Goal: Task Accomplishment & Management: Complete application form

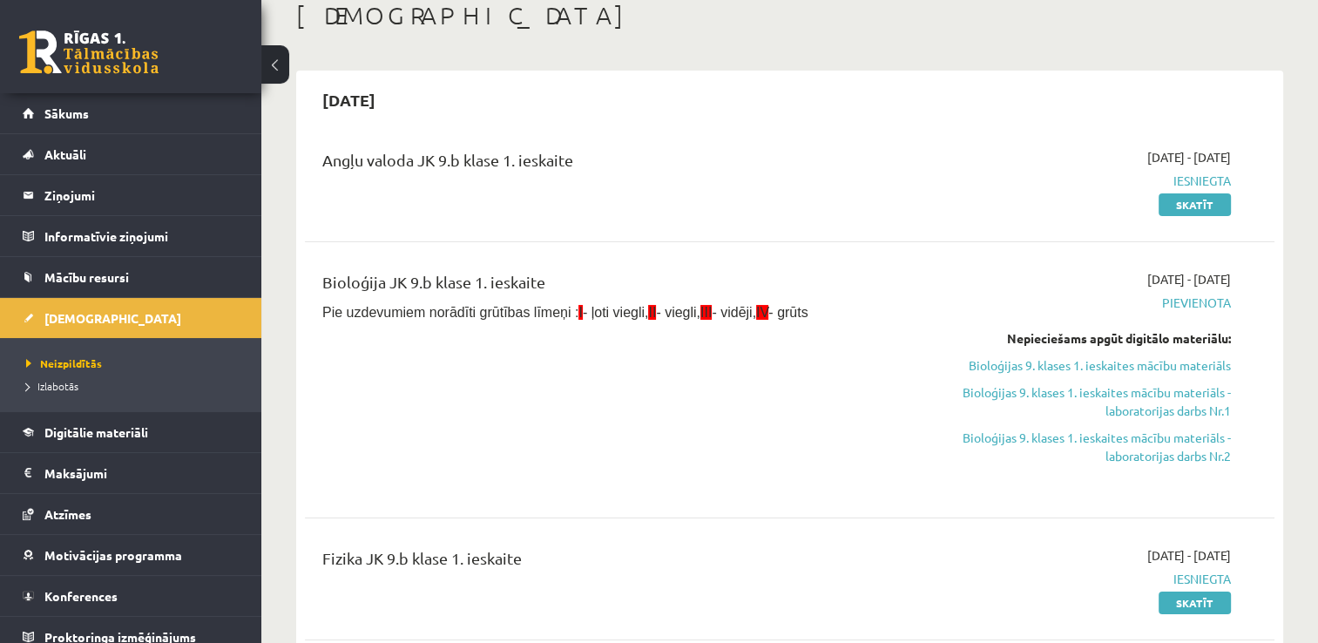
scroll to position [101, 0]
click at [1188, 373] on link "Bioloģijas 9. klases 1. ieskaites mācību materiāls" at bounding box center [1088, 365] width 286 height 18
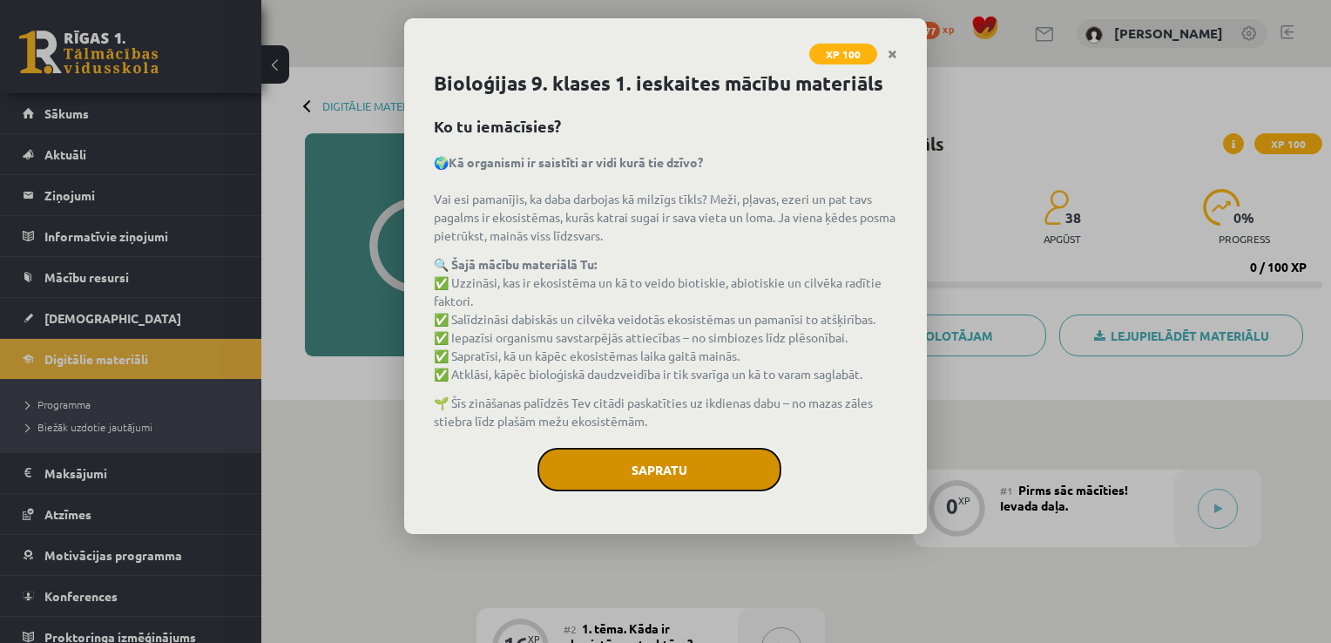
click at [757, 479] on button "Sapratu" at bounding box center [659, 470] width 244 height 44
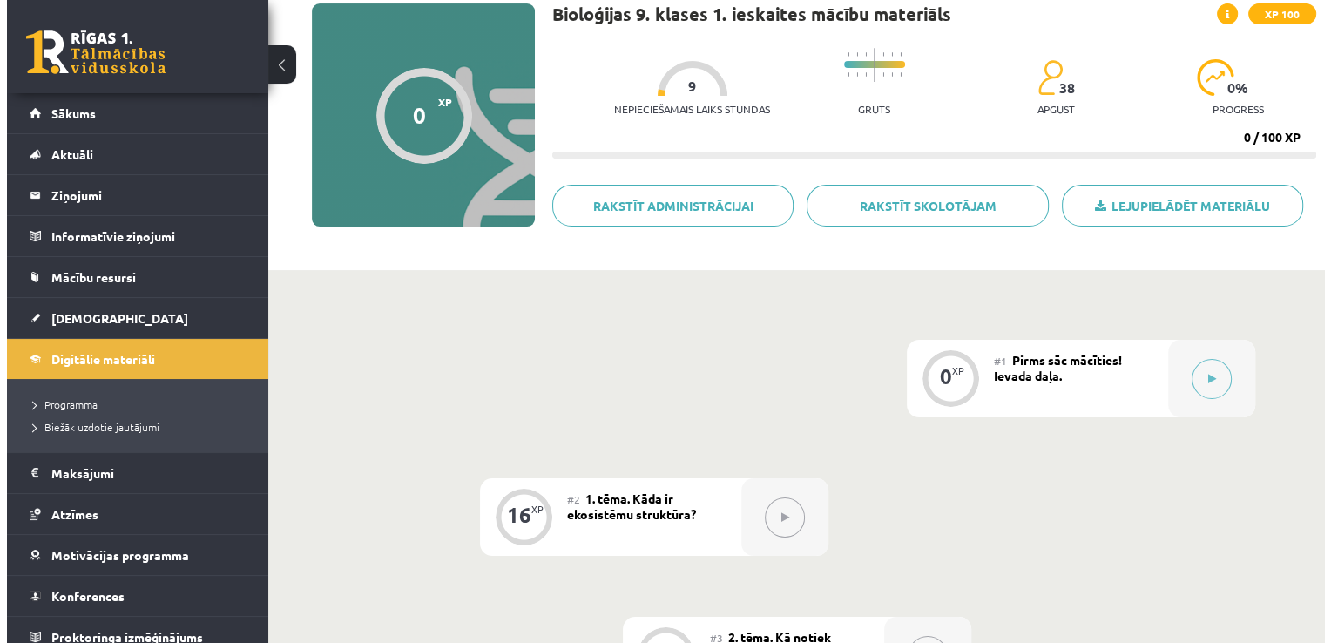
scroll to position [128, 0]
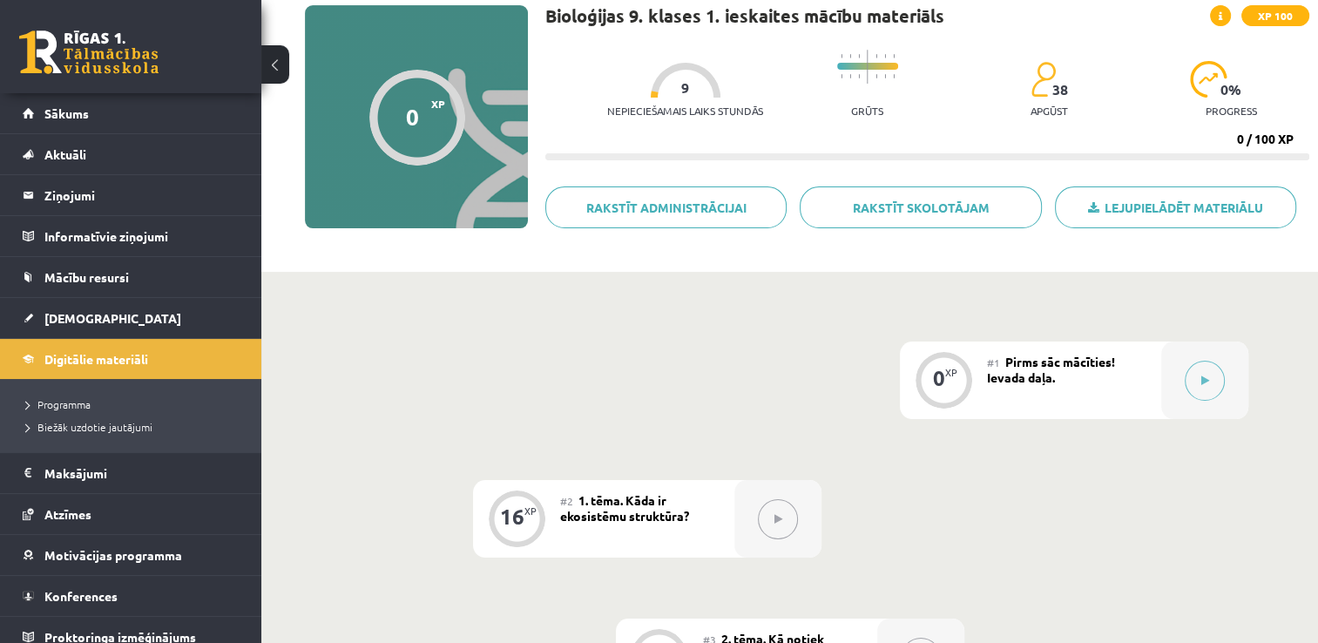
drag, startPoint x: 1143, startPoint y: 392, endPoint x: 1132, endPoint y: 377, distance: 18.1
click at [1132, 377] on div "#1 Pirms sāc mācīties! Ievada daļa." at bounding box center [1074, 380] width 174 height 78
click at [1201, 385] on button at bounding box center [1204, 381] width 40 height 40
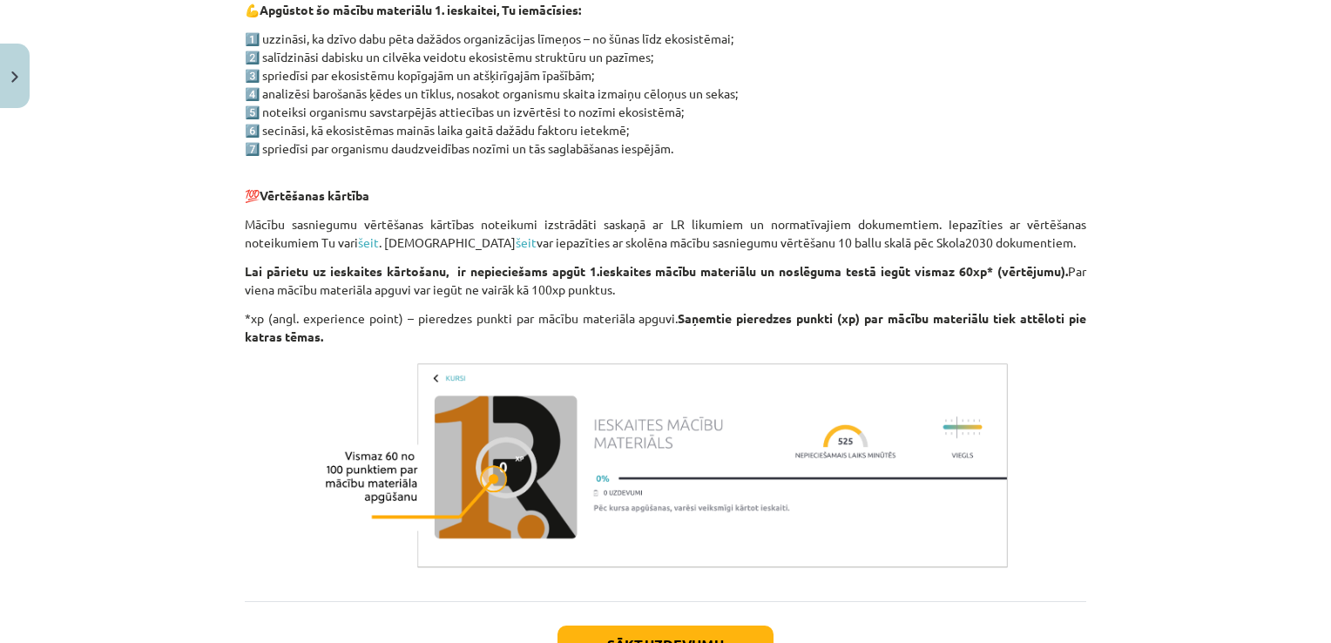
scroll to position [1038, 0]
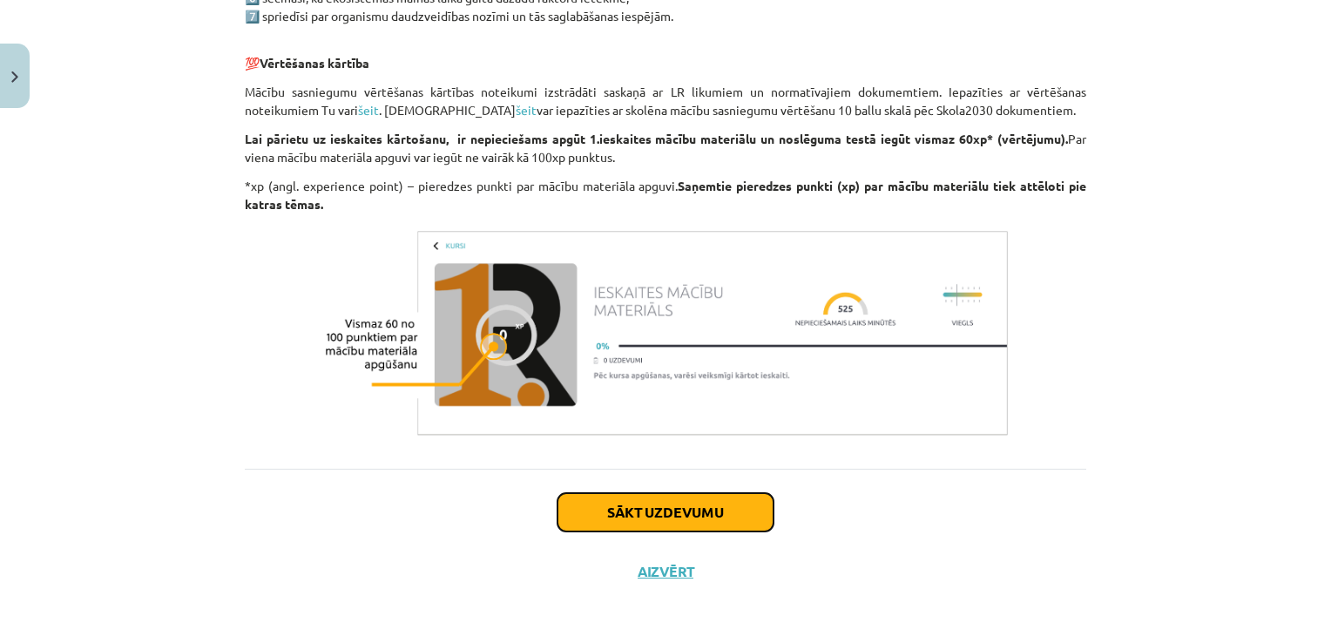
drag, startPoint x: 719, startPoint y: 524, endPoint x: 636, endPoint y: 514, distance: 83.4
click at [636, 514] on button "Sākt uzdevumu" at bounding box center [665, 512] width 216 height 38
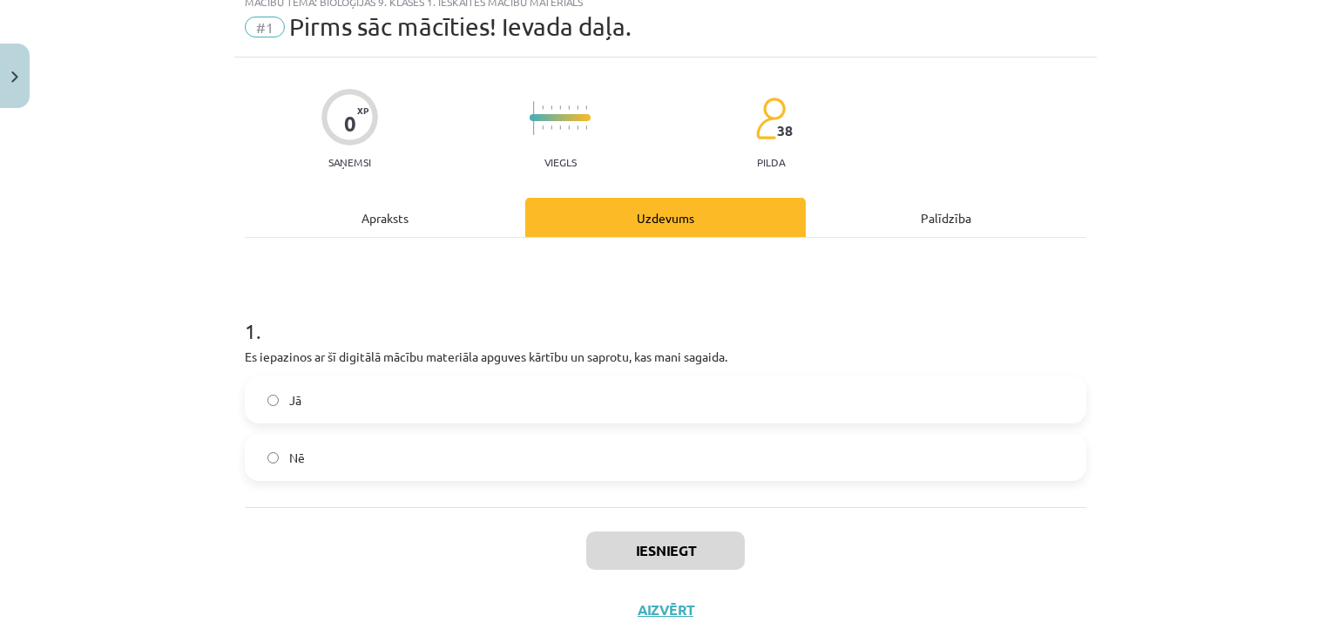
scroll to position [44, 0]
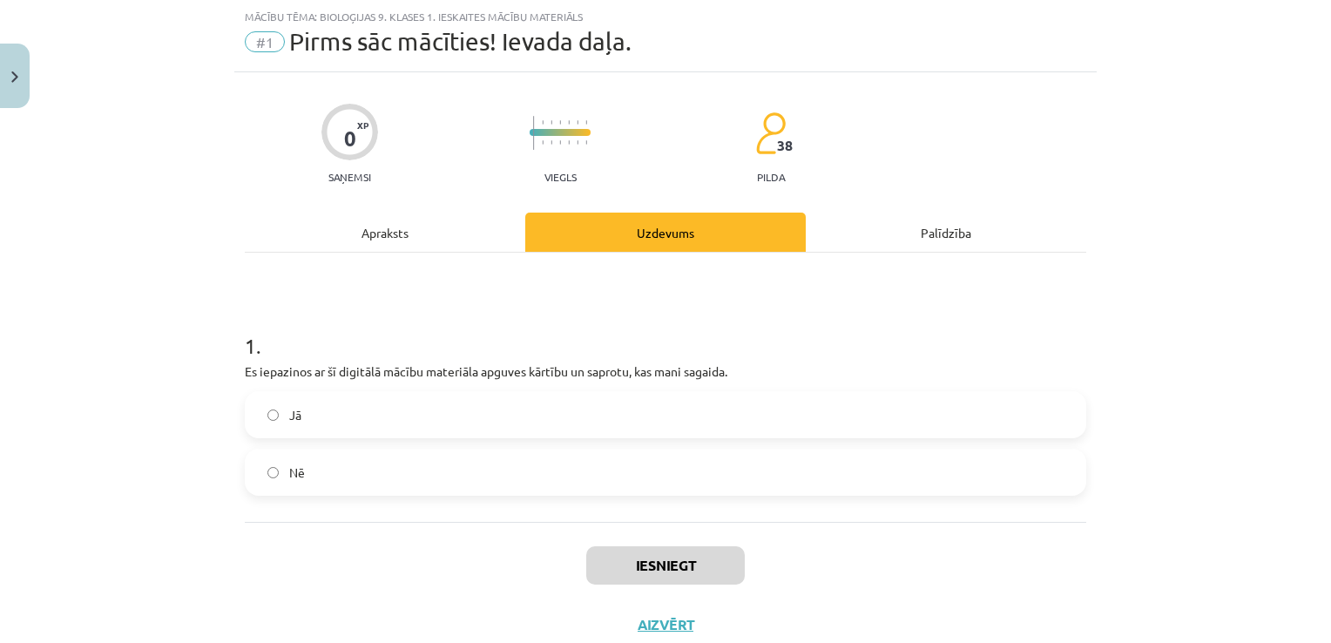
click at [636, 514] on div "1 . Es iepazinos ar šī digitālā mācību materiāla apguves kārtību un saprotu, ka…" at bounding box center [665, 387] width 841 height 269
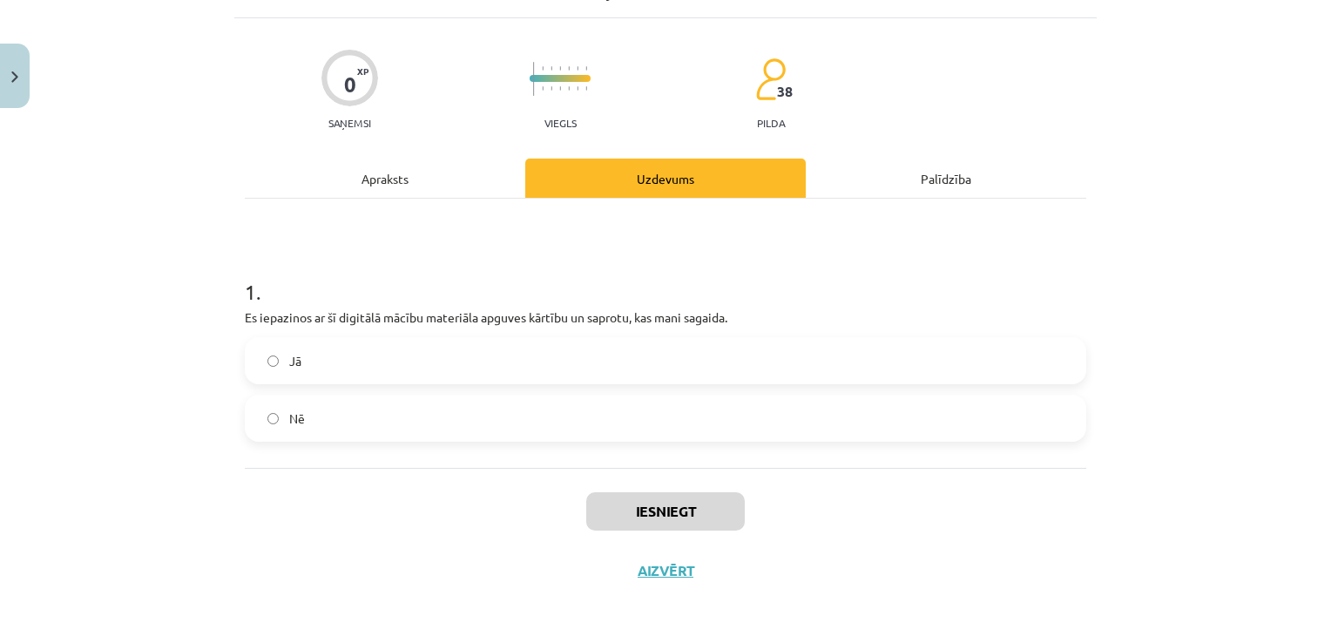
scroll to position [98, 0]
click at [602, 360] on label "Jā" at bounding box center [665, 361] width 838 height 44
click at [679, 511] on button "Iesniegt" at bounding box center [665, 511] width 159 height 38
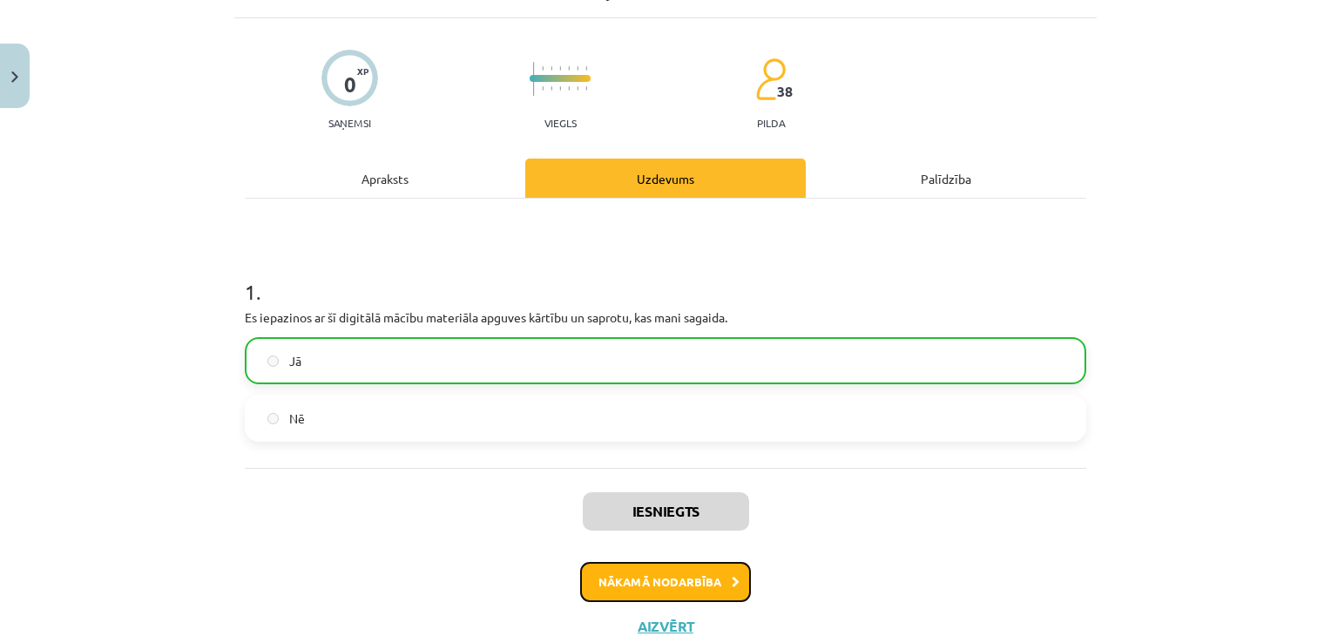
click at [697, 577] on button "Nākamā nodarbība" at bounding box center [665, 582] width 171 height 40
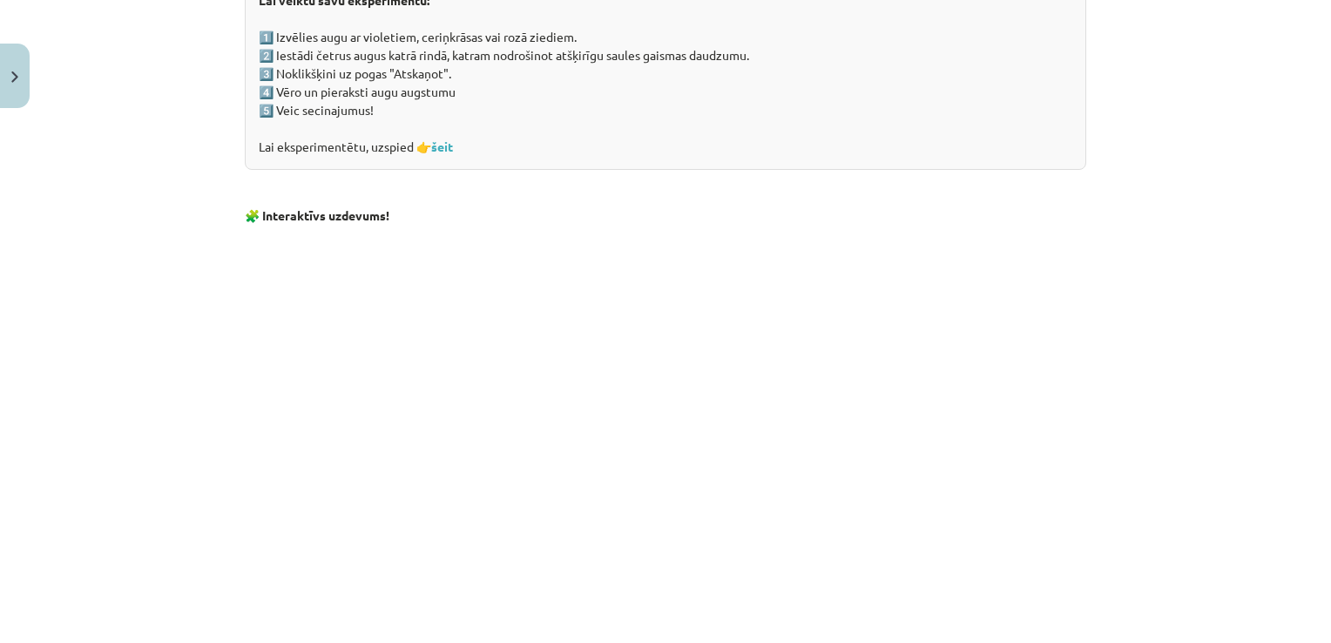
scroll to position [1738, 0]
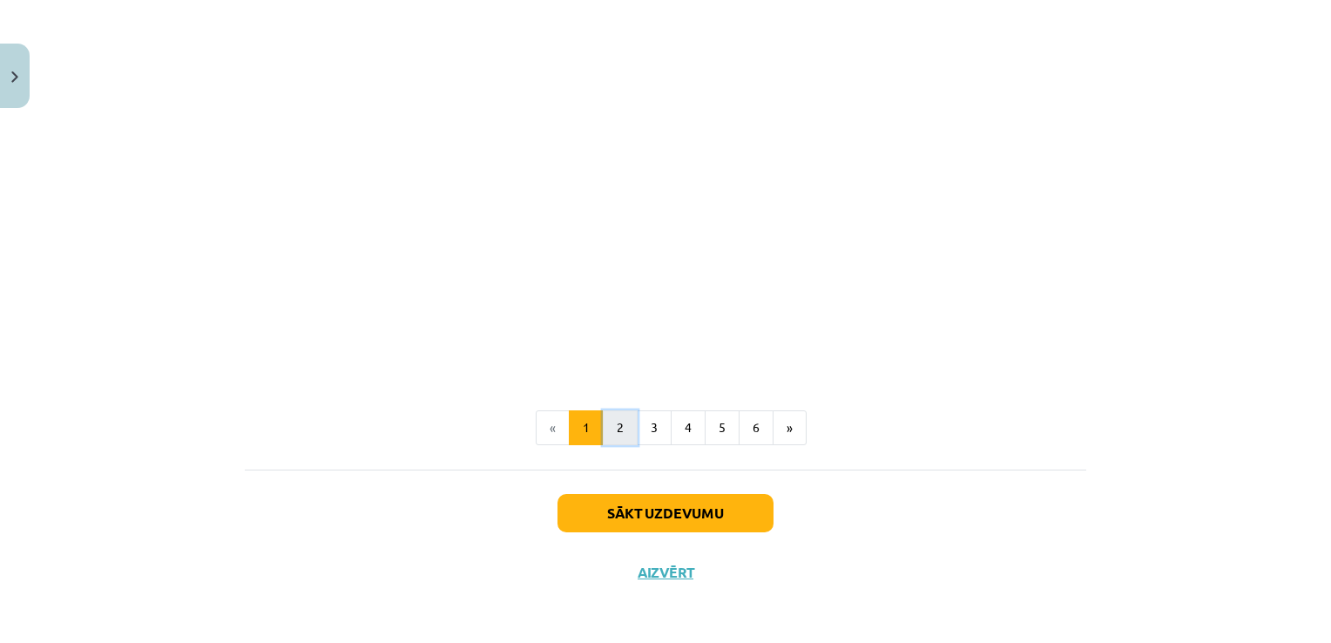
click at [611, 434] on button "2" at bounding box center [620, 427] width 35 height 35
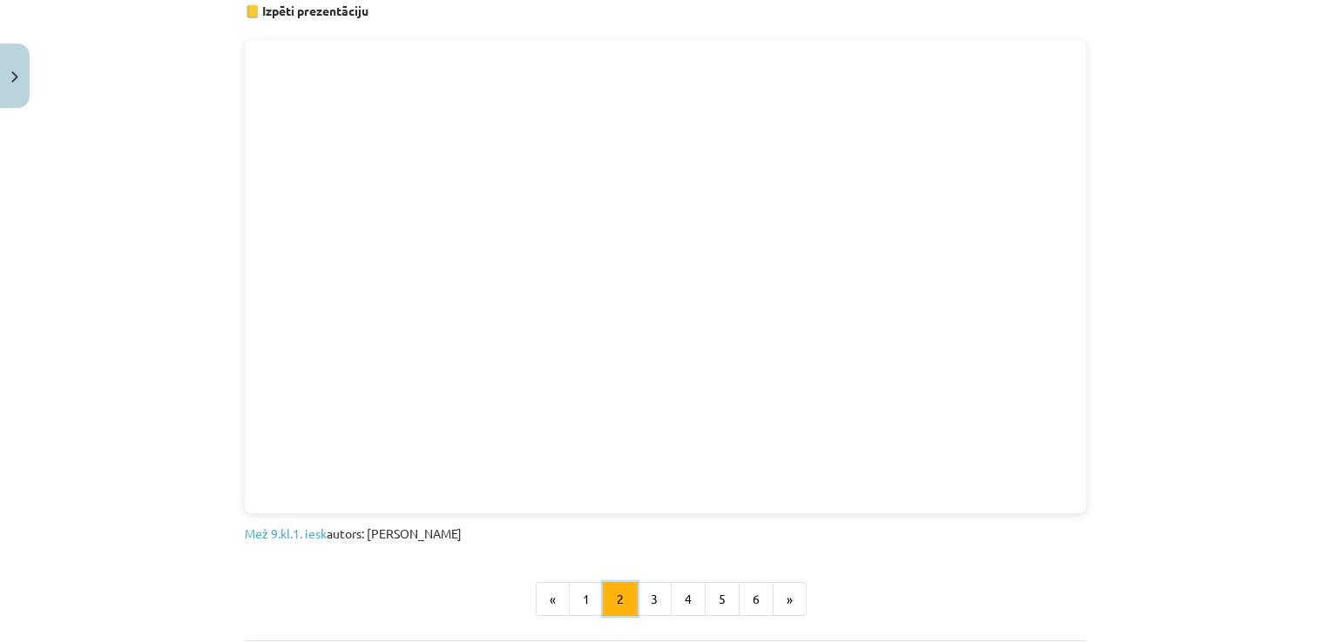
scroll to position [1126, 0]
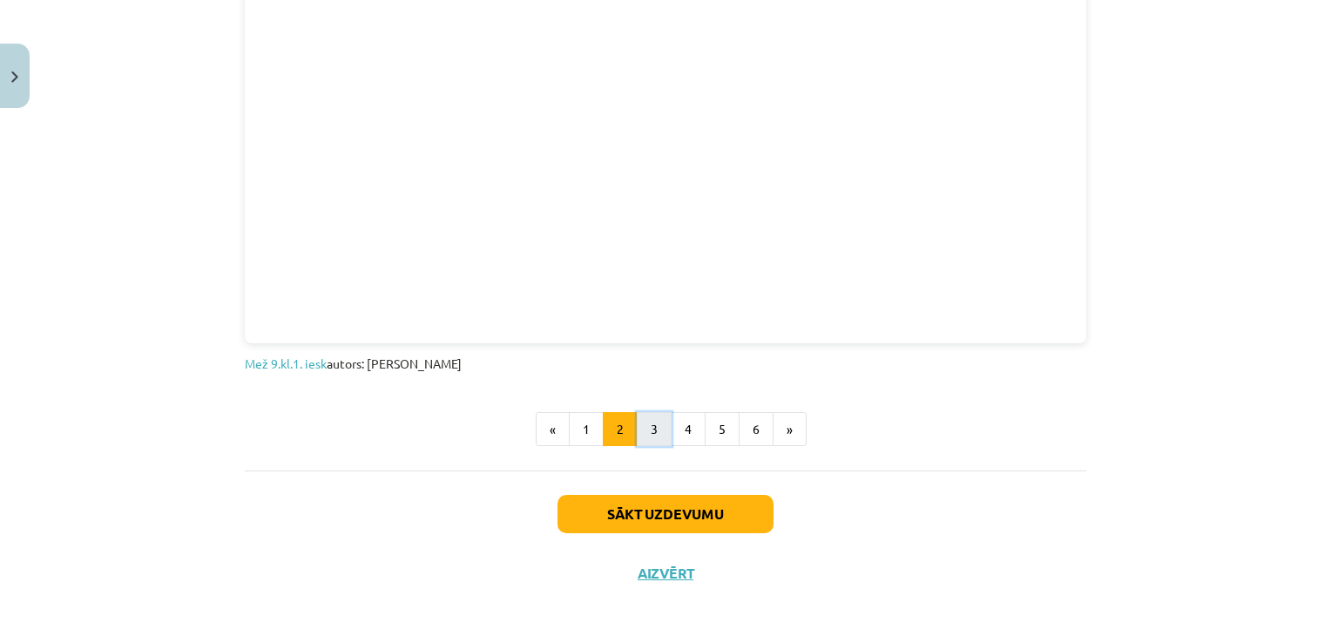
click at [650, 432] on button "3" at bounding box center [654, 429] width 35 height 35
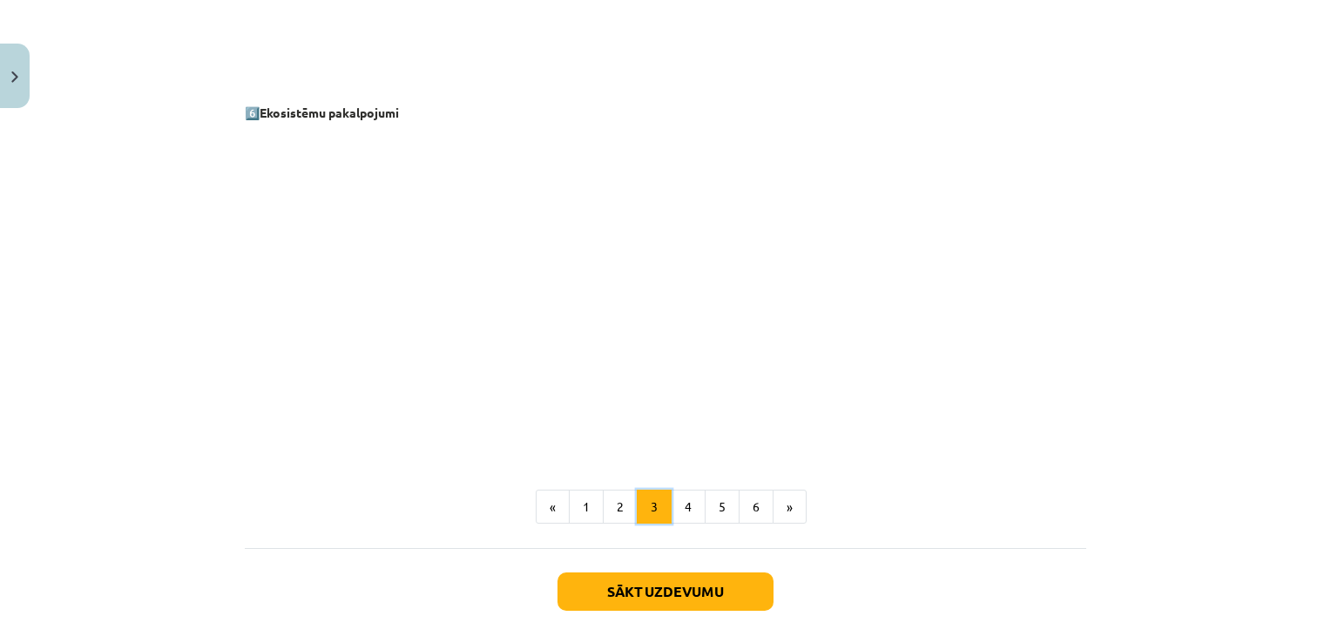
scroll to position [2408, 0]
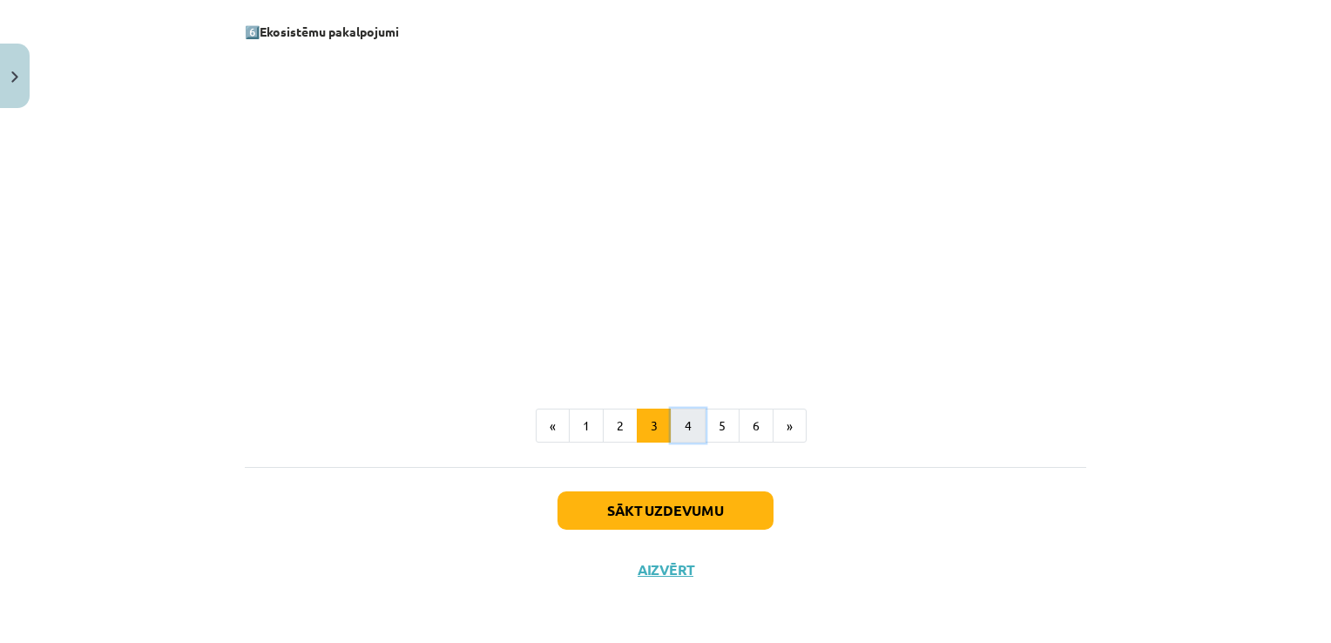
click at [687, 419] on button "4" at bounding box center [688, 425] width 35 height 35
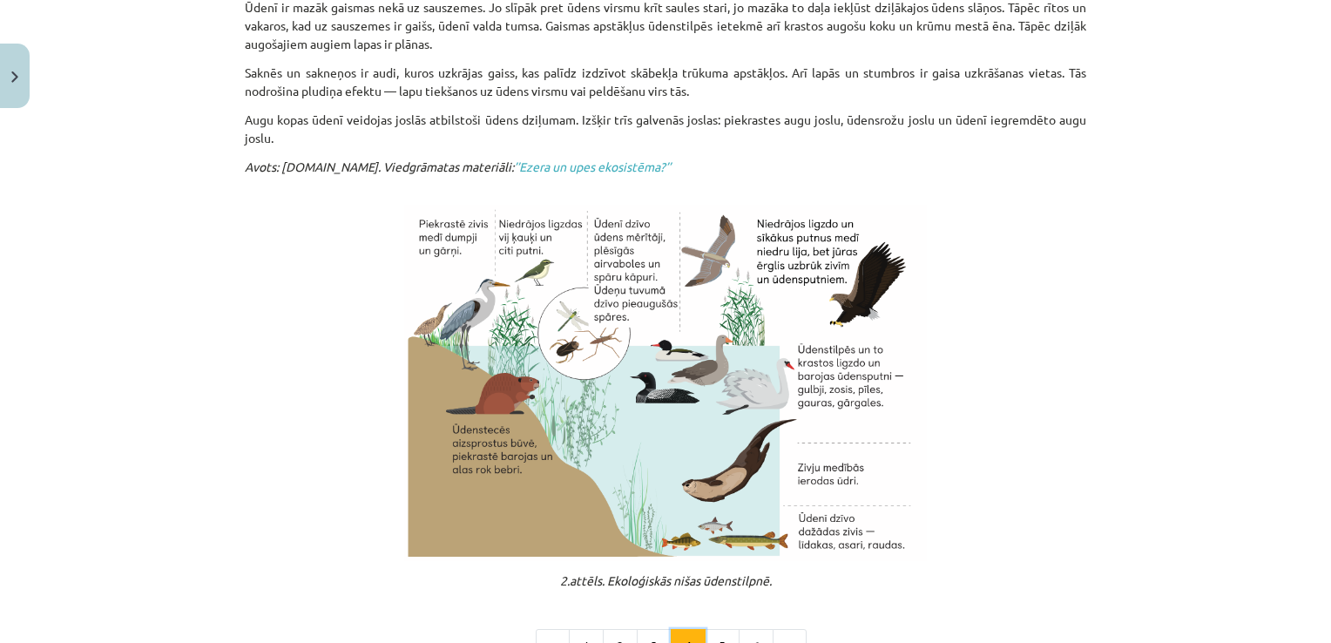
scroll to position [633, 0]
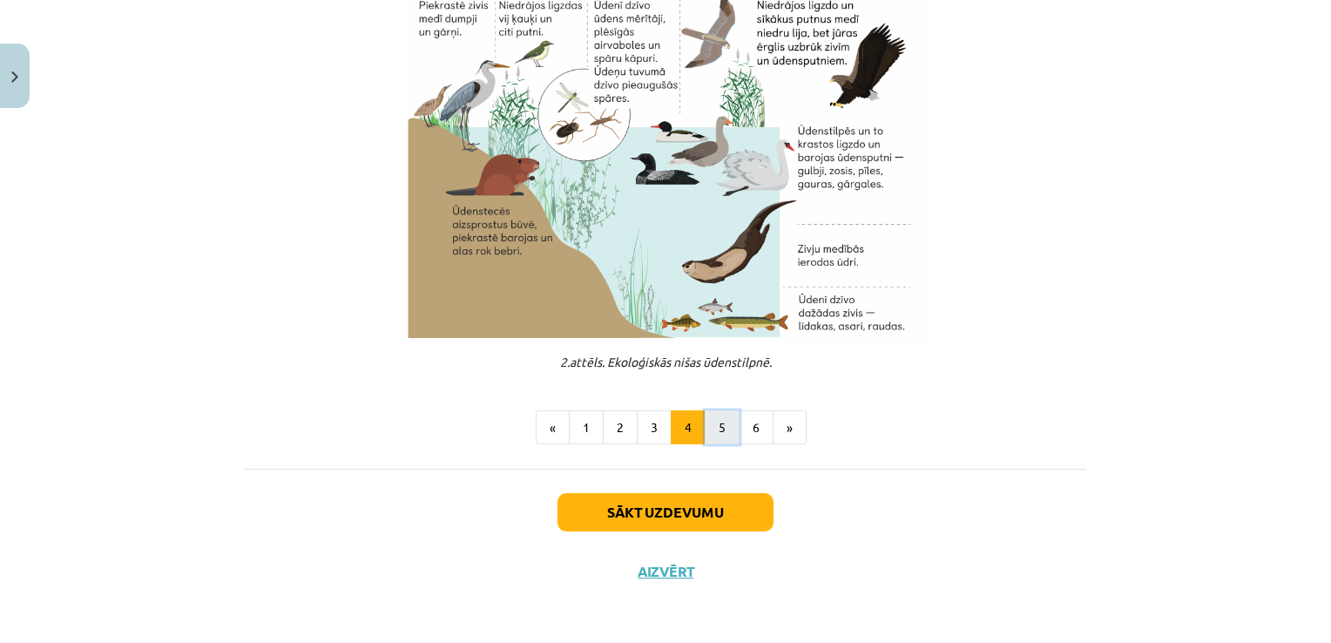
click at [722, 417] on button "5" at bounding box center [722, 427] width 35 height 35
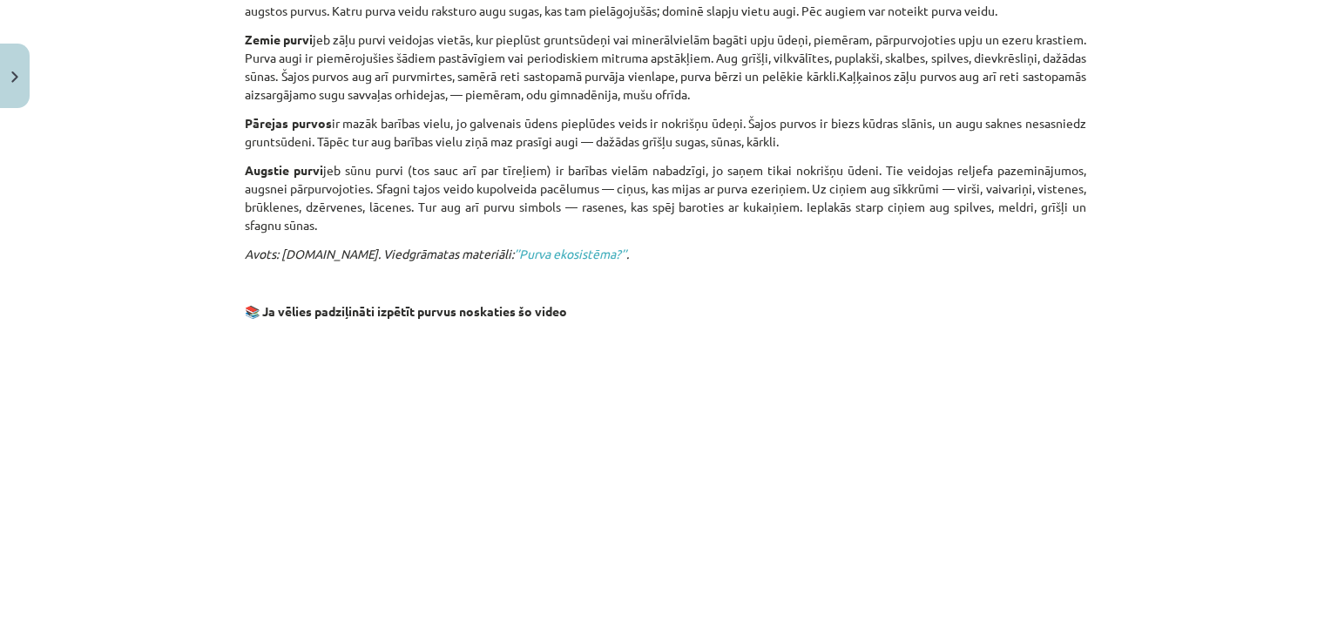
scroll to position [1340, 0]
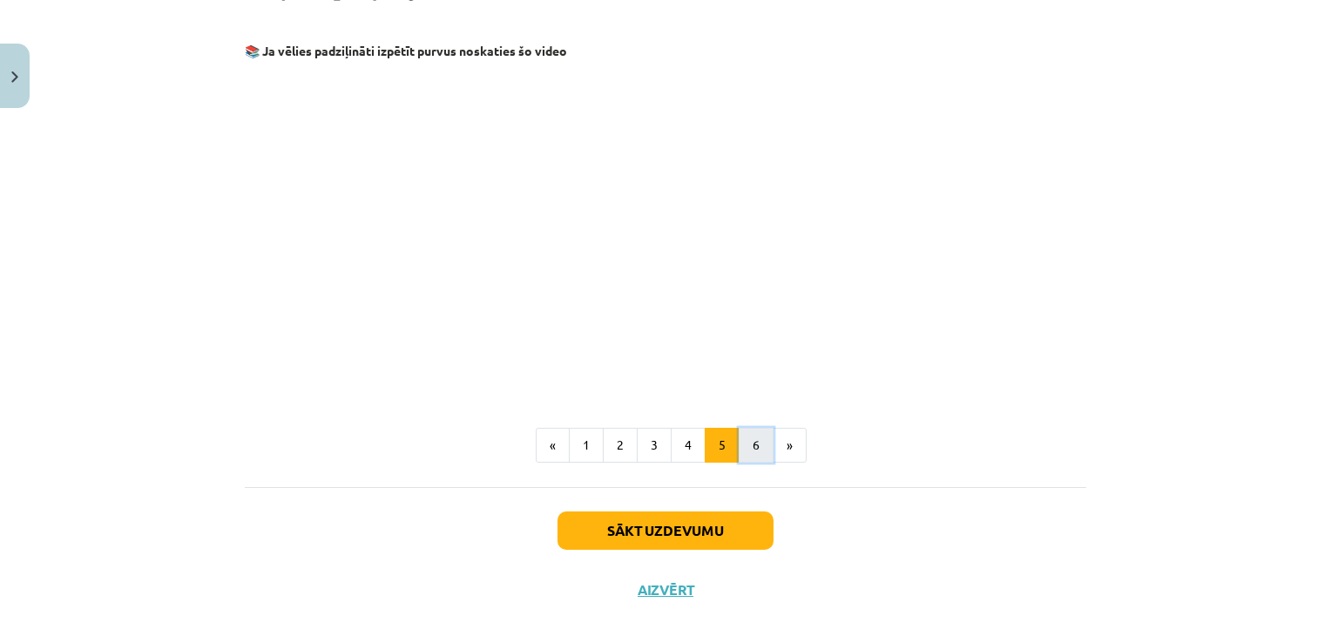
click at [746, 428] on button "6" at bounding box center [756, 445] width 35 height 35
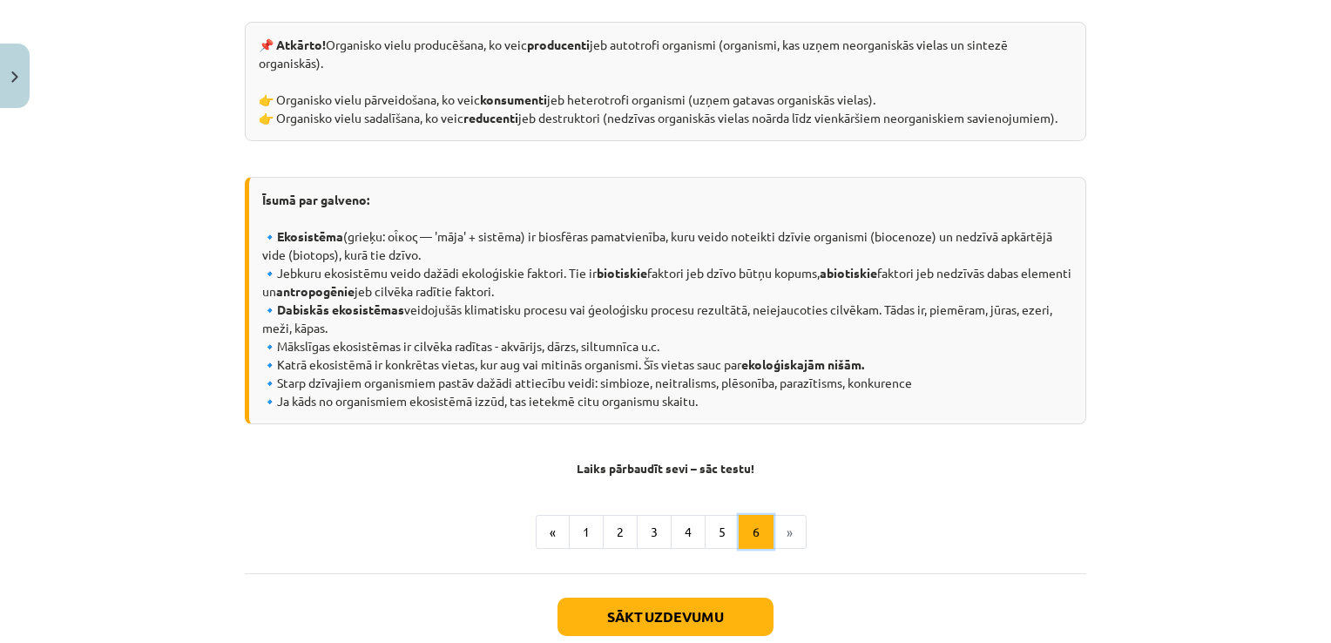
scroll to position [822, 0]
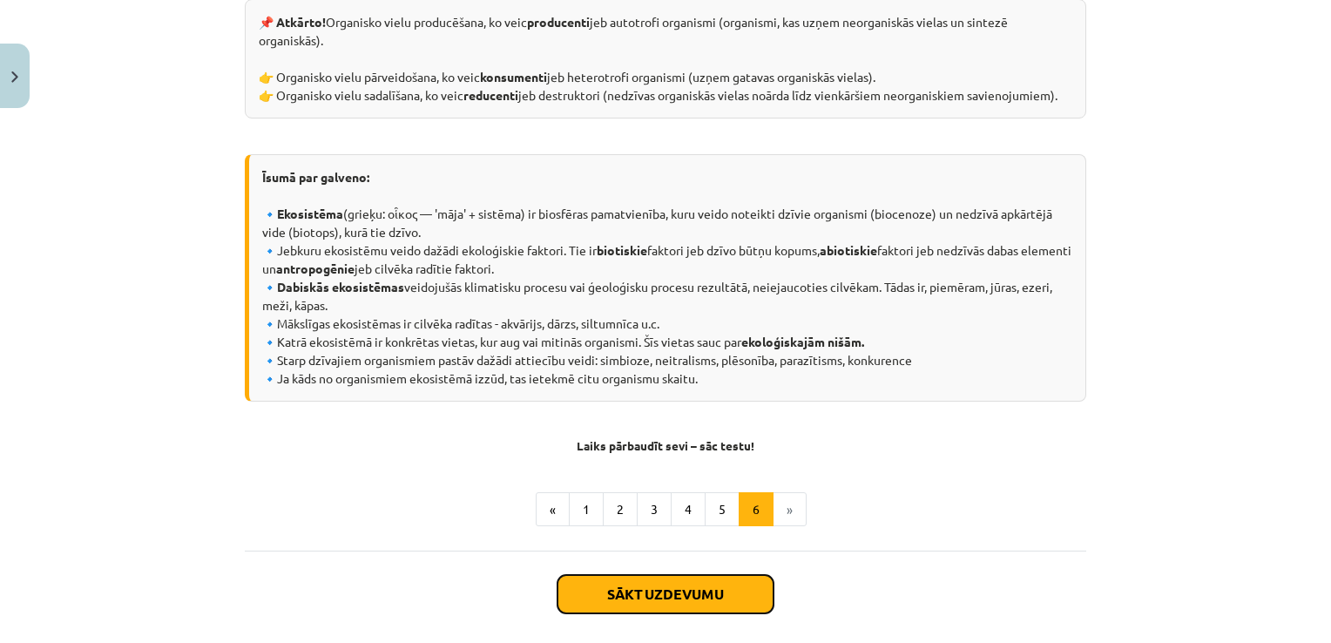
click at [688, 592] on button "Sākt uzdevumu" at bounding box center [665, 594] width 216 height 38
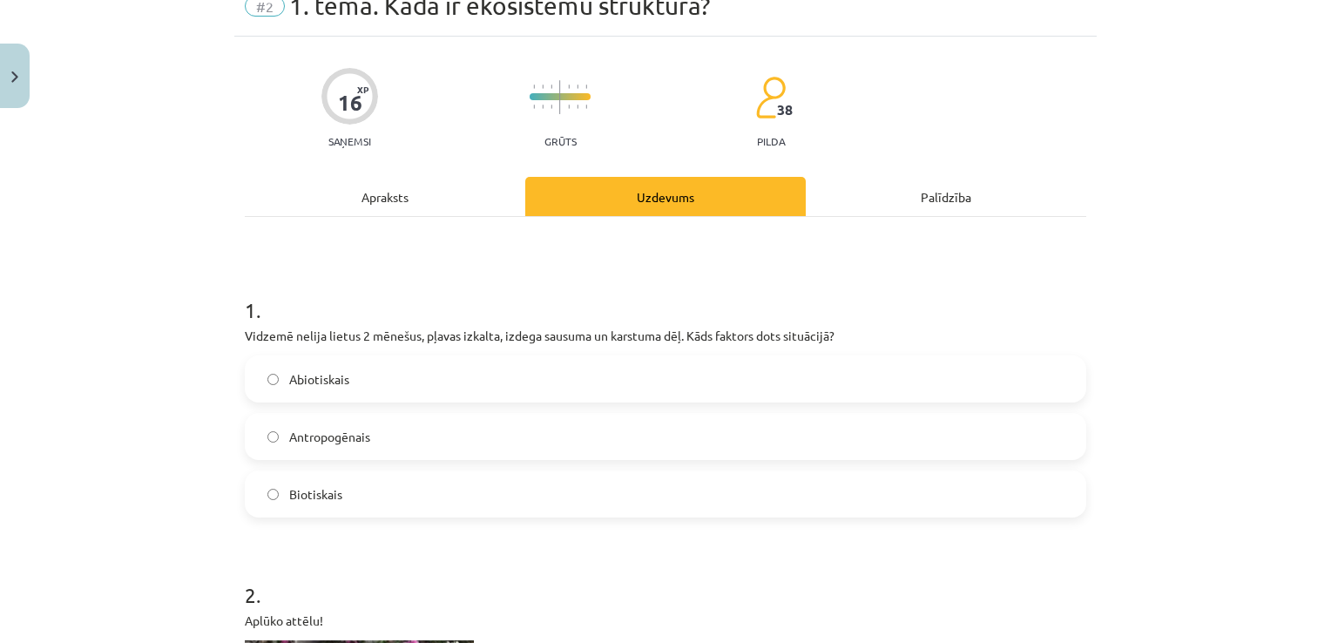
scroll to position [92, 0]
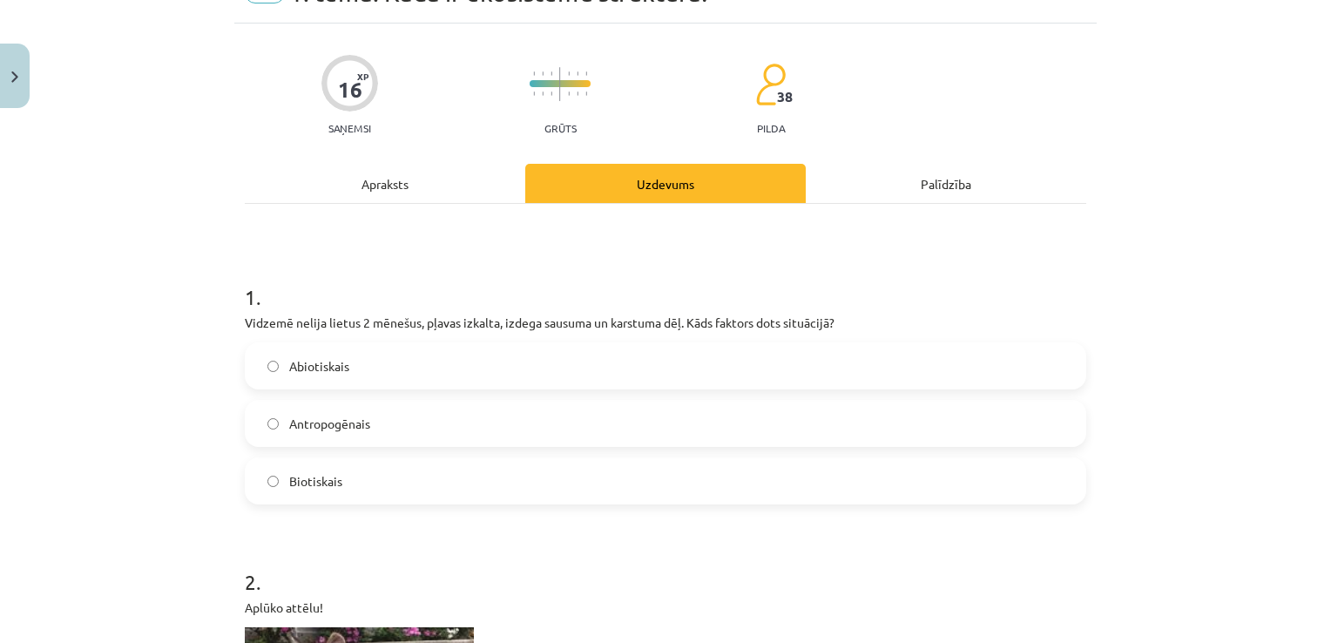
click at [395, 357] on label "Abiotiskais" at bounding box center [665, 366] width 838 height 44
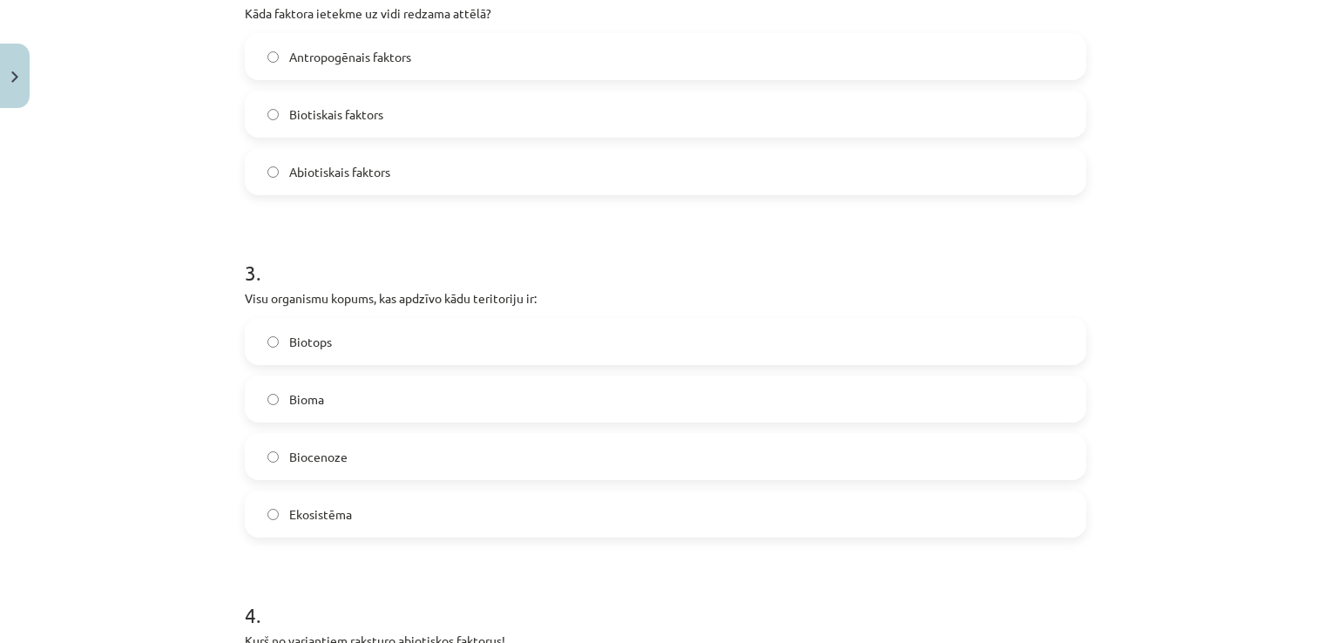
scroll to position [894, 0]
click at [369, 109] on span "Biotiskais faktors" at bounding box center [336, 114] width 94 height 18
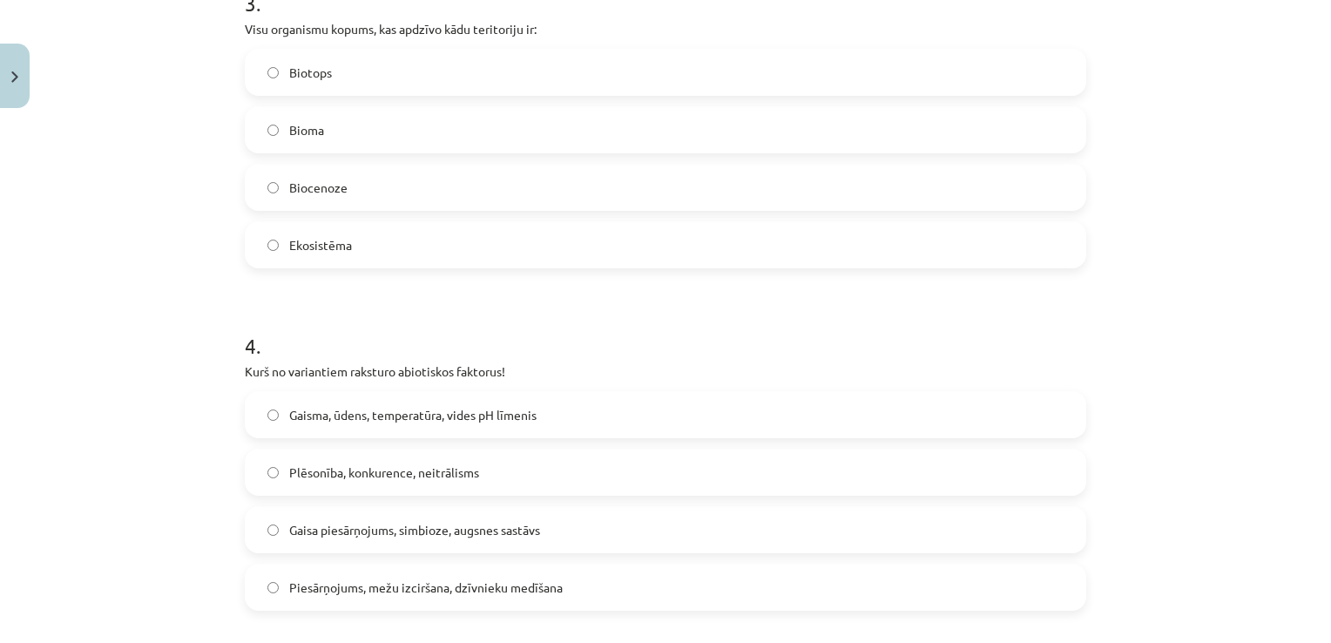
scroll to position [1159, 0]
click at [463, 187] on label "Biocenoze" at bounding box center [665, 191] width 838 height 44
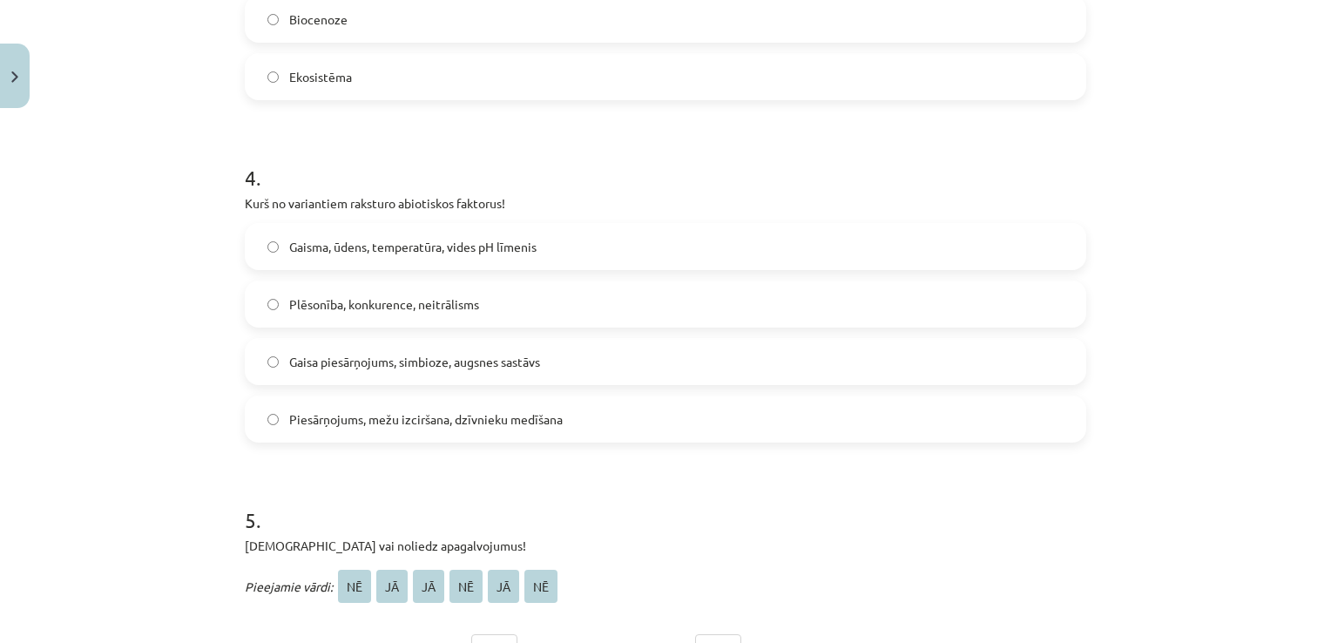
scroll to position [1331, 0]
click at [422, 256] on label "Gaisma, ūdens, temperatūra, vides pH līmenis" at bounding box center [665, 247] width 838 height 44
drag, startPoint x: 422, startPoint y: 247, endPoint x: 523, endPoint y: -64, distance: 327.8
drag, startPoint x: 523, startPoint y: -64, endPoint x: 193, endPoint y: 96, distance: 366.1
click at [193, 96] on div "Mācību tēma: Bioloģijas 9. klases 1. ieskaites mācību materiāls #2 1. tēma. Kād…" at bounding box center [665, 321] width 1331 height 643
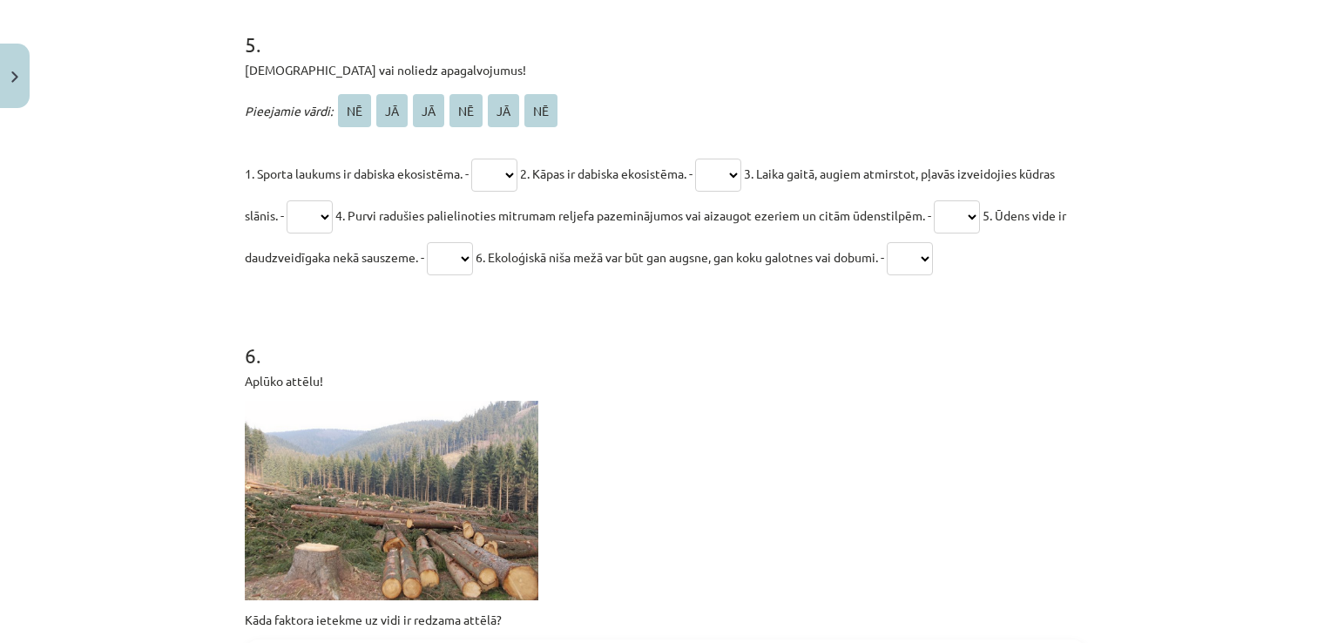
scroll to position [1807, 0]
click at [510, 171] on select "** ** ** ** ** **" at bounding box center [494, 174] width 46 height 33
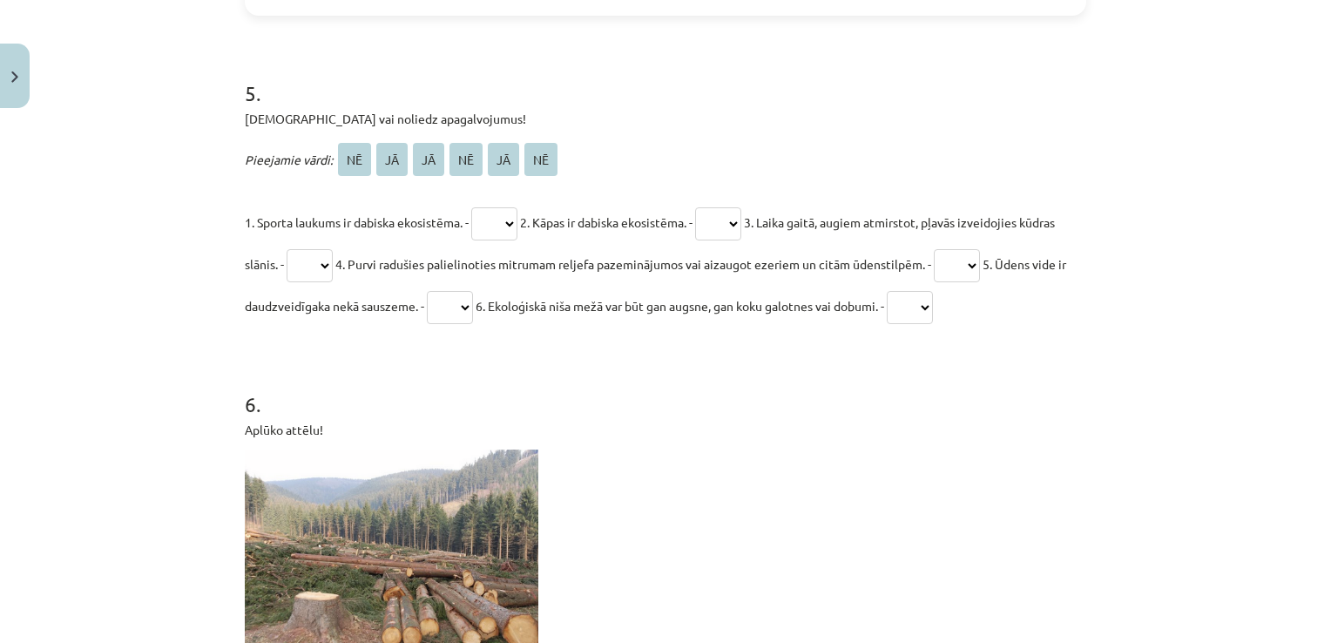
scroll to position [1651, 0]
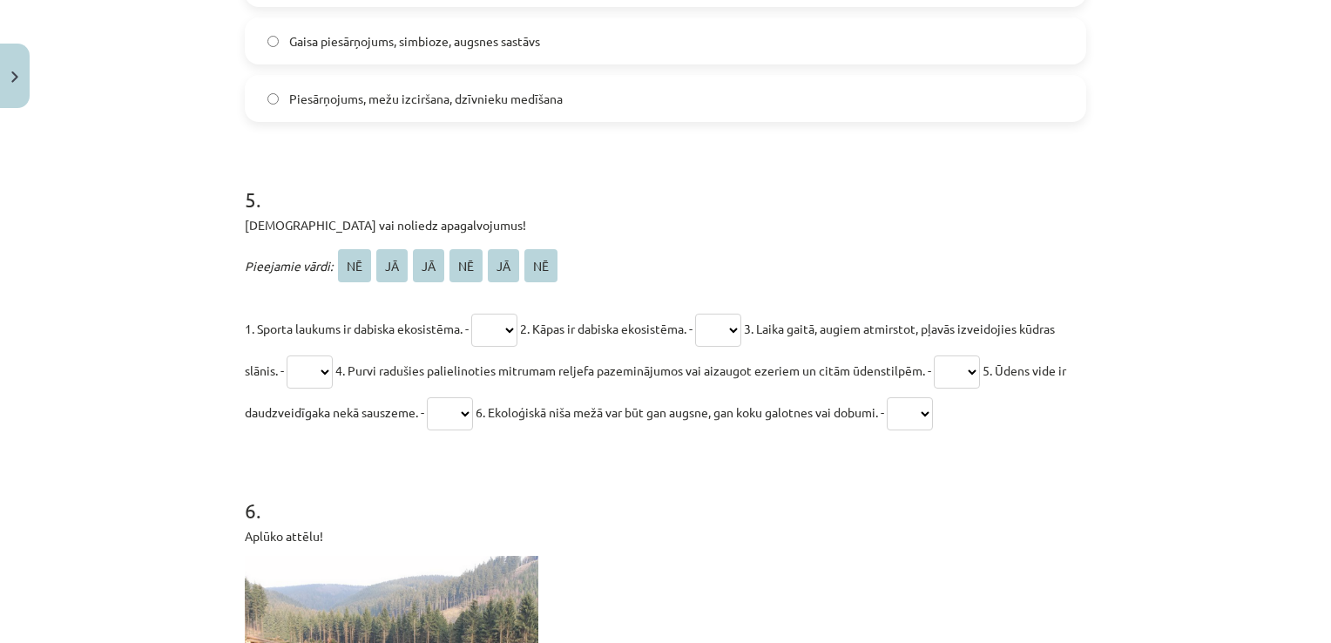
click at [353, 256] on span "NĒ" at bounding box center [354, 265] width 33 height 33
click at [504, 335] on select "** ** ** ** ** **" at bounding box center [494, 330] width 46 height 33
select select "**"
click at [472, 314] on select "** ** ** ** ** **" at bounding box center [494, 330] width 46 height 33
click at [741, 321] on select "** ** ** ** ** **" at bounding box center [718, 330] width 46 height 33
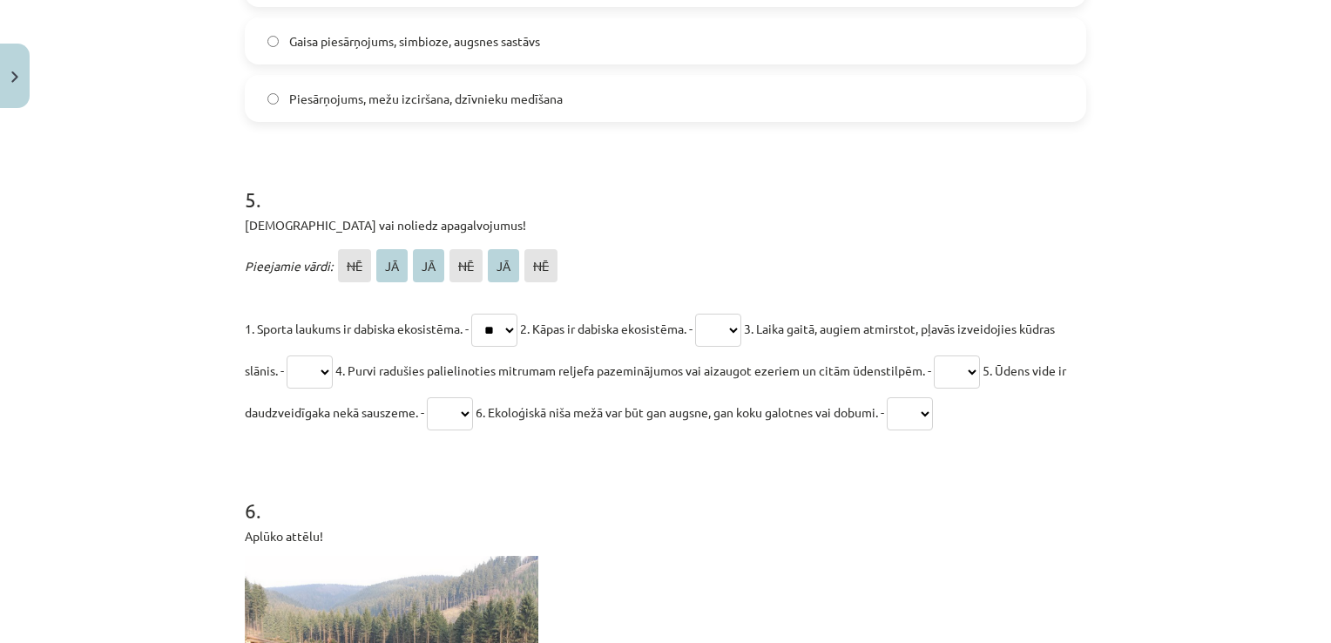
select select "**"
click at [711, 314] on select "** ** ** ** ** **" at bounding box center [718, 330] width 46 height 33
click at [333, 378] on select "** ** ** ** ** **" at bounding box center [310, 371] width 46 height 33
select select "**"
click at [323, 355] on select "** ** ** ** ** **" at bounding box center [310, 371] width 46 height 33
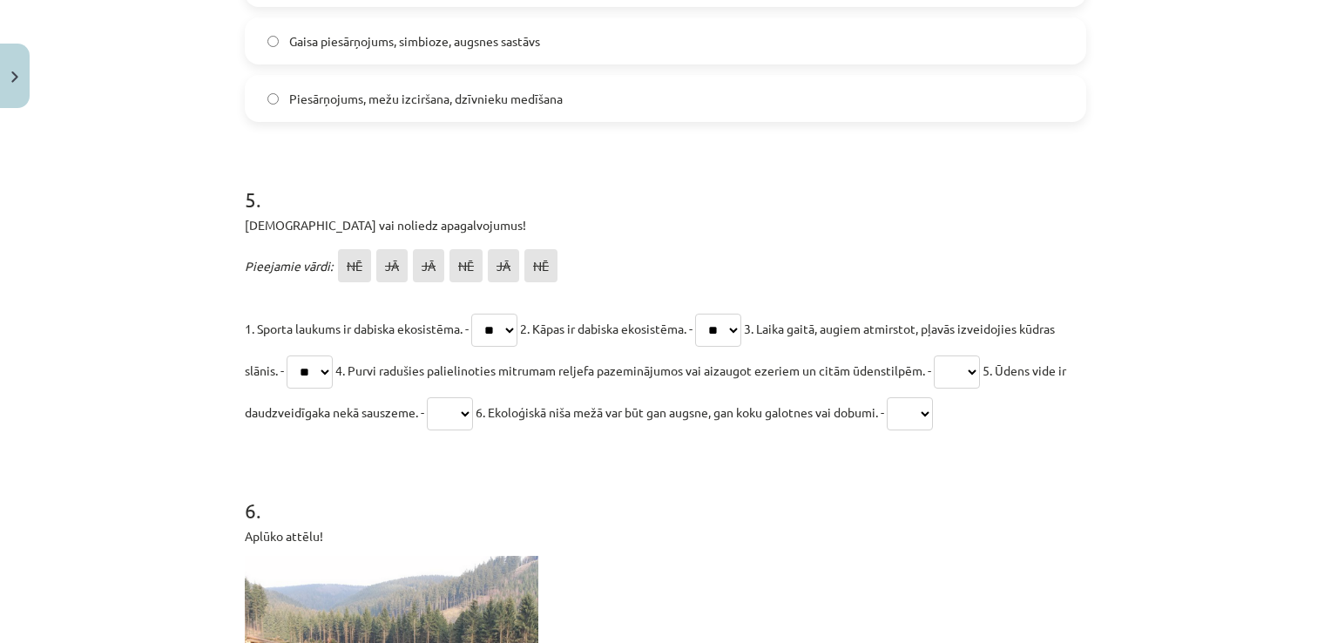
click at [980, 370] on select "** ** ** ** ** **" at bounding box center [957, 371] width 46 height 33
select select "**"
click at [980, 355] on select "** ** ** ** ** **" at bounding box center [957, 371] width 46 height 33
click at [473, 406] on select "** ** ** ** ** **" at bounding box center [450, 413] width 46 height 33
select select "**"
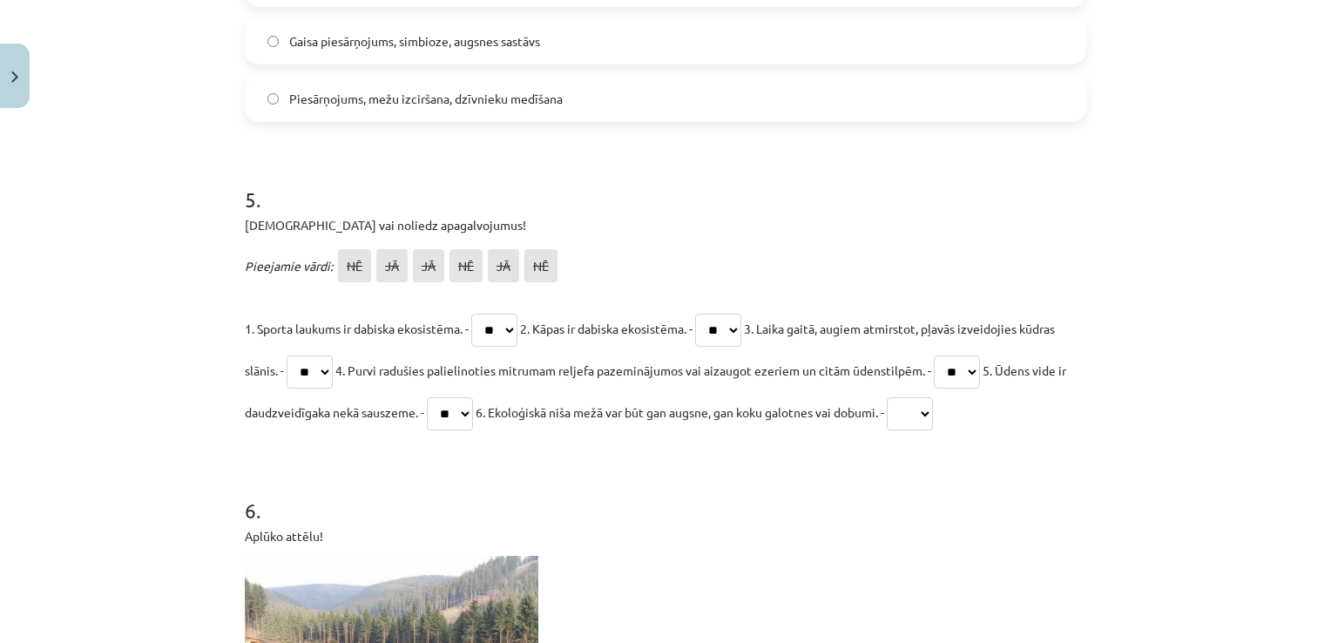
click at [473, 397] on select "** ** ** ** ** **" at bounding box center [450, 413] width 46 height 33
click at [933, 415] on select "** ** ** ** ** **" at bounding box center [910, 413] width 46 height 33
select select "**"
click at [933, 397] on select "** ** ** ** ** **" at bounding box center [910, 413] width 46 height 33
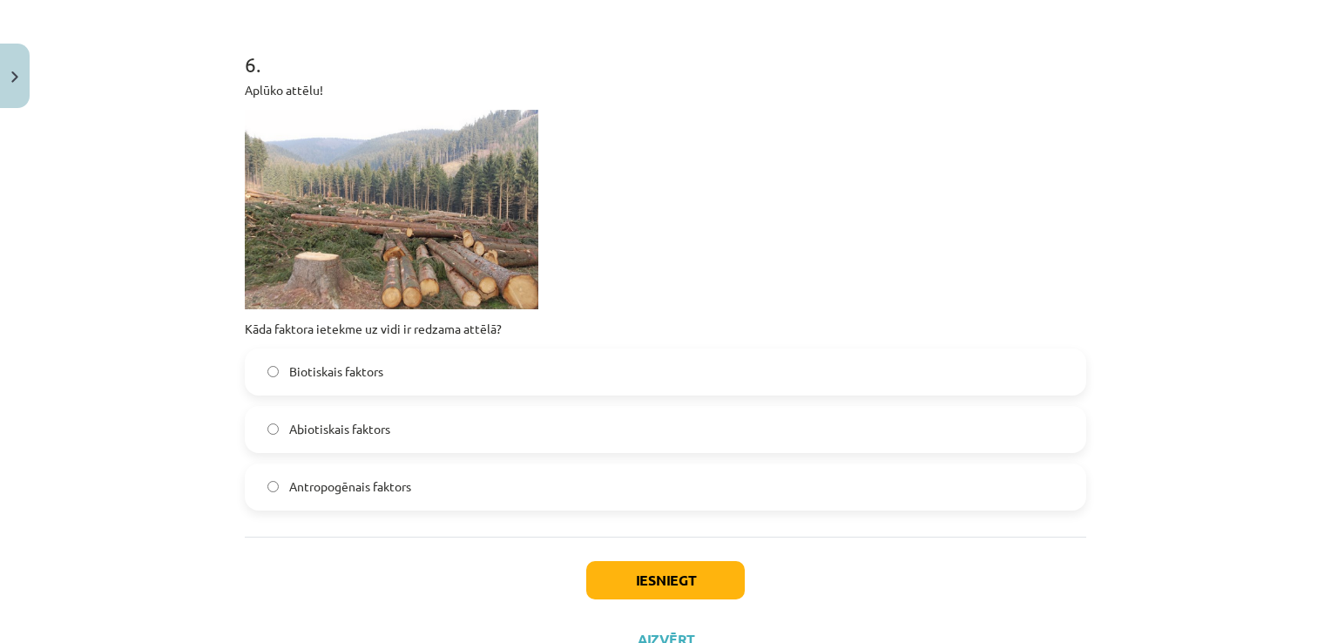
scroll to position [2097, 0]
click at [407, 489] on label "Antropogēnais faktors" at bounding box center [665, 487] width 838 height 44
click at [689, 573] on button "Iesniegt" at bounding box center [665, 580] width 159 height 38
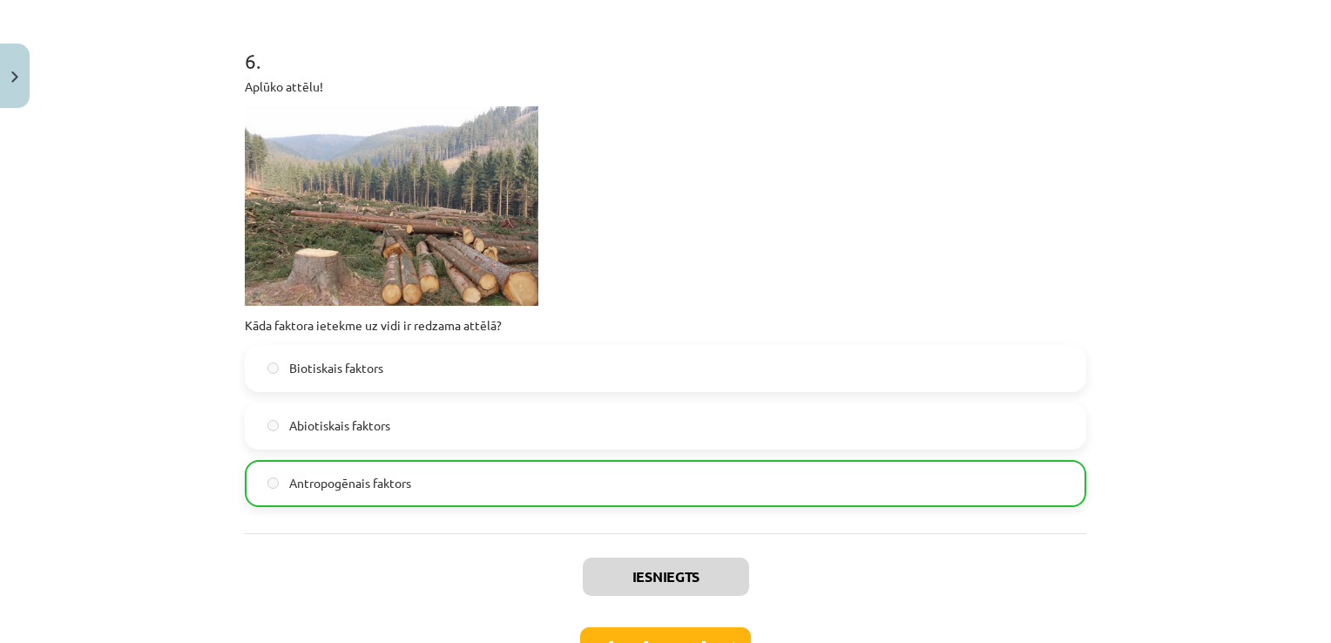
scroll to position [2220, 0]
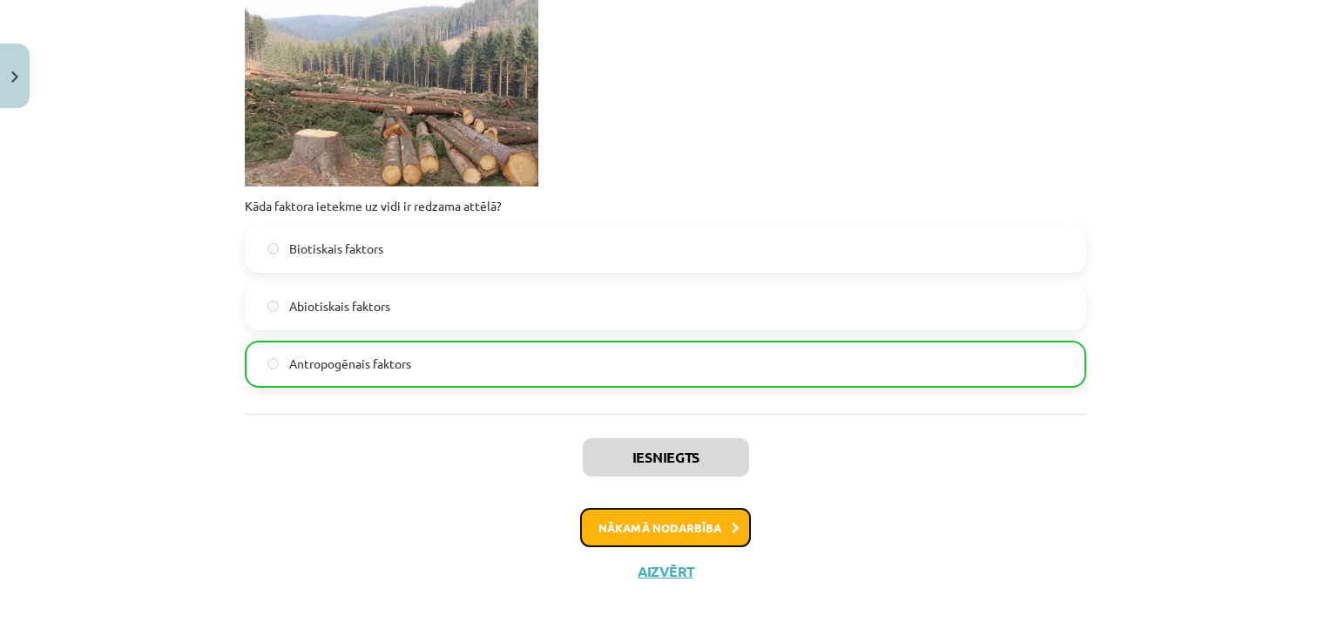
click at [667, 534] on button "Nākamā nodarbība" at bounding box center [665, 528] width 171 height 40
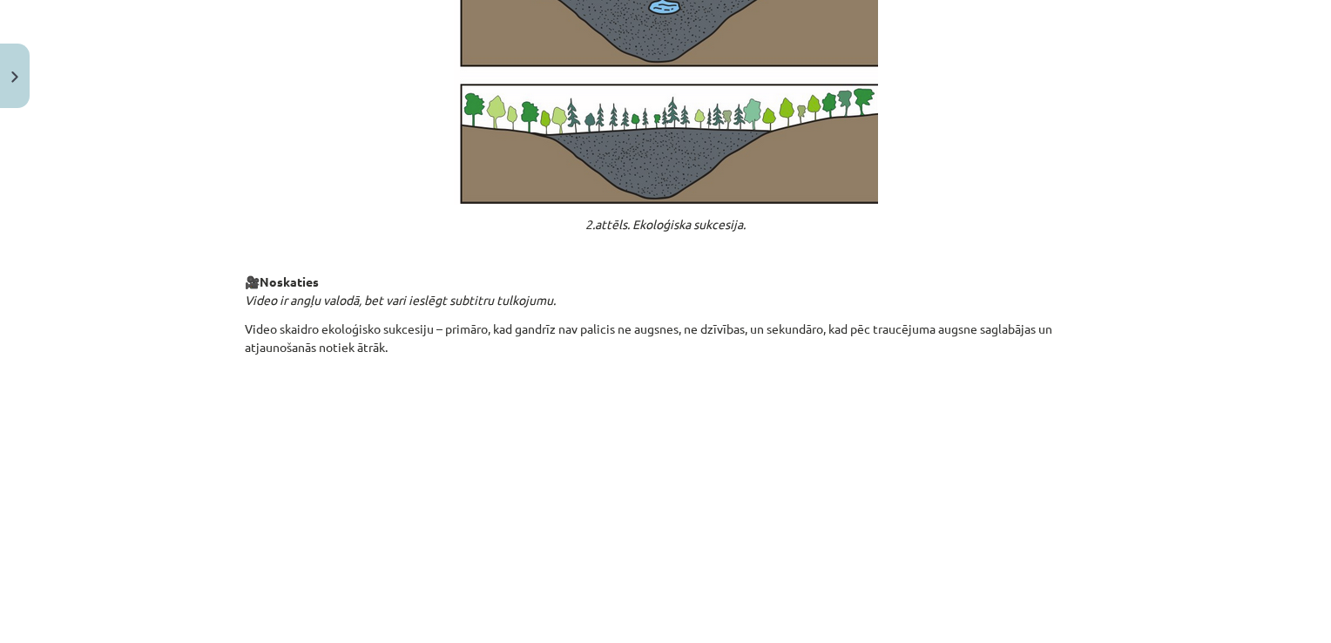
scroll to position [1836, 0]
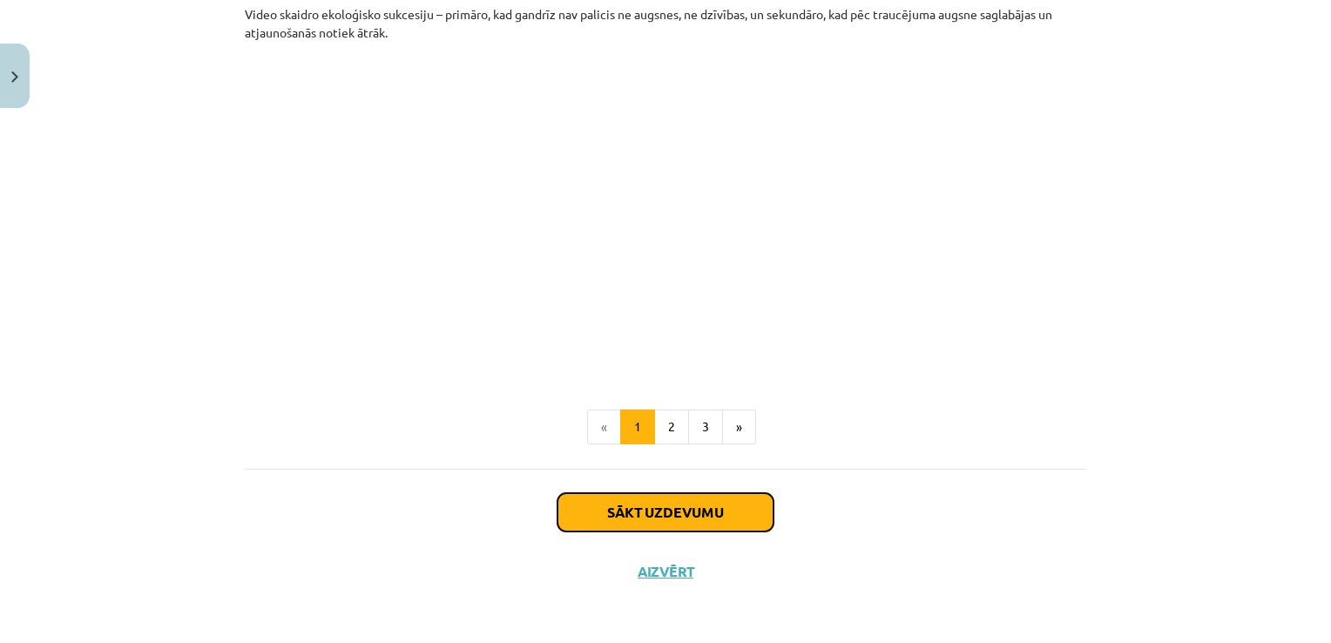
click at [693, 496] on button "Sākt uzdevumu" at bounding box center [665, 512] width 216 height 38
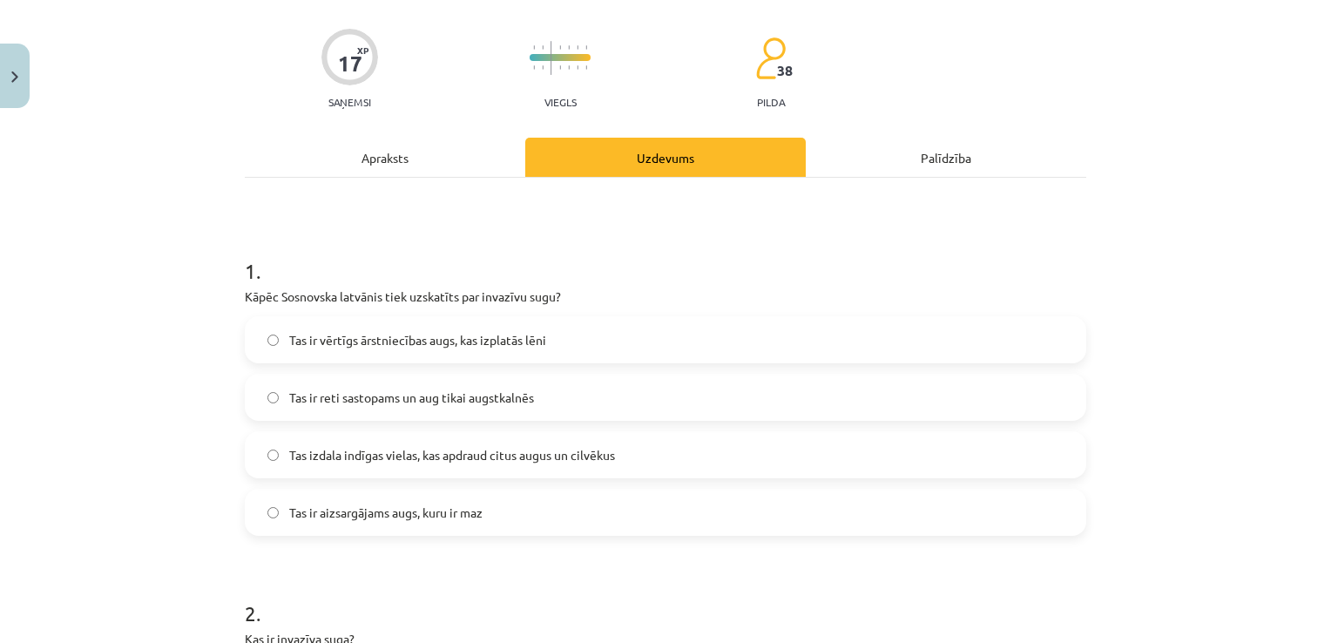
scroll to position [159, 0]
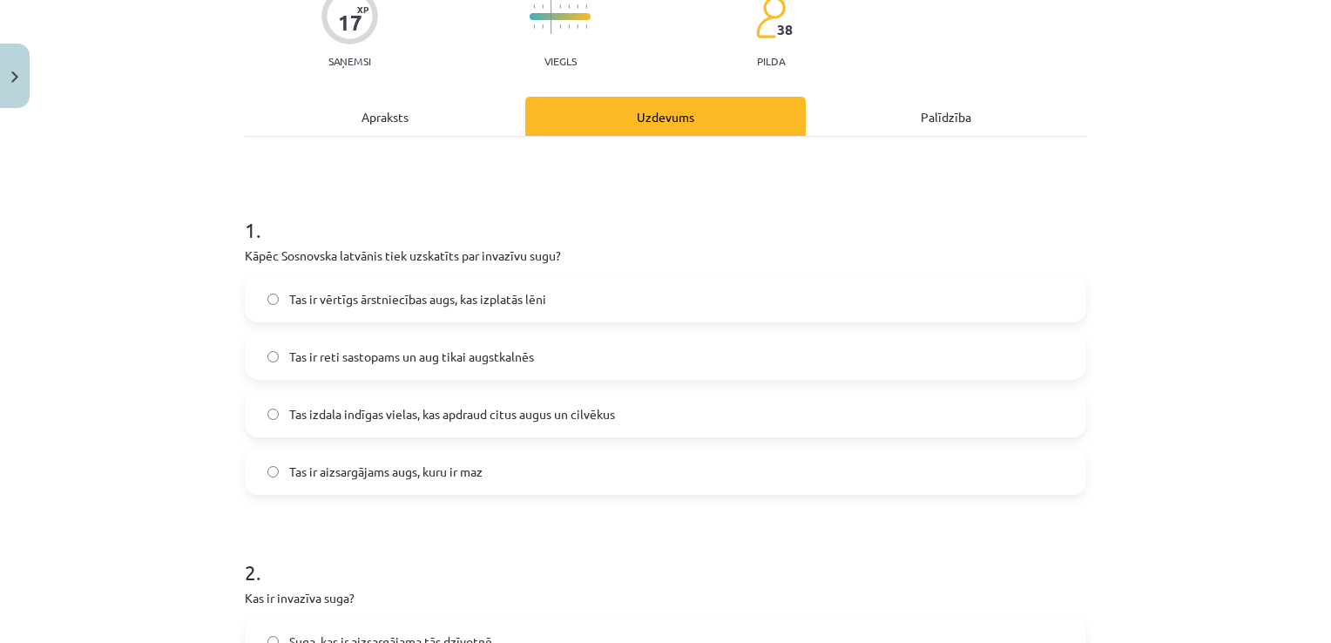
click at [512, 419] on span "Tas izdala indīgas vielas, kas apdraud citus augus un cilvēkus" at bounding box center [452, 414] width 326 height 18
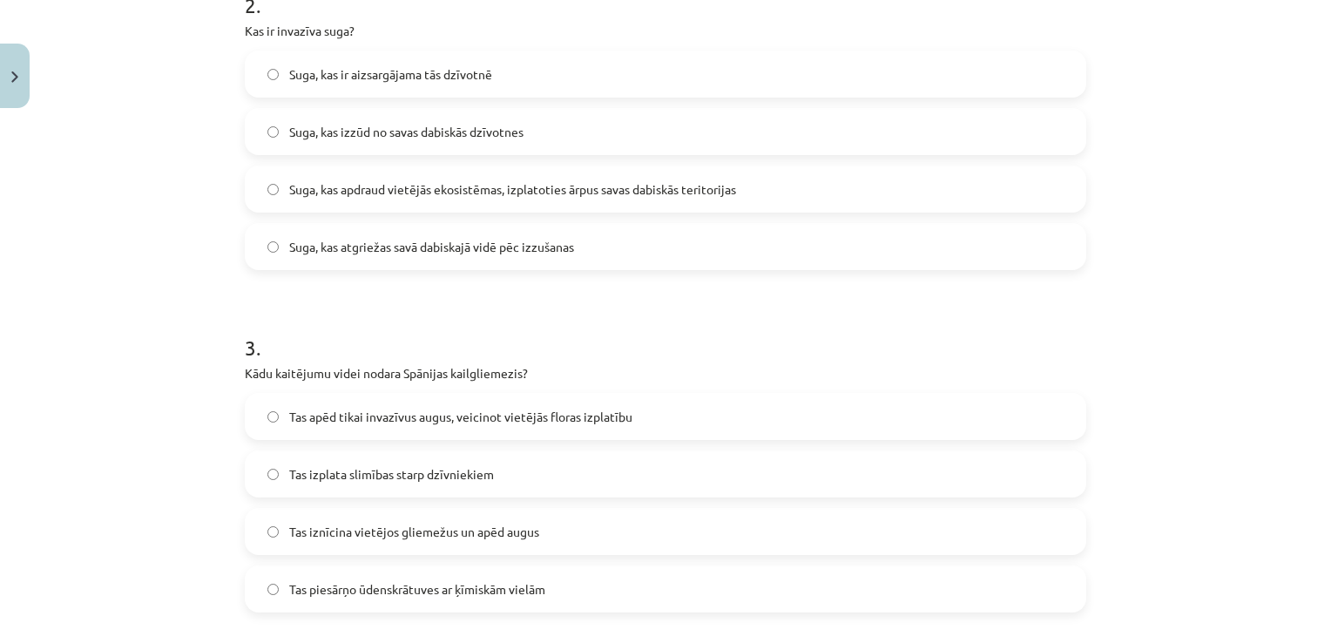
scroll to position [727, 0]
click at [540, 423] on span "Tas apēd tikai invazīvus augus, veicinot vietējās floras izplatību" at bounding box center [460, 416] width 343 height 18
drag, startPoint x: 540, startPoint y: 423, endPoint x: 425, endPoint y: 305, distance: 165.1
click at [425, 305] on h1 "3 ." at bounding box center [665, 331] width 841 height 54
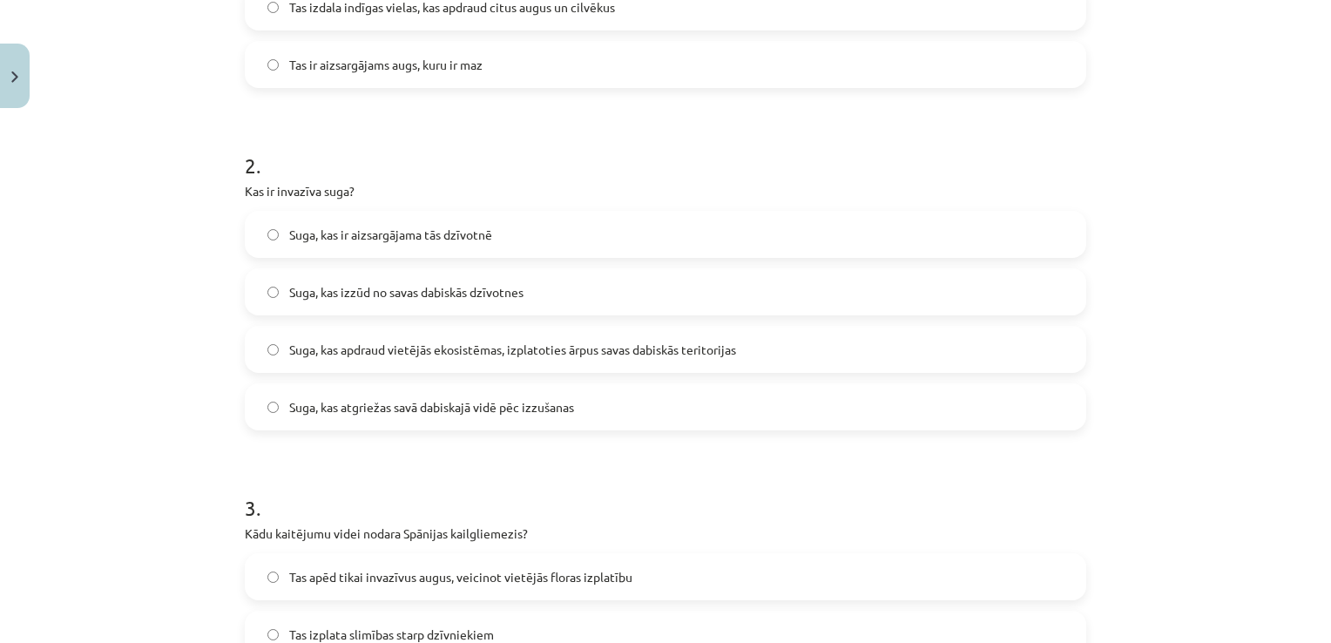
scroll to position [571, 0]
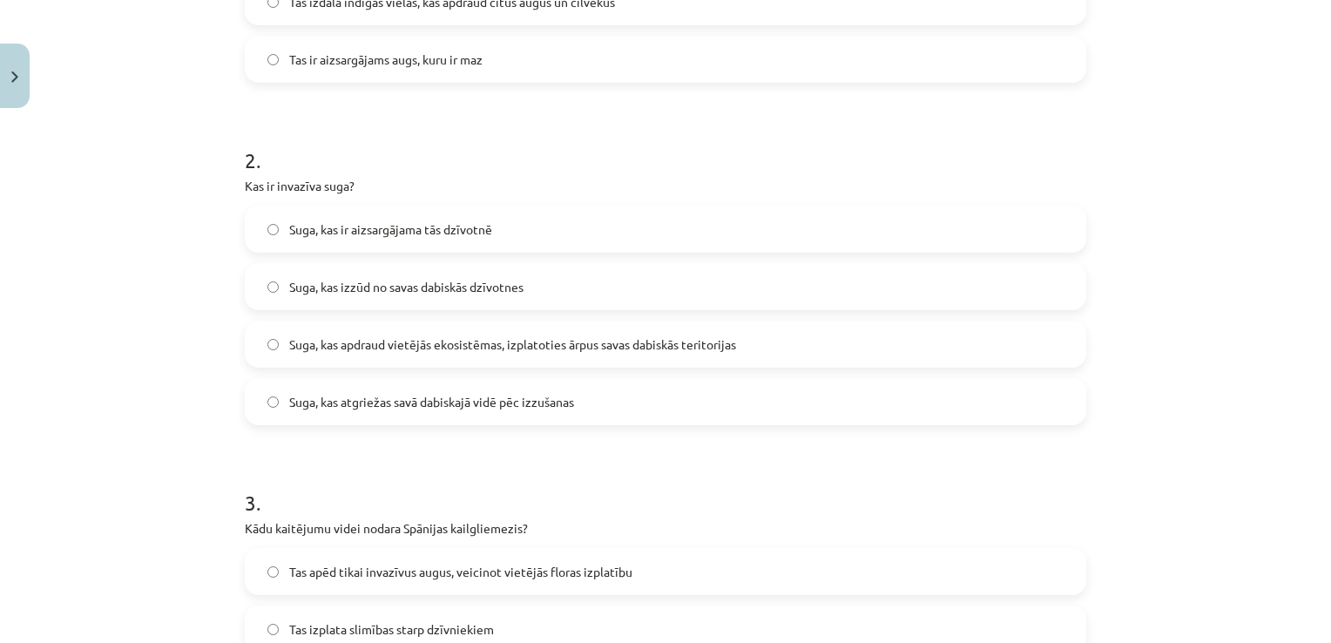
click at [518, 347] on span "Suga, kas apdraud vietējās ekosistēmas, izplatoties ārpus savas dabiskās terito…" at bounding box center [512, 344] width 447 height 18
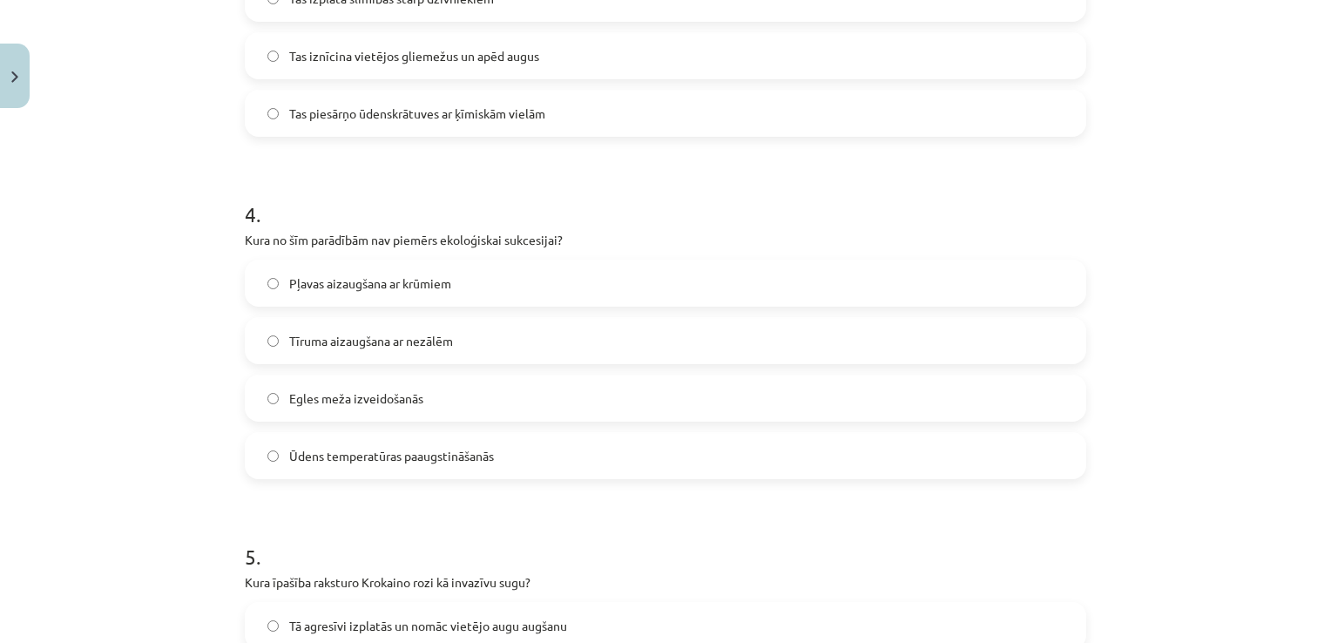
scroll to position [1202, 0]
click at [489, 406] on label "Egles meža izveidošanās" at bounding box center [665, 398] width 838 height 44
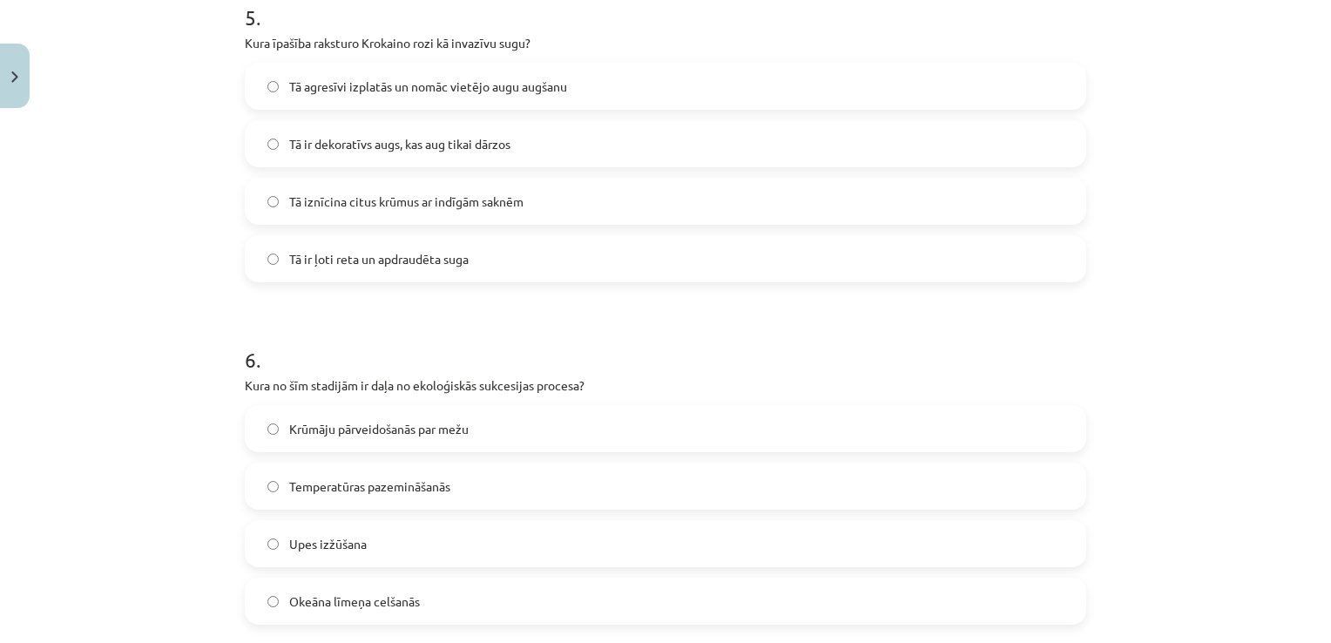
scroll to position [1740, 0]
click at [474, 71] on label "Tā agresīvi izplatās un nomāc vietējo augu augšanu" at bounding box center [665, 87] width 838 height 44
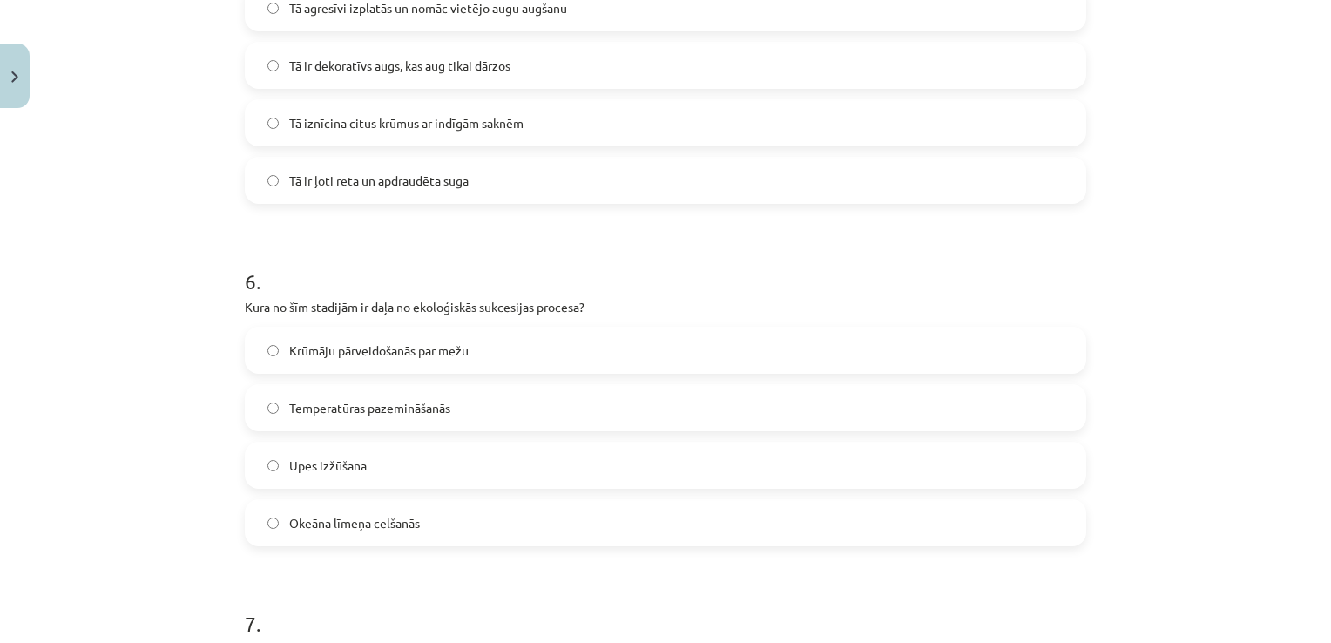
scroll to position [1820, 0]
click at [434, 330] on label "Krūmāju pārveidošanās par mežu" at bounding box center [665, 349] width 838 height 44
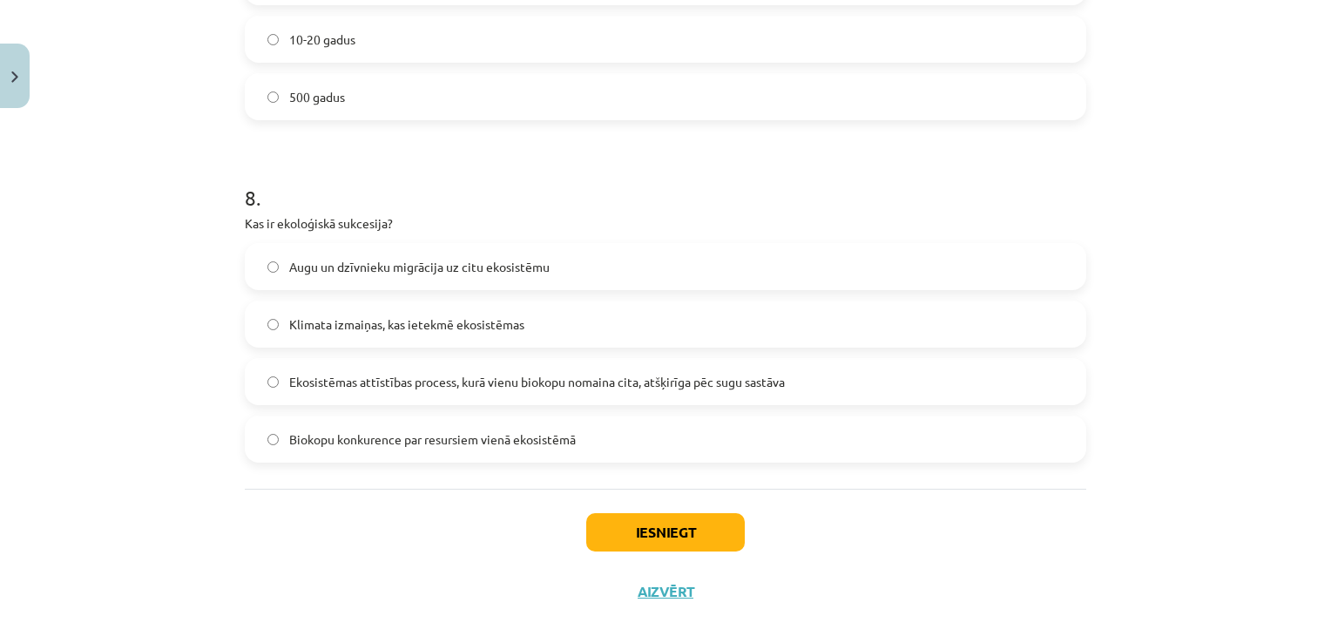
scroll to position [2608, 0]
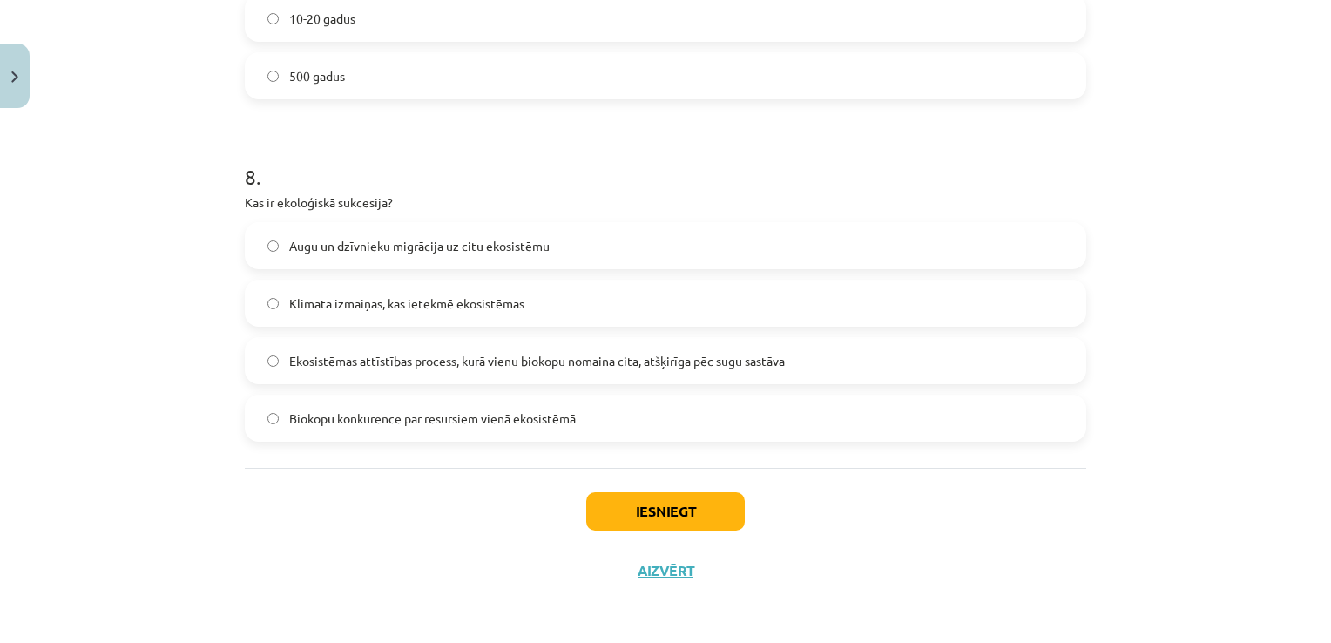
click at [408, 365] on span "Ekosistēmas attīstības process, kurā vienu biokopu nomaina cita, atšķirīga pēc …" at bounding box center [537, 361] width 496 height 18
click at [662, 510] on button "Iesniegt" at bounding box center [665, 511] width 159 height 38
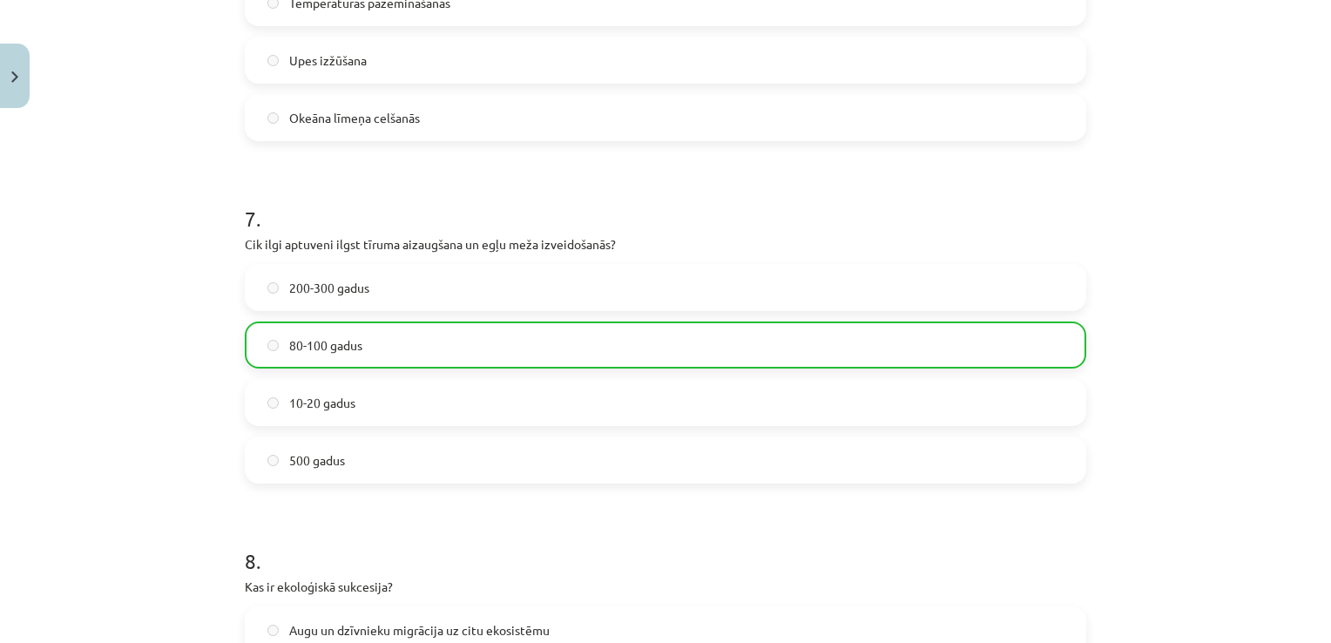
scroll to position [2663, 0]
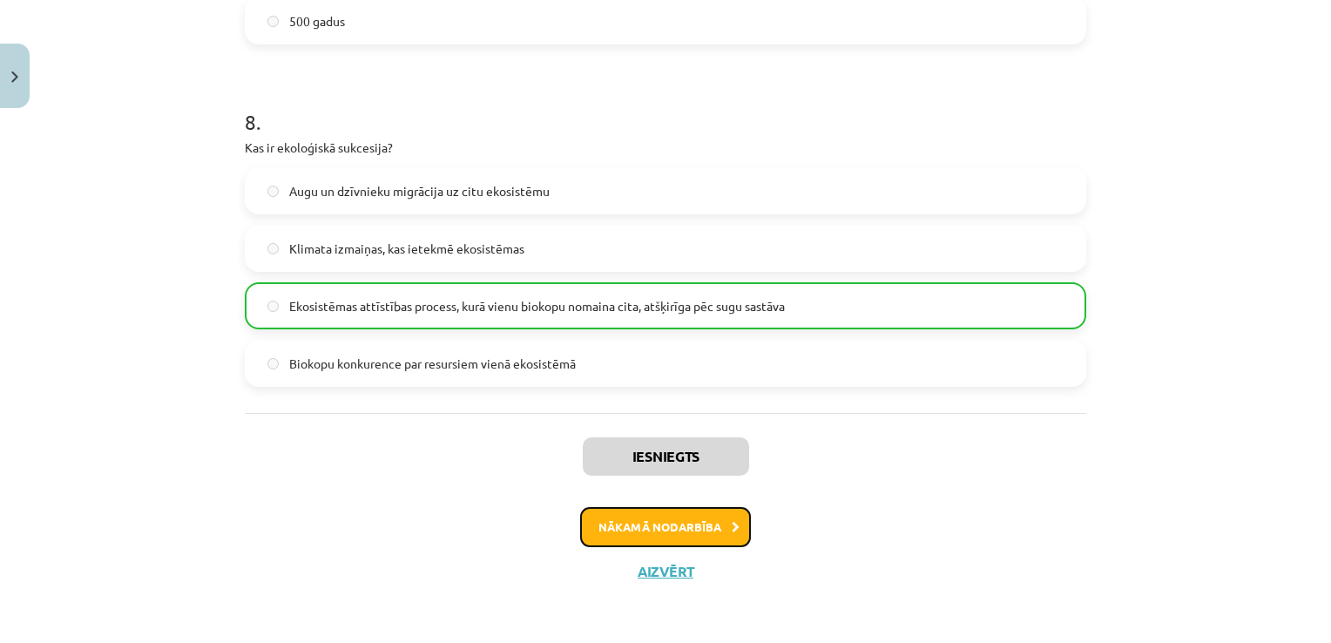
click at [667, 533] on button "Nākamā nodarbība" at bounding box center [665, 527] width 171 height 40
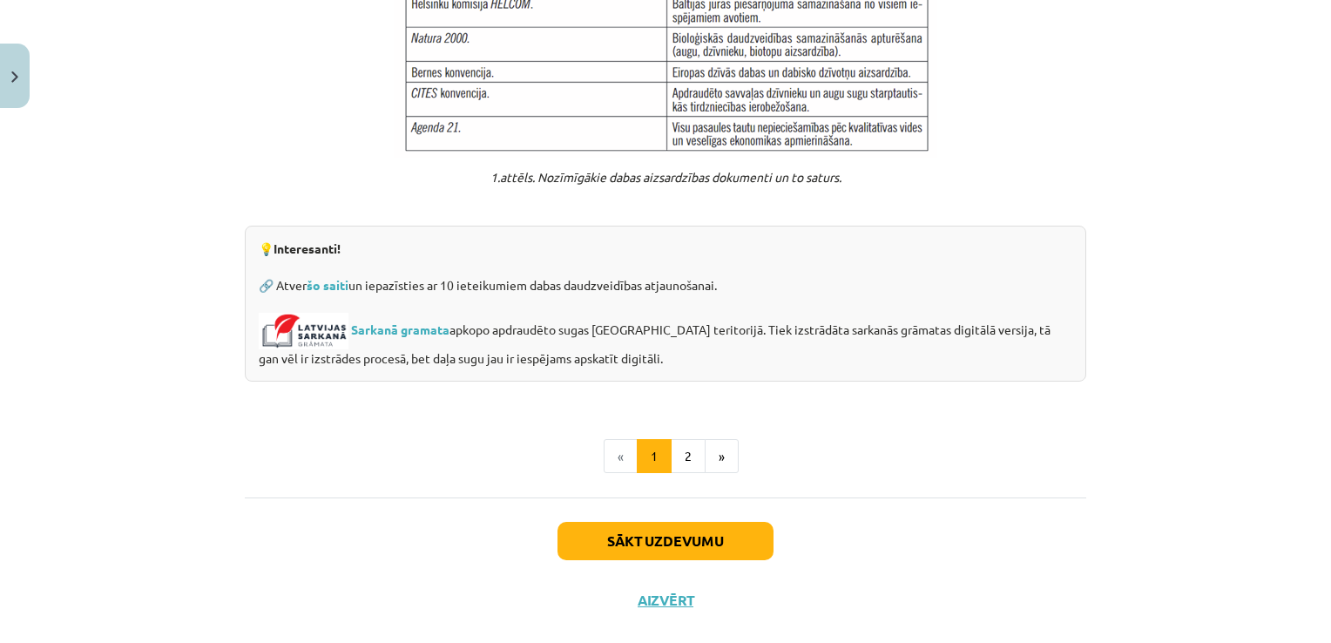
scroll to position [1400, 0]
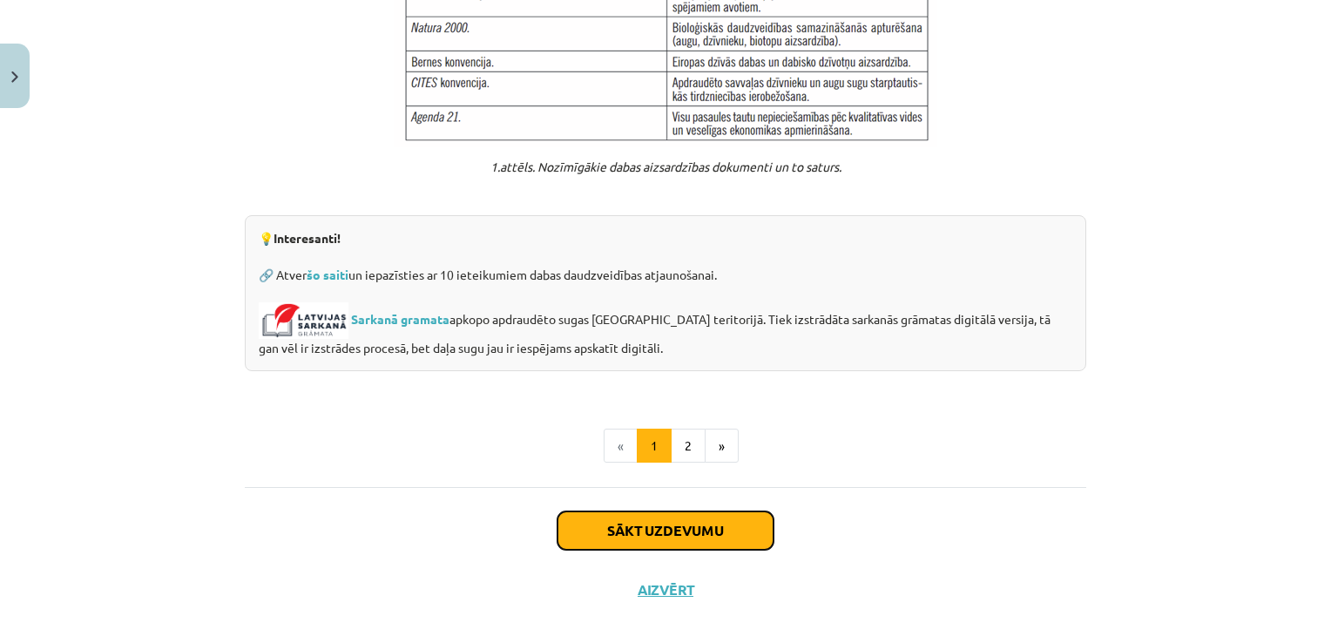
click at [665, 513] on button "Sākt uzdevumu" at bounding box center [665, 530] width 216 height 38
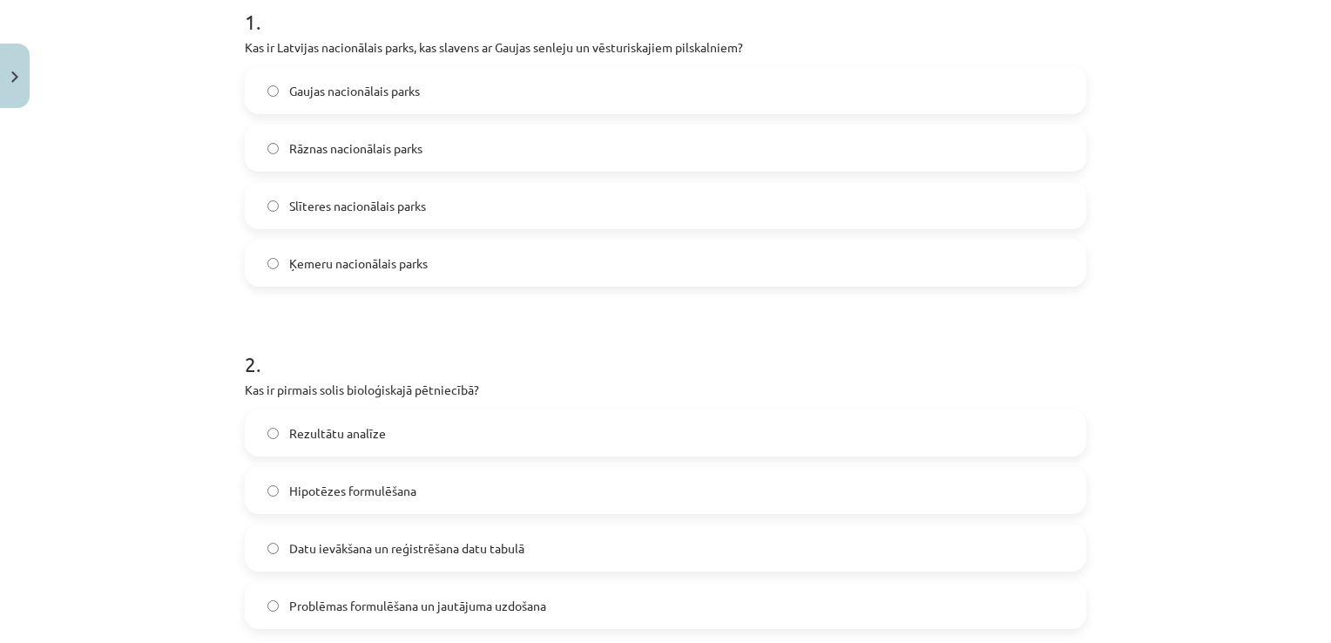
scroll to position [366, 0]
click at [541, 102] on label "Gaujas nacionālais parks" at bounding box center [665, 93] width 838 height 44
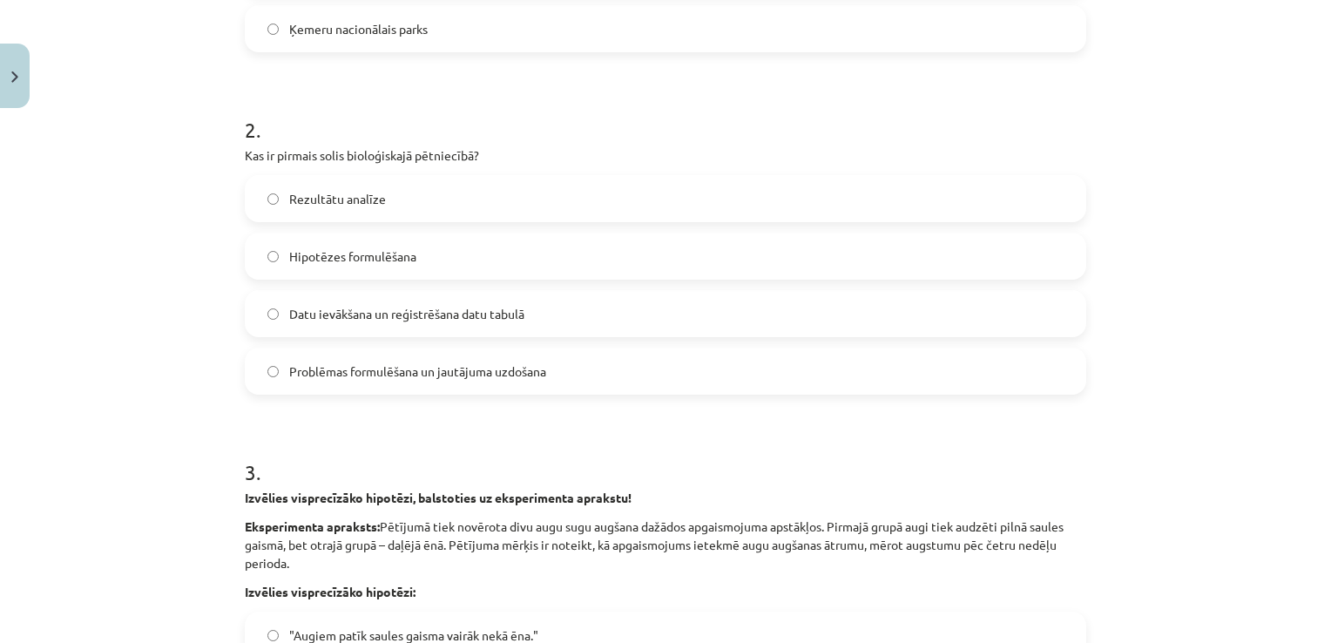
scroll to position [604, 0]
click at [496, 357] on label "Problēmas formulēšana un jautājuma uzdošana" at bounding box center [665, 370] width 838 height 44
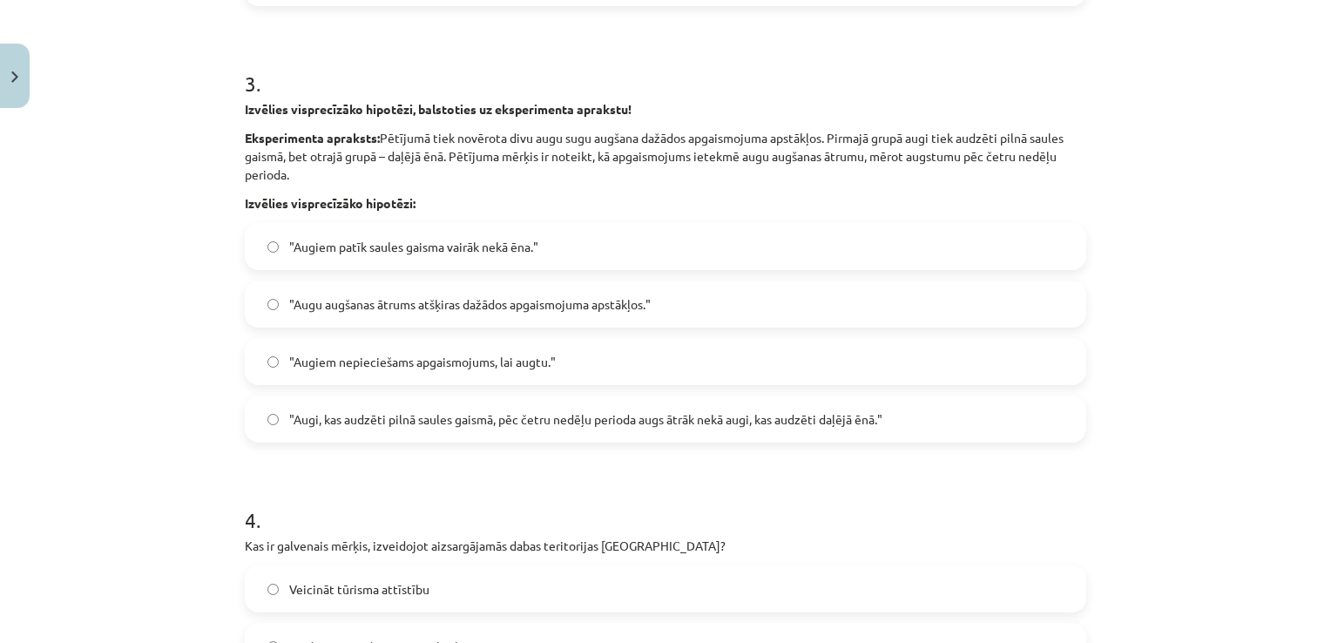
scroll to position [989, 0]
click at [489, 296] on span ""Augu augšanas ātrums atšķiras dažādos apgaismojuma apstākļos."" at bounding box center [469, 305] width 361 height 18
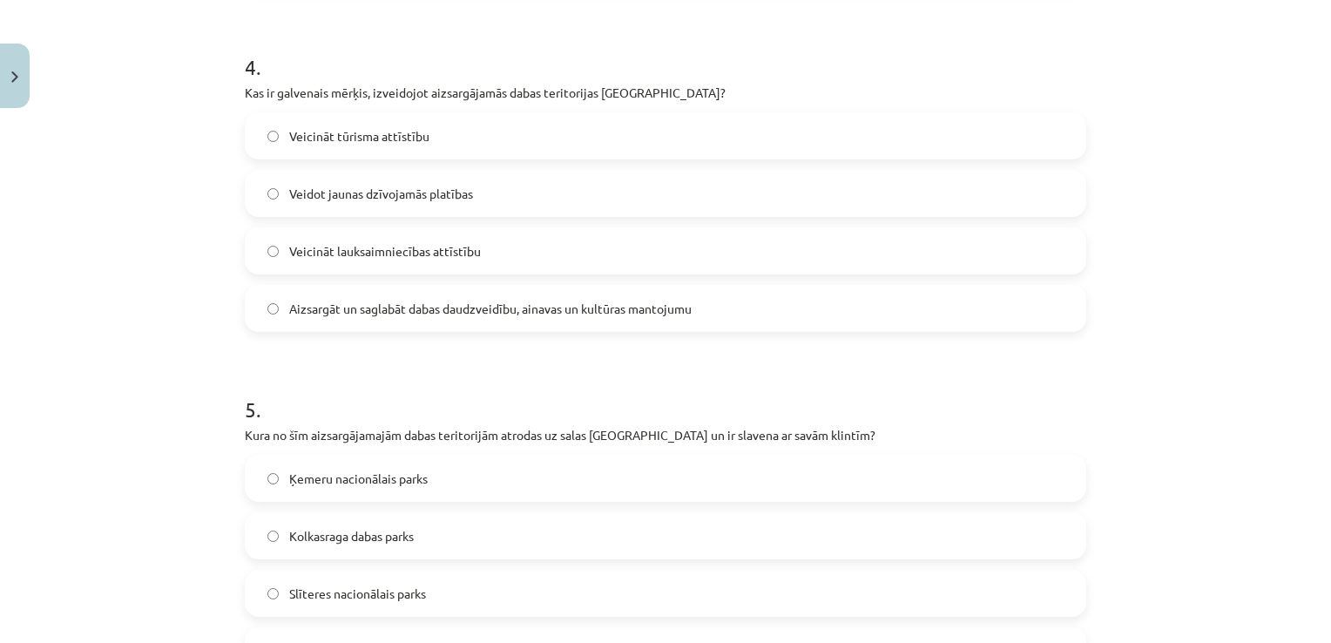
scroll to position [1442, 0]
click at [604, 322] on label "Aizsargāt un saglabāt dabas daudzveidību, ainavas un kultūras mantojumu" at bounding box center [665, 309] width 838 height 44
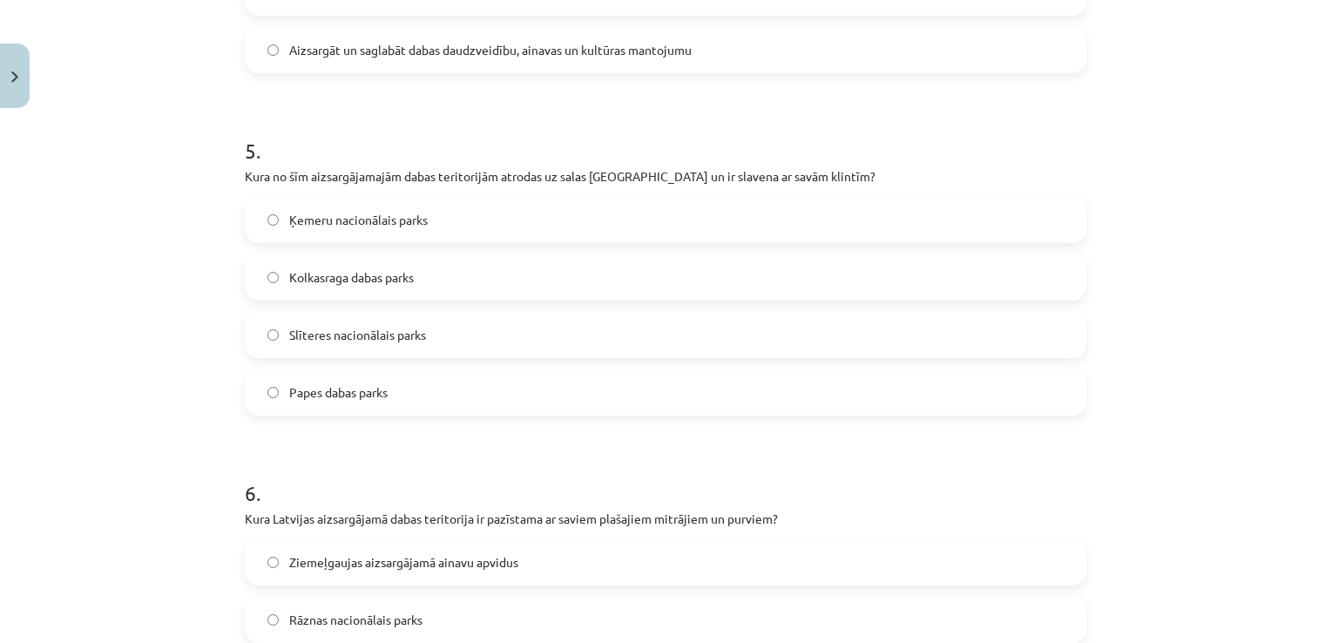
scroll to position [1682, 0]
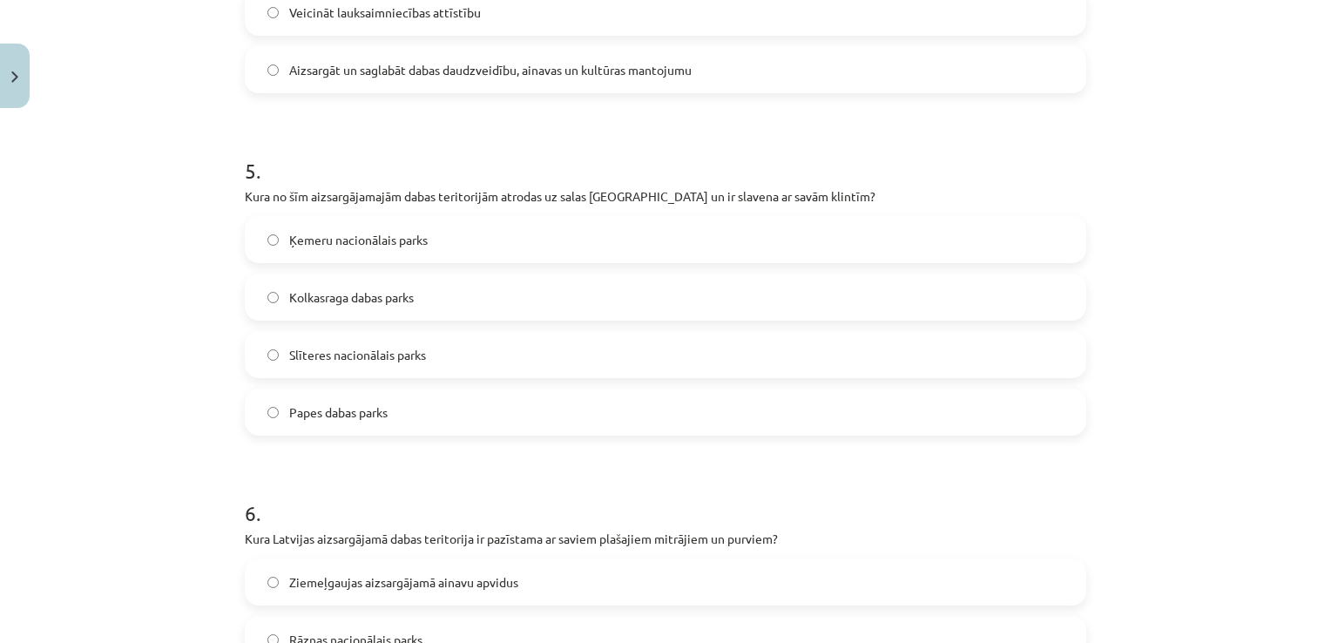
click at [540, 354] on label "Slīteres nacionālais parks" at bounding box center [665, 355] width 838 height 44
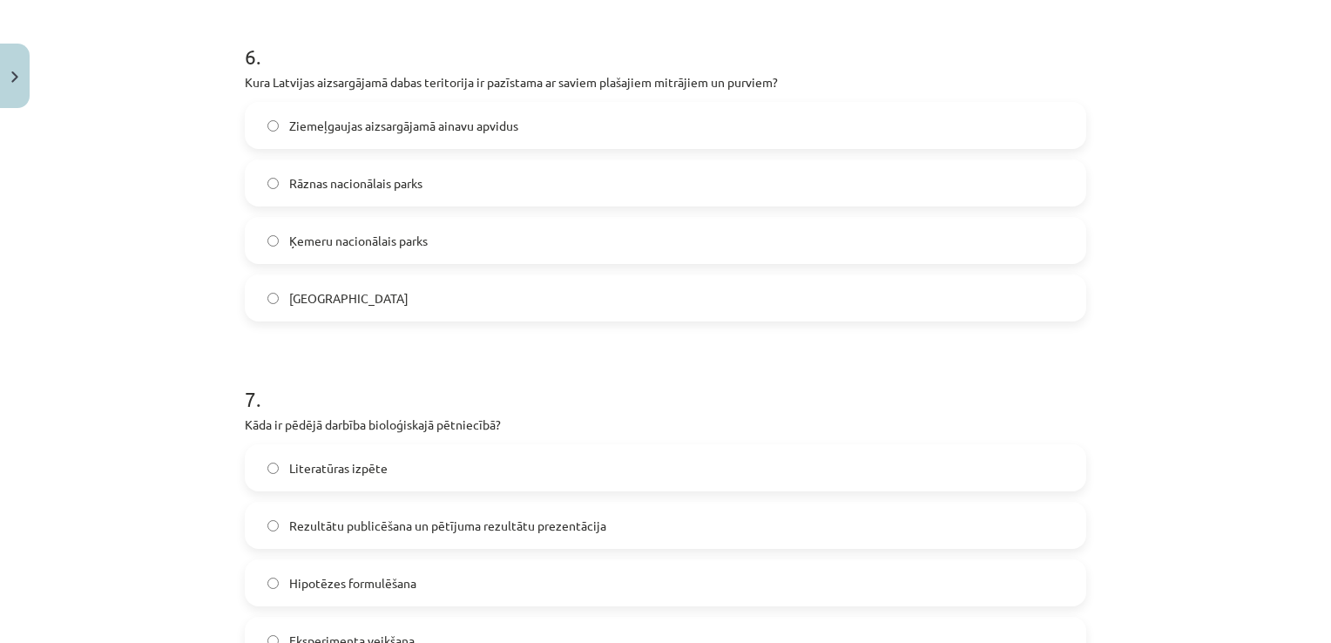
scroll to position [2144, 0]
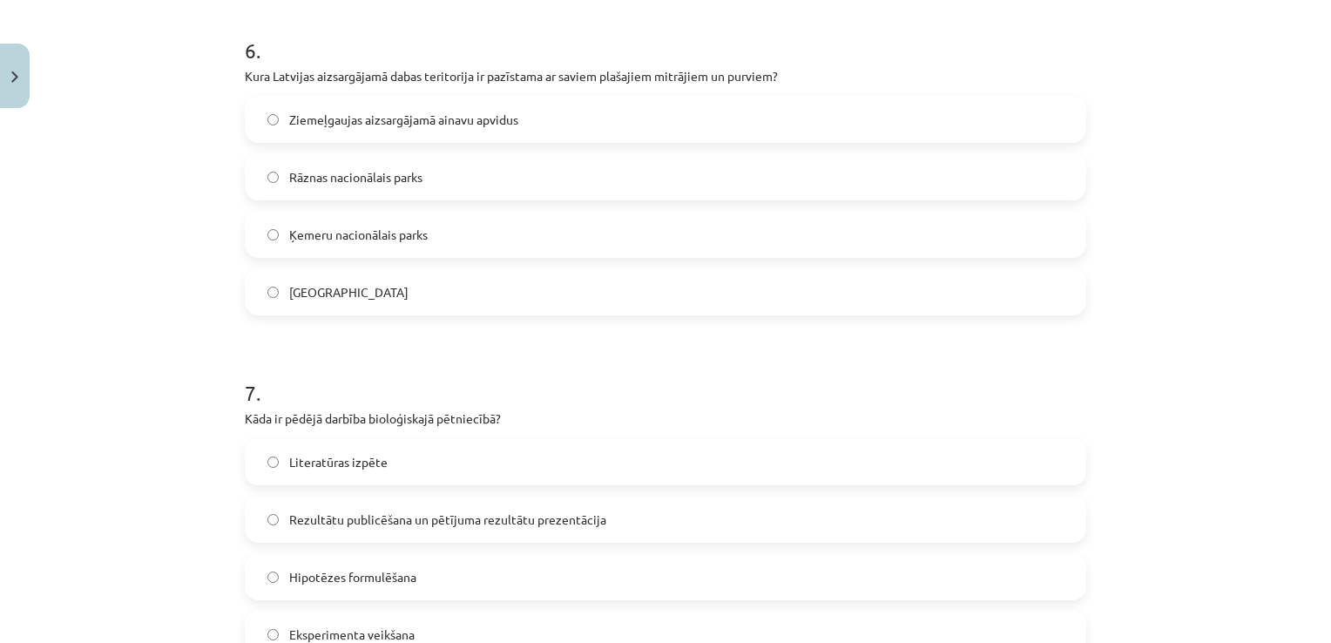
click at [503, 234] on label "Ķemeru nacionālais parks" at bounding box center [665, 235] width 838 height 44
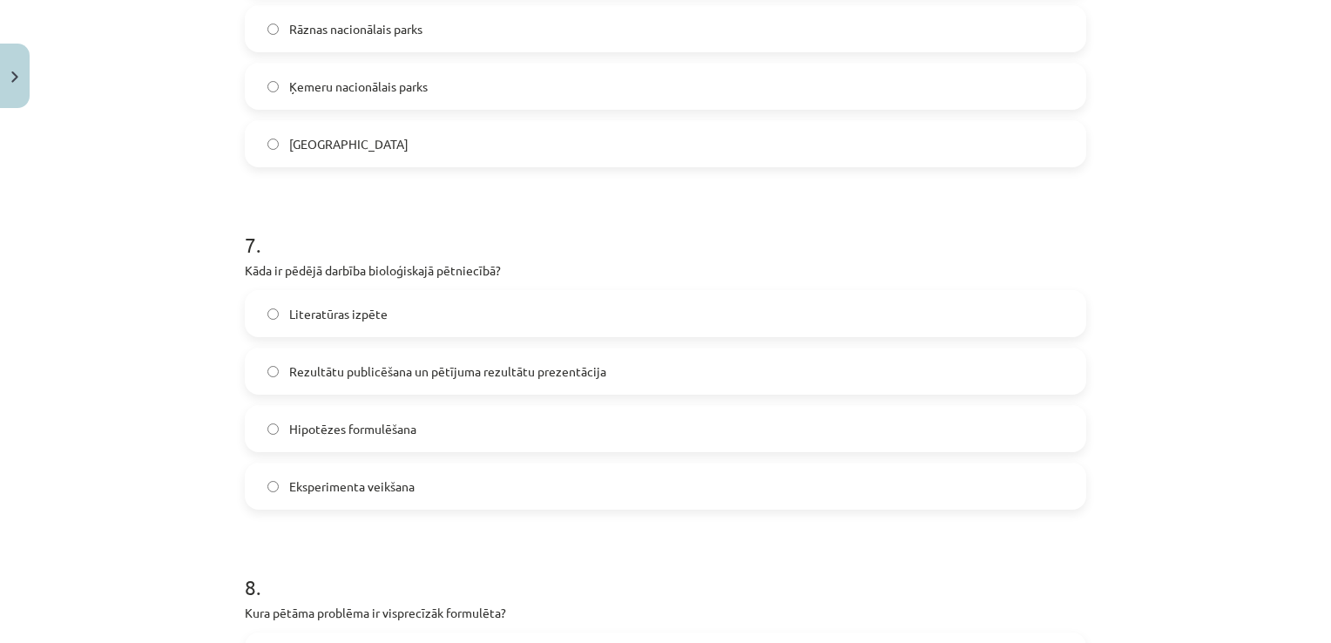
scroll to position [2292, 0]
click at [454, 368] on span "Rezultātu publicēšana un pētījuma rezultātu prezentācija" at bounding box center [447, 371] width 317 height 18
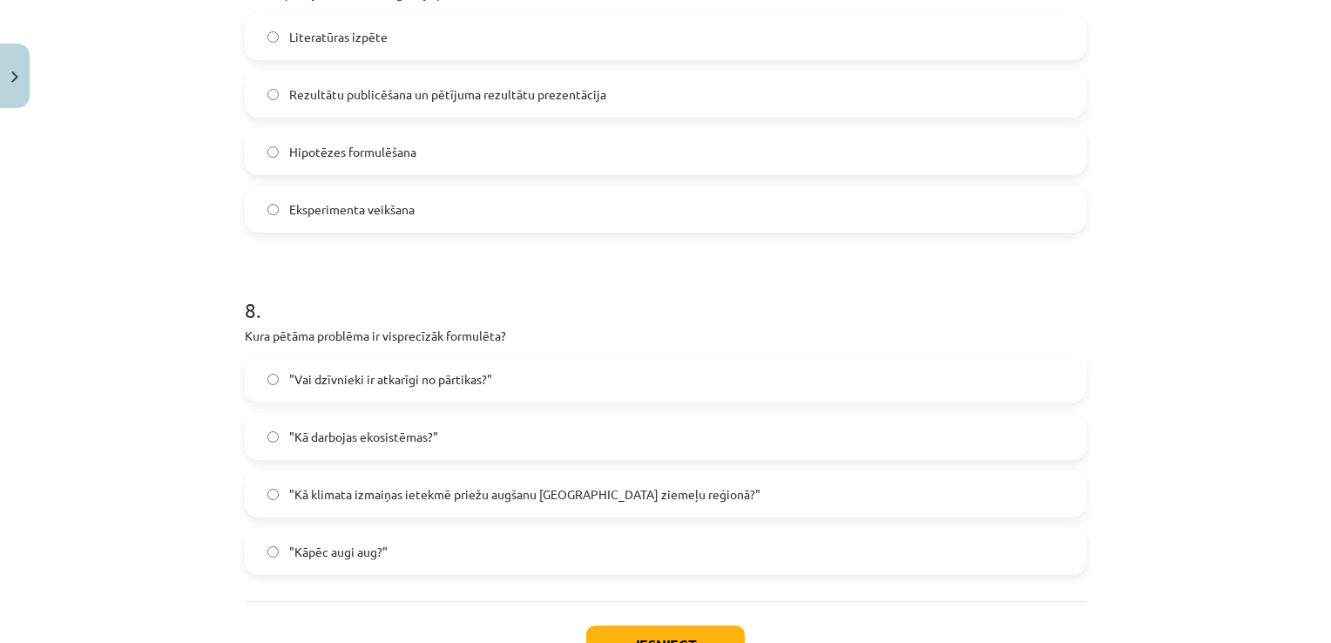
scroll to position [2703, 0]
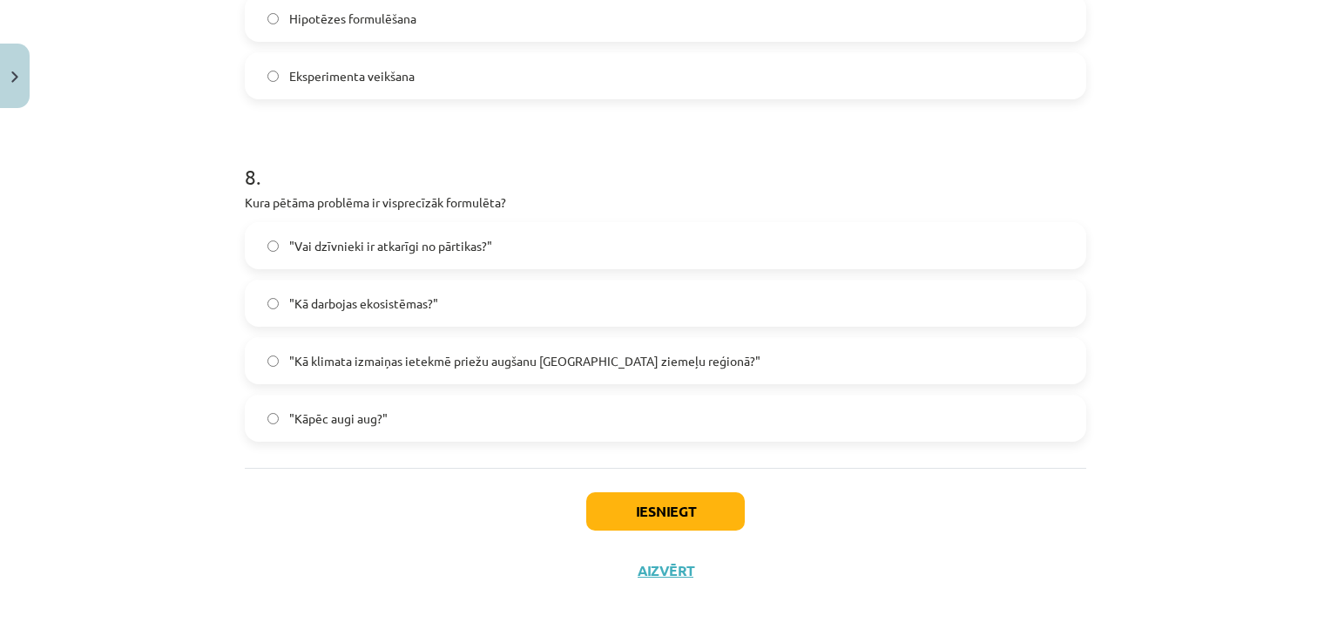
click at [454, 368] on span ""Kā klimata izmaiņas ietekmē priežu augšanu Latvijas ziemeļu reģionā?"" at bounding box center [524, 361] width 471 height 18
click at [609, 502] on button "Iesniegt" at bounding box center [665, 511] width 159 height 38
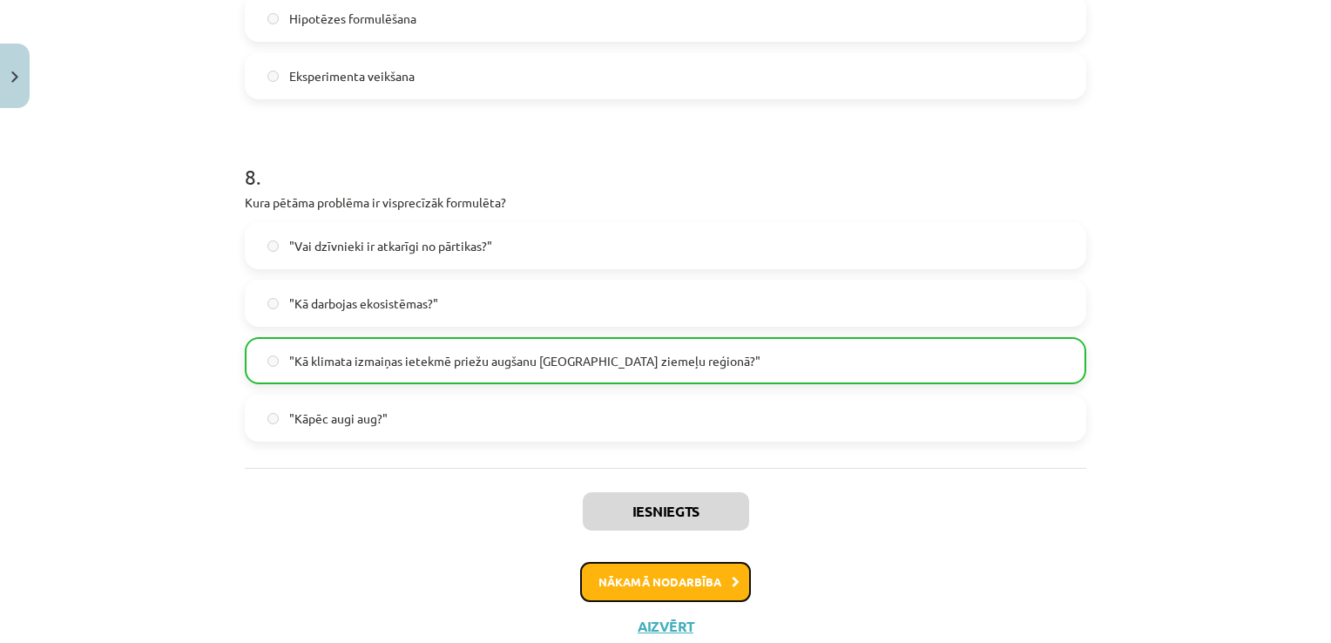
click at [691, 584] on button "Nākamā nodarbība" at bounding box center [665, 582] width 171 height 40
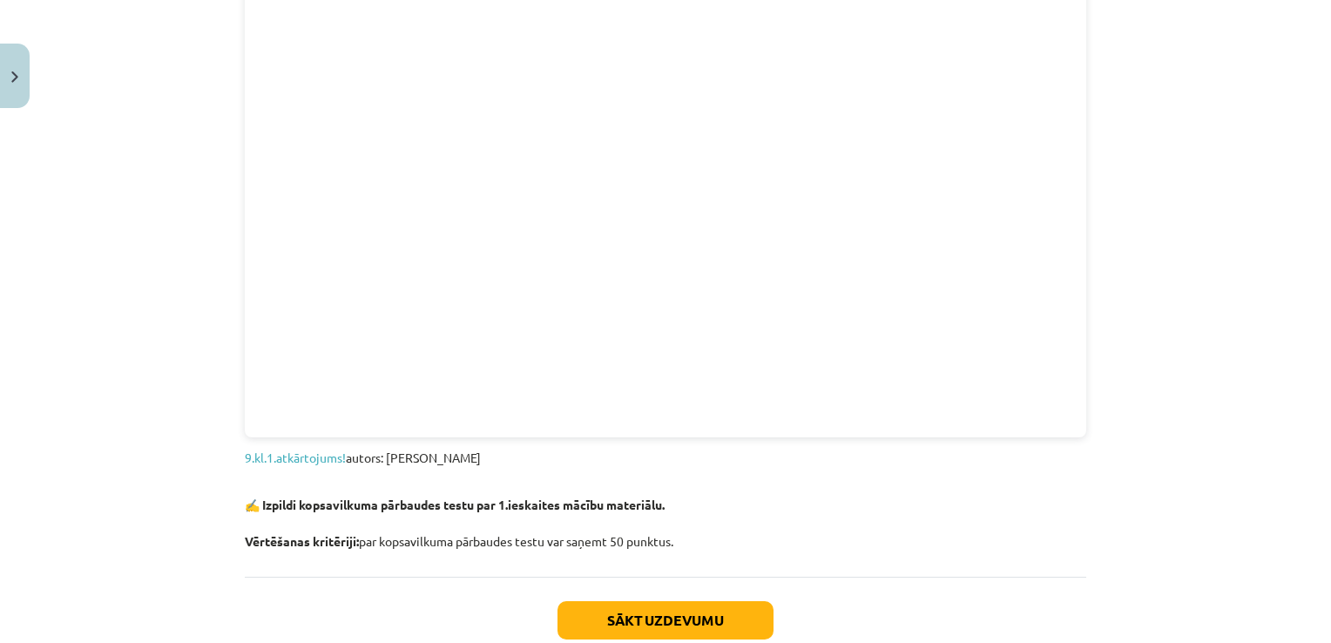
scroll to position [1899, 0]
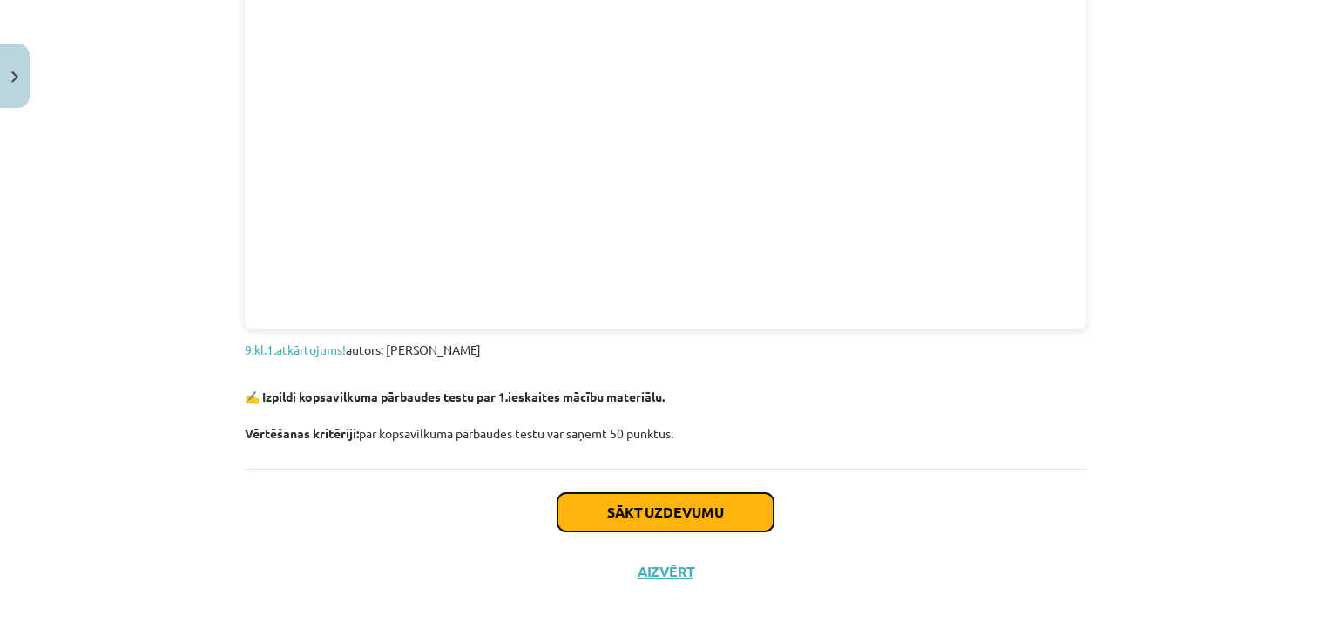
click at [731, 511] on button "Sākt uzdevumu" at bounding box center [665, 512] width 216 height 38
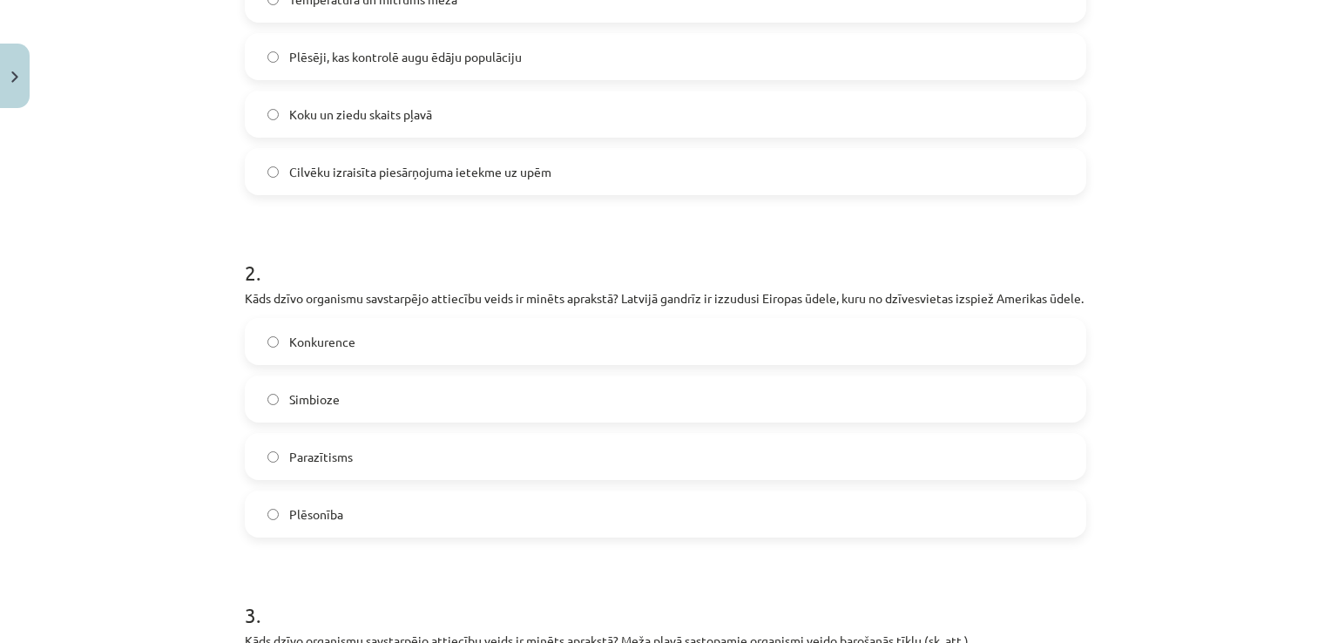
scroll to position [277, 0]
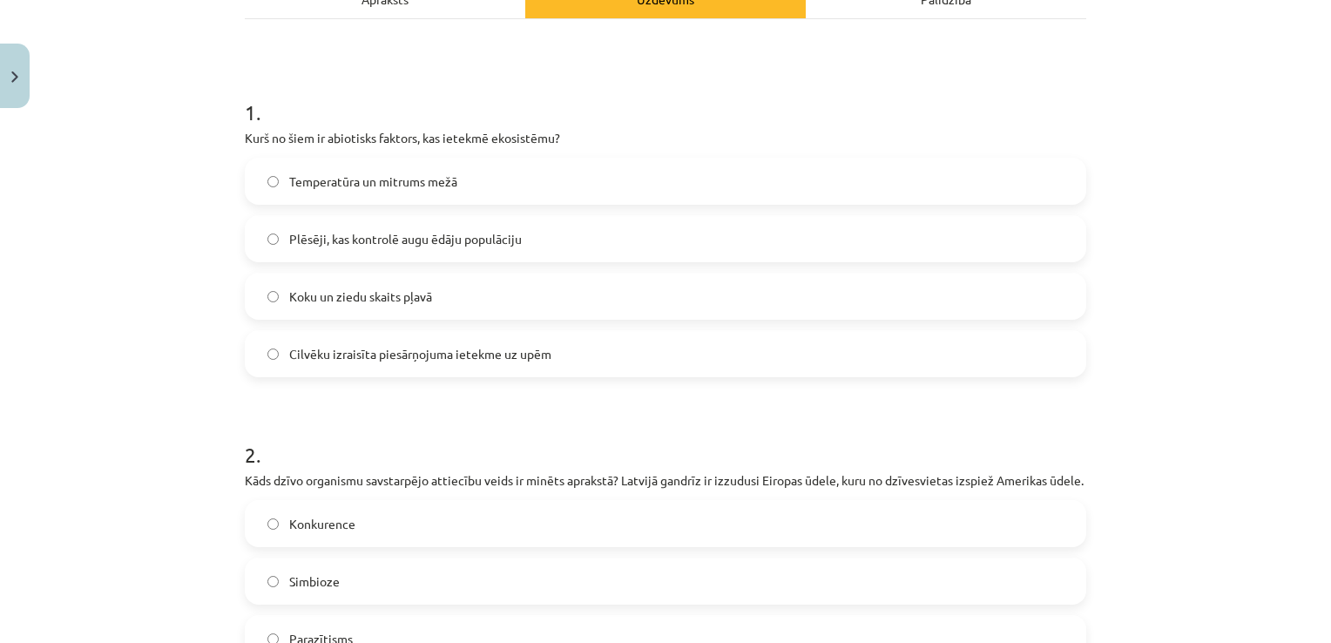
click at [475, 178] on label "Temperatūra un mitrums mežā" at bounding box center [665, 181] width 838 height 44
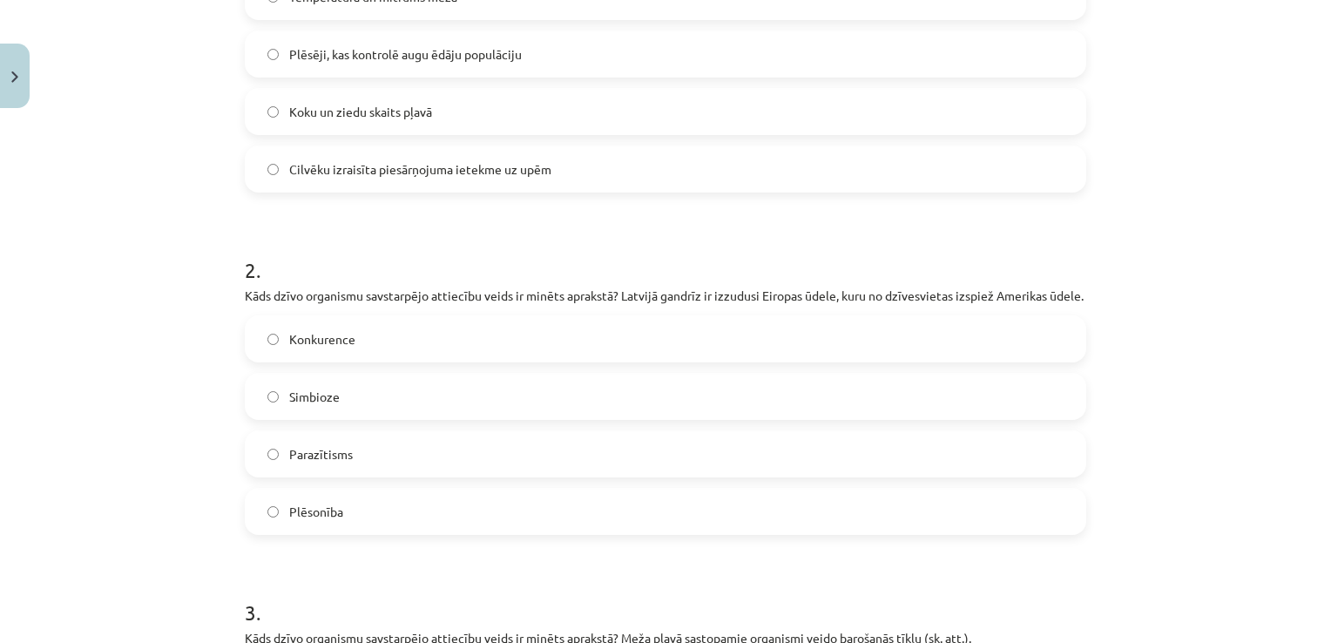
scroll to position [462, 0]
click at [424, 352] on label "Konkurence" at bounding box center [665, 338] width 838 height 44
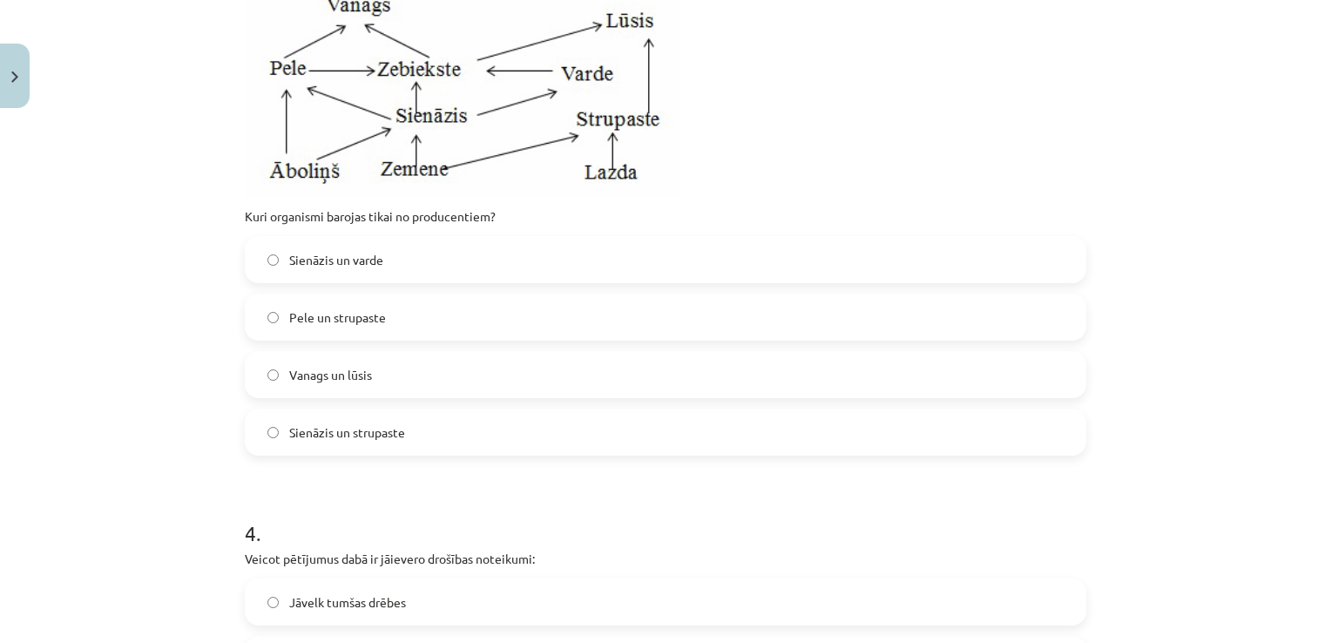
scroll to position [1167, 0]
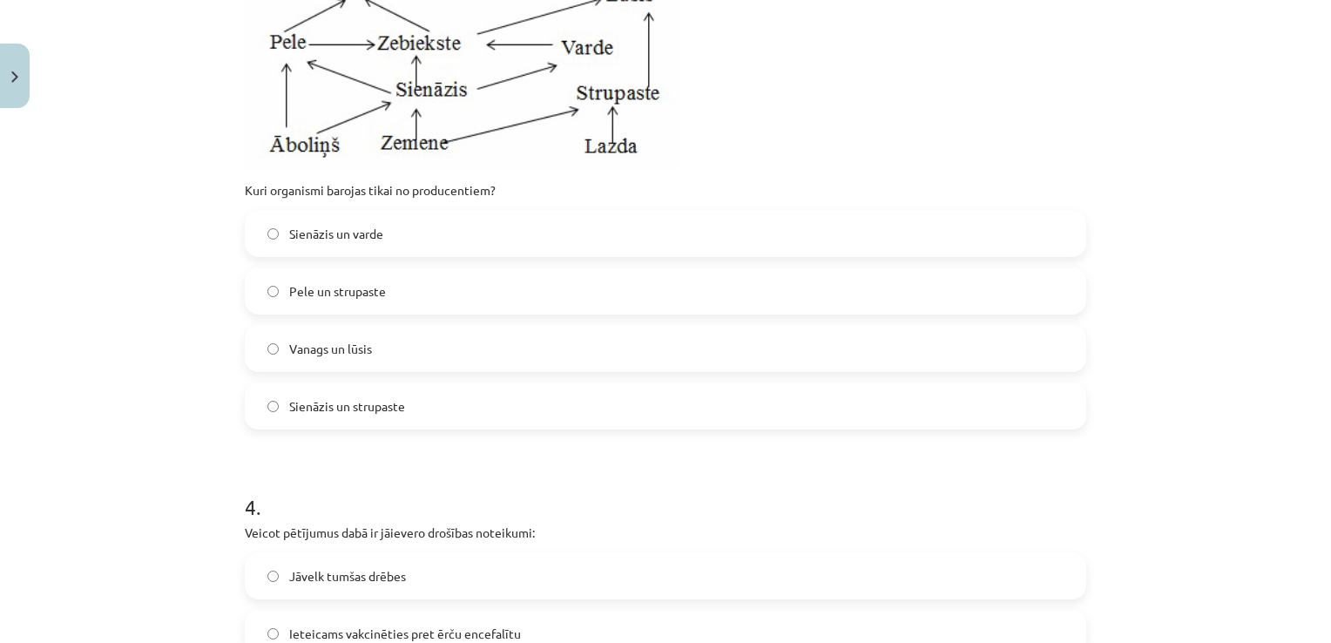
click at [498, 404] on label "Sienāzis un strupaste" at bounding box center [665, 406] width 838 height 44
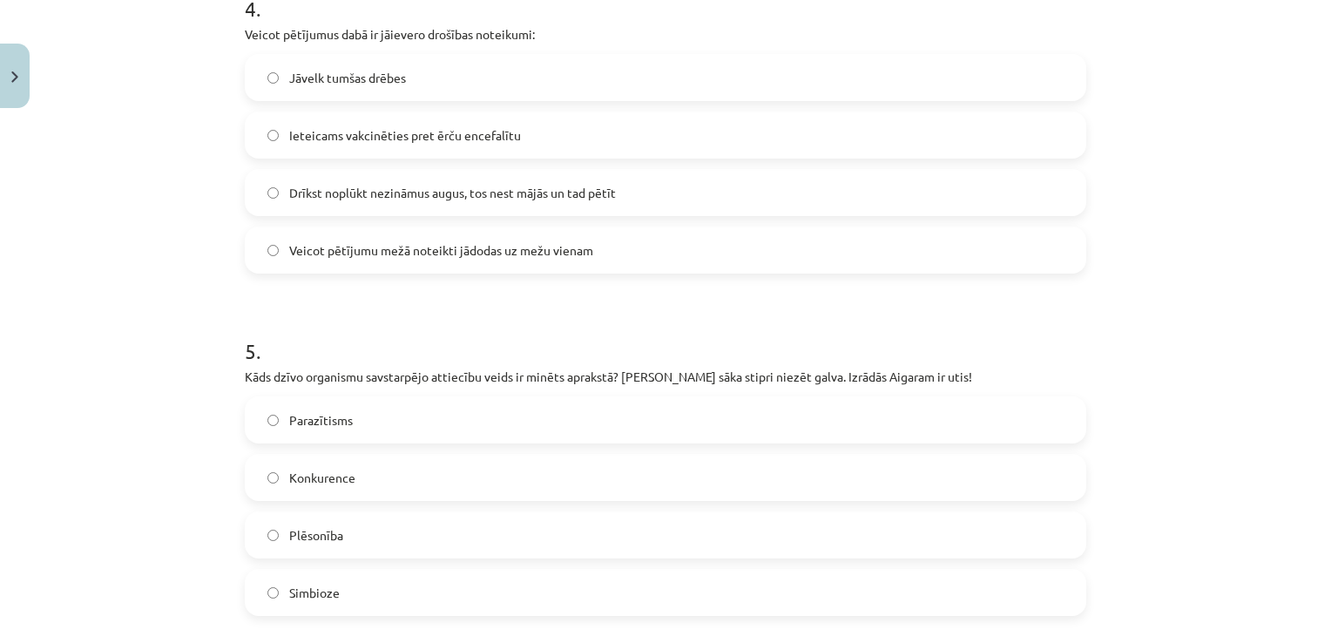
scroll to position [1664, 0]
click at [536, 151] on label "Ieteicams vakcinēties pret ērču encefalītu" at bounding box center [665, 136] width 838 height 44
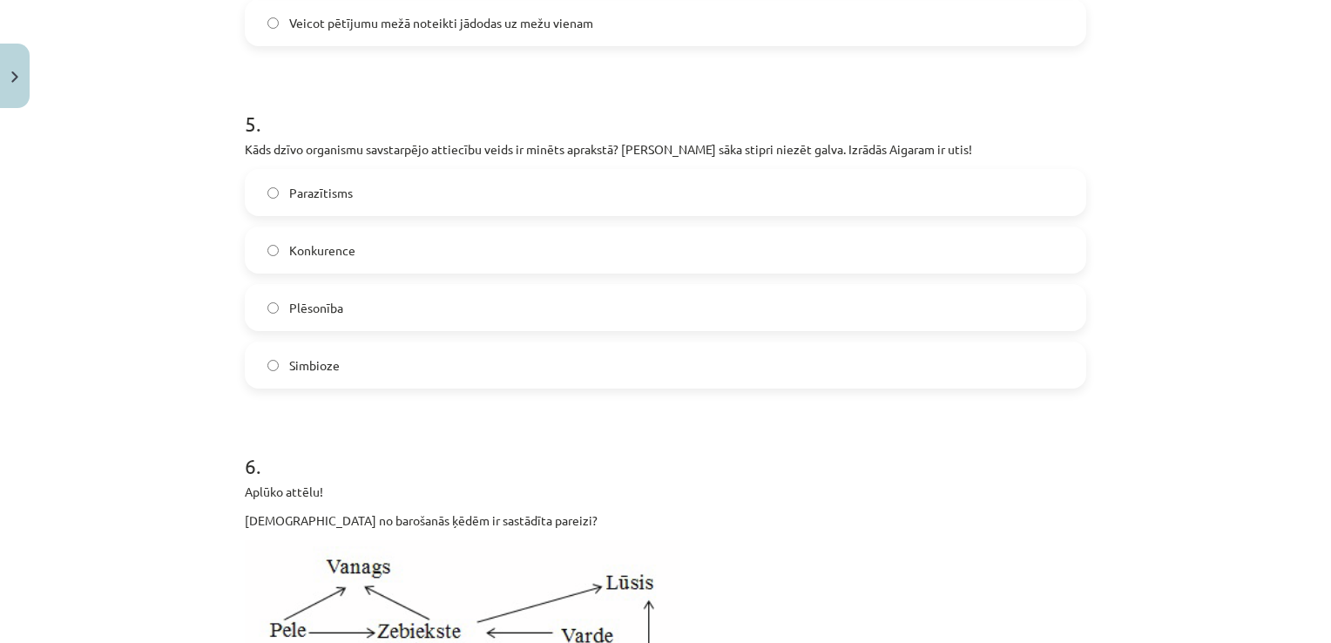
scroll to position [1892, 0]
click at [437, 215] on label "Parazītisms" at bounding box center [665, 194] width 838 height 44
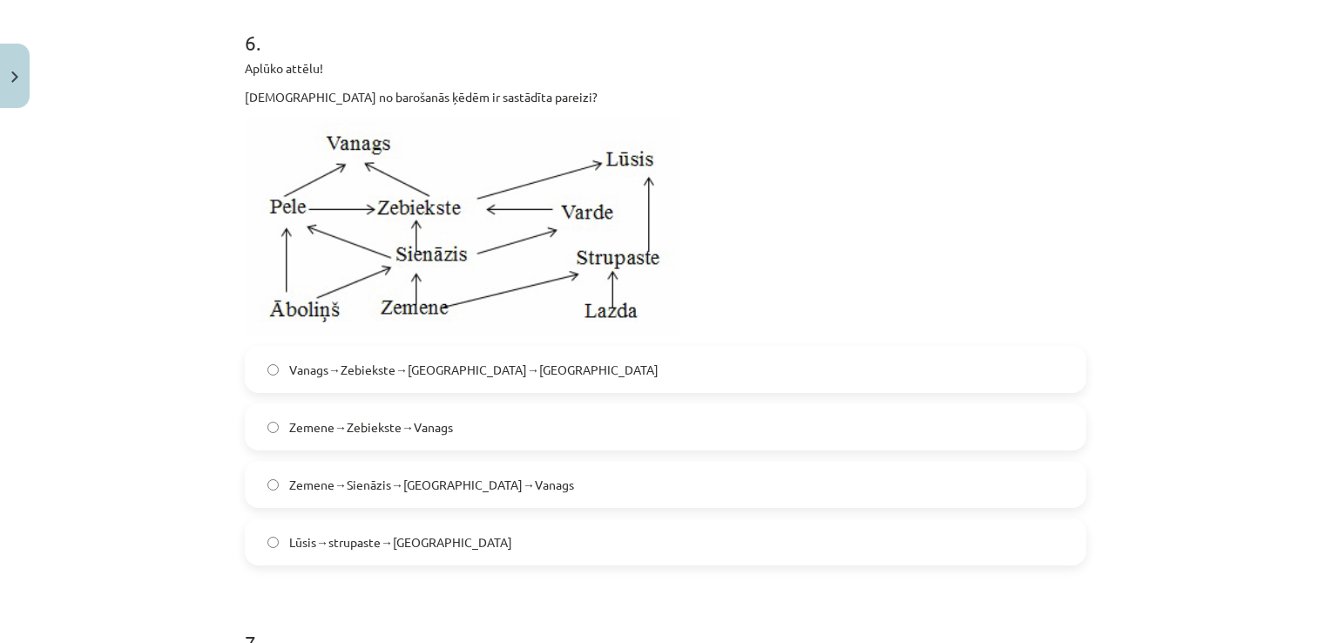
scroll to position [2349, 0]
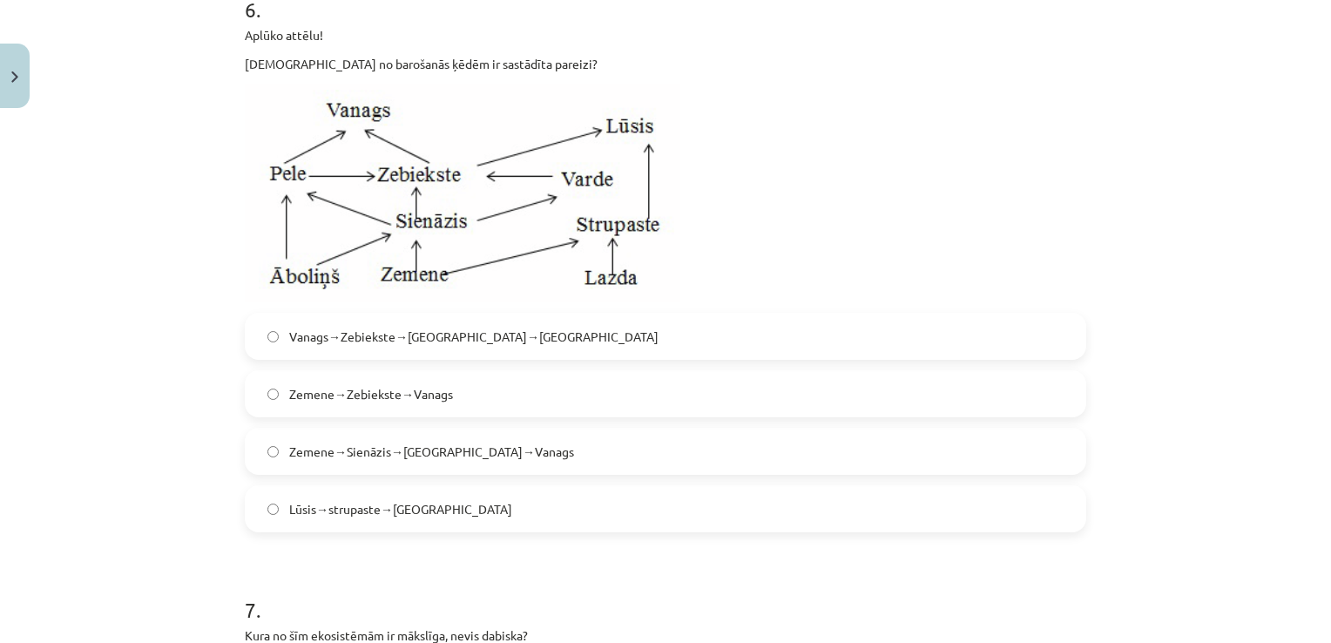
click at [436, 473] on label "Zemene→Sienāzis→Zebiekste→Vanags" at bounding box center [665, 451] width 838 height 44
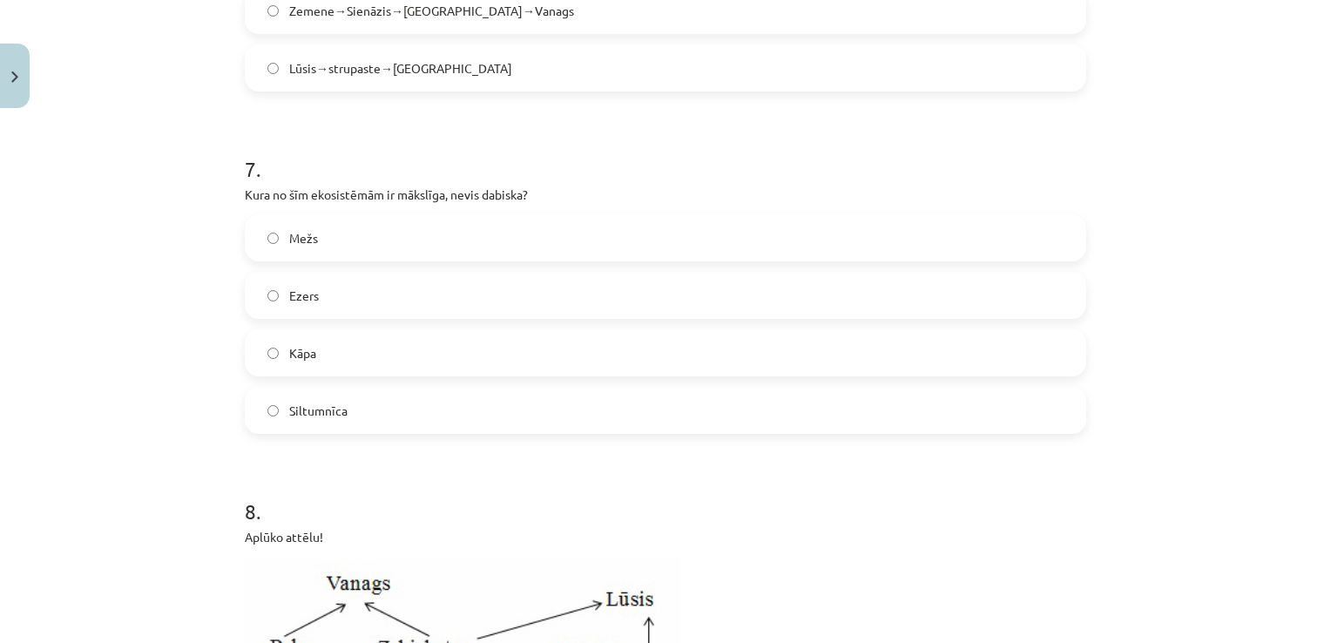
scroll to position [2788, 0]
click at [435, 434] on label "Siltumnīca" at bounding box center [665, 412] width 838 height 44
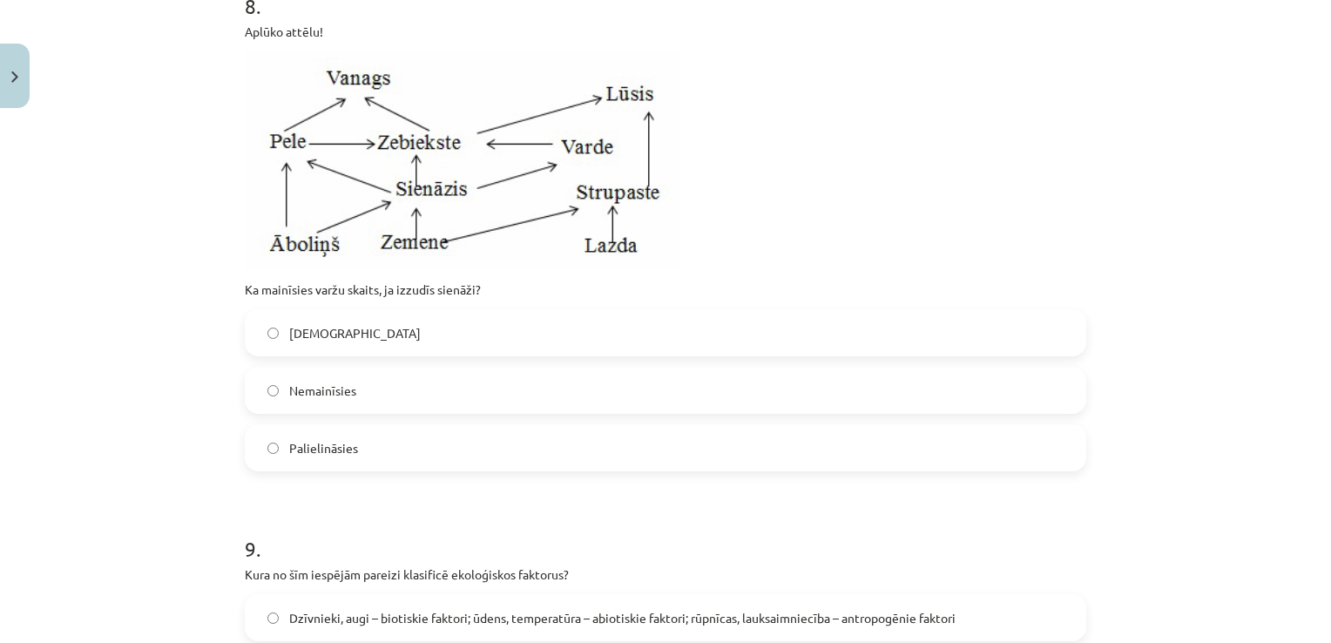
scroll to position [3297, 0]
drag, startPoint x: 442, startPoint y: 344, endPoint x: 401, endPoint y: 342, distance: 41.0
click at [401, 342] on label "Samazināsies" at bounding box center [665, 330] width 838 height 44
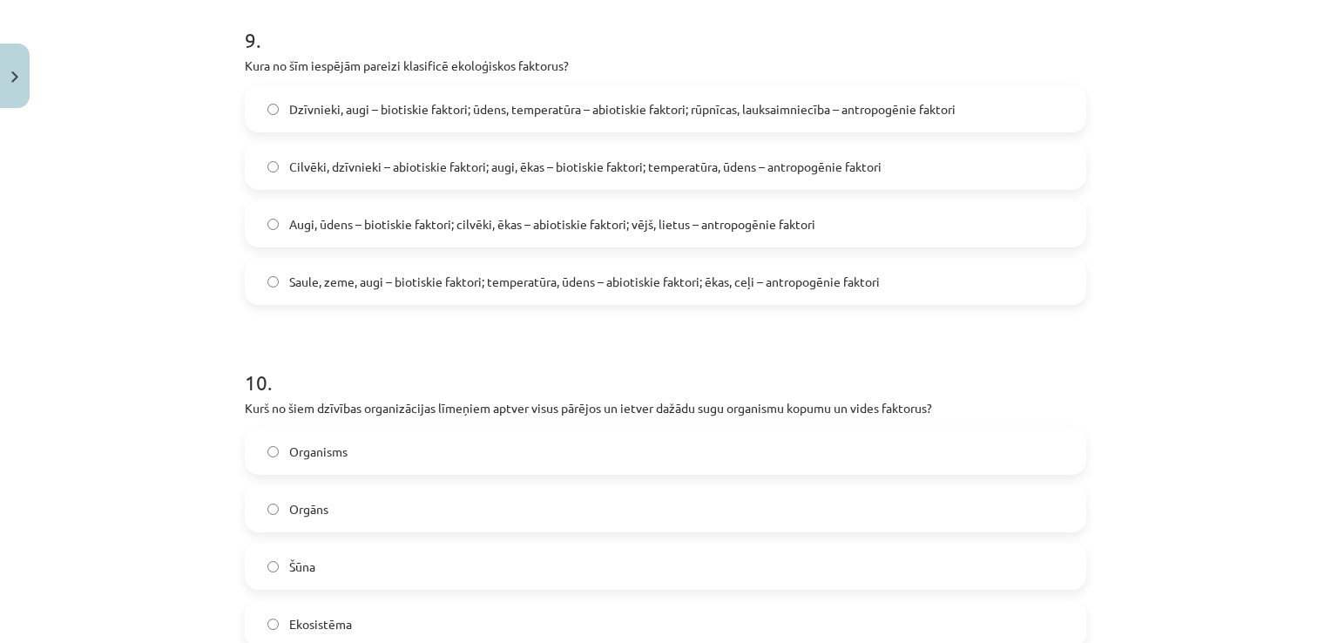
scroll to position [3798, 0]
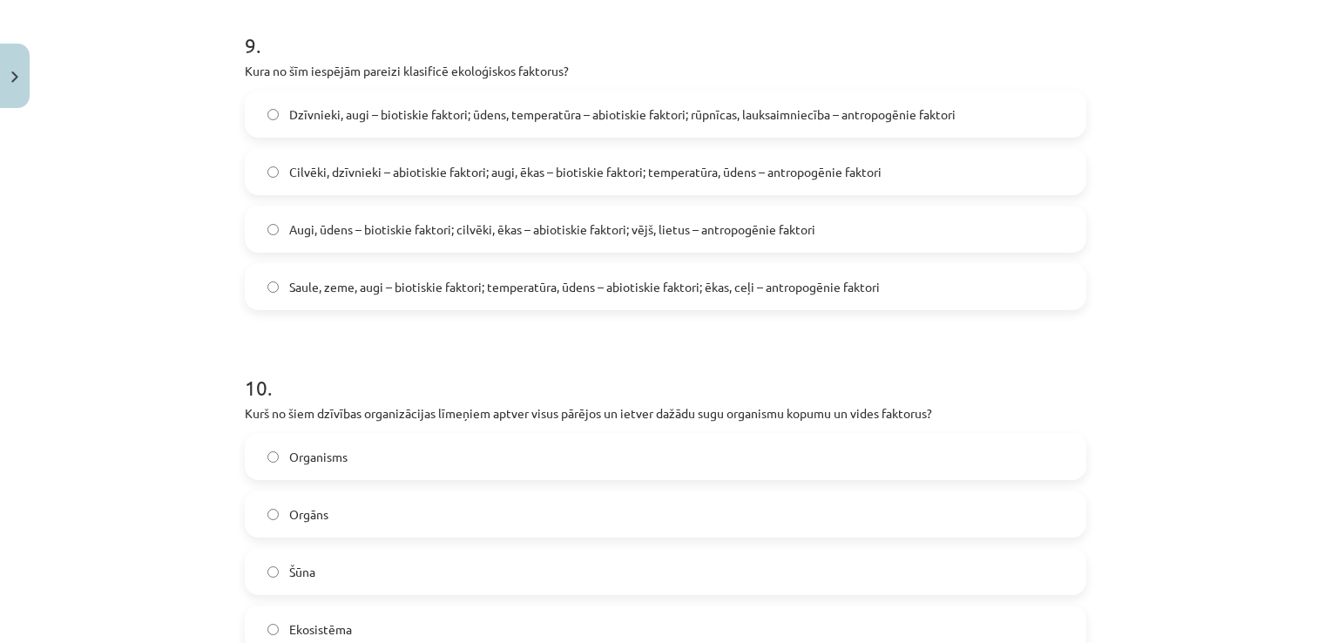
click at [439, 124] on span "Dzīvnieki, augi – biotiskie faktori; ūdens, temperatūra – abiotiskie faktori; r…" at bounding box center [622, 114] width 666 height 18
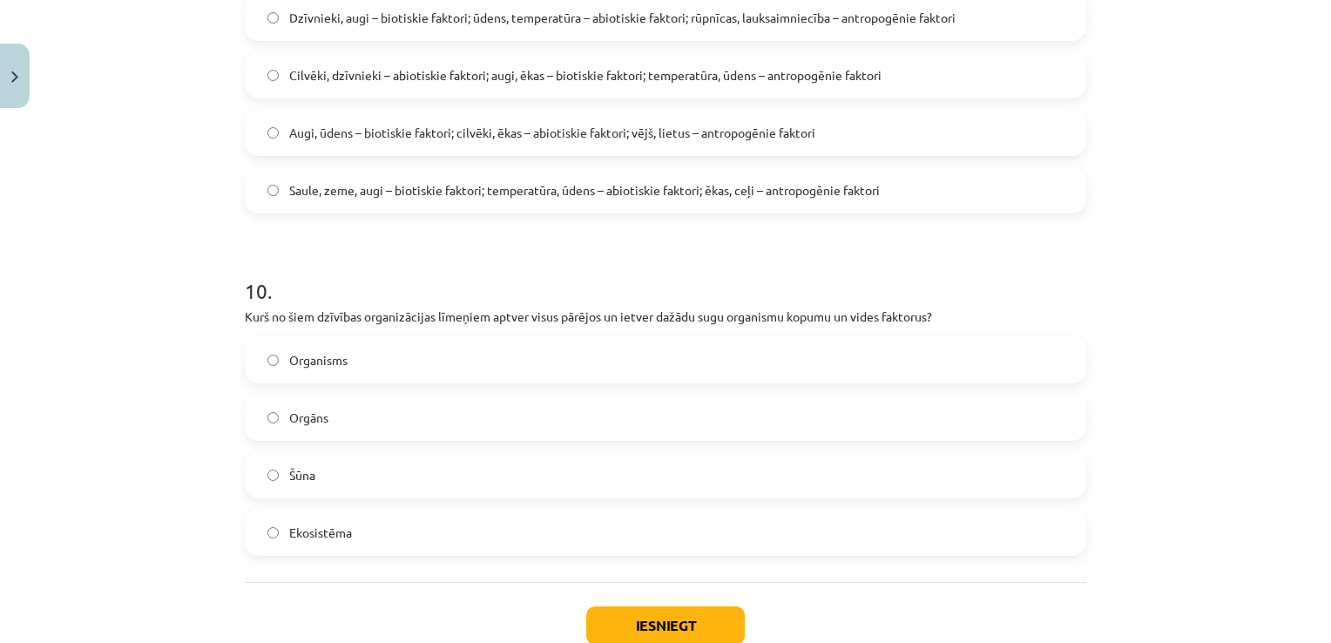
scroll to position [4027, 0]
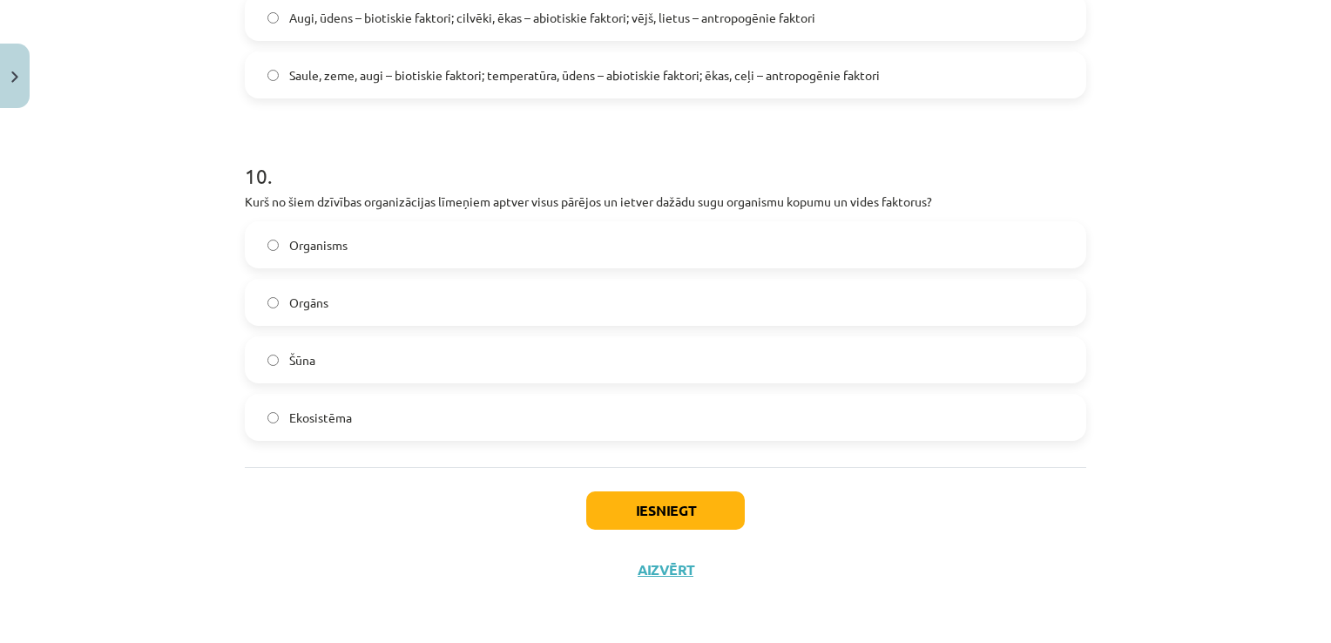
click at [451, 406] on label "Ekosistēma" at bounding box center [665, 417] width 838 height 44
click at [641, 515] on button "Iesniegt" at bounding box center [665, 510] width 159 height 38
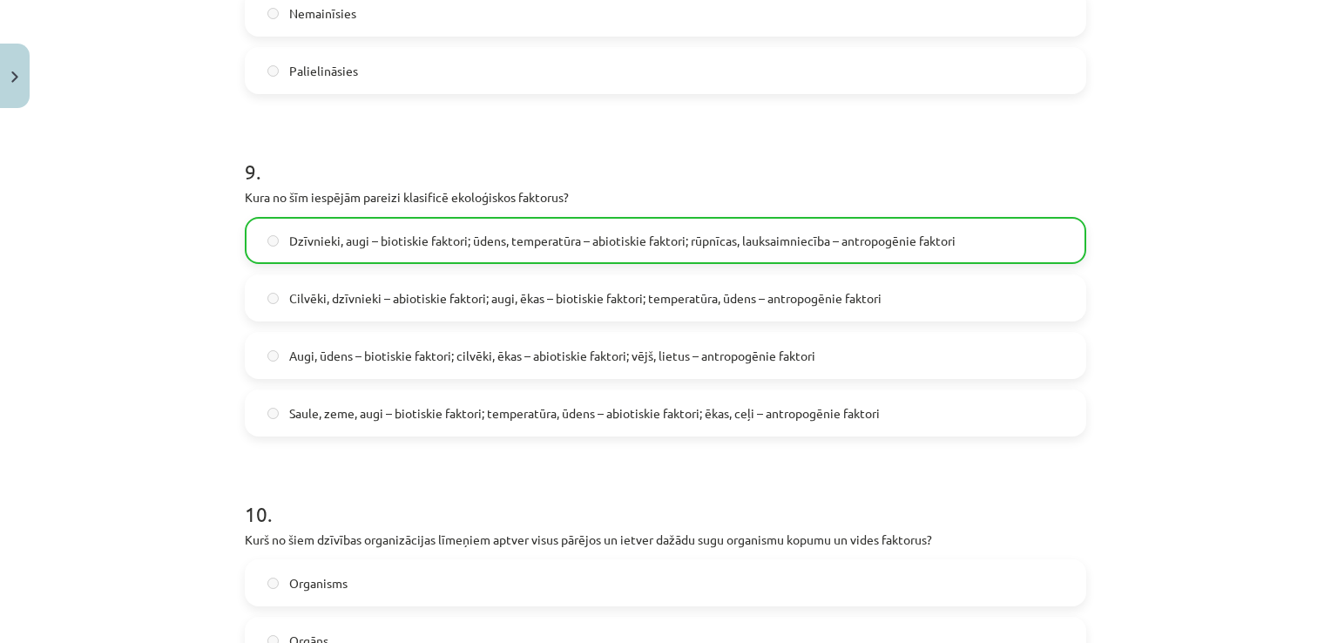
scroll to position [4082, 0]
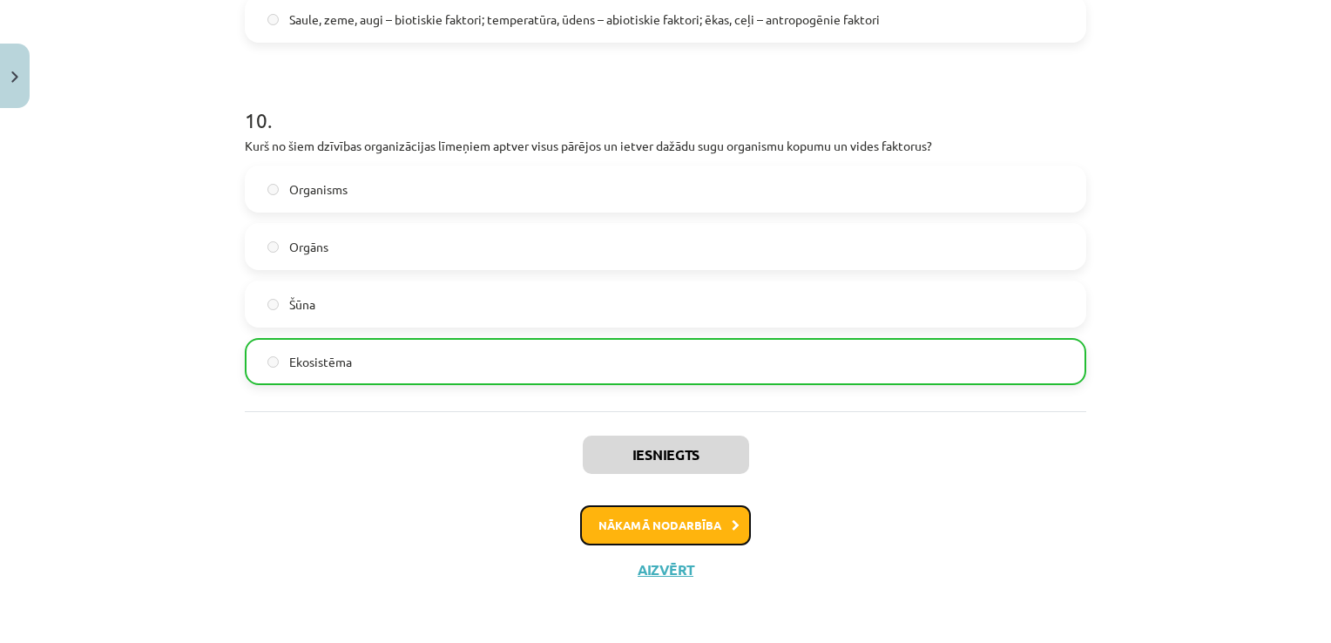
click at [676, 532] on button "Nākamā nodarbība" at bounding box center [665, 525] width 171 height 40
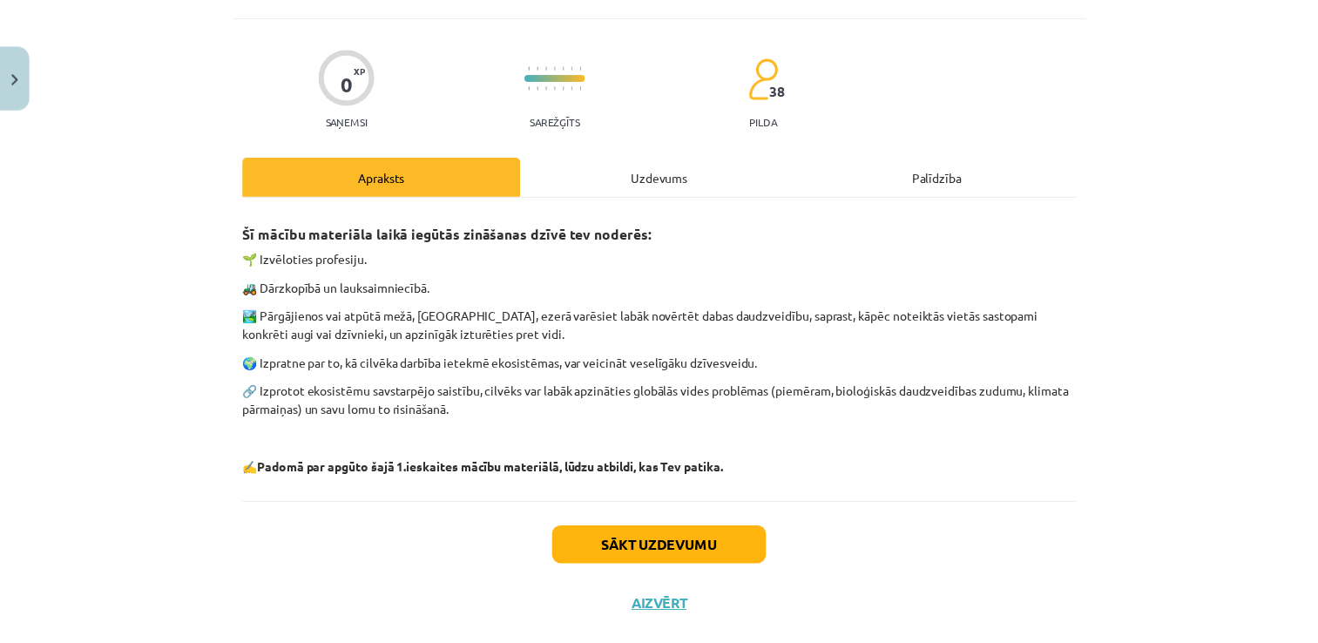
scroll to position [133, 0]
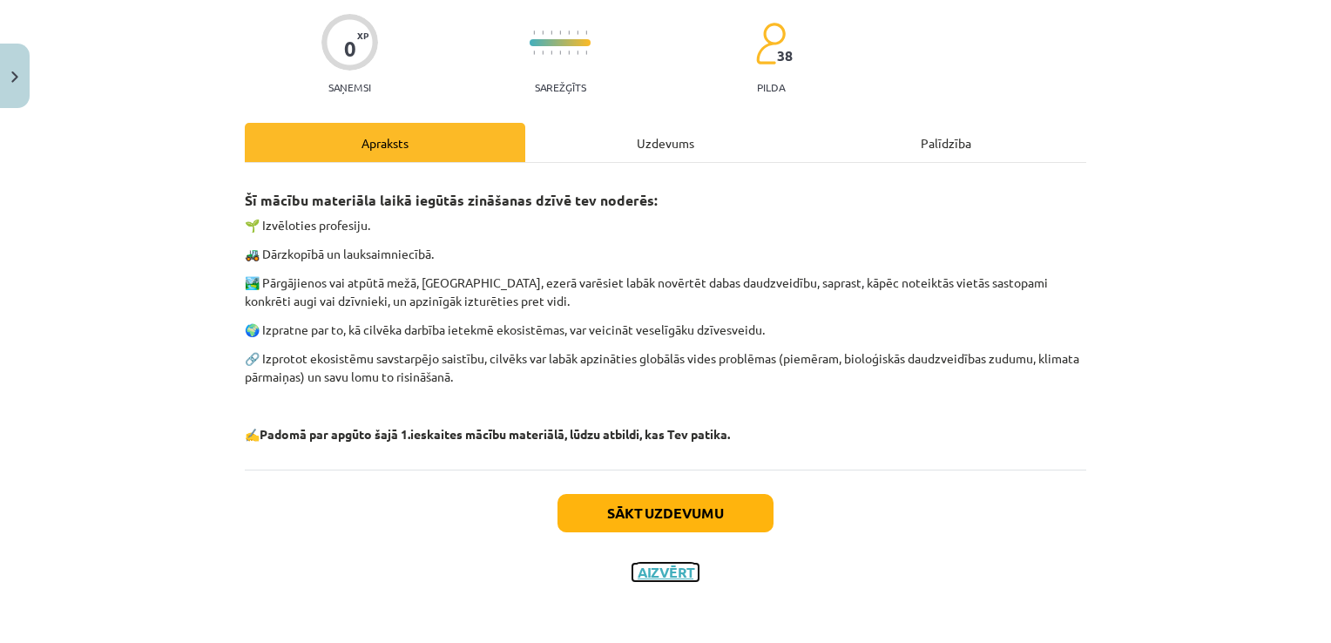
click at [664, 576] on button "Aizvērt" at bounding box center [665, 571] width 66 height 17
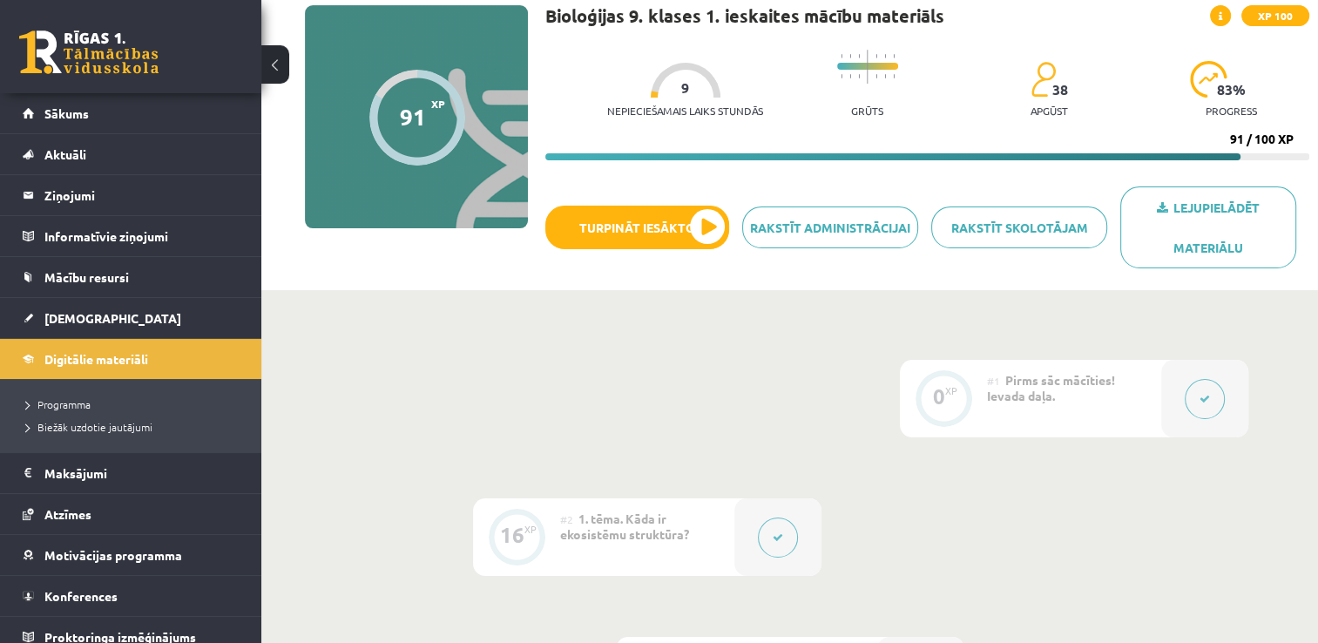
drag, startPoint x: 1228, startPoint y: 139, endPoint x: 1299, endPoint y: 141, distance: 71.4
click at [1299, 141] on div "Nepieciešamais laiks stundās 9 Grūts 38 apgūst 83 % progress 91 / 100 XP" at bounding box center [927, 100] width 764 height 119
drag, startPoint x: 1299, startPoint y: 141, endPoint x: 1150, endPoint y: 127, distance: 150.4
click at [1150, 127] on div "Nepieciešamais laiks stundās 9 Grūts 38 apgūst 83 % progress 91 / 100 XP" at bounding box center [927, 100] width 764 height 119
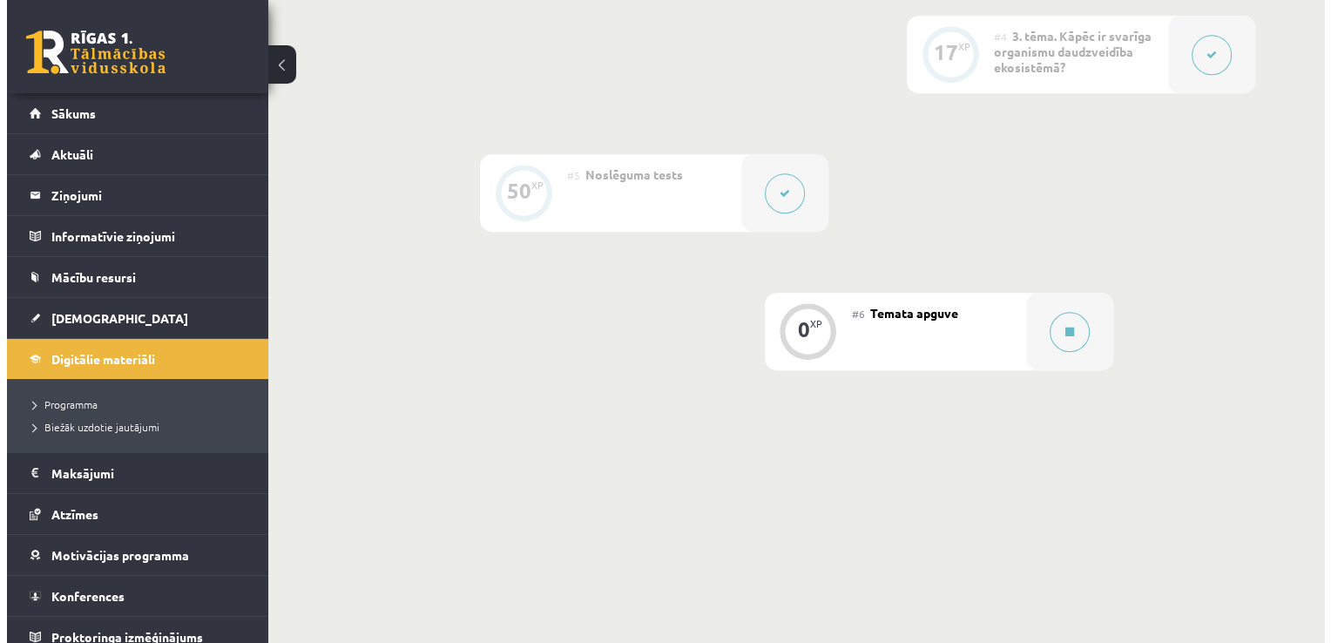
scroll to position [889, 0]
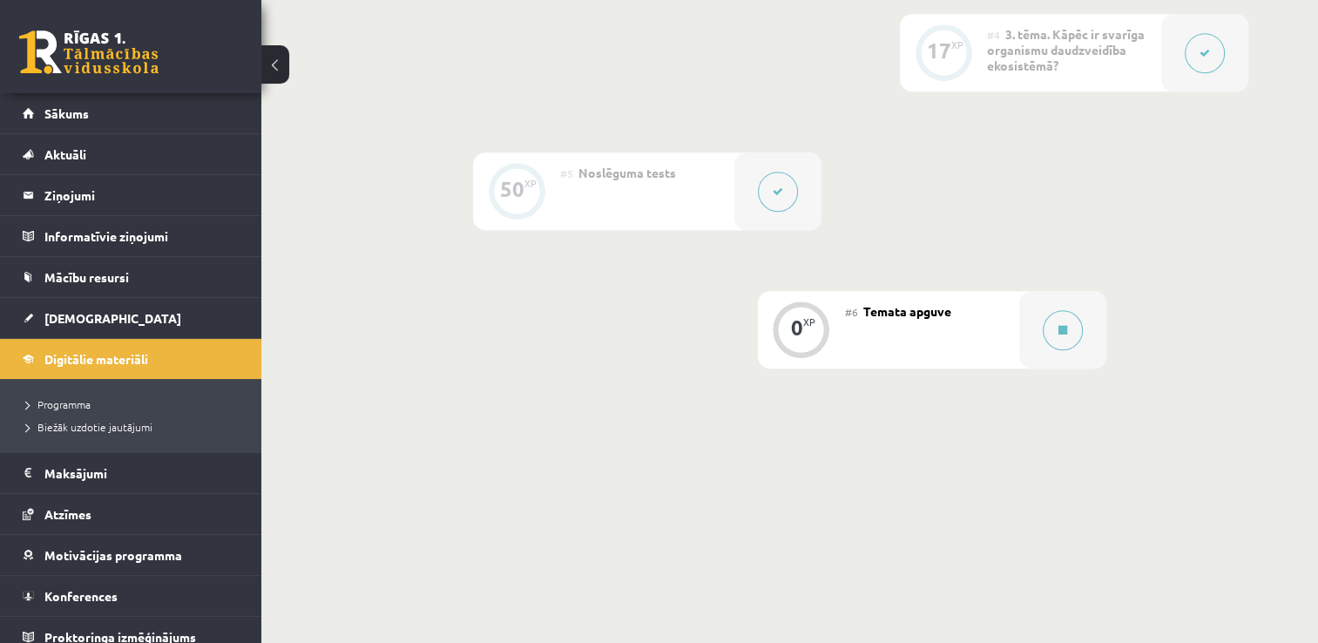
click at [930, 321] on div "#6 Temata apguve" at bounding box center [932, 330] width 174 height 78
click at [1056, 327] on button at bounding box center [1063, 330] width 40 height 40
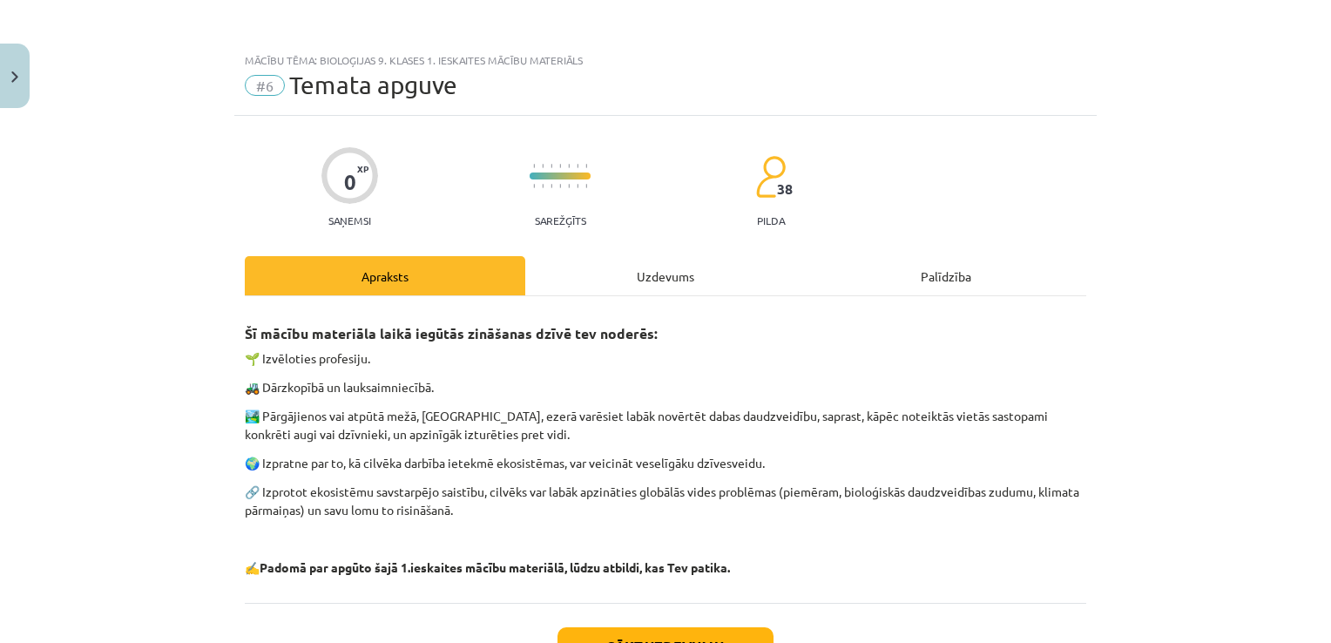
scroll to position [133, 0]
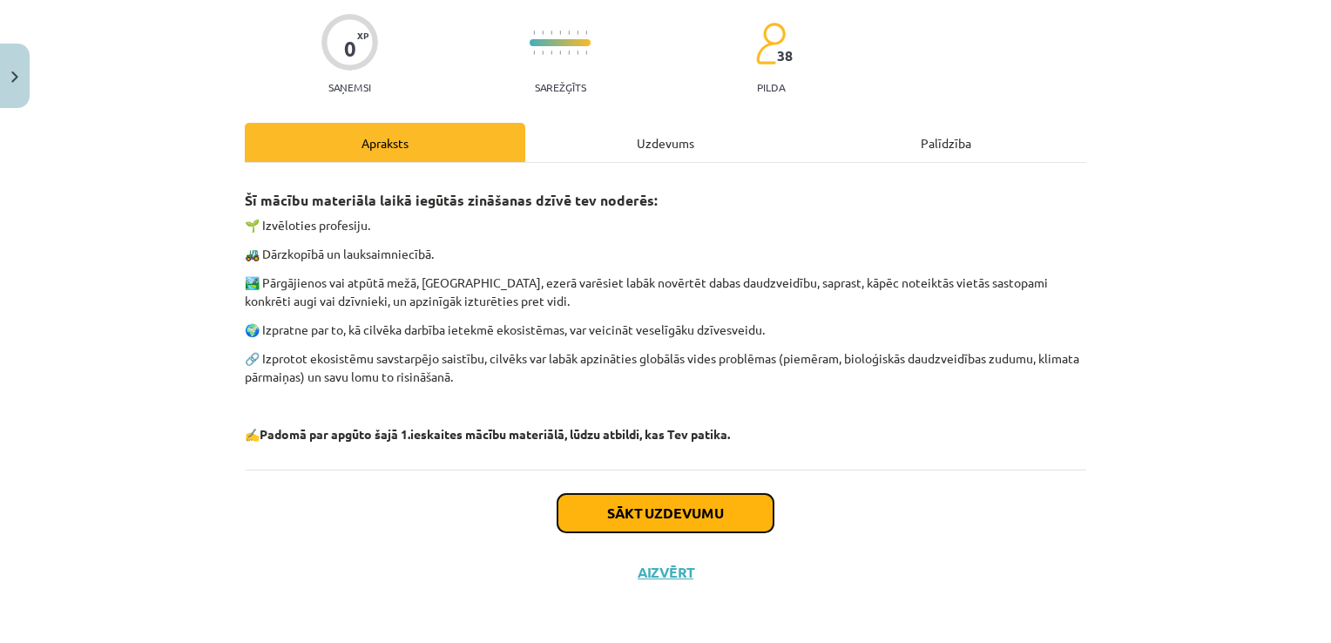
click at [714, 509] on button "Sākt uzdevumu" at bounding box center [665, 513] width 216 height 38
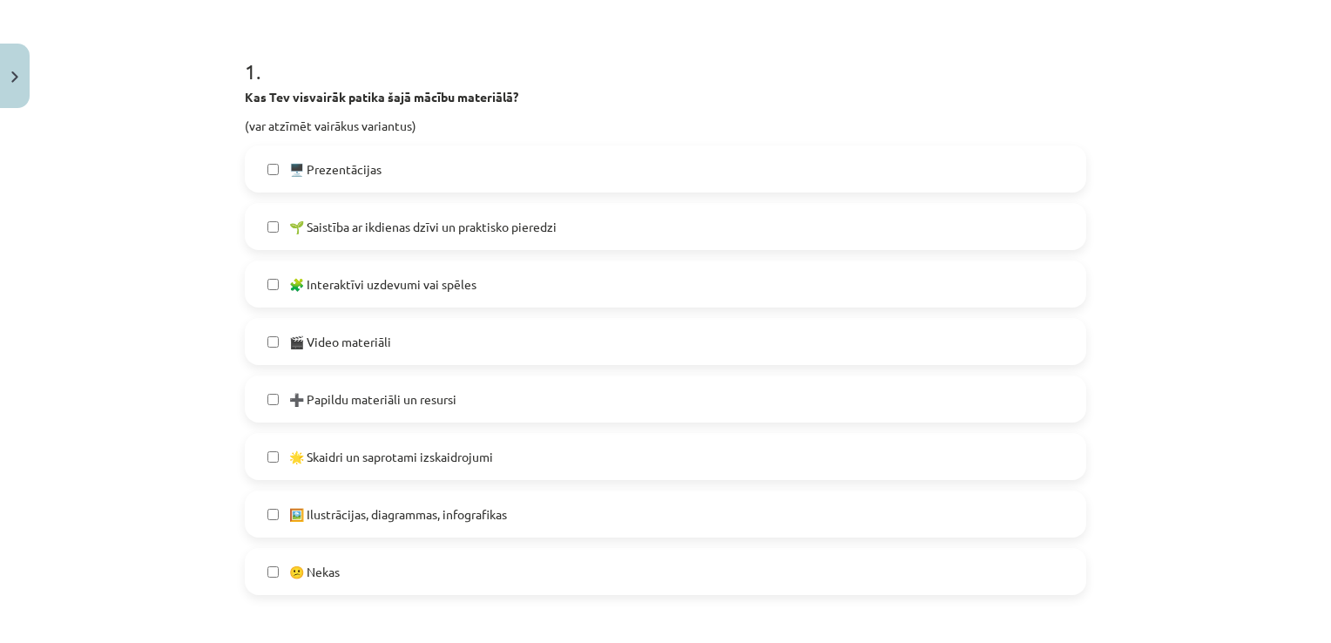
scroll to position [320, 0]
click at [515, 228] on span "🌱 Saistība ar ikdienas dzīvi un praktisko pieredzi" at bounding box center [422, 225] width 267 height 18
click at [420, 183] on label "🖥️ Prezentācijas" at bounding box center [665, 167] width 838 height 44
click at [397, 462] on span "🌟 Skaidri un saprotami izskaidrojumi" at bounding box center [391, 455] width 204 height 18
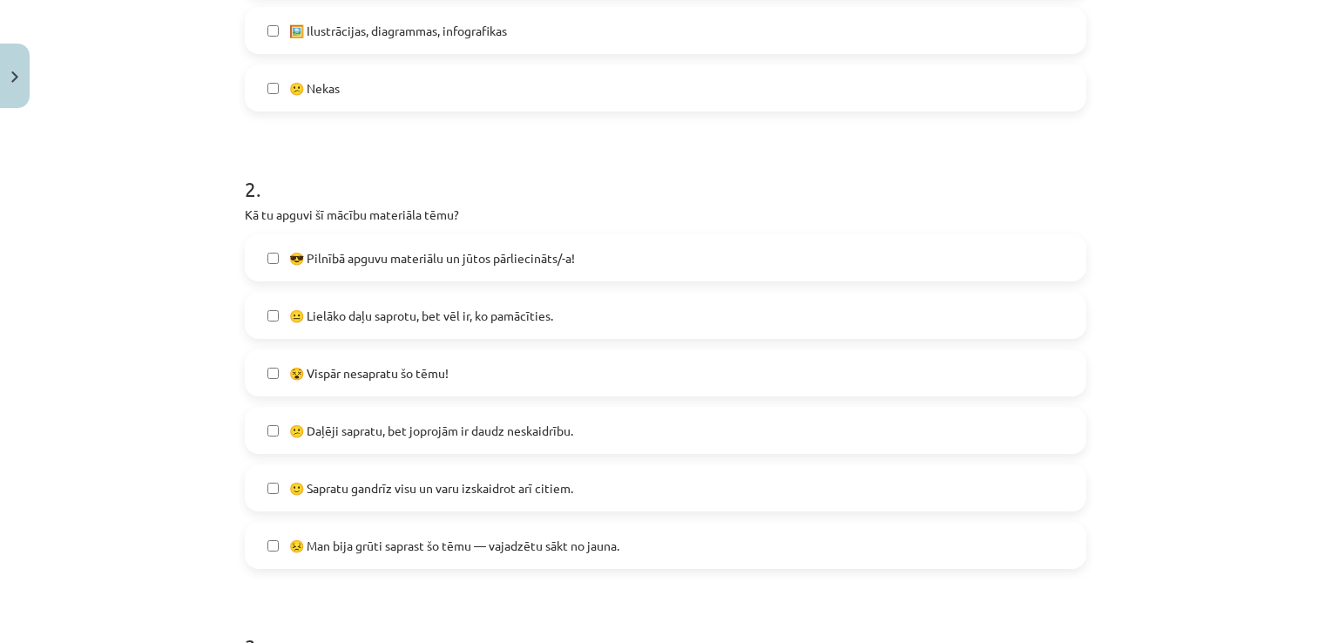
scroll to position [804, 0]
click at [414, 260] on span "😎 Pilnībā apguvu materiālu un jūtos pārliecināts/-a!" at bounding box center [432, 255] width 286 height 18
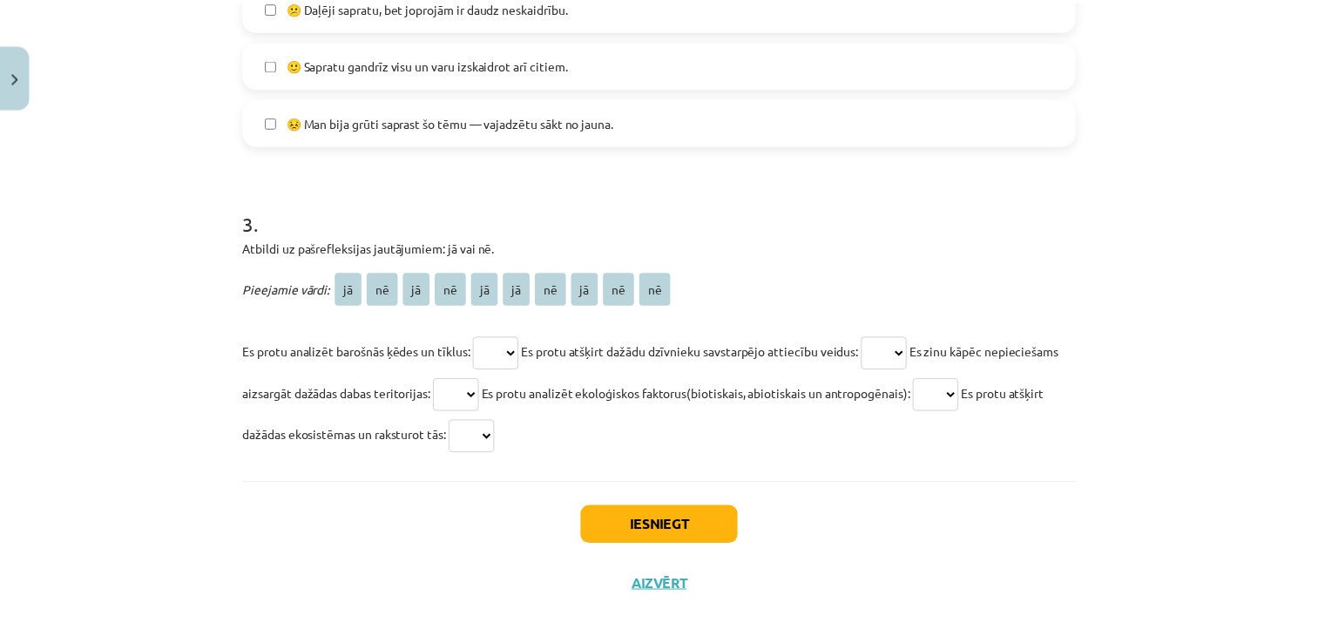
scroll to position [1239, 0]
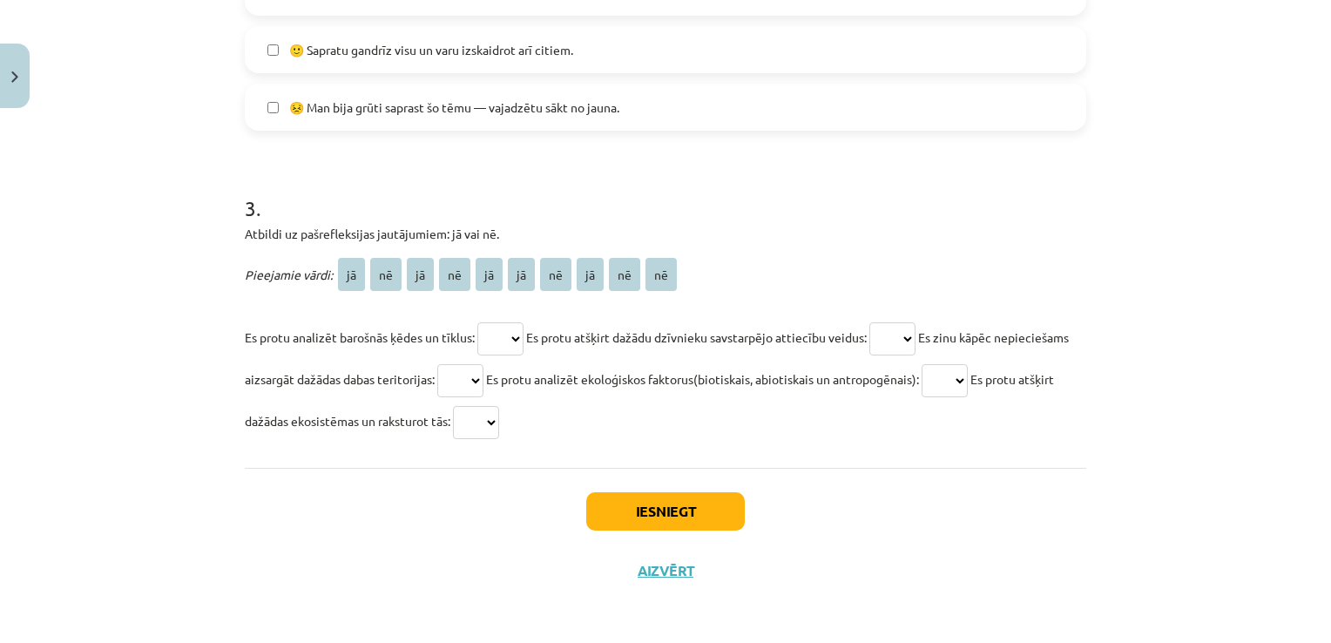
click at [507, 334] on select "** ** ** ** ** ** ** ** ** **" at bounding box center [500, 338] width 46 height 33
select select "**"
click at [477, 322] on select "** ** ** ** ** ** ** ** ** **" at bounding box center [500, 338] width 46 height 33
click at [915, 334] on select "** ** ** ** ** ** ** ** ** **" at bounding box center [892, 338] width 46 height 33
select select "**"
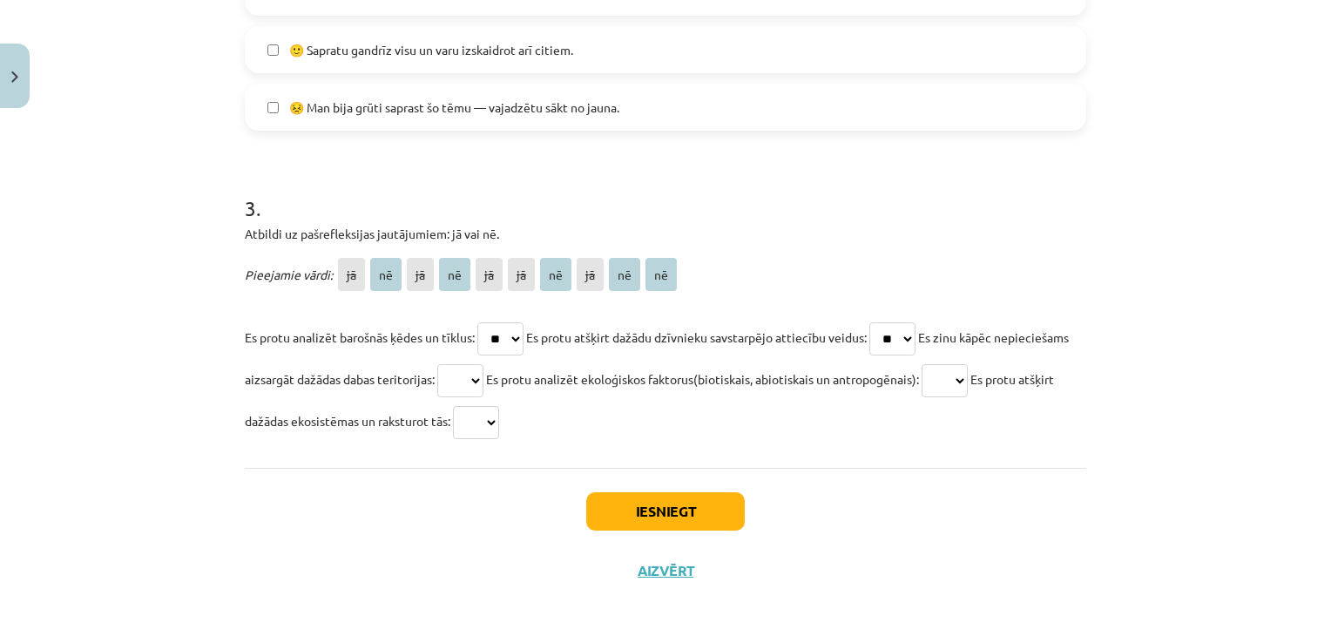
click at [879, 322] on select "** ** ** ** ** ** ** ** ** **" at bounding box center [892, 338] width 46 height 33
click at [483, 386] on select "** ** ** ** ** ** ** ** ** **" at bounding box center [460, 380] width 46 height 33
select select "**"
click at [483, 364] on select "** ** ** ** ** ** ** ** ** **" at bounding box center [460, 380] width 46 height 33
click at [968, 384] on select "** ** ** ** ** ** ** ** ** **" at bounding box center [944, 380] width 46 height 33
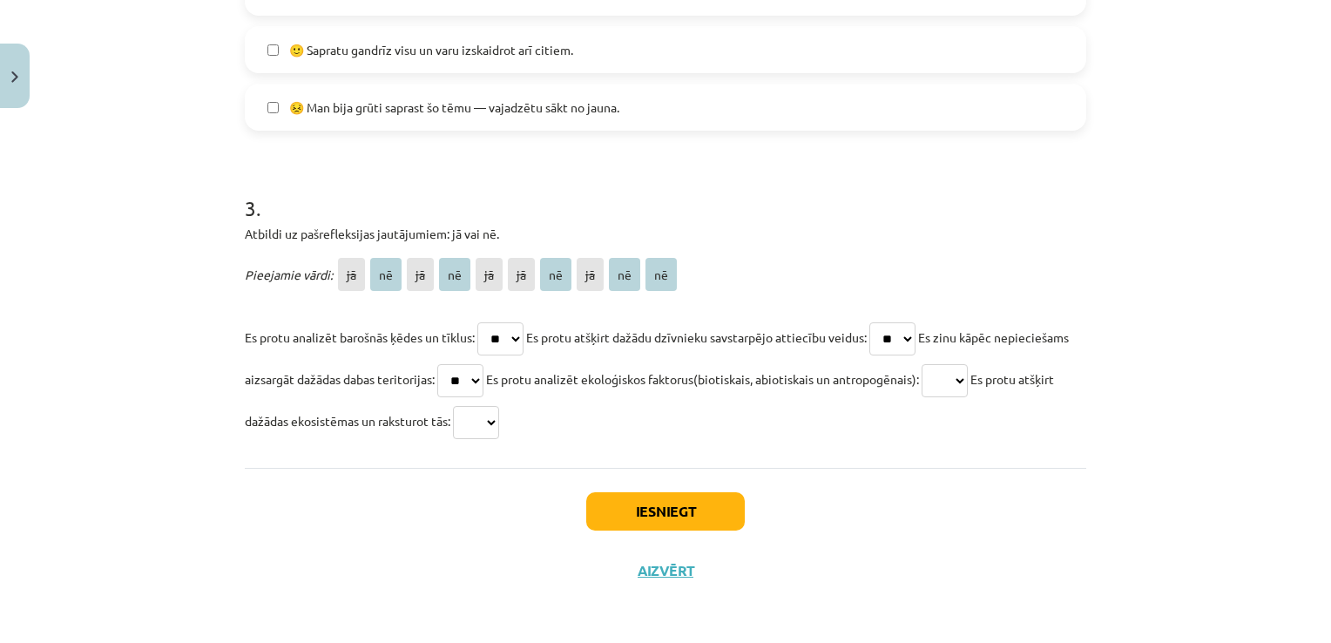
select select "**"
click at [968, 364] on select "** ** ** ** ** ** ** ** ** **" at bounding box center [944, 380] width 46 height 33
click at [499, 423] on select "** ** ** ** ** ** ** ** ** **" at bounding box center [476, 422] width 46 height 33
select select "**"
click at [499, 406] on select "** ** ** ** ** ** ** ** ** **" at bounding box center [476, 422] width 46 height 33
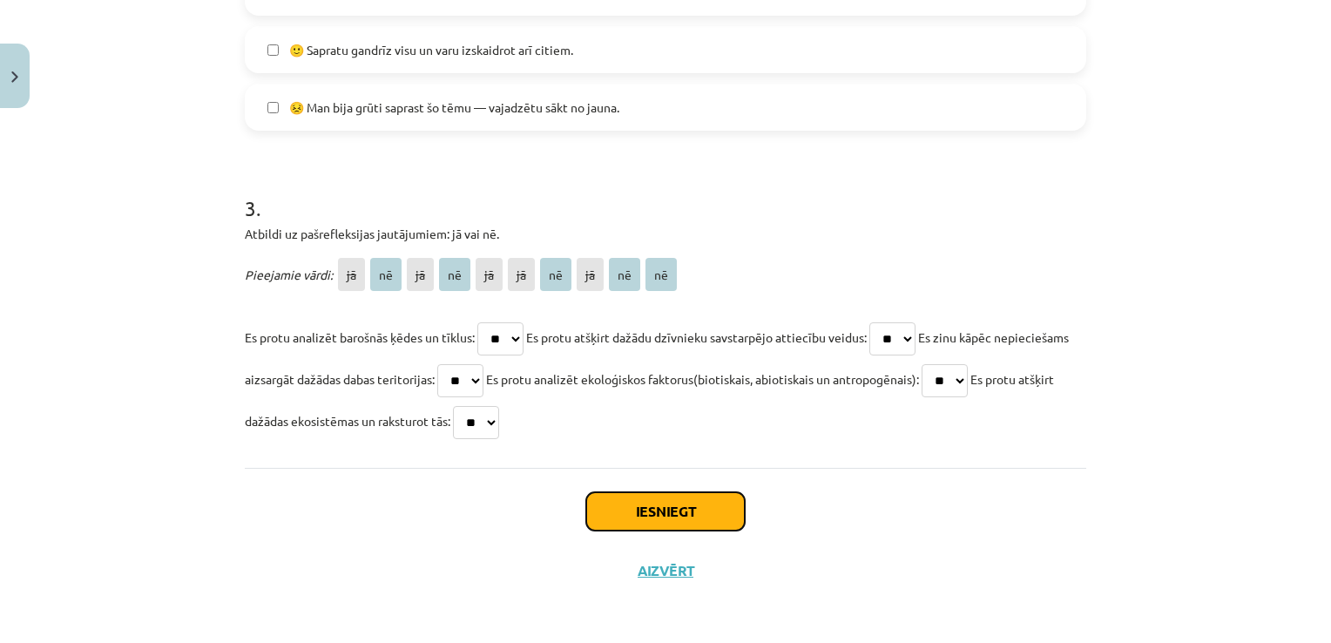
click at [670, 510] on button "Iesniegt" at bounding box center [665, 511] width 159 height 38
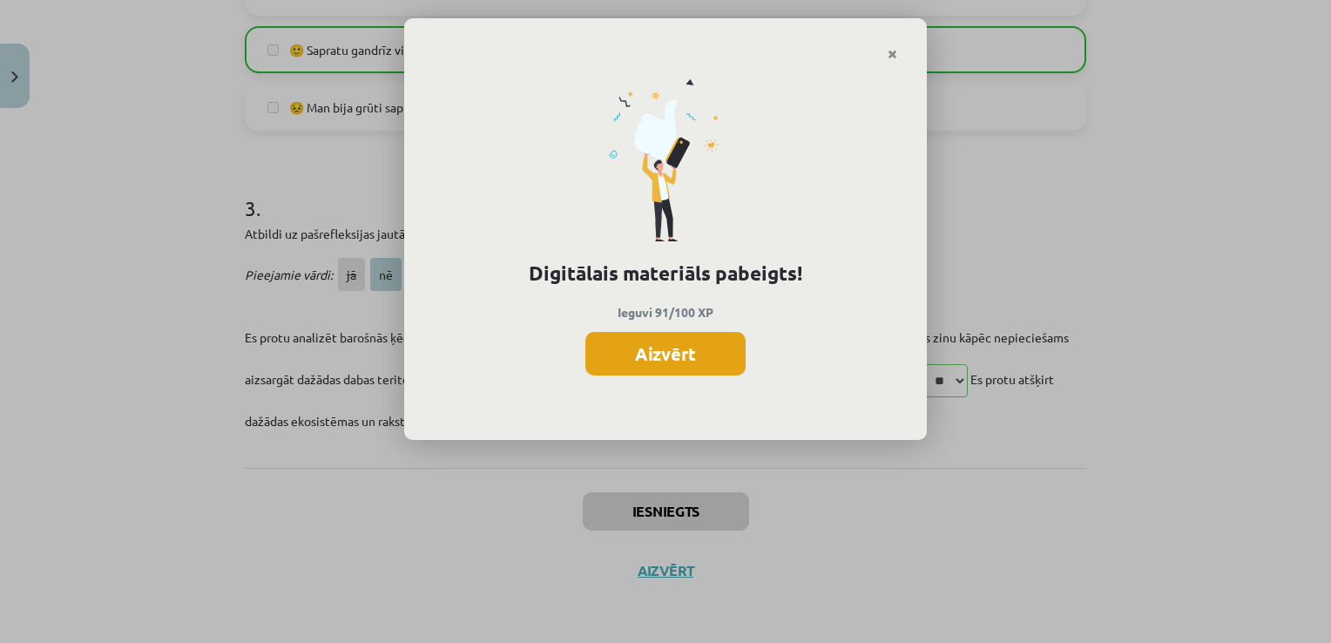
click at [698, 354] on button "Aizvērt" at bounding box center [665, 354] width 160 height 44
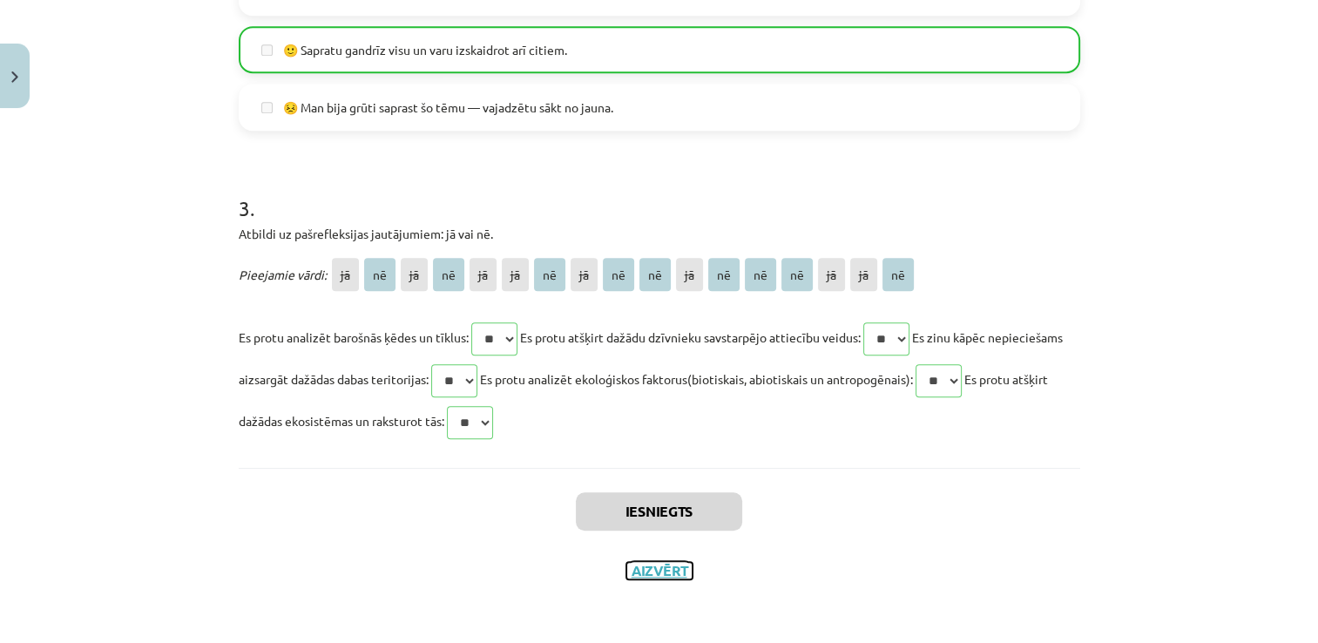
click at [669, 568] on button "Aizvērt" at bounding box center [659, 570] width 66 height 17
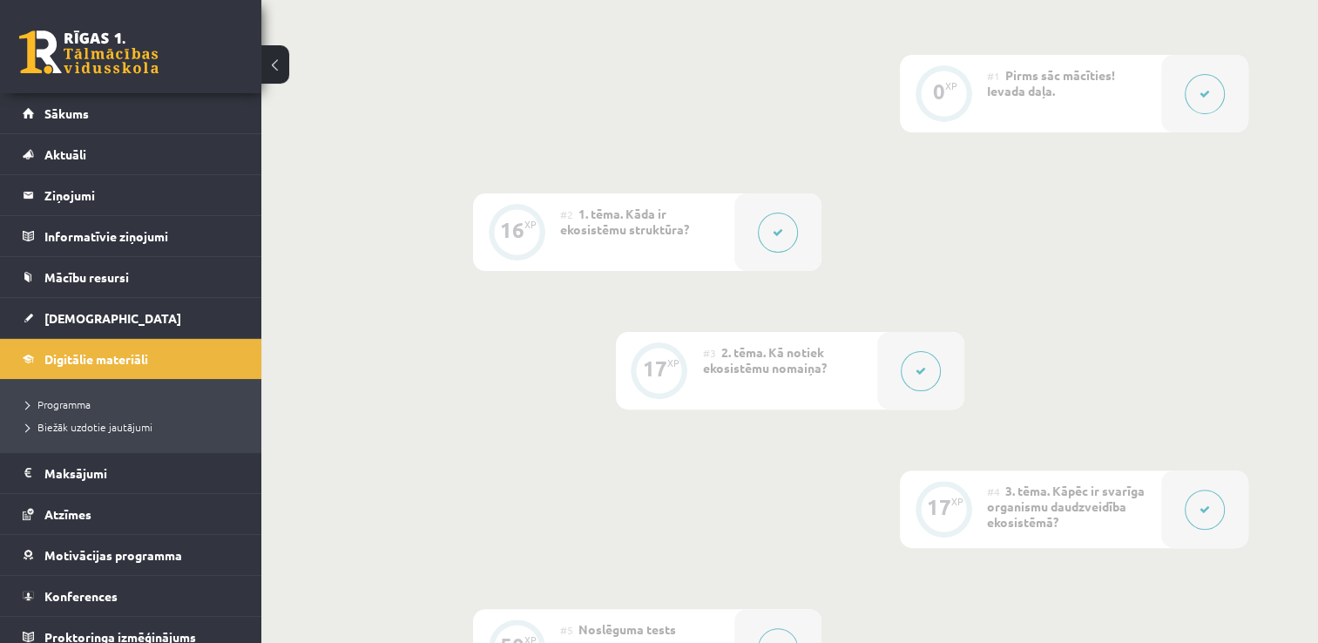
scroll to position [0, 0]
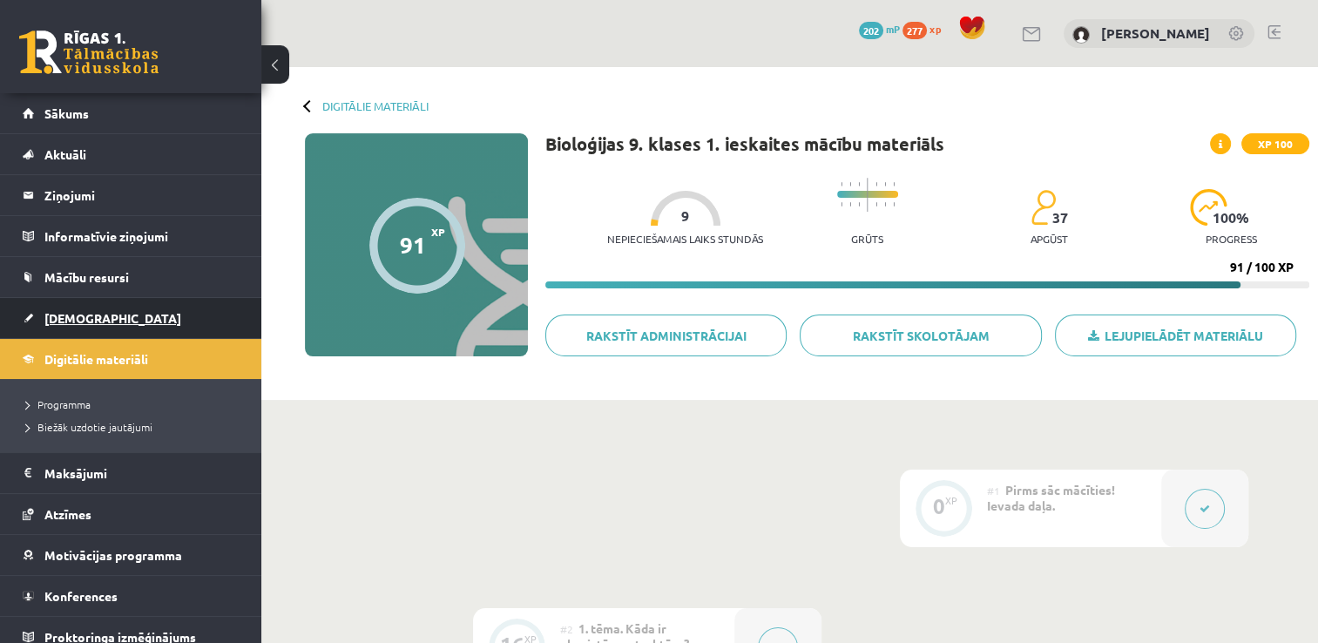
click at [139, 315] on link "[DEMOGRAPHIC_DATA]" at bounding box center [131, 318] width 217 height 40
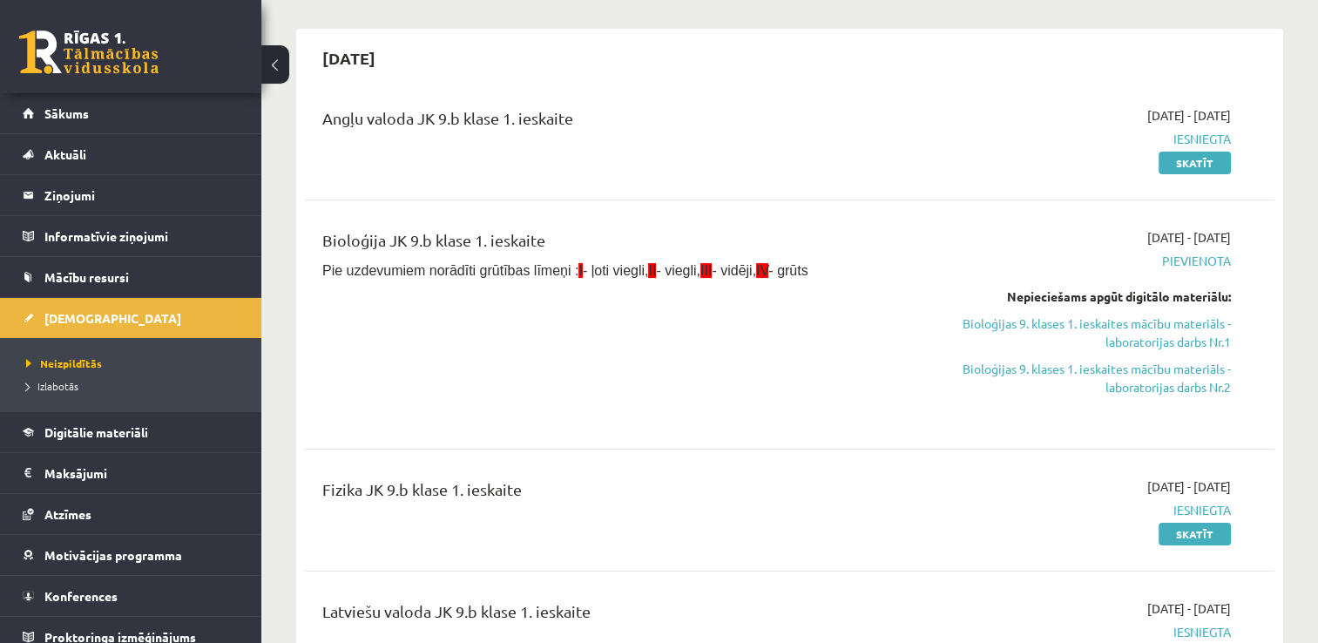
scroll to position [143, 0]
click at [1184, 329] on link "Bioloģijas 9. klases 1. ieskaites mācību materiāls - laboratorijas darbs Nr.1" at bounding box center [1088, 332] width 286 height 37
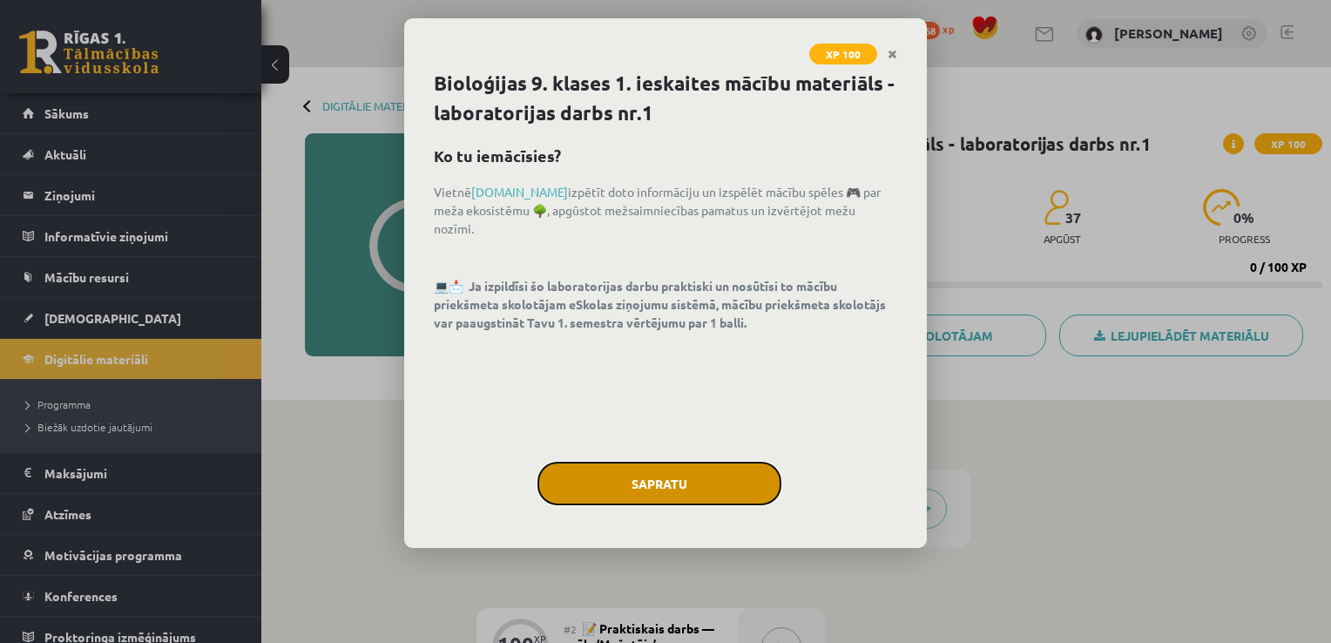
click at [685, 470] on button "Sapratu" at bounding box center [659, 484] width 244 height 44
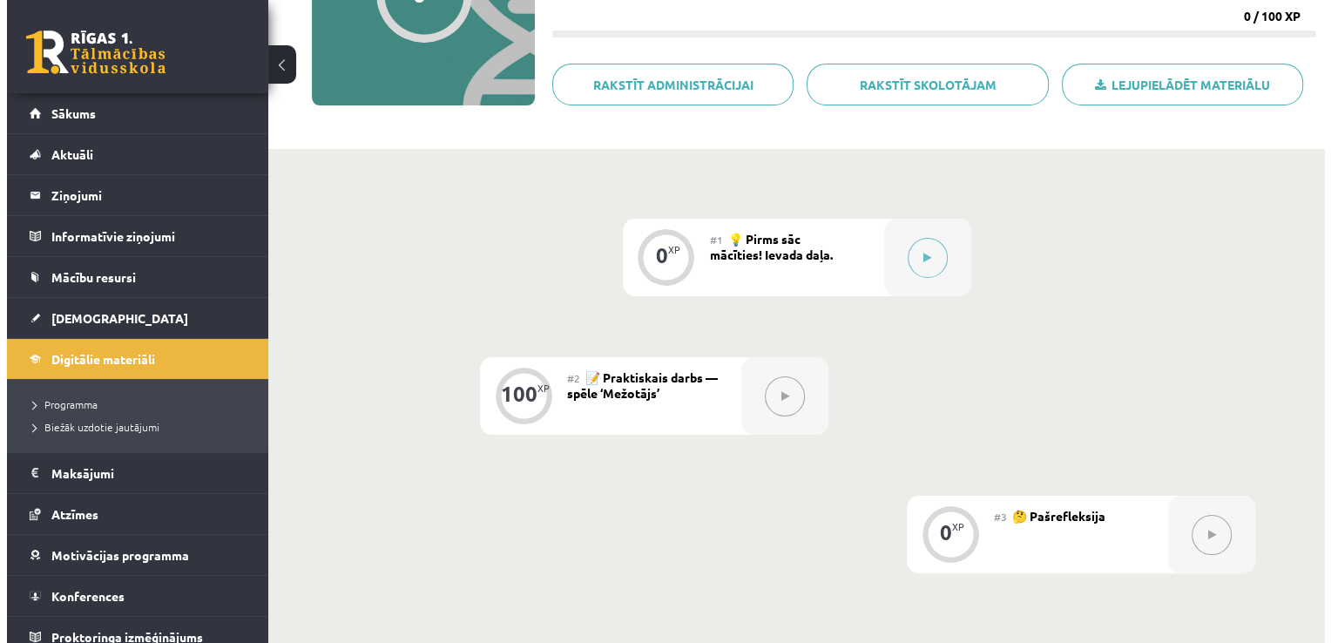
scroll to position [219, 0]
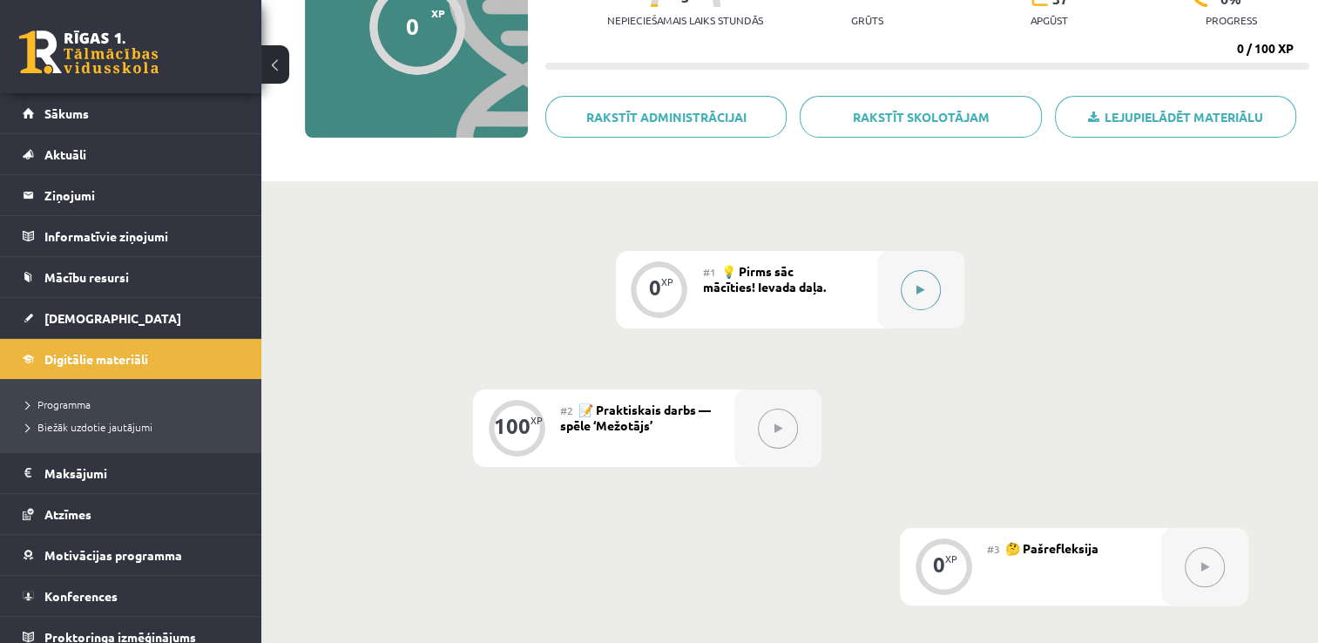
click at [921, 289] on icon at bounding box center [920, 290] width 8 height 10
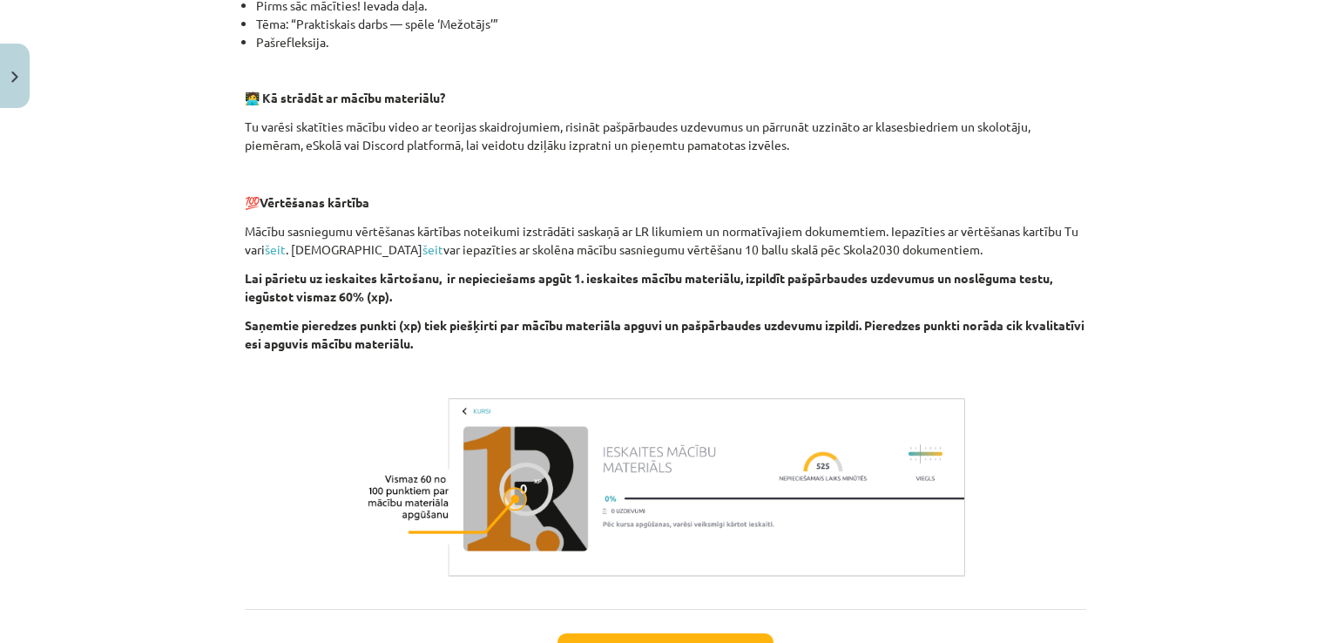
scroll to position [589, 0]
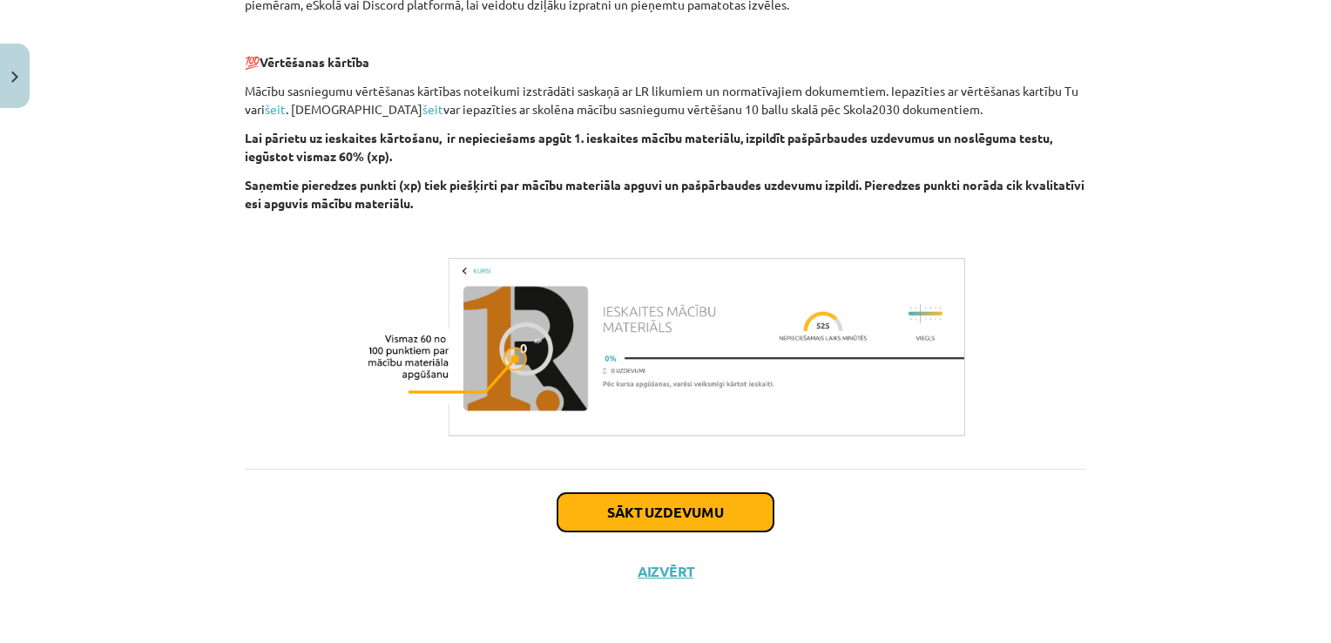
click at [658, 521] on button "Sākt uzdevumu" at bounding box center [665, 512] width 216 height 38
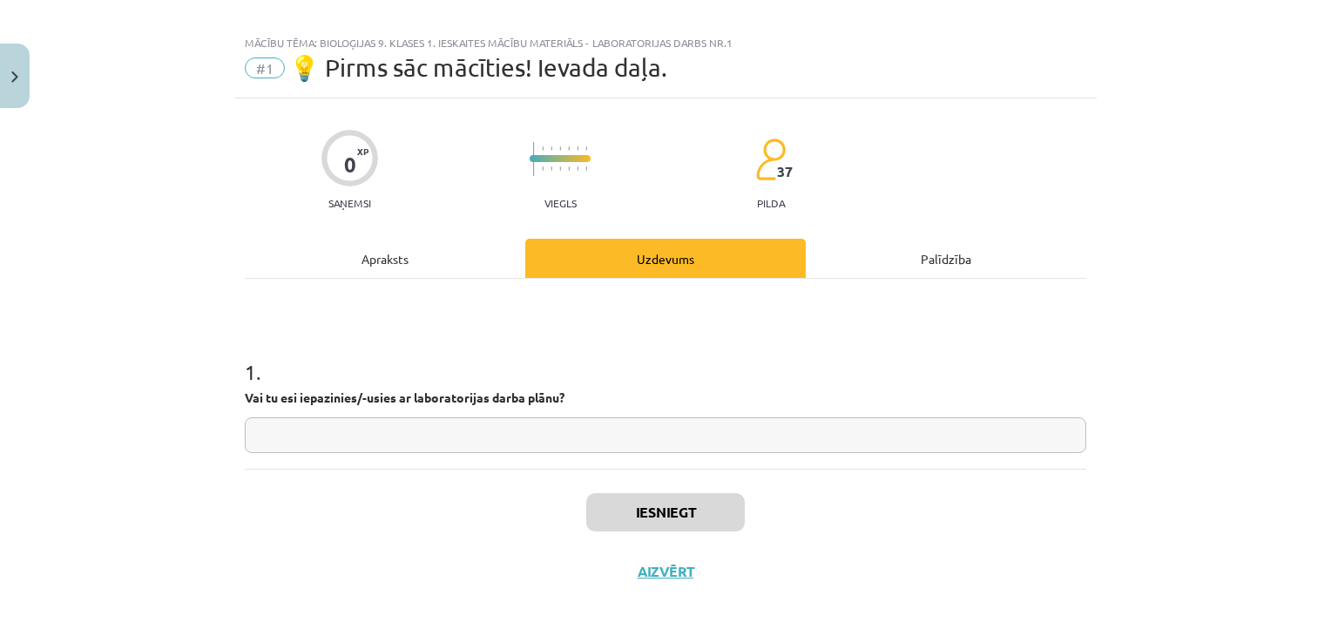
click at [440, 437] on input "text" at bounding box center [665, 435] width 841 height 36
type input "*"
type input "**"
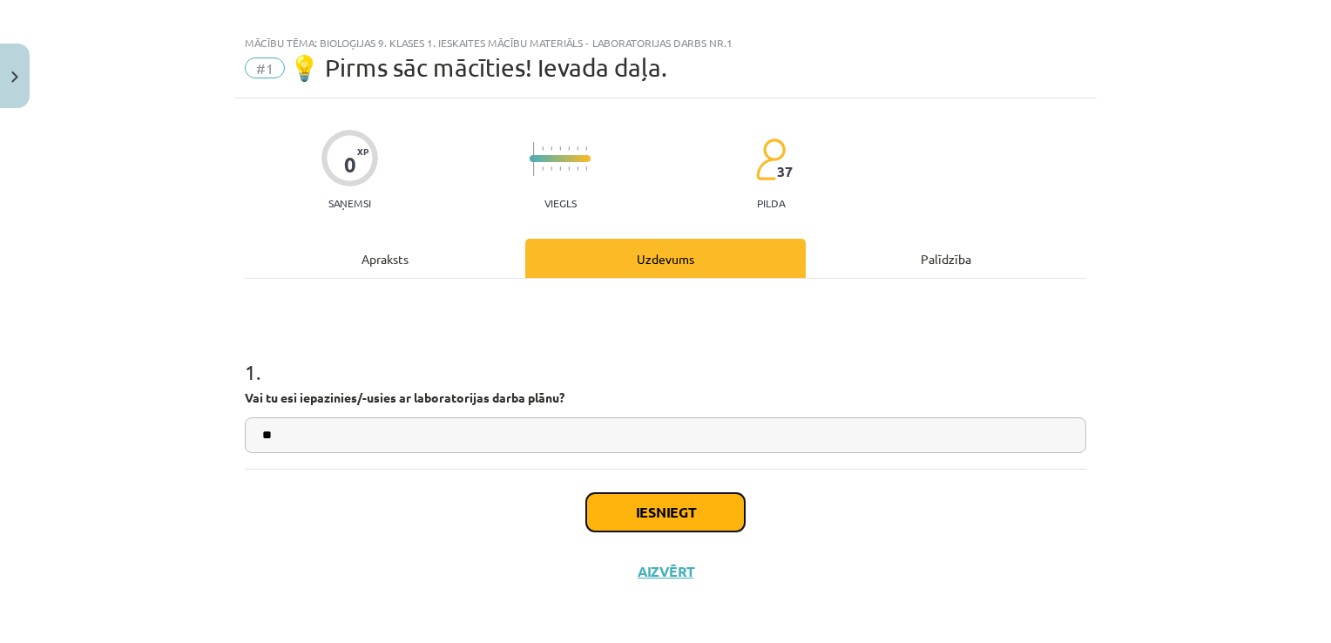
click at [688, 510] on button "Iesniegt" at bounding box center [665, 512] width 159 height 38
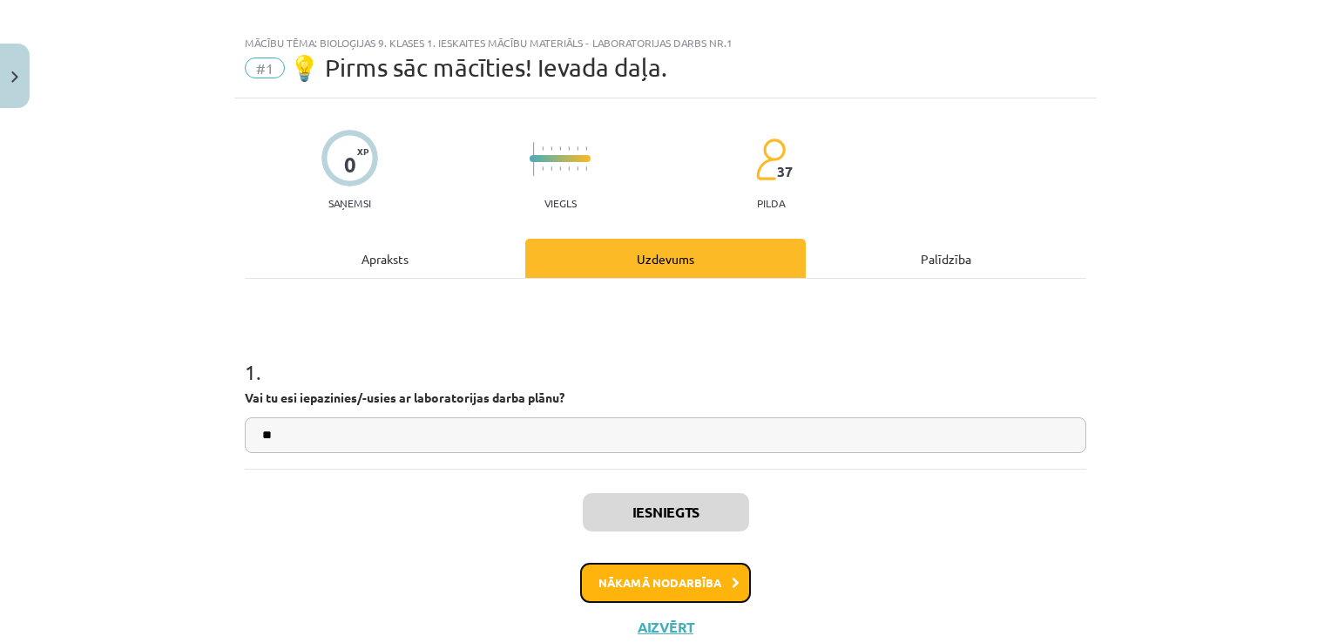
click at [697, 574] on button "Nākamā nodarbība" at bounding box center [665, 583] width 171 height 40
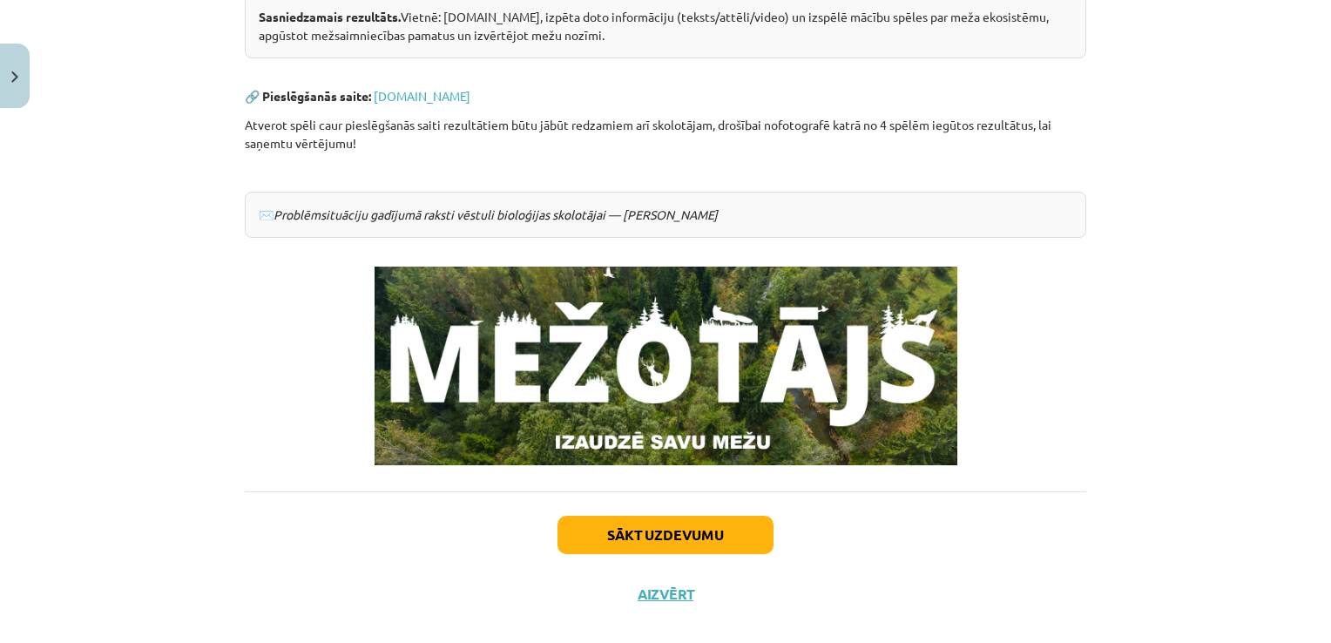
scroll to position [428, 0]
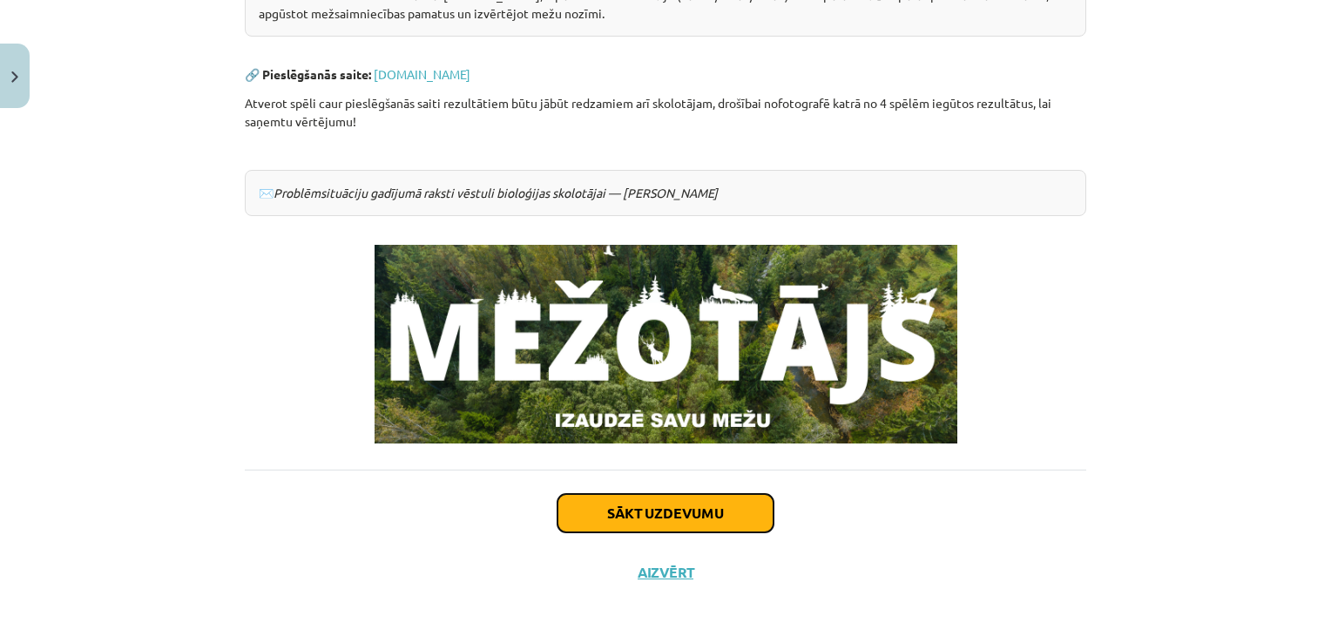
click at [701, 511] on button "Sākt uzdevumu" at bounding box center [665, 513] width 216 height 38
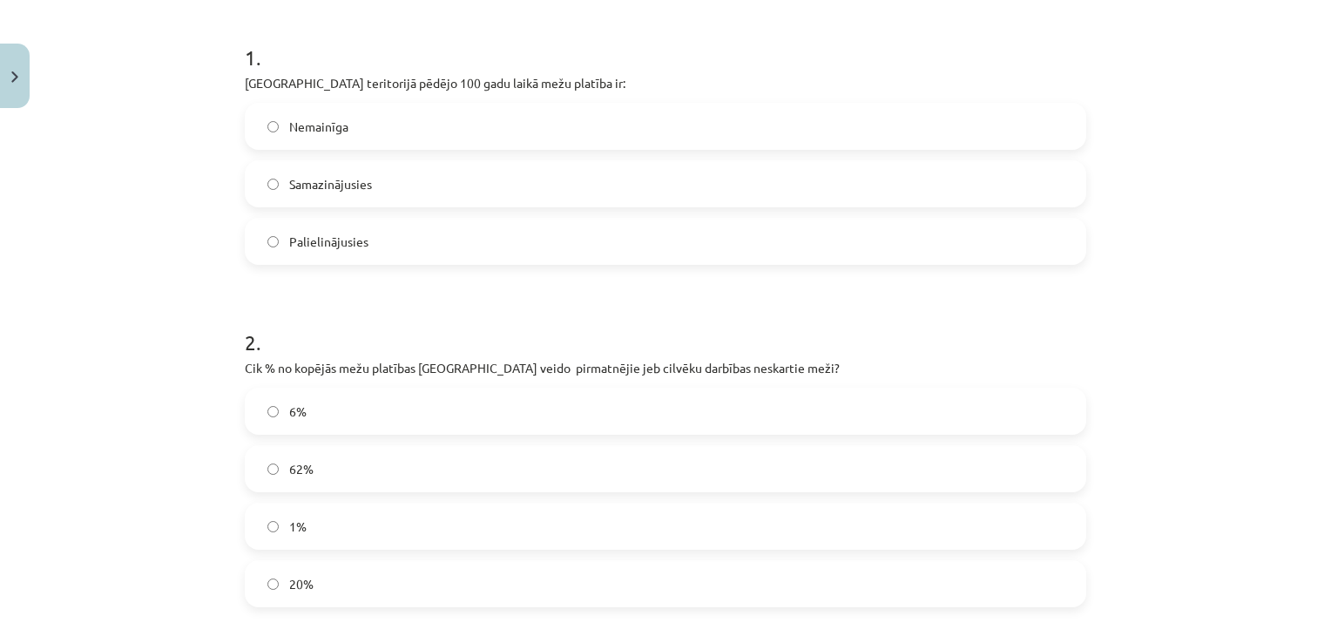
scroll to position [335, 0]
click at [415, 183] on label "Samazinājusies" at bounding box center [665, 181] width 838 height 44
click at [381, 245] on label "Palielinājusies" at bounding box center [665, 238] width 838 height 44
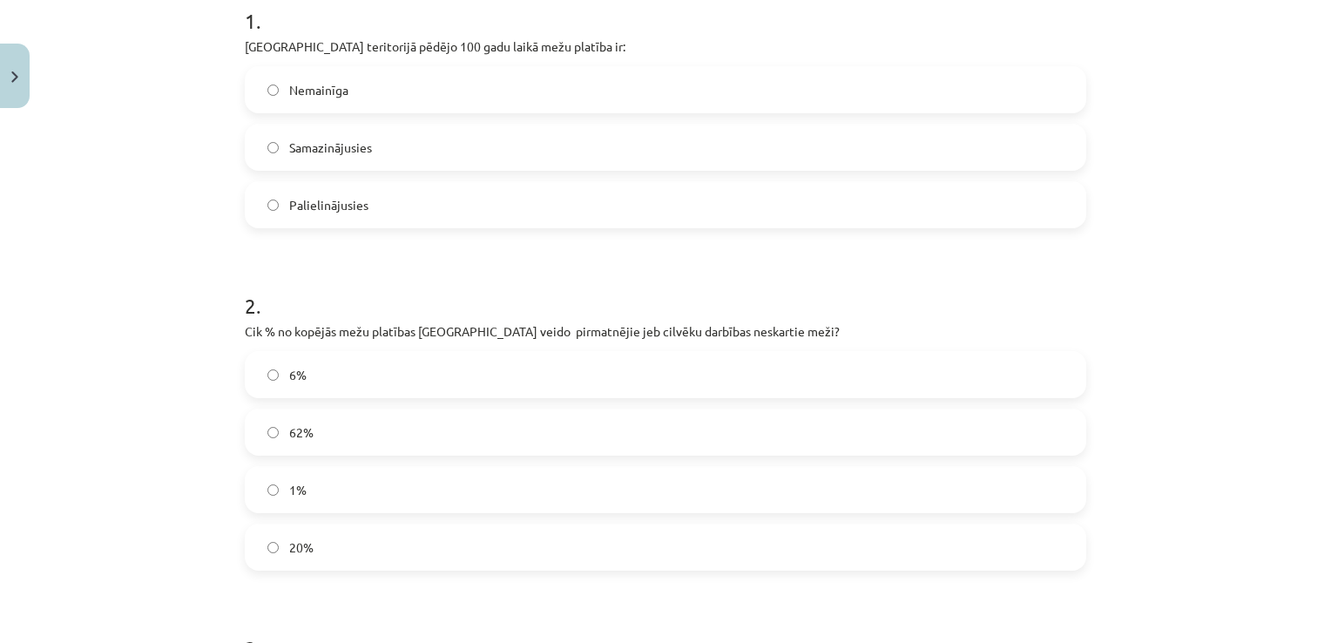
scroll to position [369, 0]
click at [334, 489] on label "1%" at bounding box center [665, 489] width 838 height 44
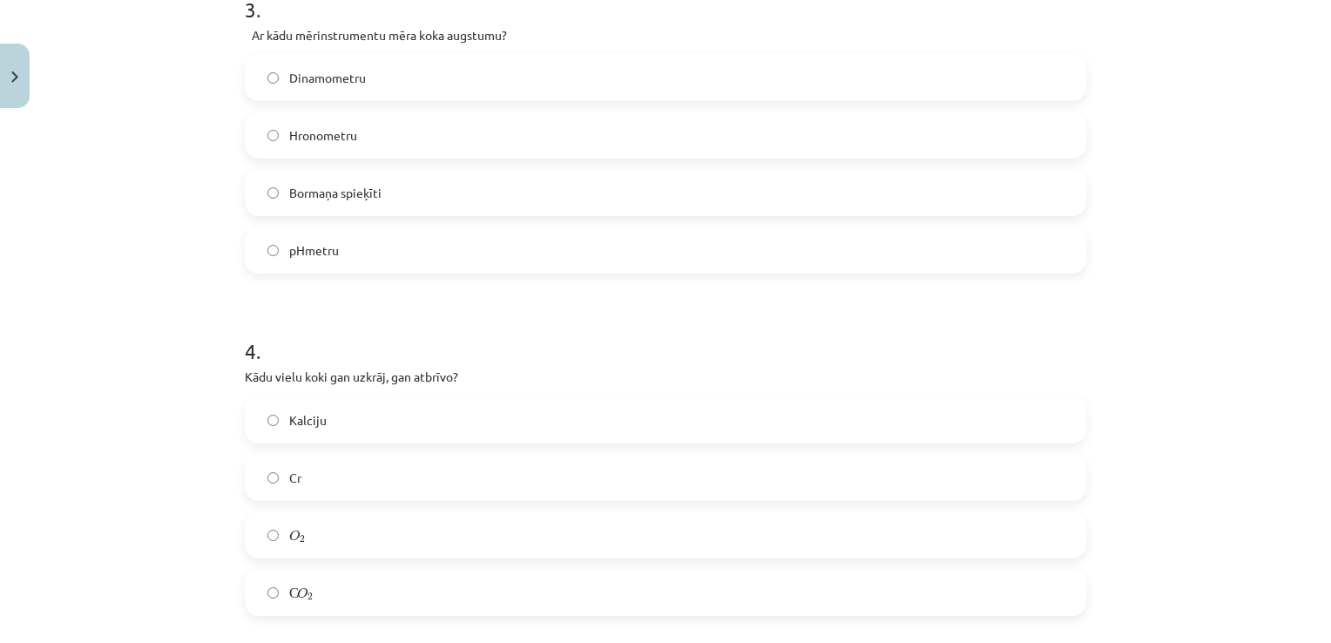
scroll to position [989, 0]
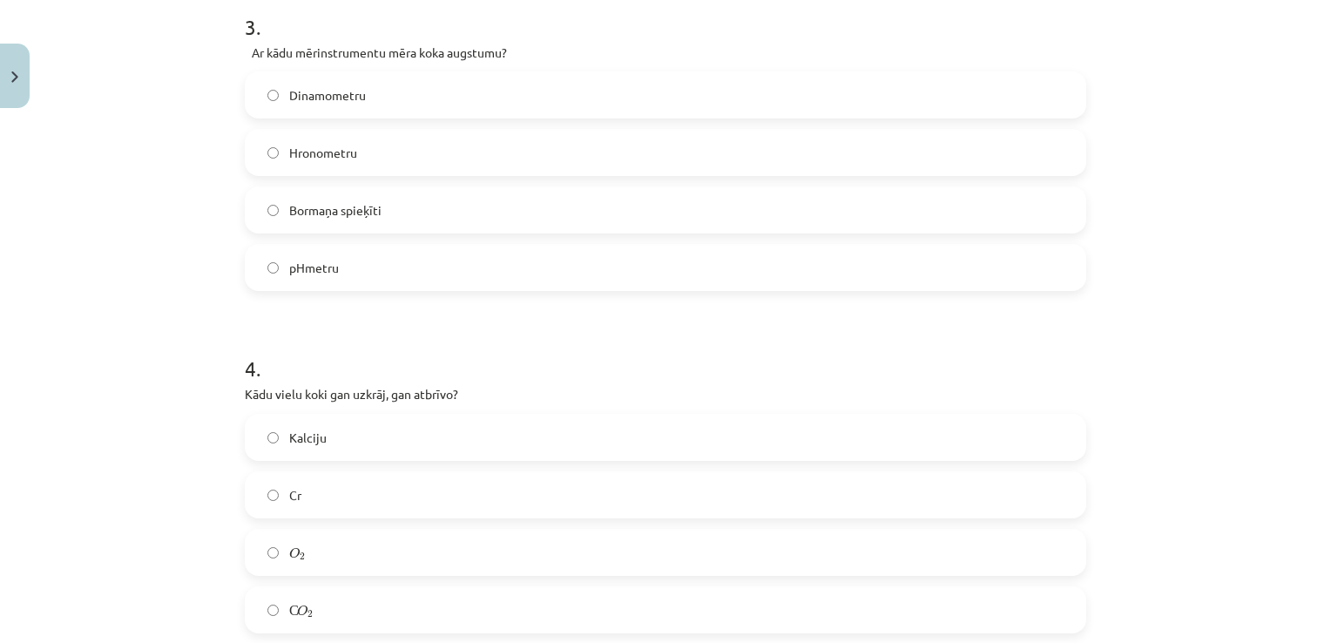
click at [325, 617] on label "С O 2 С O 2" at bounding box center [665, 610] width 838 height 44
click at [368, 208] on span "Bormaņa spieķīti" at bounding box center [335, 210] width 92 height 18
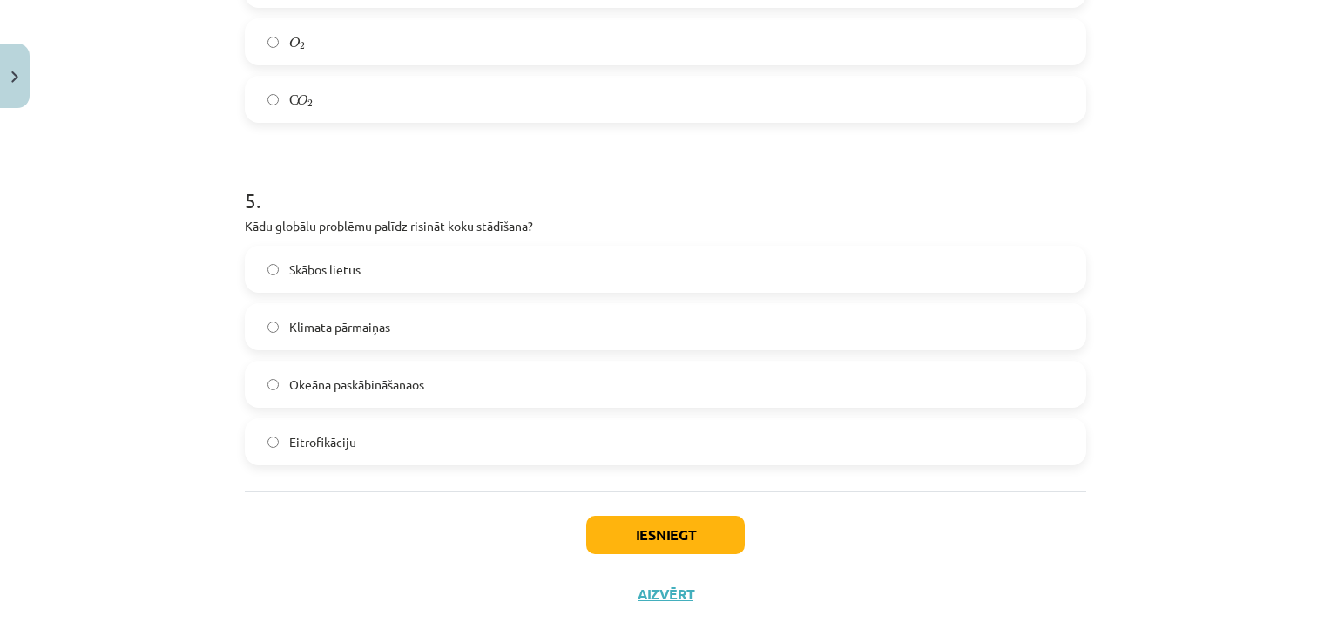
scroll to position [1522, 0]
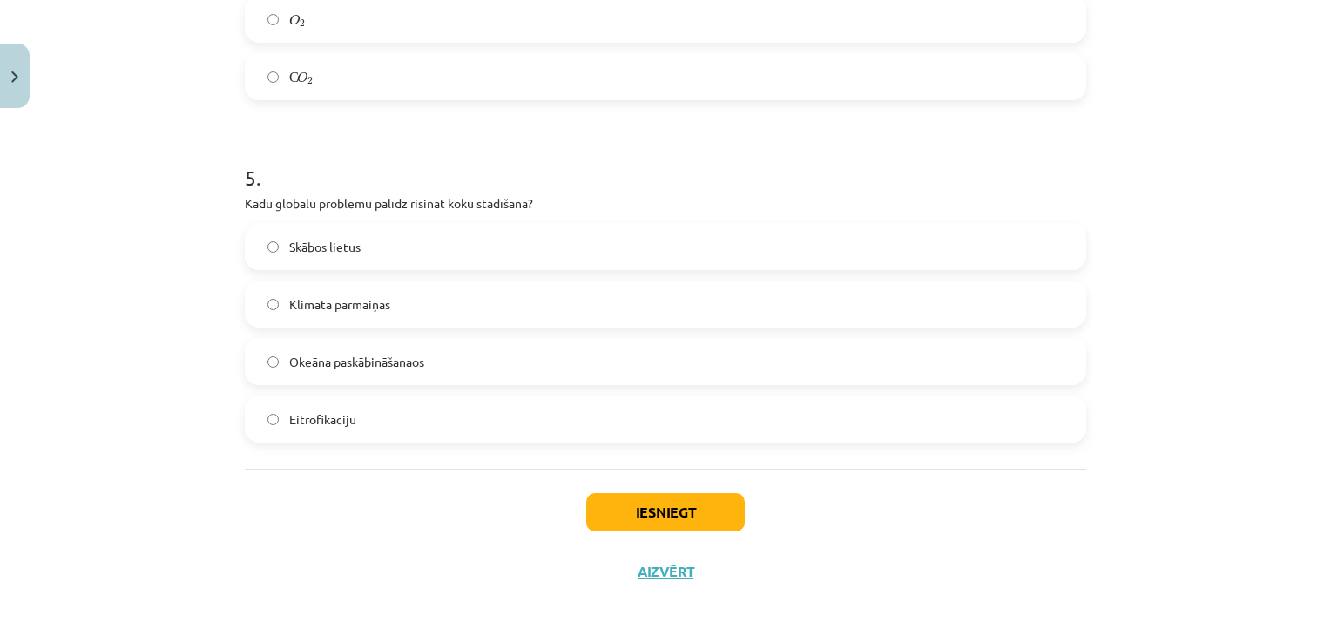
click at [363, 290] on label "Klimata pārmaiņas" at bounding box center [665, 304] width 838 height 44
click at [641, 510] on button "Iesniegt" at bounding box center [665, 512] width 159 height 38
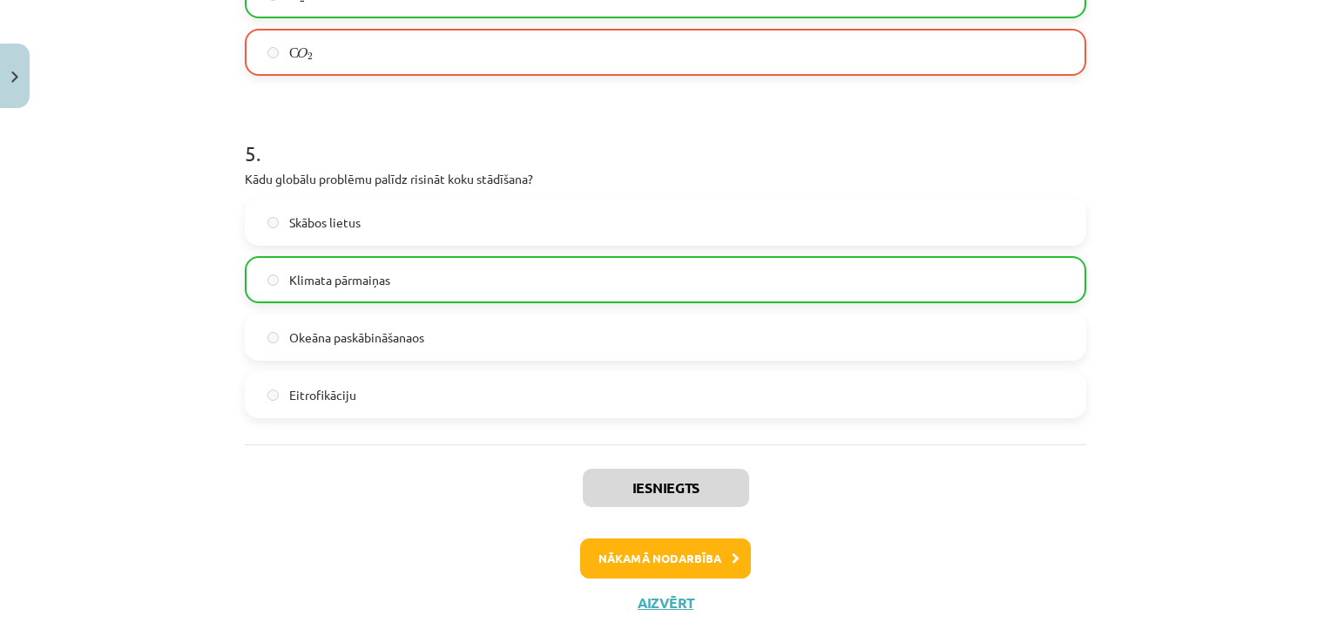
scroll to position [1578, 0]
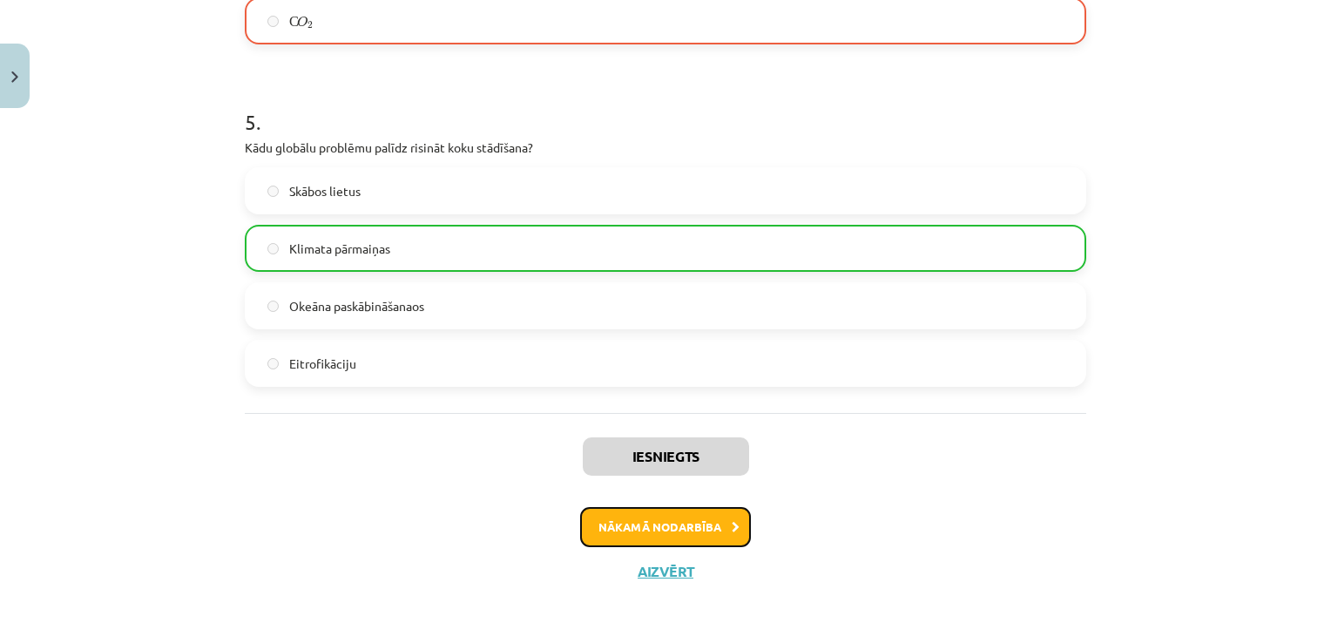
click at [704, 522] on button "Nākamā nodarbība" at bounding box center [665, 527] width 171 height 40
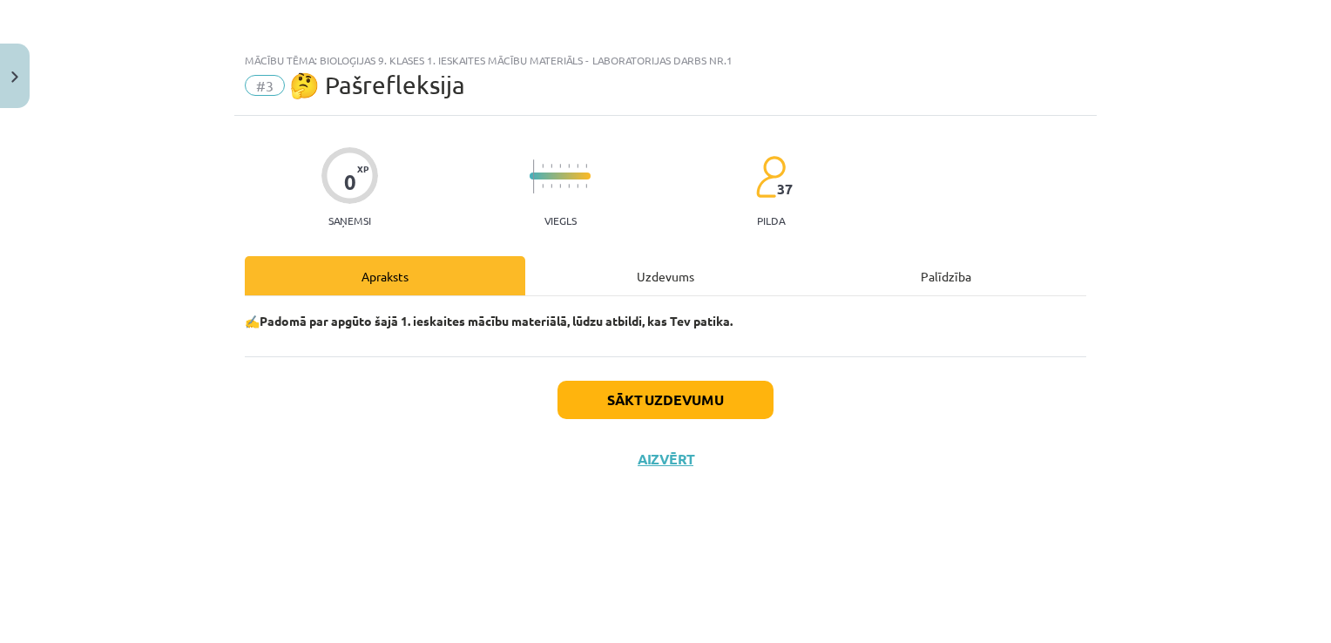
scroll to position [0, 0]
click at [698, 403] on button "Sākt uzdevumu" at bounding box center [665, 400] width 216 height 38
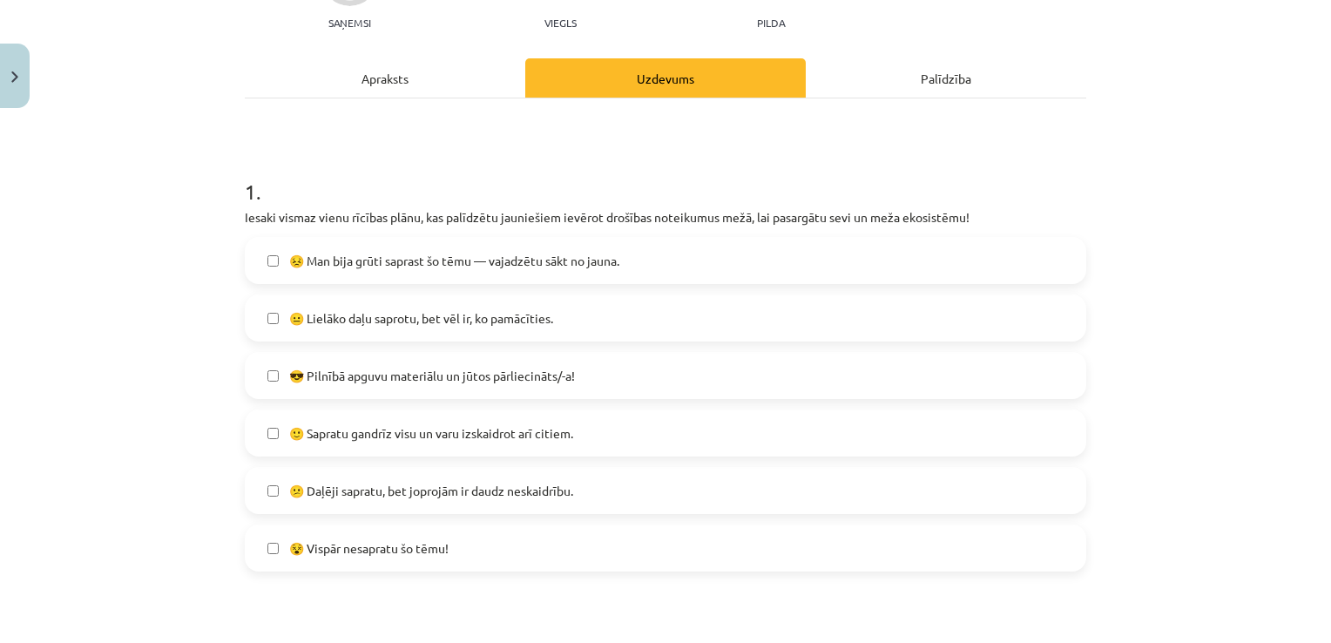
scroll to position [226, 0]
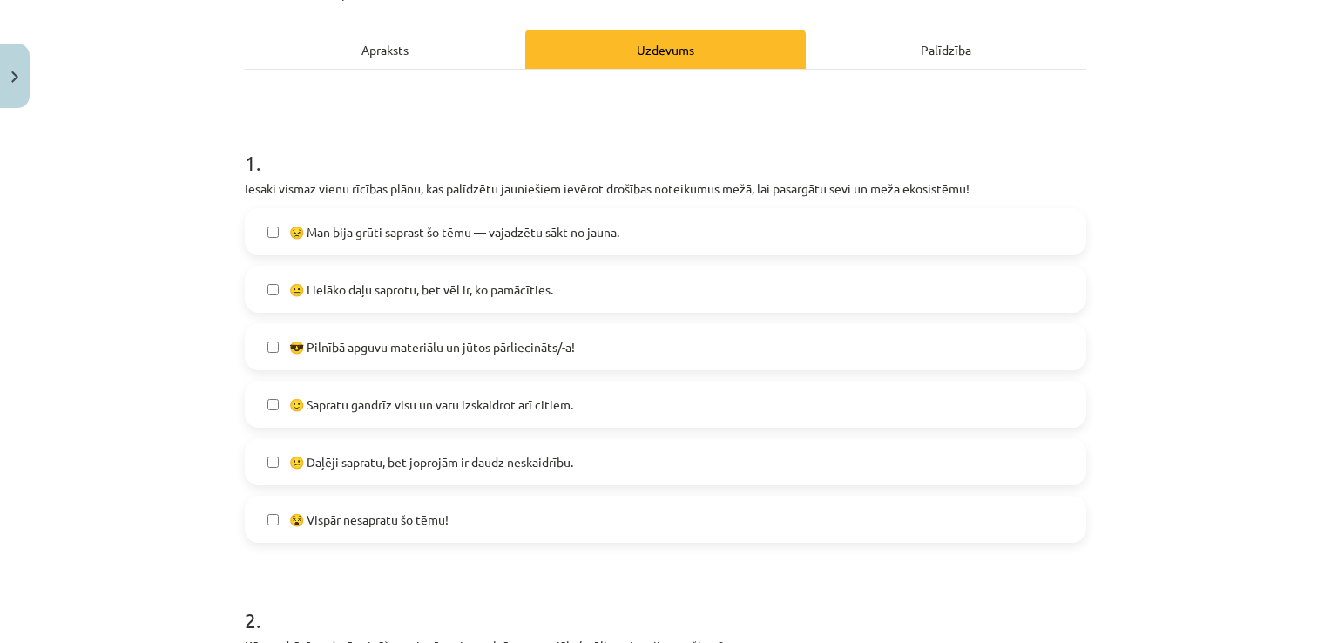
click at [408, 300] on label "😐 Lielāko daļu saprotu, bet vēl ir, ko pamācīties." at bounding box center [665, 289] width 838 height 44
click at [376, 357] on label "😎 Pilnībā apguvu materiālu un jūtos pārliecināts/-a!" at bounding box center [665, 347] width 838 height 44
click at [335, 295] on span "😐 Lielāko daļu saprotu, bet vēl ir, ko pamācīties." at bounding box center [421, 289] width 264 height 18
click at [435, 404] on span "🙂 Sapratu gandrīz visu un varu izskaidrot arī citiem." at bounding box center [431, 404] width 284 height 18
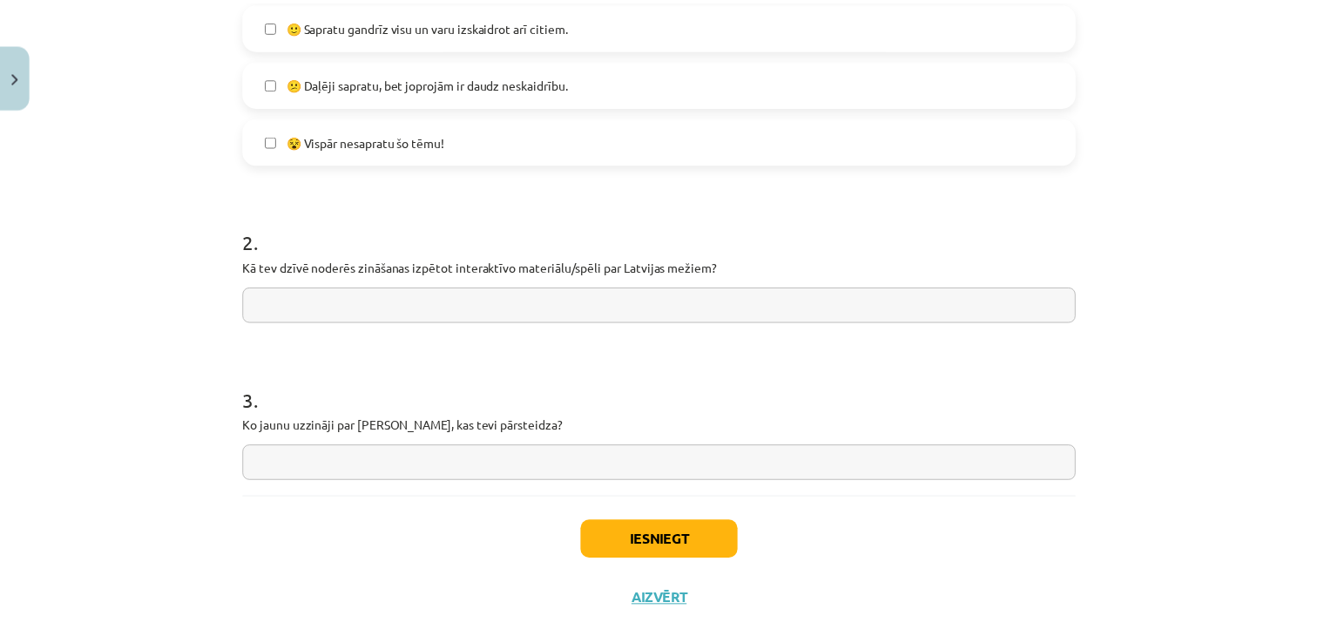
scroll to position [606, 0]
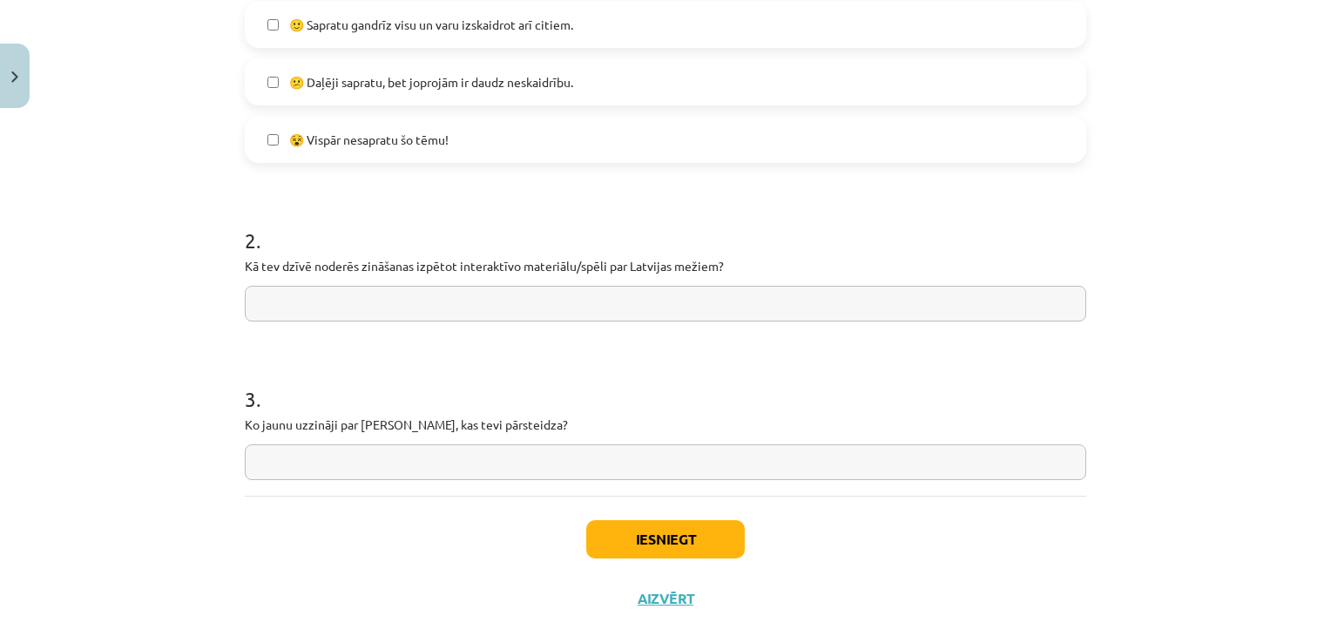
click at [371, 294] on input "text" at bounding box center [665, 304] width 841 height 36
type input "*"
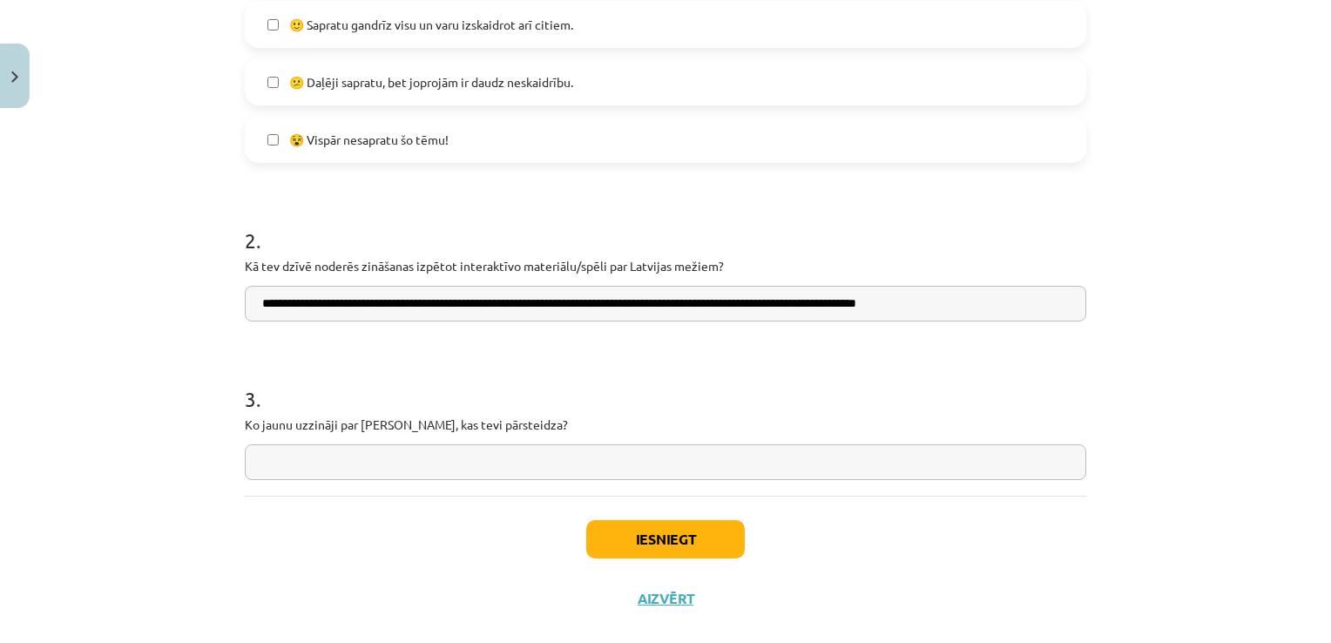
type input "**********"
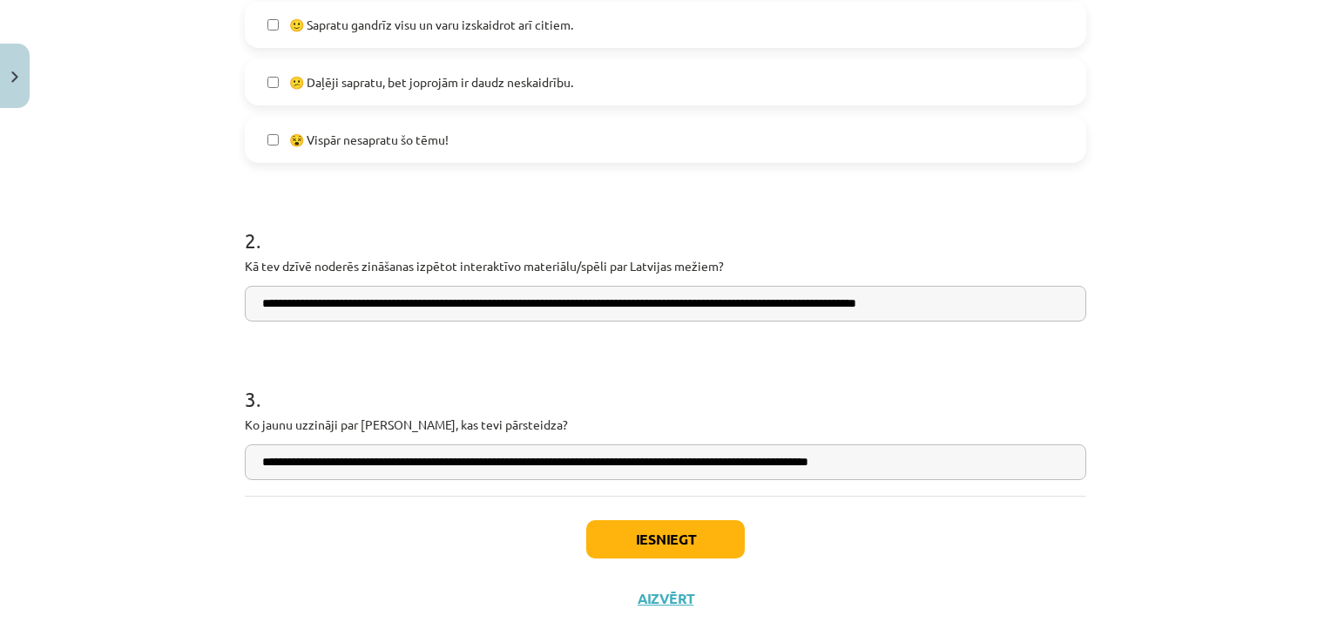
type input "**********"
click at [692, 537] on button "Iesniegt" at bounding box center [665, 539] width 159 height 38
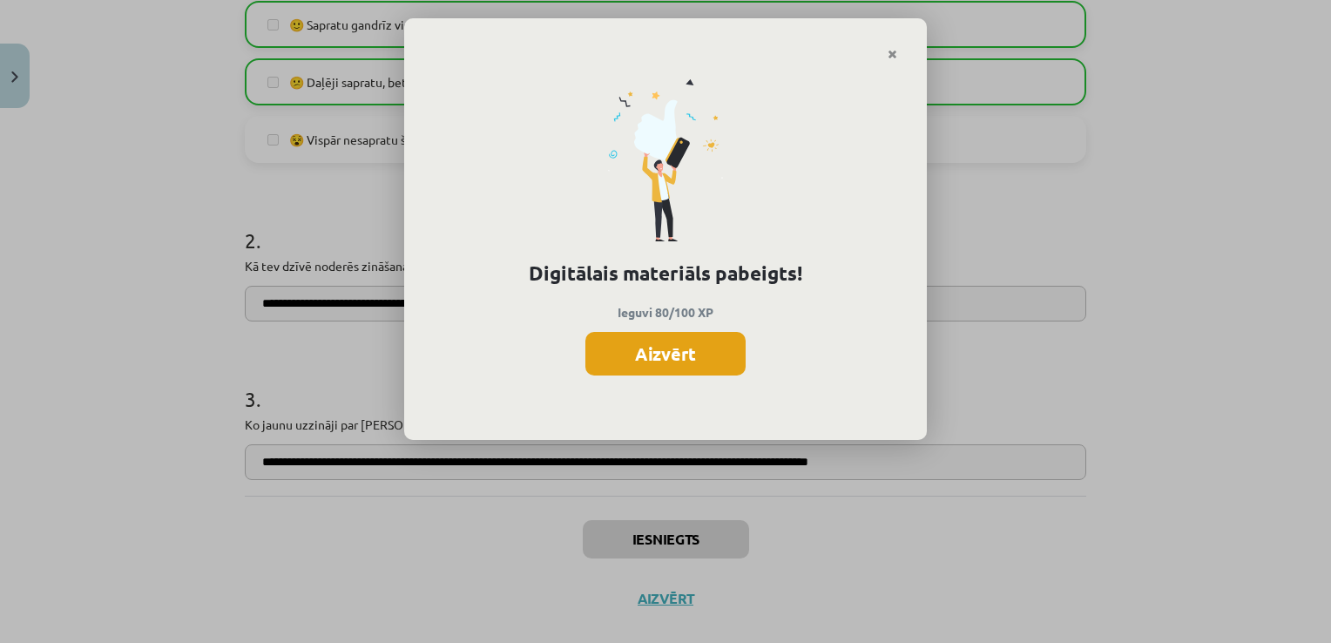
click at [697, 365] on button "Aizvērt" at bounding box center [665, 354] width 160 height 44
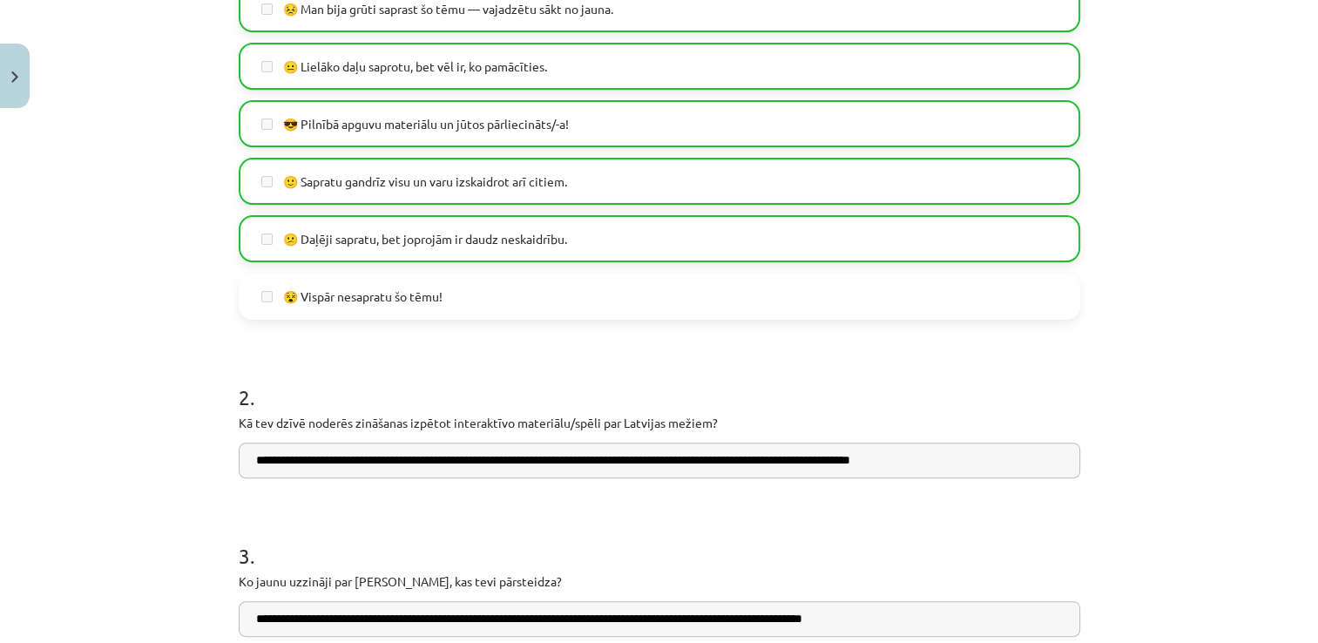
scroll to position [634, 0]
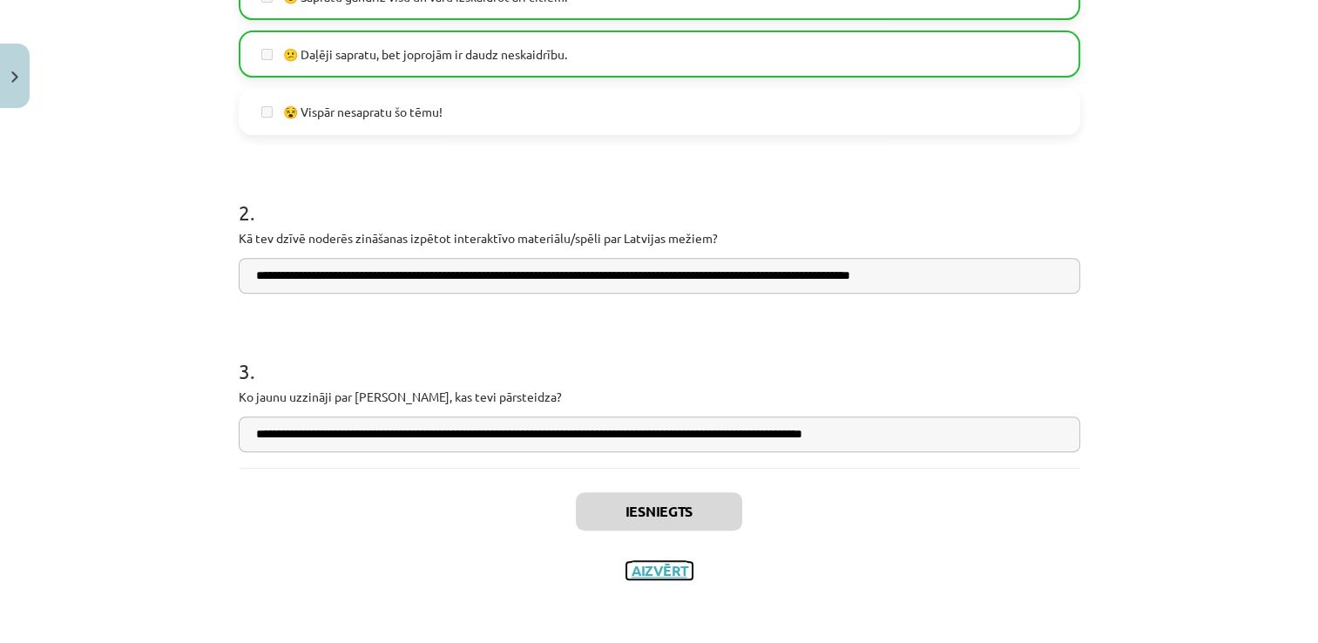
click at [661, 562] on button "Aizvērt" at bounding box center [659, 570] width 66 height 17
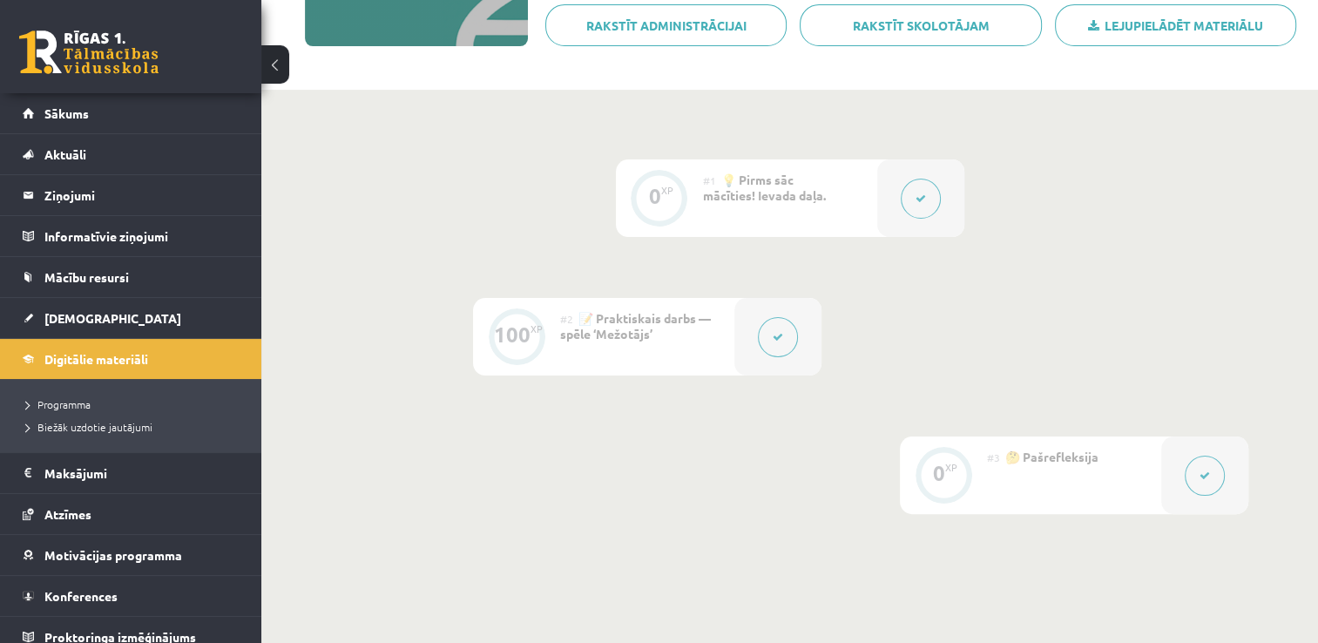
scroll to position [313, 0]
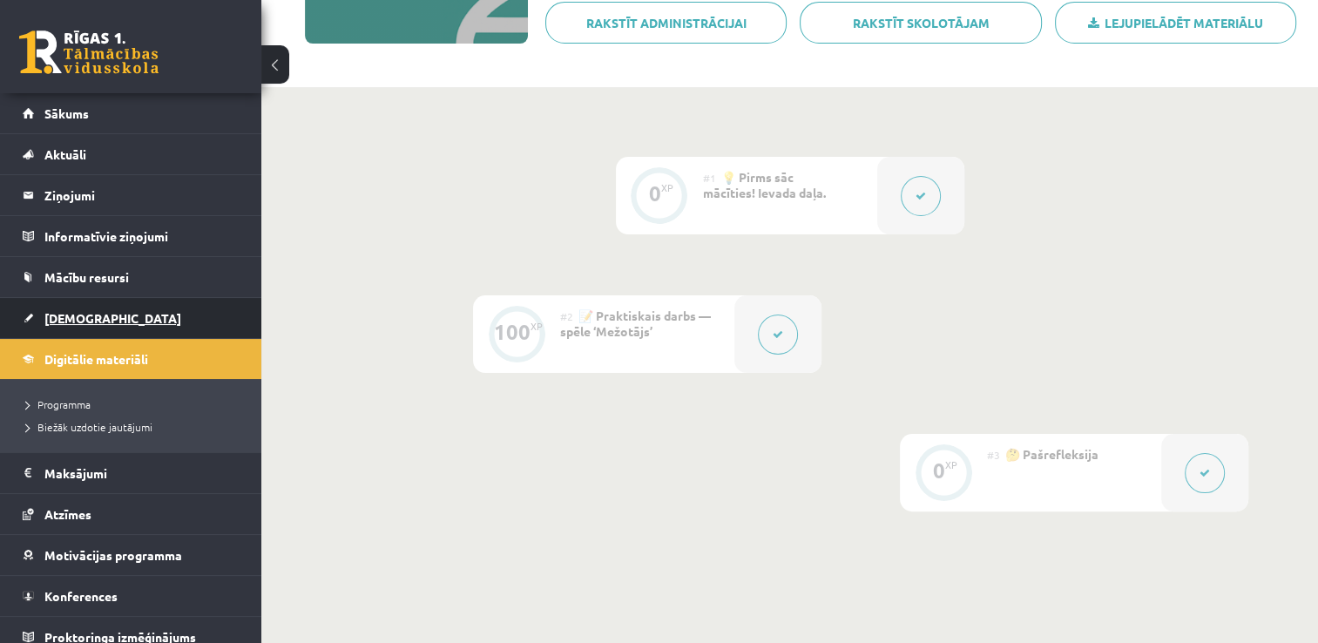
click at [111, 321] on link "[DEMOGRAPHIC_DATA]" at bounding box center [131, 318] width 217 height 40
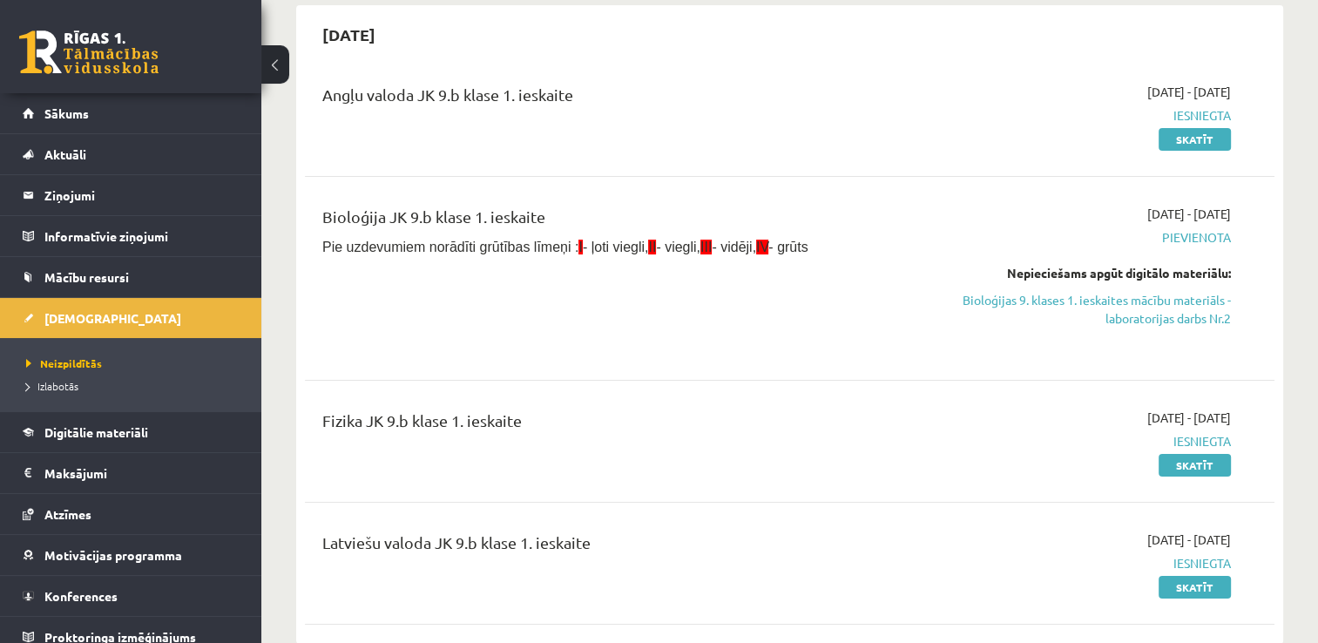
scroll to position [167, 0]
click at [1150, 300] on link "Bioloģijas 9. klases 1. ieskaites mācību materiāls - laboratorijas darbs Nr.2" at bounding box center [1088, 308] width 286 height 37
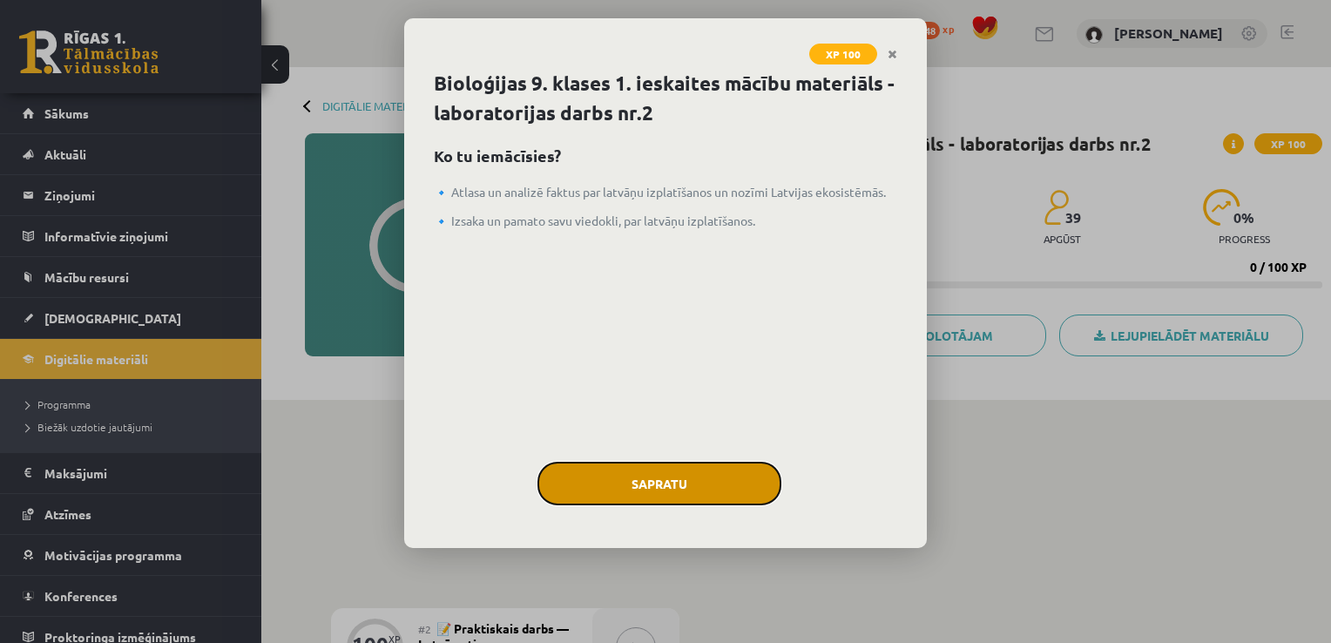
click at [684, 490] on button "Sapratu" at bounding box center [659, 484] width 244 height 44
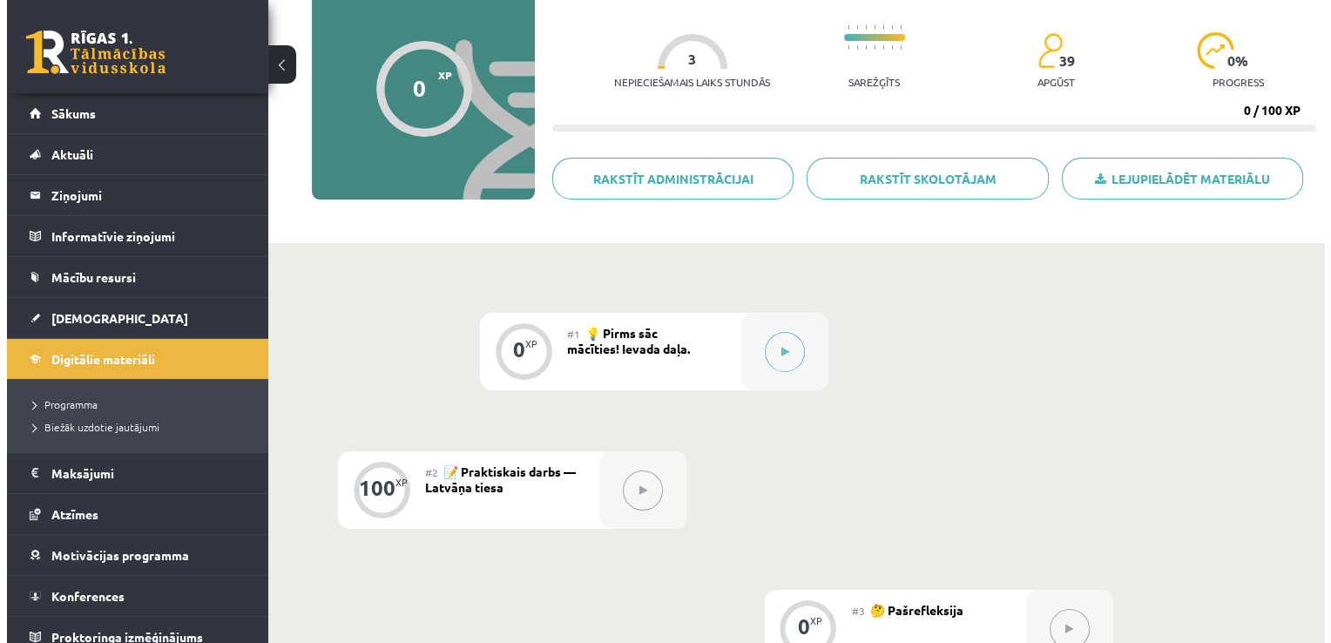
scroll to position [153, 0]
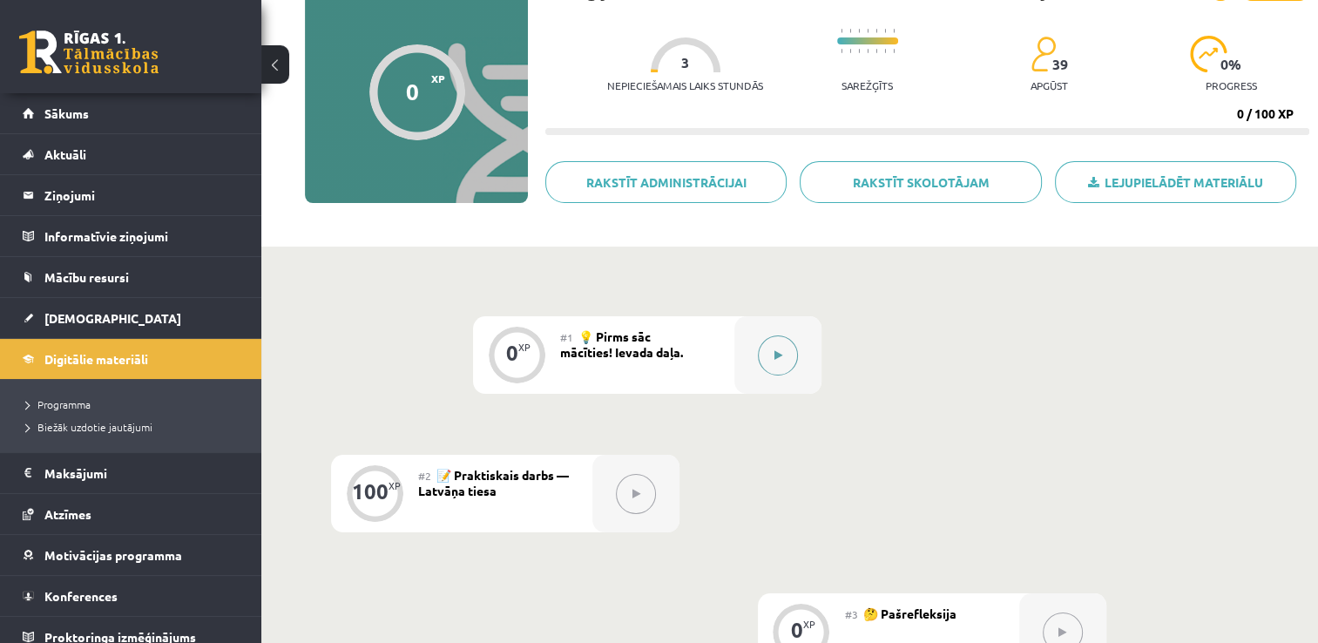
click at [784, 363] on button at bounding box center [778, 355] width 40 height 40
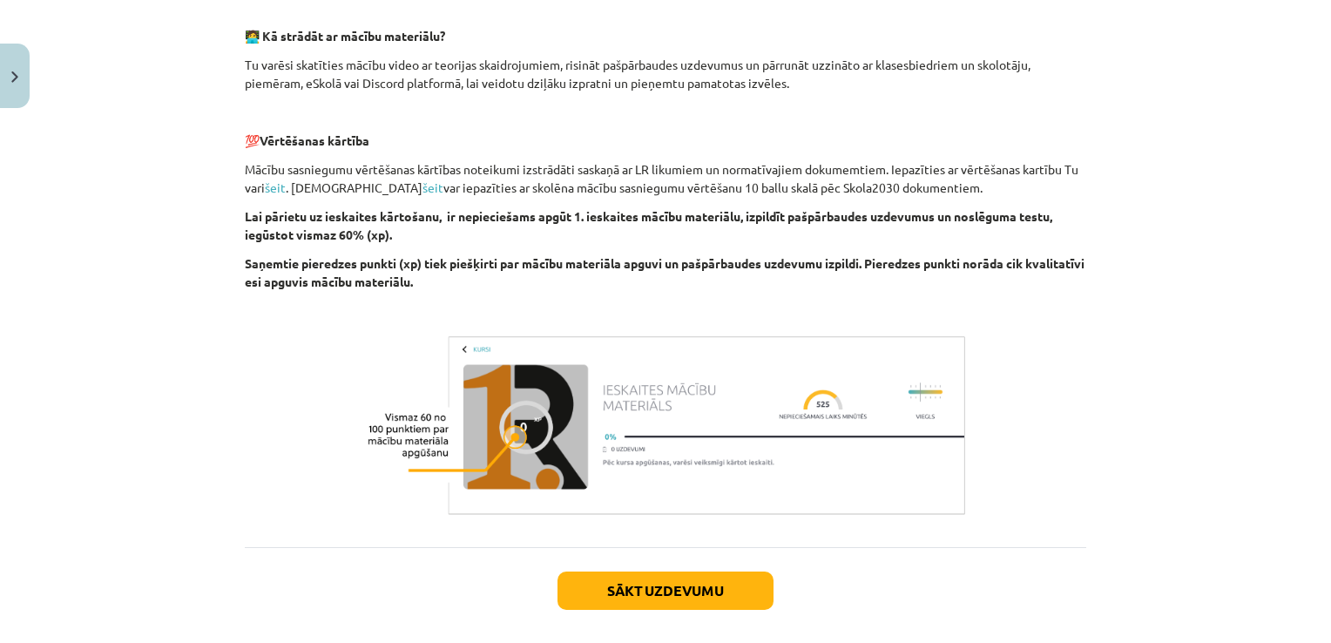
scroll to position [589, 0]
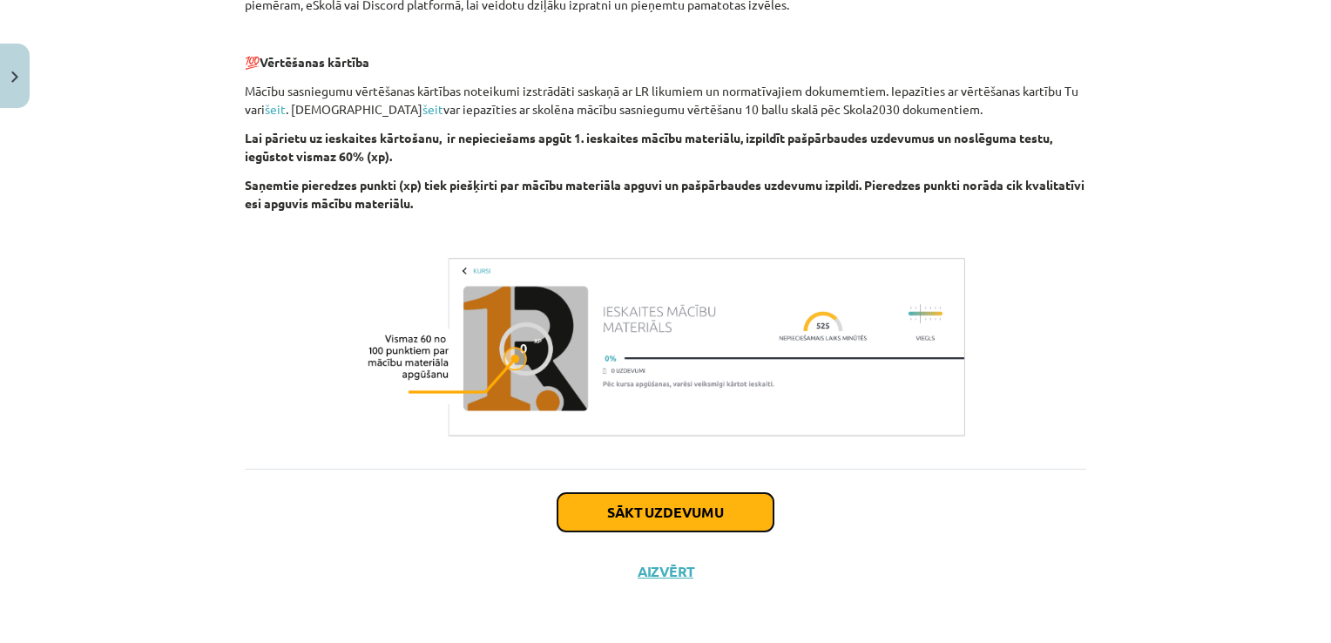
click at [687, 526] on button "Sākt uzdevumu" at bounding box center [665, 512] width 216 height 38
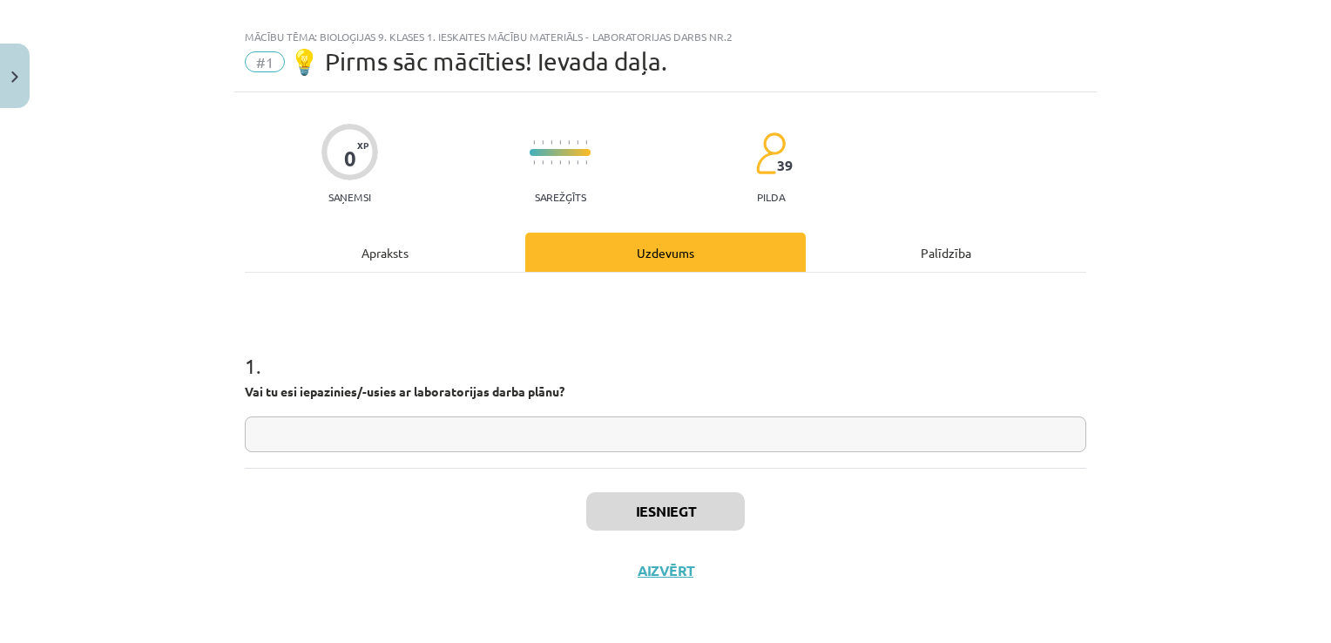
click at [485, 434] on input "text" at bounding box center [665, 434] width 841 height 36
type input "*"
type input "***"
click at [676, 507] on button "Iesniegt" at bounding box center [665, 511] width 159 height 38
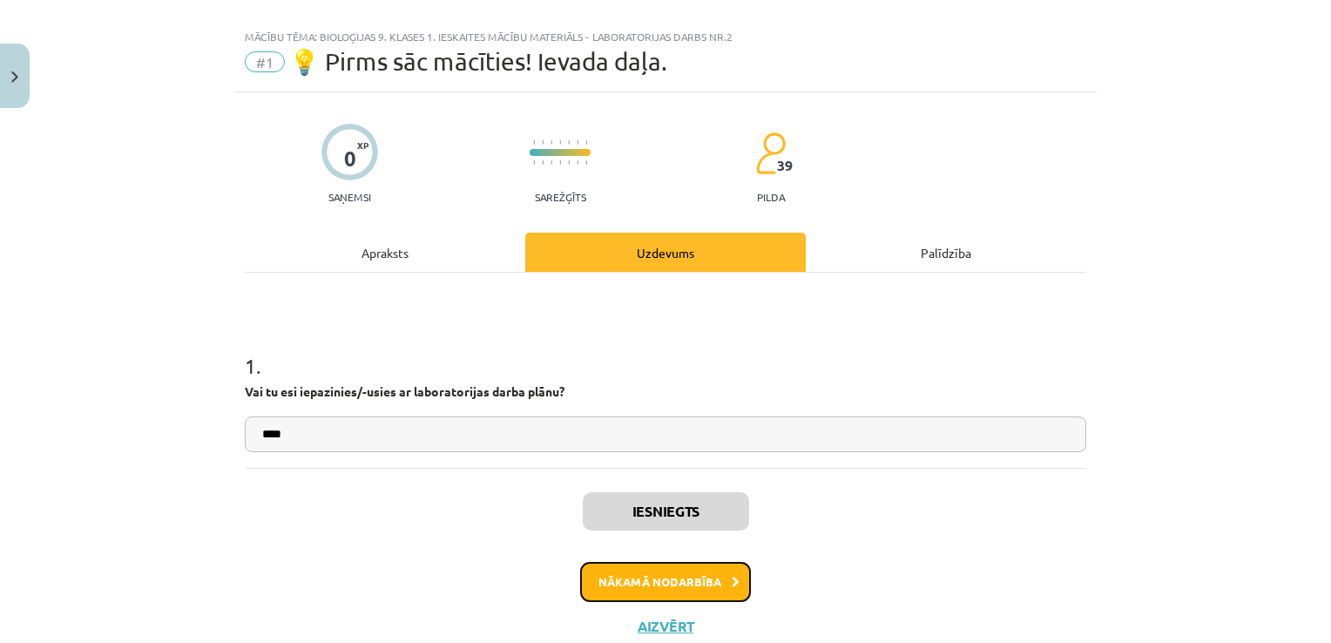
click at [694, 575] on button "Nākamā nodarbība" at bounding box center [665, 582] width 171 height 40
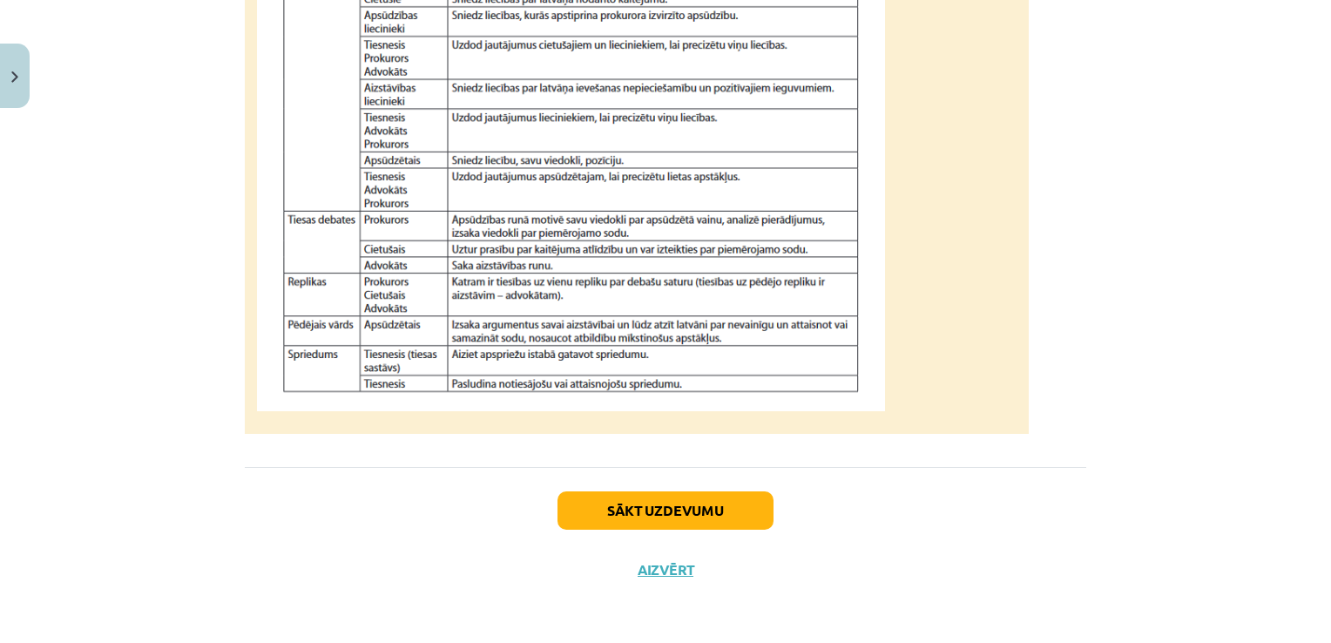
scroll to position [1655, 0]
click at [676, 508] on button "Sākt uzdevumu" at bounding box center [665, 510] width 216 height 38
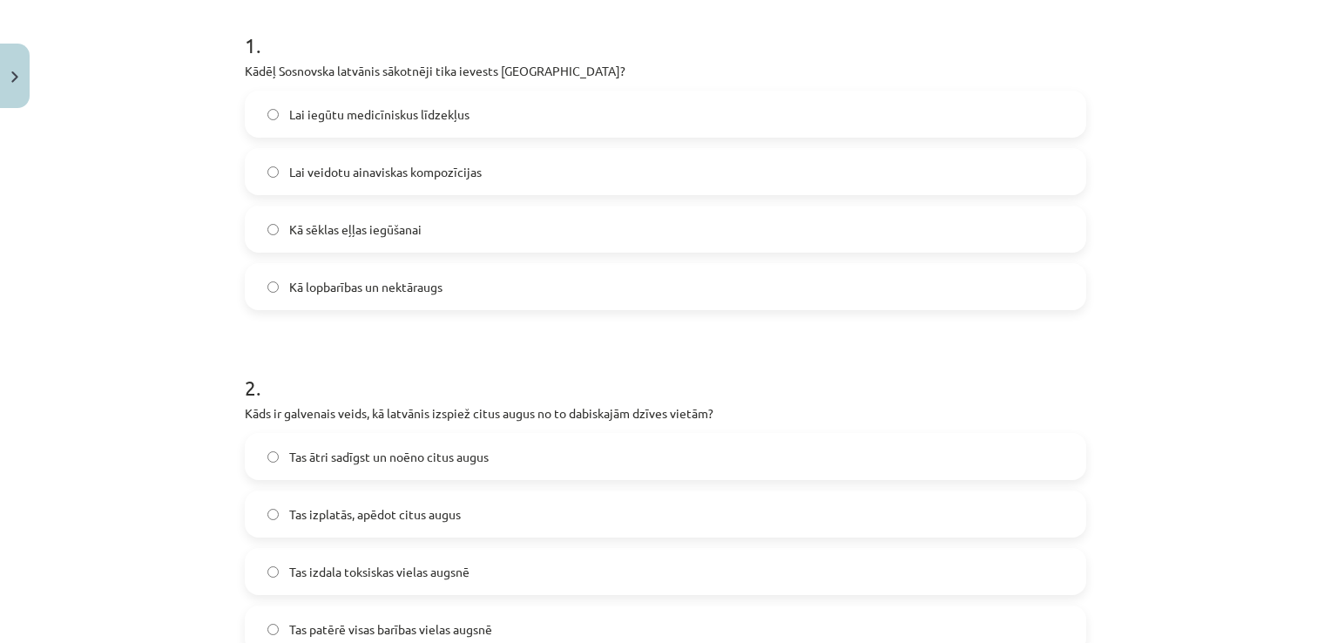
scroll to position [313, 0]
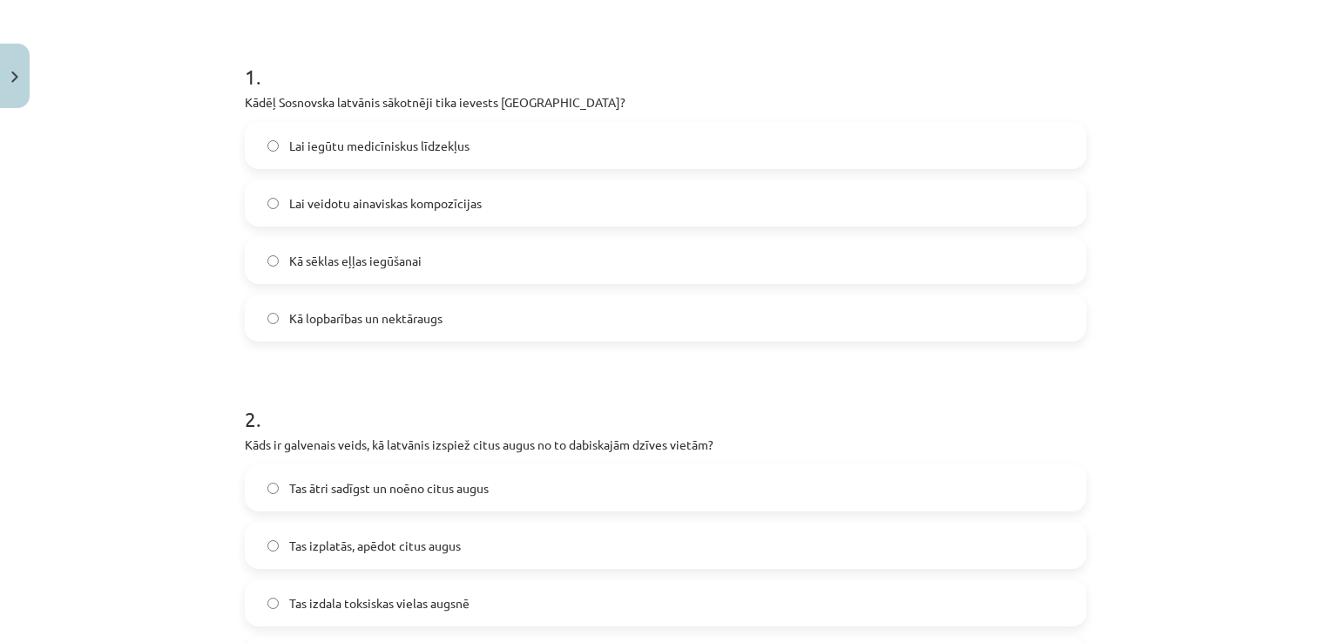
click at [463, 307] on label "Kā lopbarības un nektāraugs" at bounding box center [665, 318] width 838 height 44
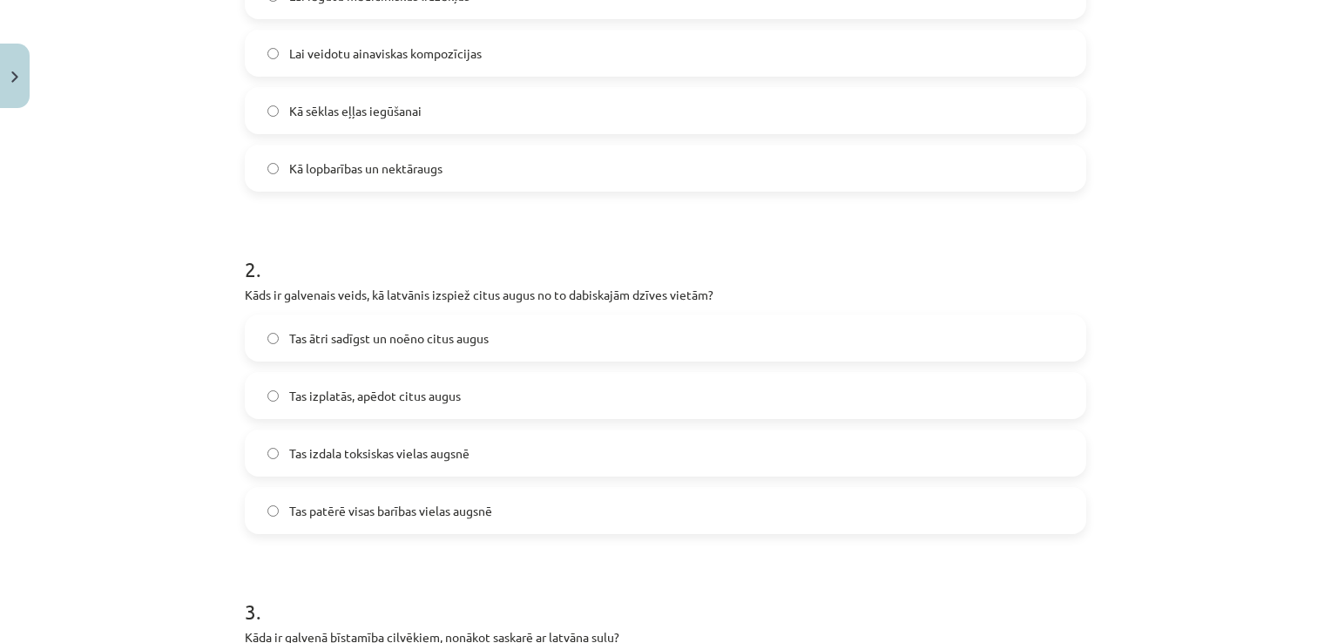
scroll to position [512, 0]
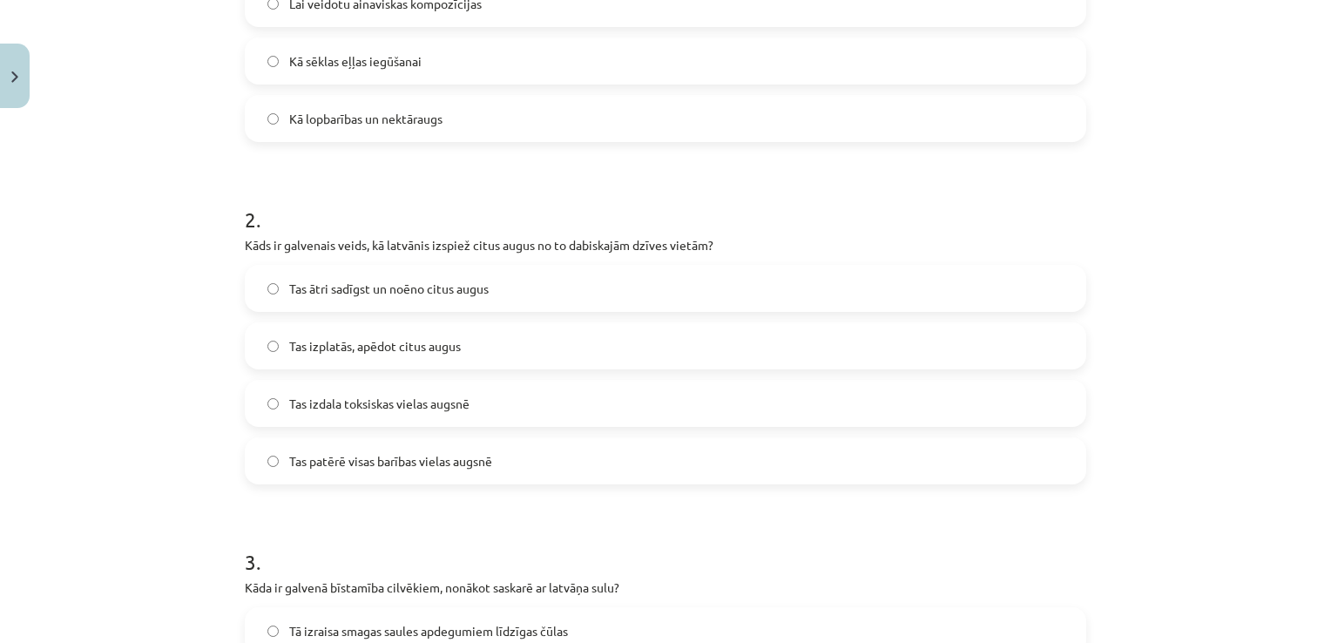
click at [415, 294] on span "Tas ātri sadīgst un noēno citus augus" at bounding box center [388, 289] width 199 height 18
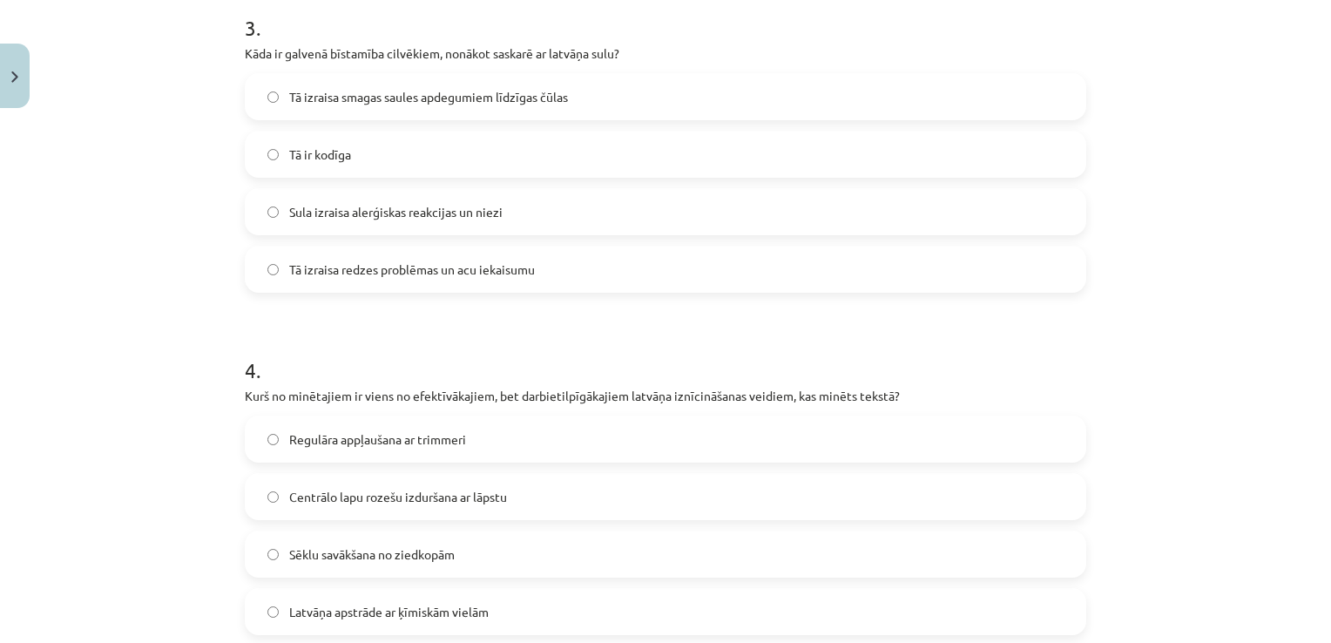
scroll to position [1045, 0]
click at [480, 96] on span "Tā izraisa smagas saules apdegumiem līdzīgas čūlas" at bounding box center [428, 98] width 279 height 18
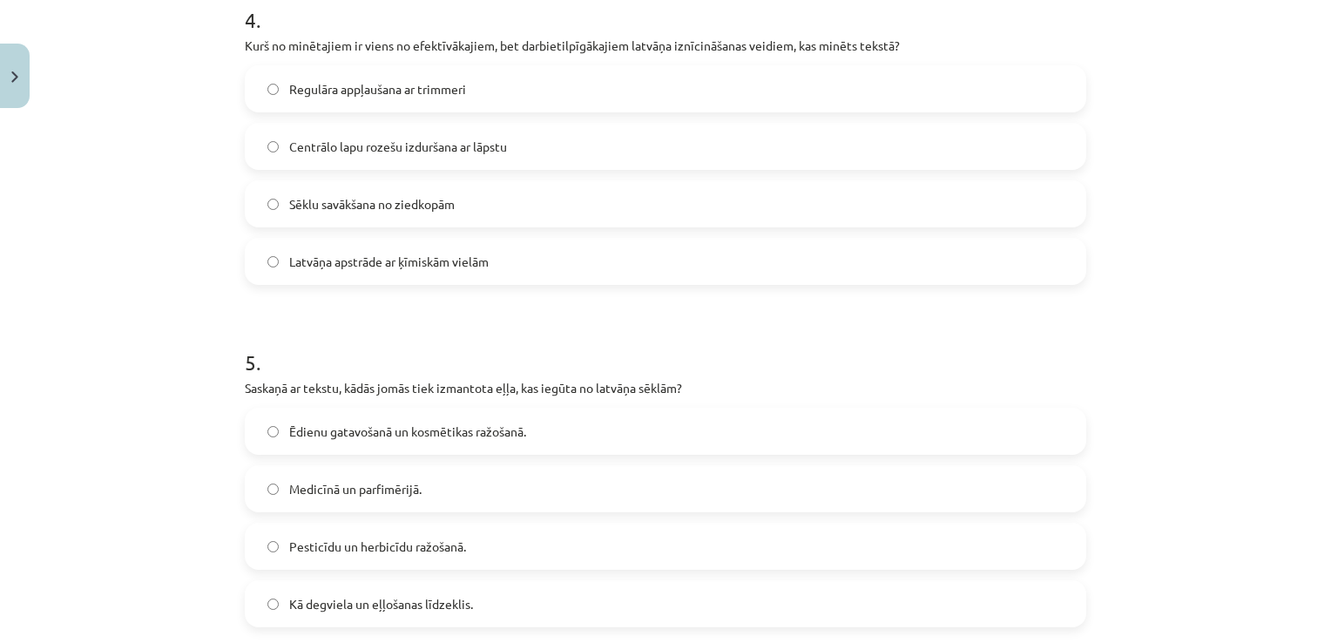
scroll to position [1397, 0]
click at [475, 145] on span "Centrālo lapu rozešu izduršana ar lāpstu" at bounding box center [398, 146] width 218 height 18
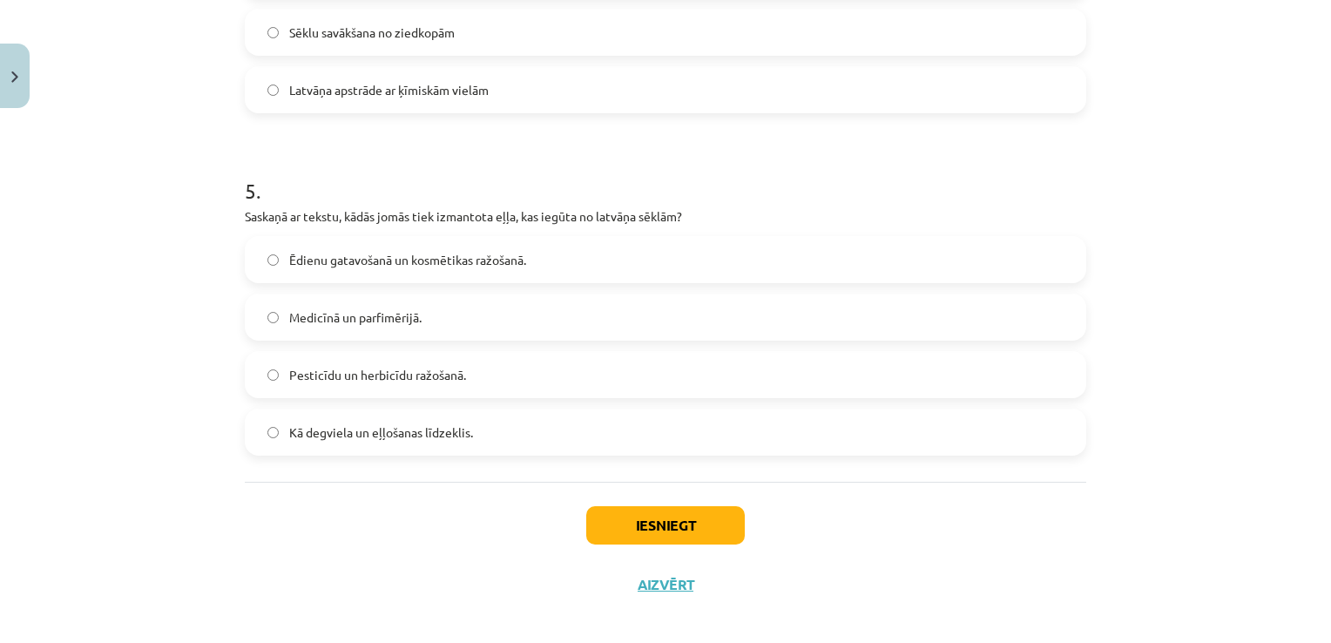
scroll to position [1582, 0]
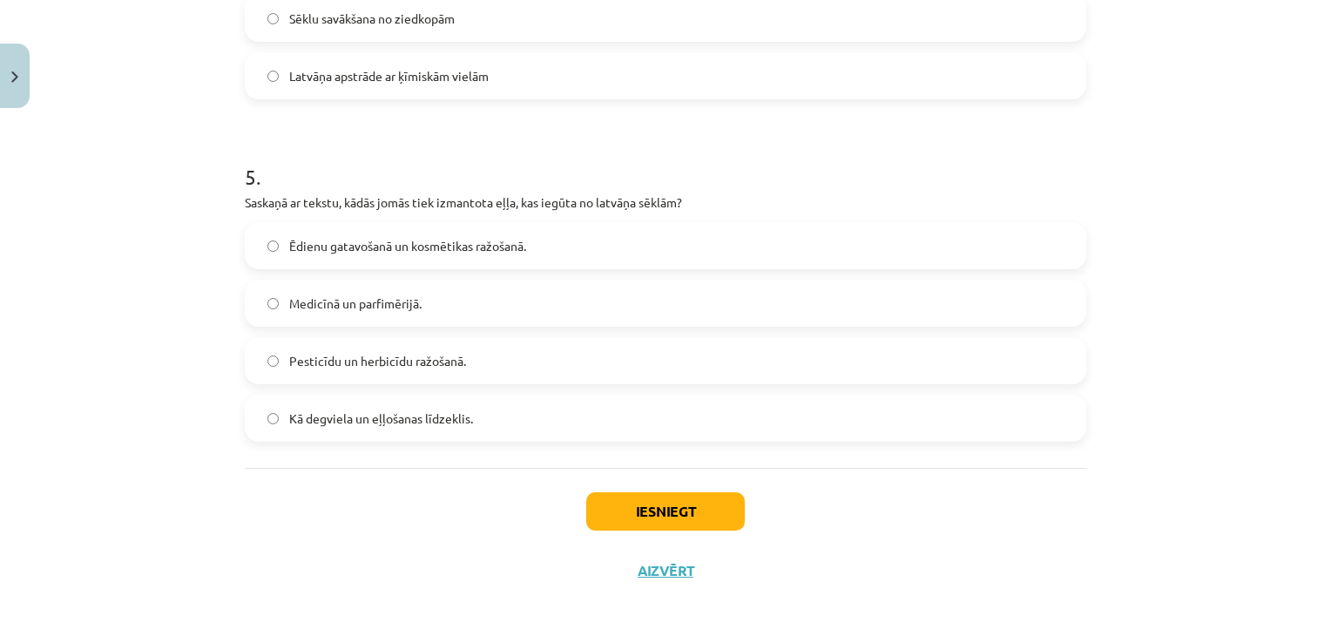
click at [492, 311] on label "Medicīnā un parfimērijā." at bounding box center [665, 303] width 838 height 44
click at [678, 519] on button "Iesniegt" at bounding box center [665, 511] width 159 height 38
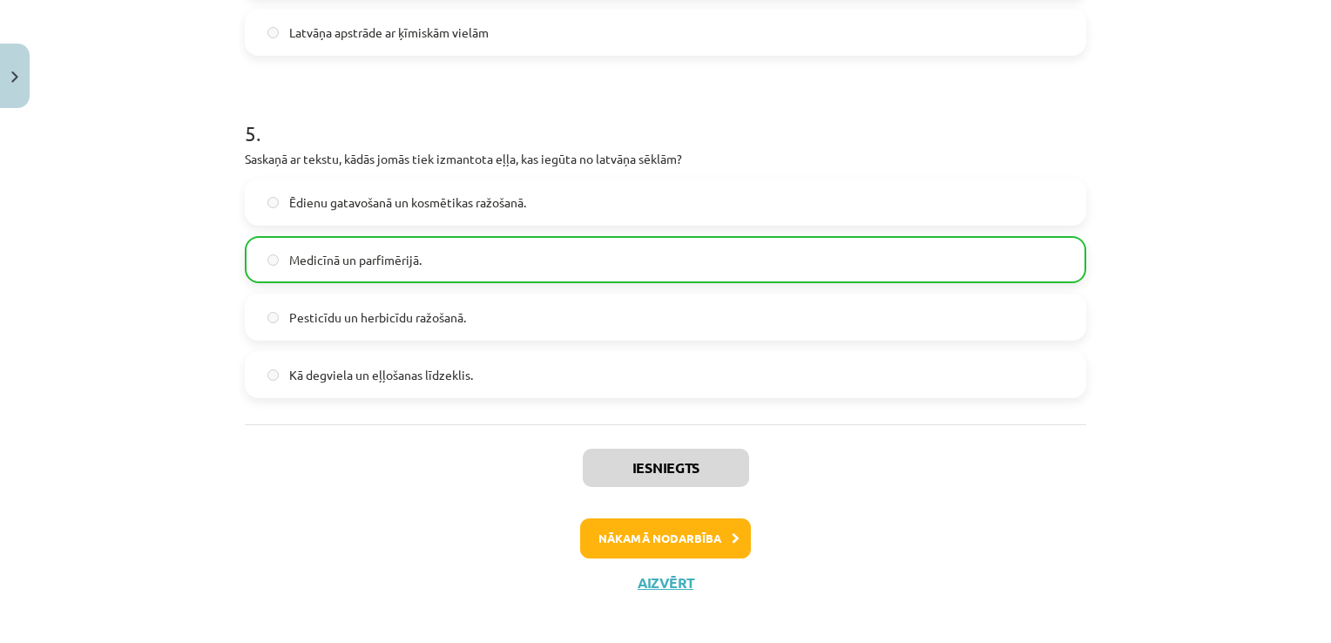
scroll to position [1636, 0]
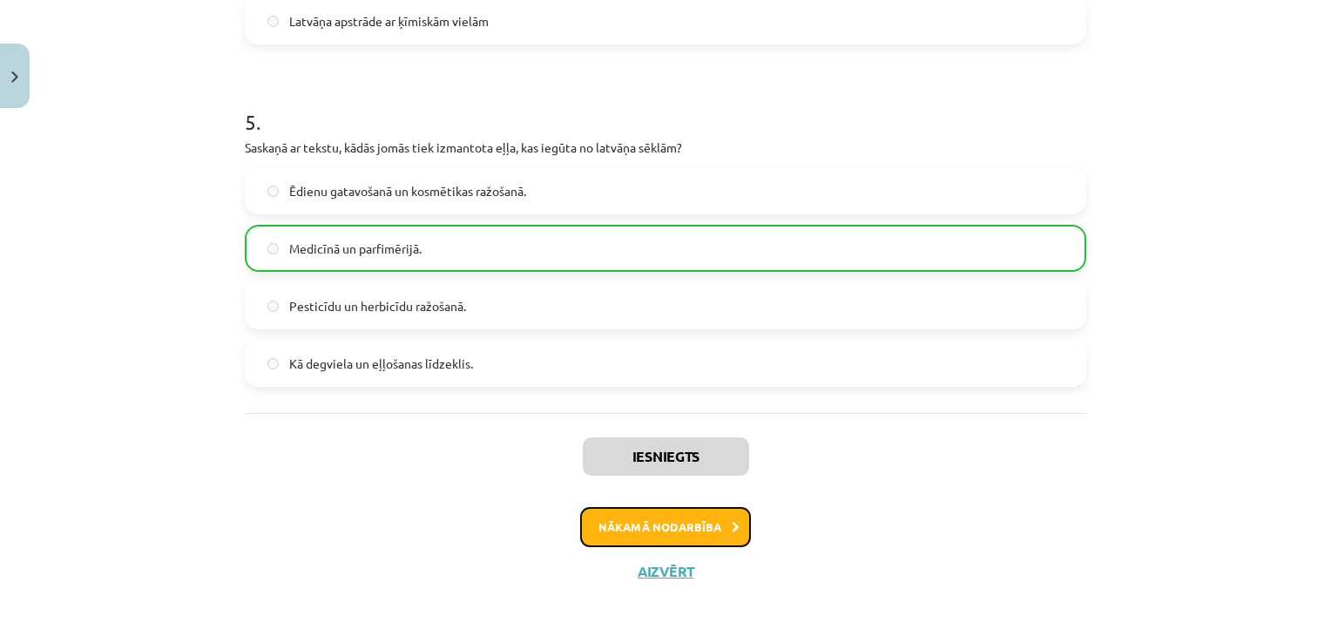
click at [678, 519] on button "Nākamā nodarbība" at bounding box center [665, 527] width 171 height 40
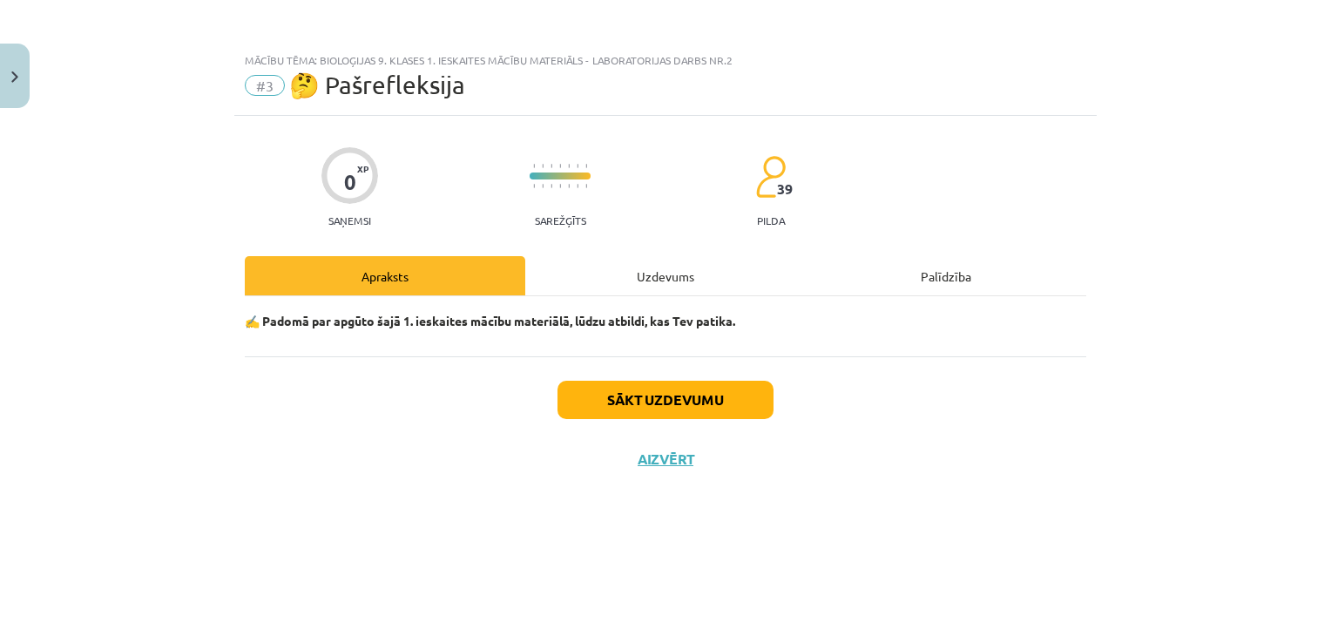
scroll to position [0, 0]
click at [666, 392] on button "Sākt uzdevumu" at bounding box center [665, 400] width 216 height 38
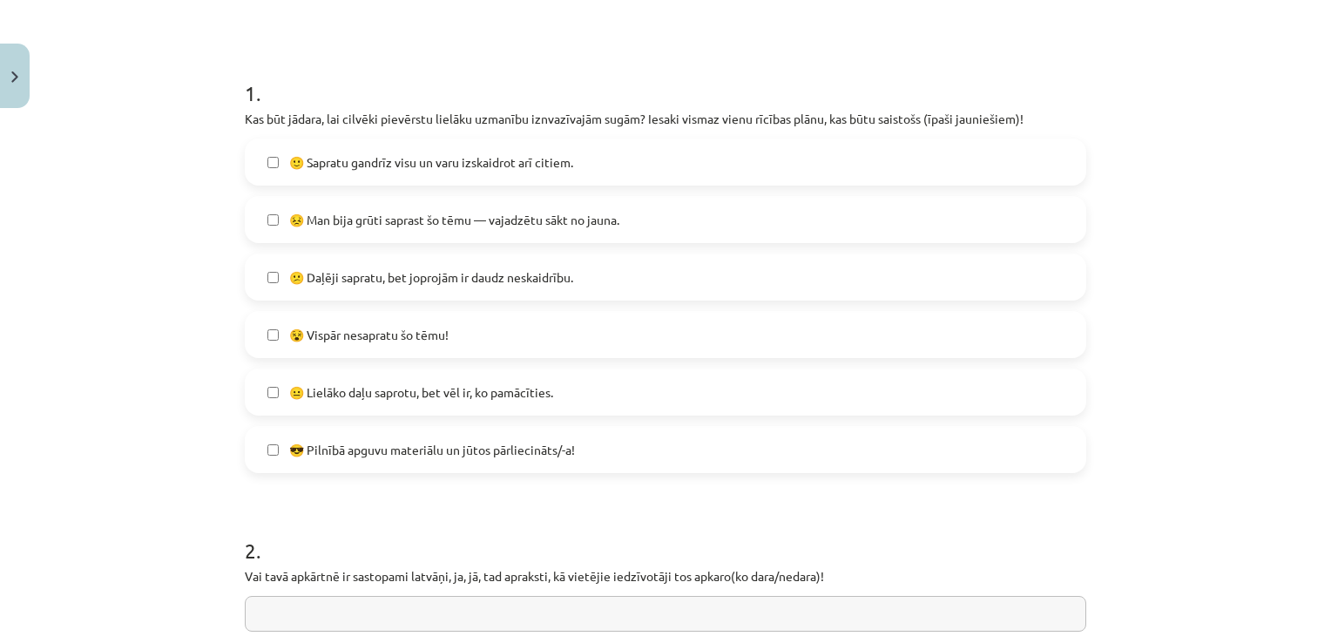
scroll to position [286, 0]
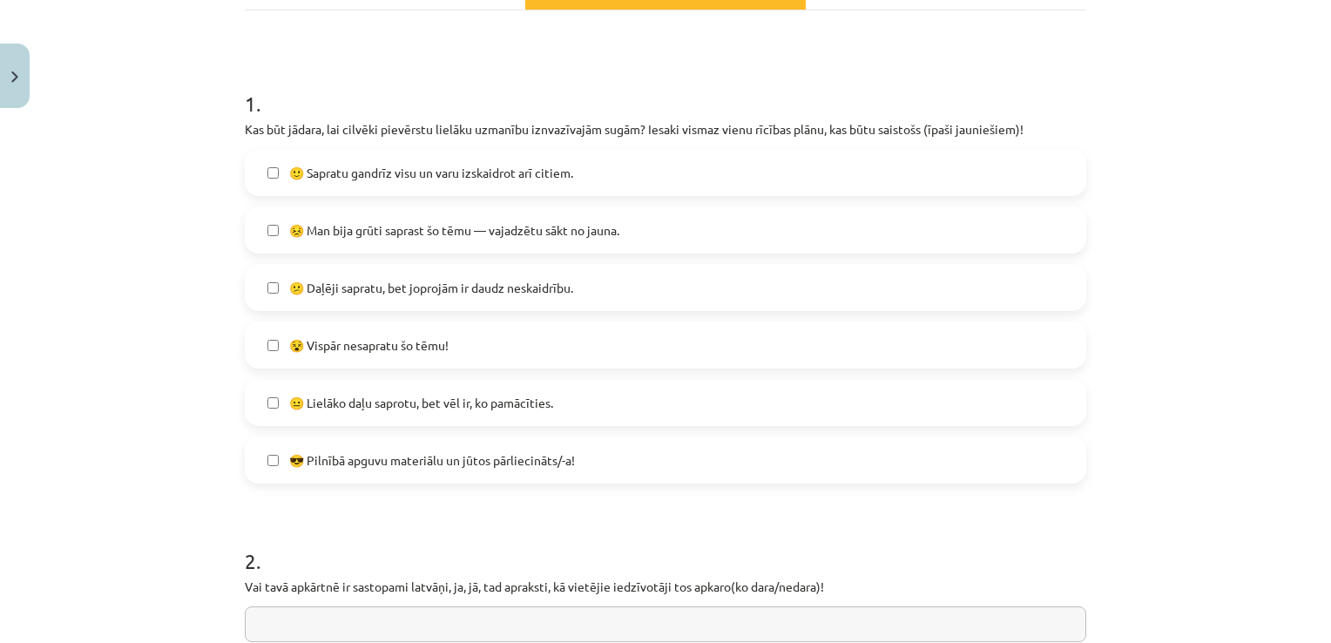
click at [505, 455] on span "😎 Pilnībā apguvu materiālu un jūtos pārliecināts/-a!" at bounding box center [432, 460] width 286 height 18
click at [491, 172] on span "🙂 Sapratu gandrīz visu un varu izskaidrot arī citiem." at bounding box center [431, 173] width 284 height 18
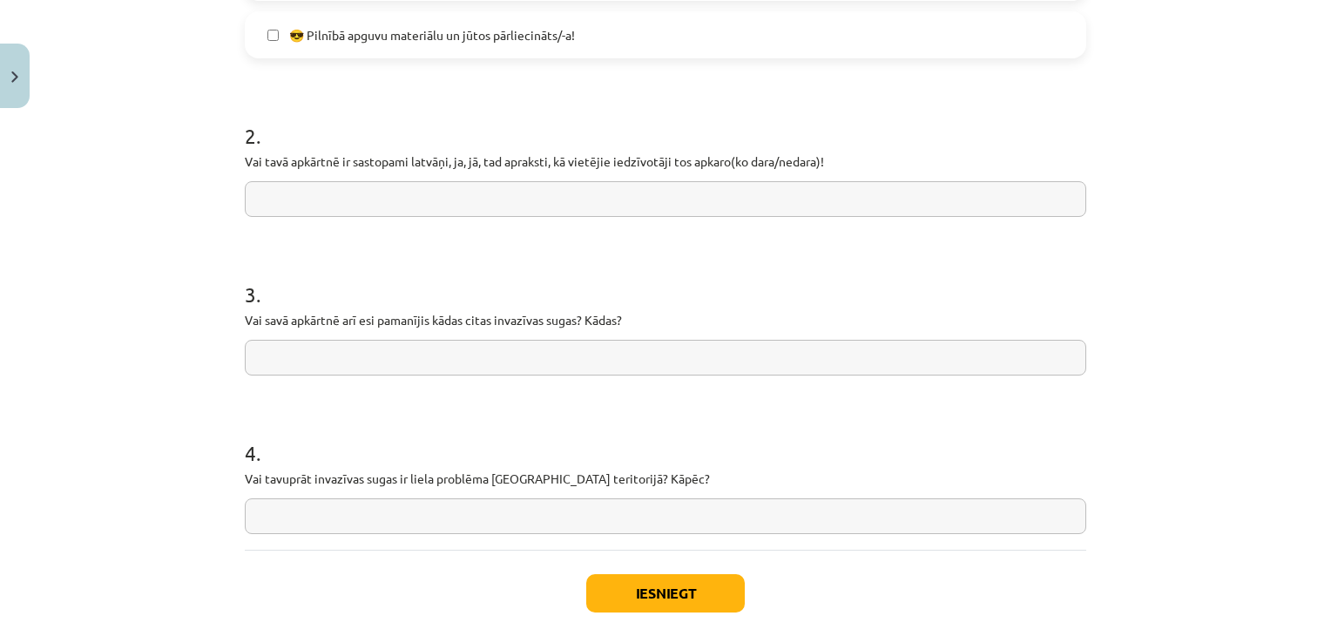
scroll to position [710, 0]
click at [565, 255] on h1 "3 ." at bounding box center [665, 280] width 841 height 54
click at [606, 203] on input "text" at bounding box center [665, 200] width 841 height 36
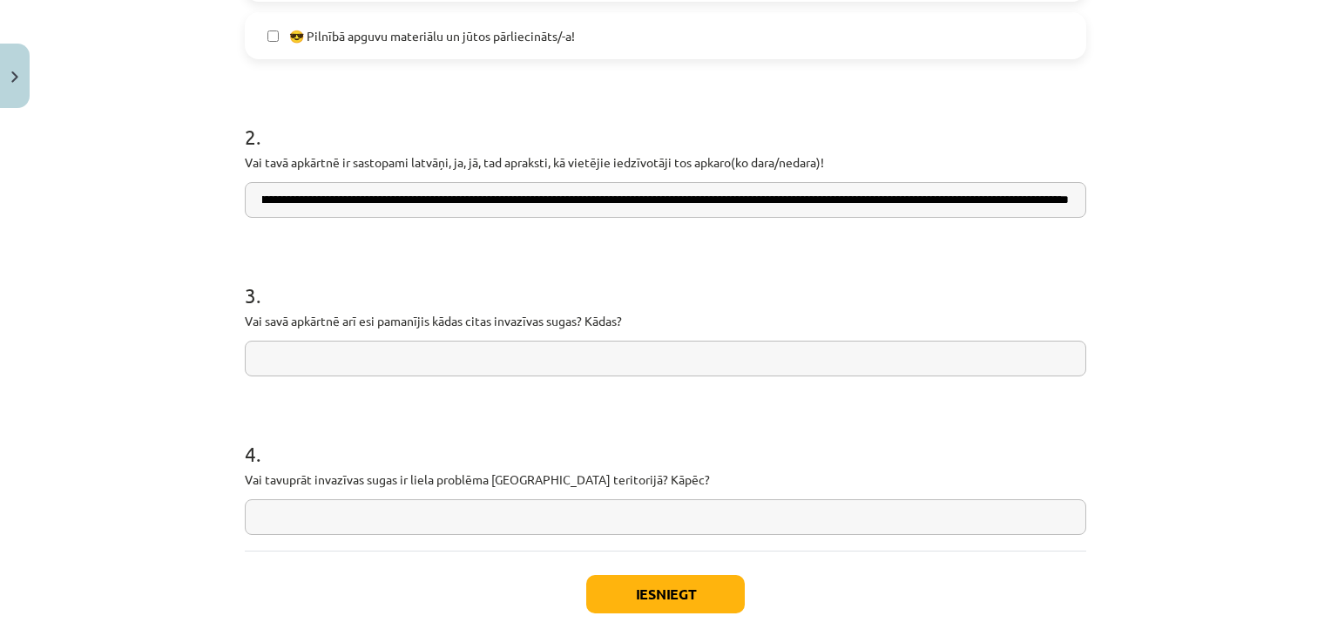
scroll to position [0, 168]
type input "**********"
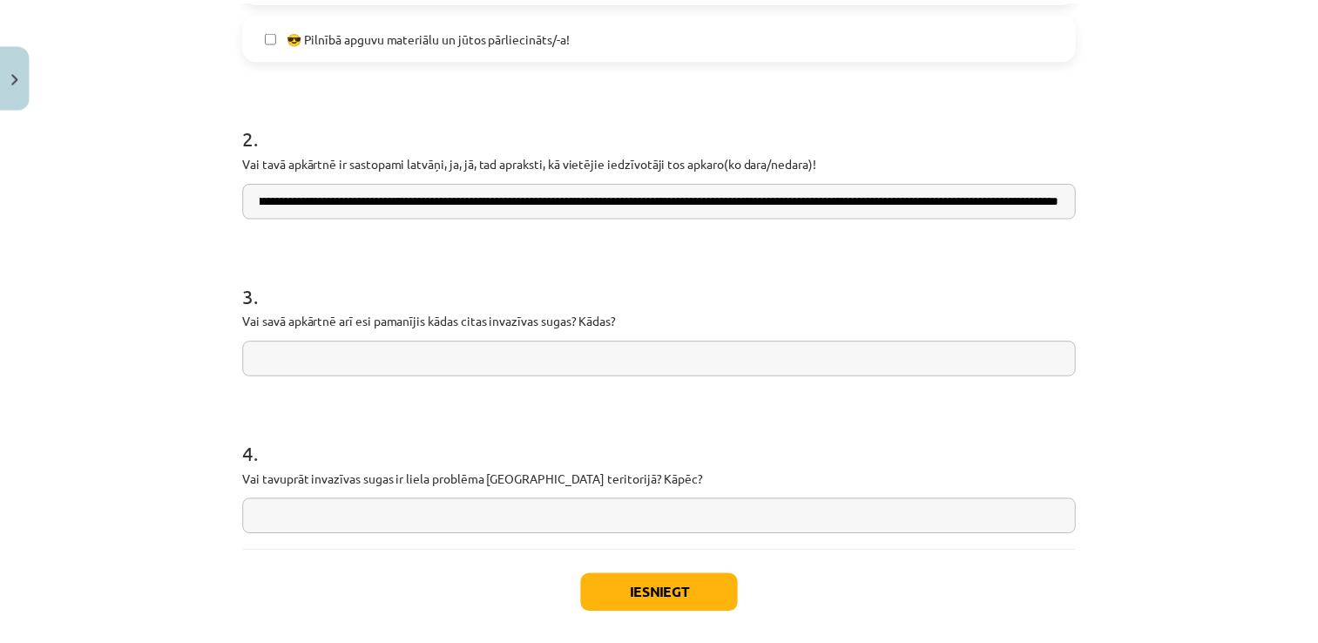
scroll to position [0, 0]
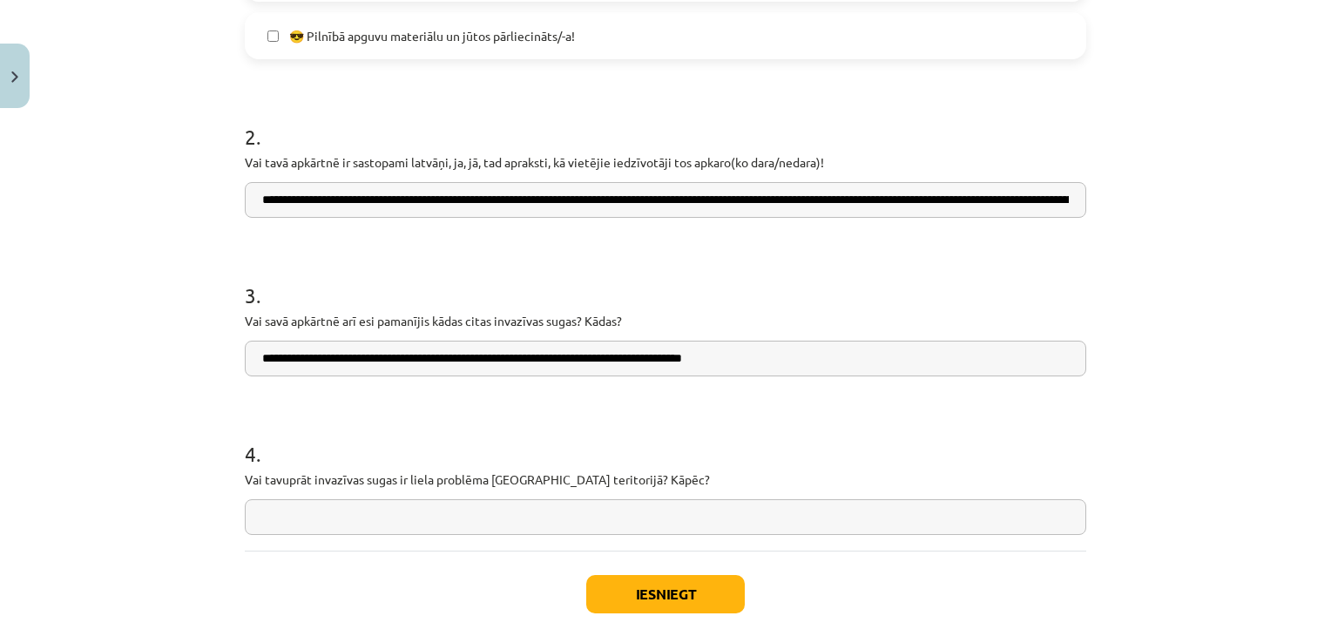
type input "**********"
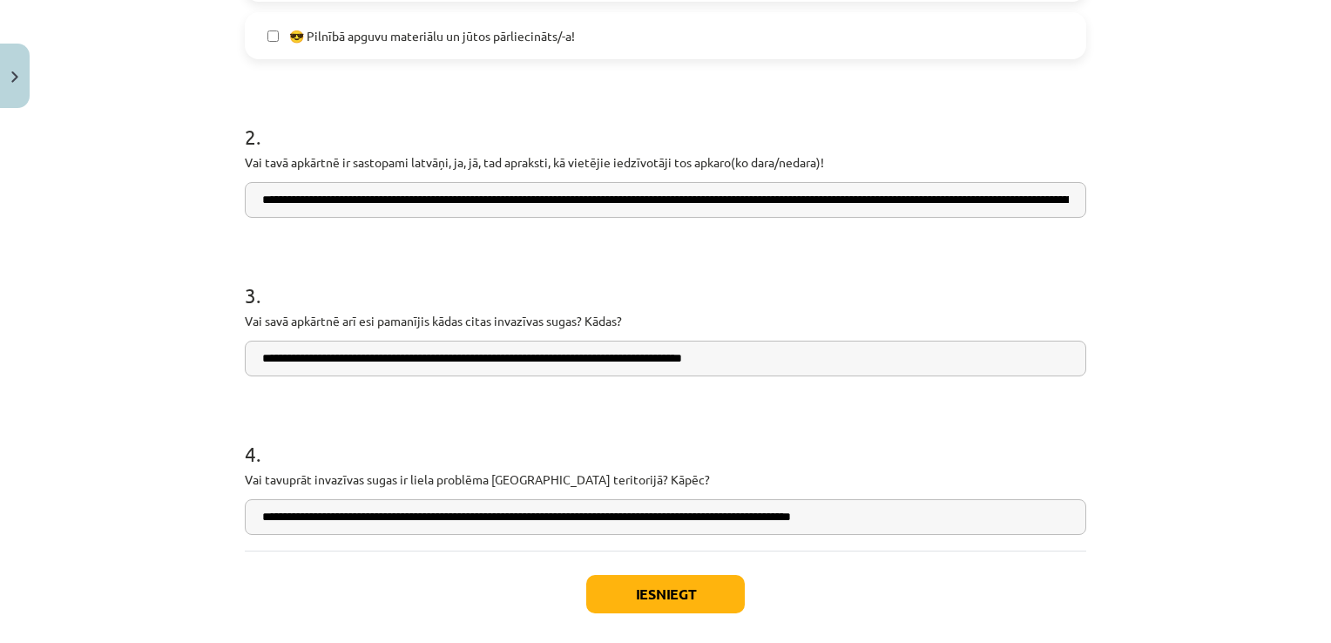
type input "**********"
click at [679, 597] on button "Iesniegt" at bounding box center [665, 594] width 159 height 38
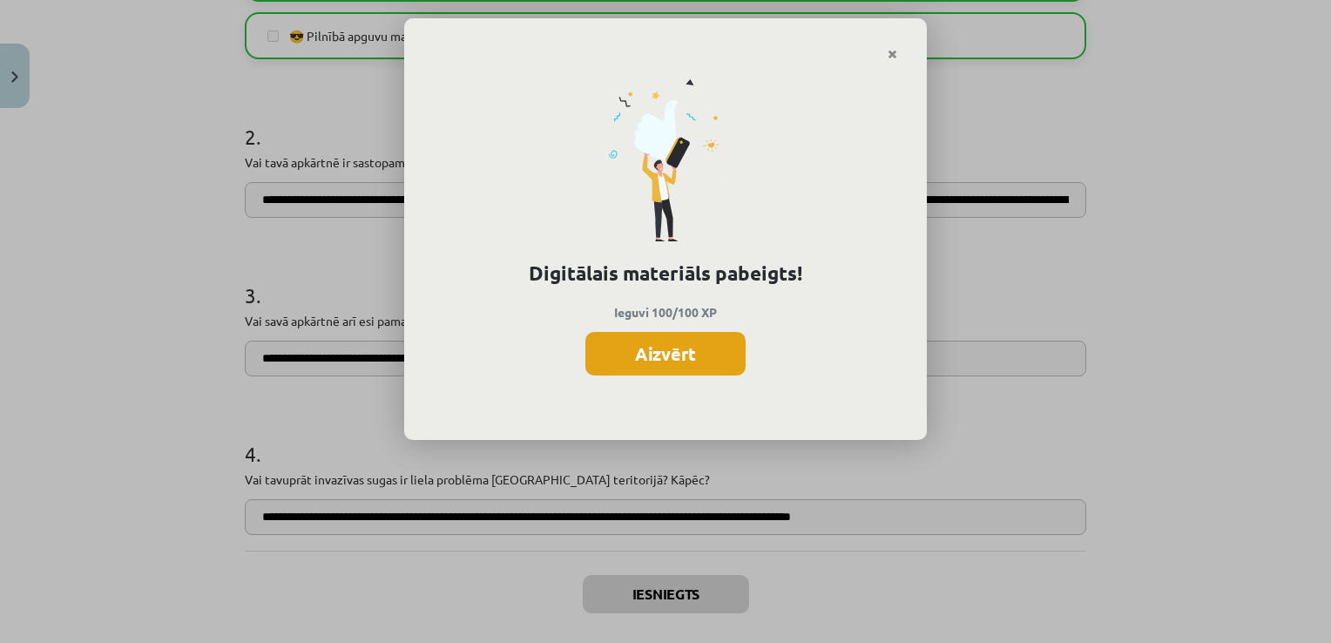
click at [690, 354] on button "Aizvērt" at bounding box center [665, 354] width 160 height 44
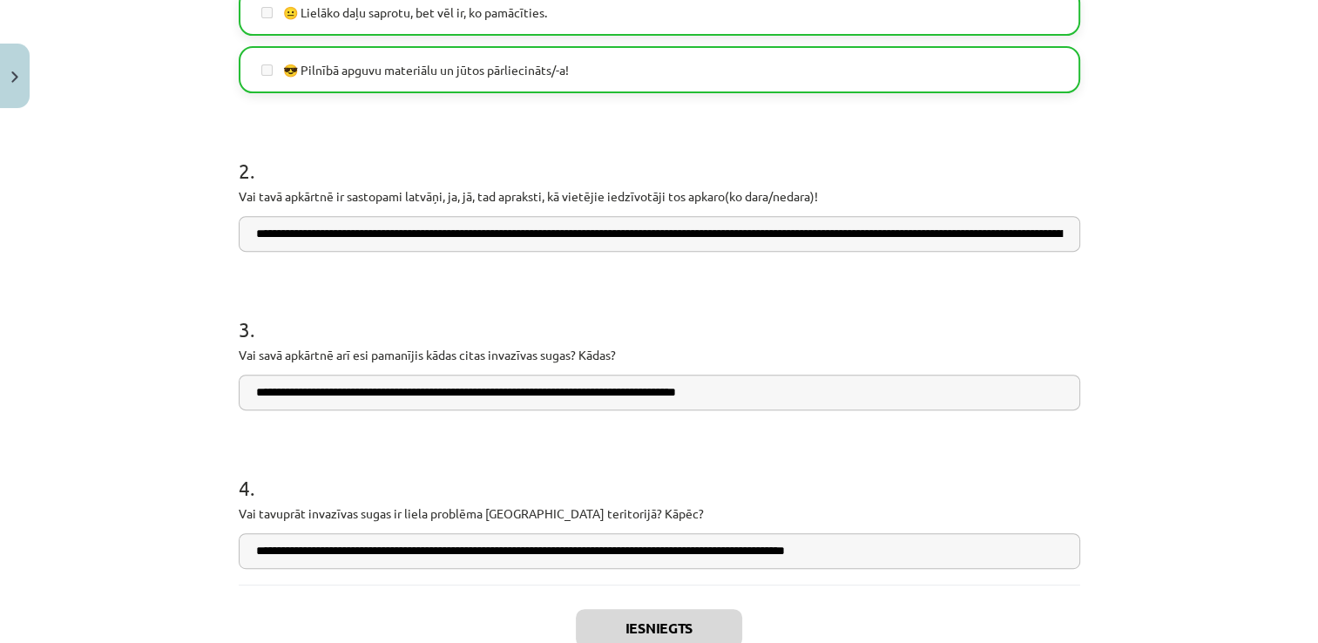
scroll to position [793, 0]
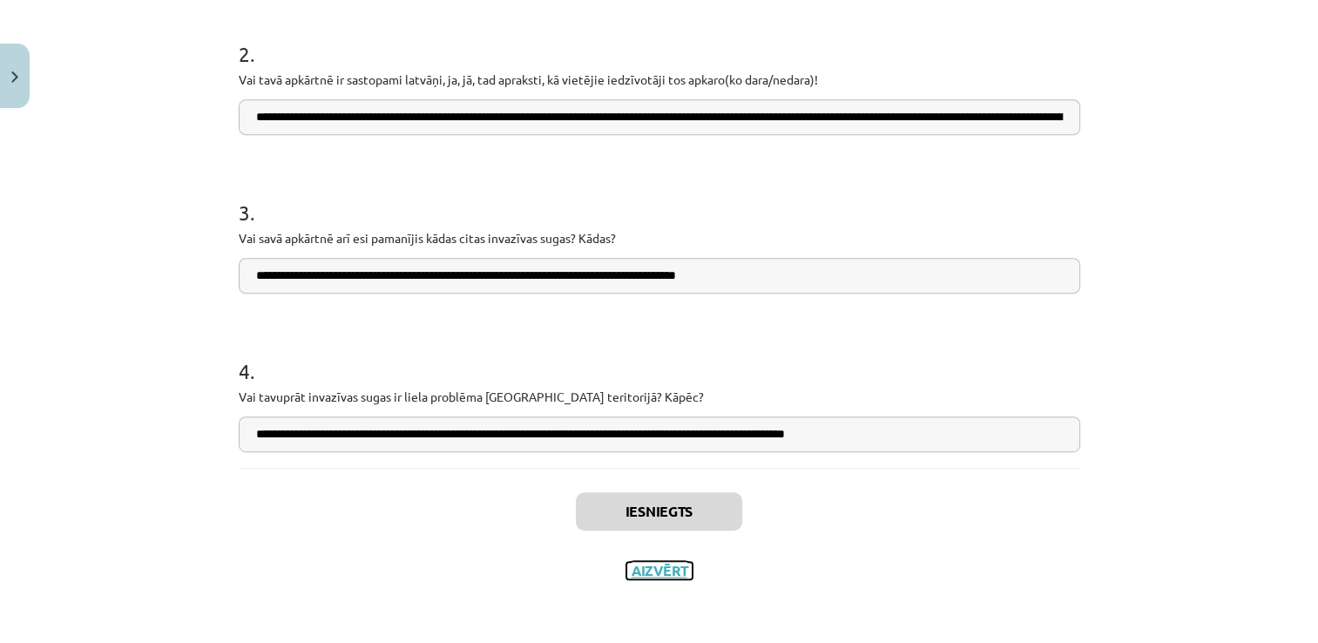
click at [662, 568] on button "Aizvērt" at bounding box center [659, 570] width 66 height 17
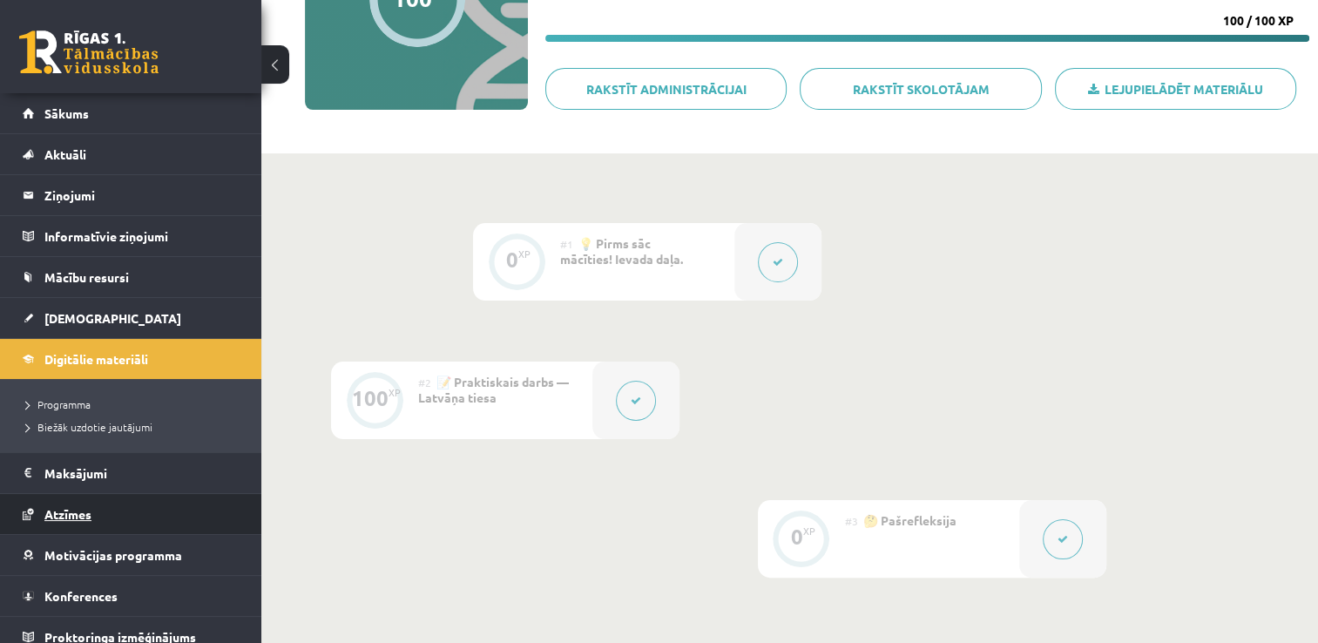
scroll to position [244, 0]
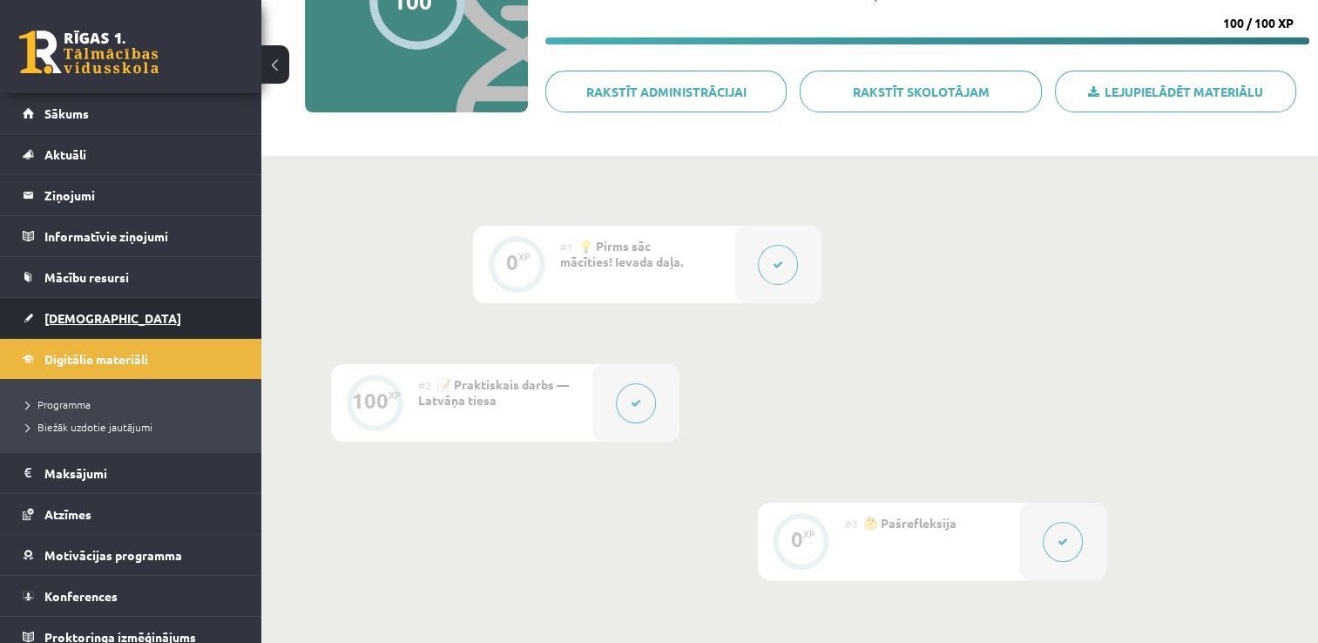
click at [104, 332] on link "[DEMOGRAPHIC_DATA]" at bounding box center [131, 318] width 217 height 40
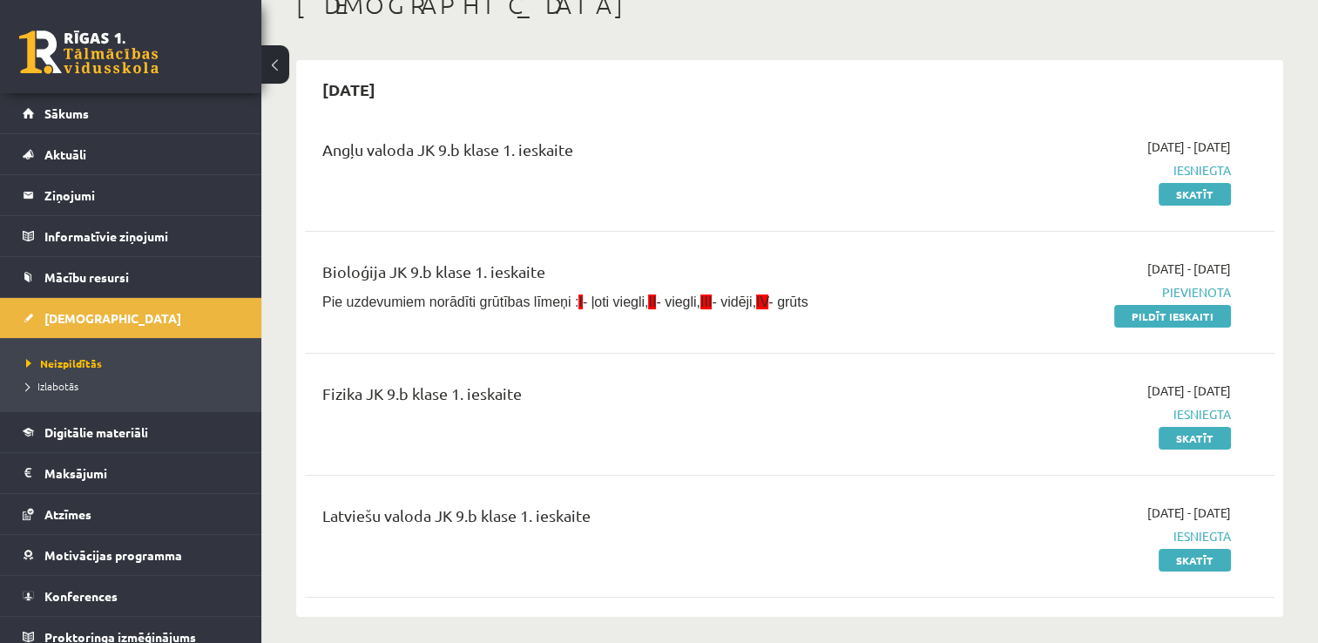
scroll to position [111, 0]
click at [1210, 294] on span "Pievienota" at bounding box center [1088, 293] width 286 height 18
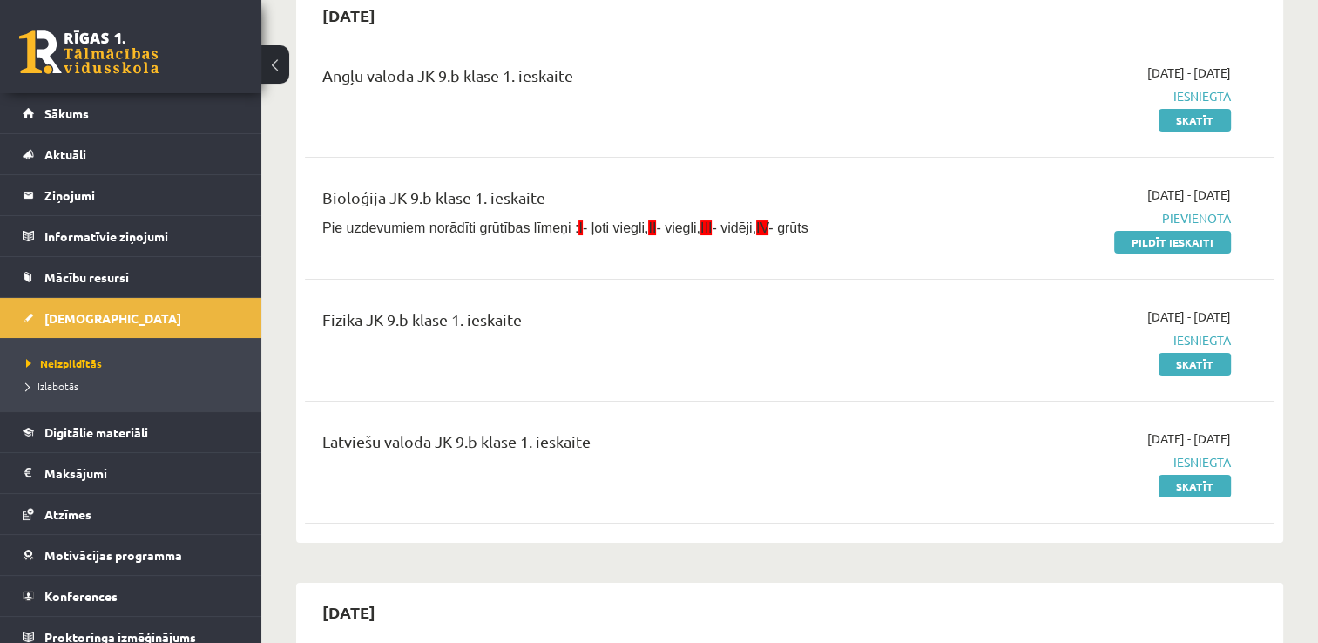
scroll to position [125, 0]
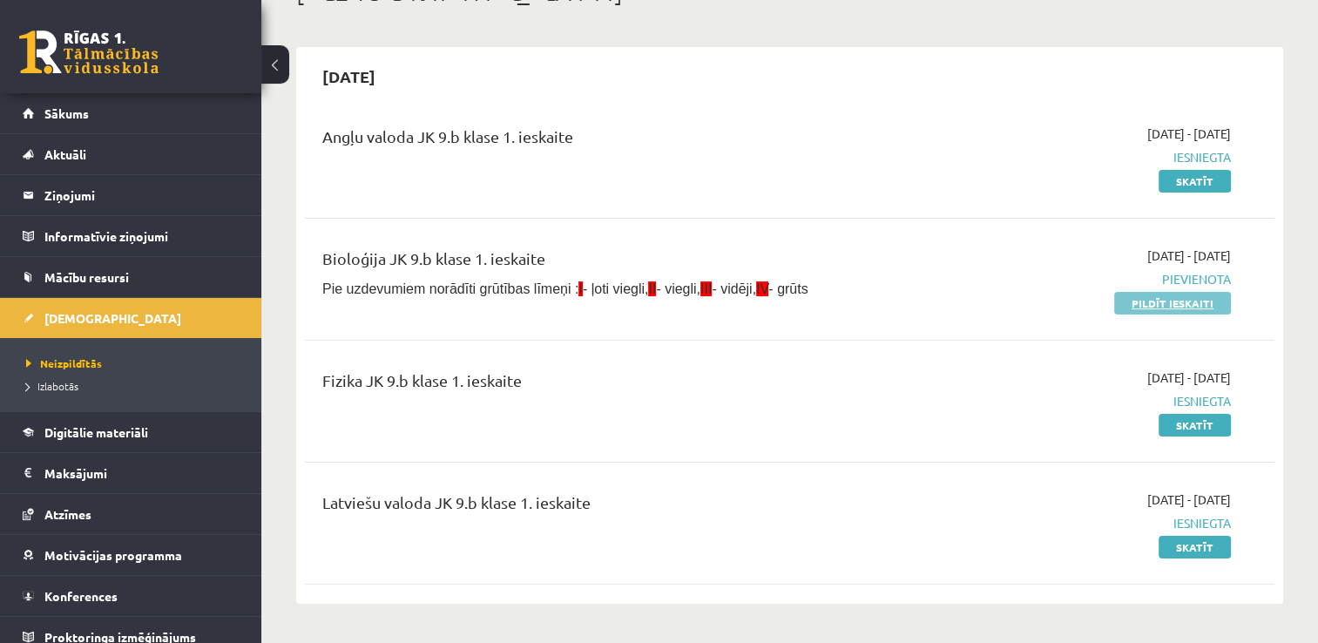
click at [1195, 305] on link "Pildīt ieskaiti" at bounding box center [1172, 303] width 117 height 23
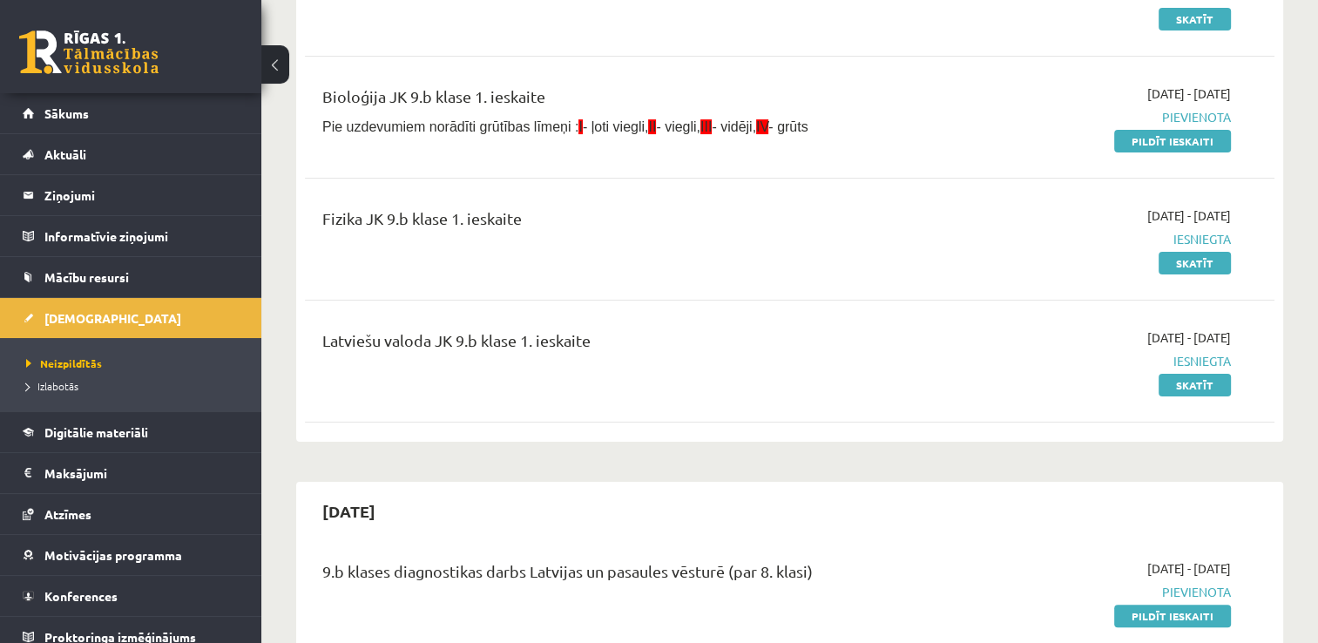
scroll to position [227, 0]
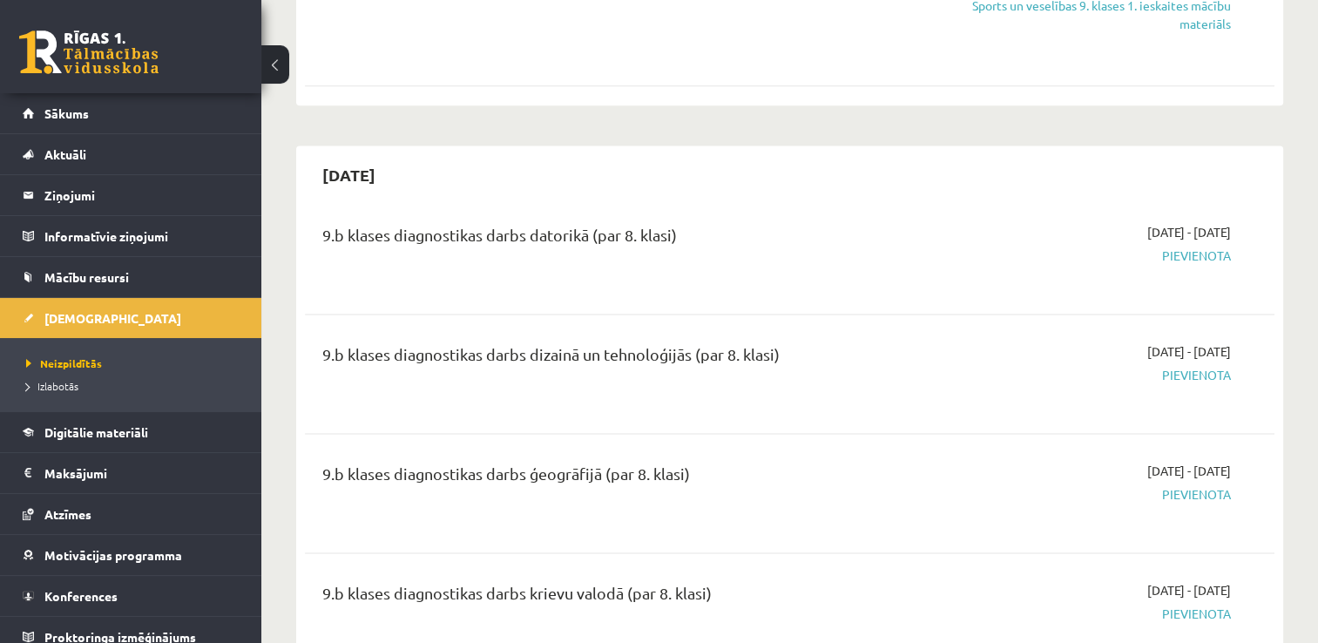
drag, startPoint x: 1202, startPoint y: 148, endPoint x: 1203, endPoint y: 83, distance: 65.3
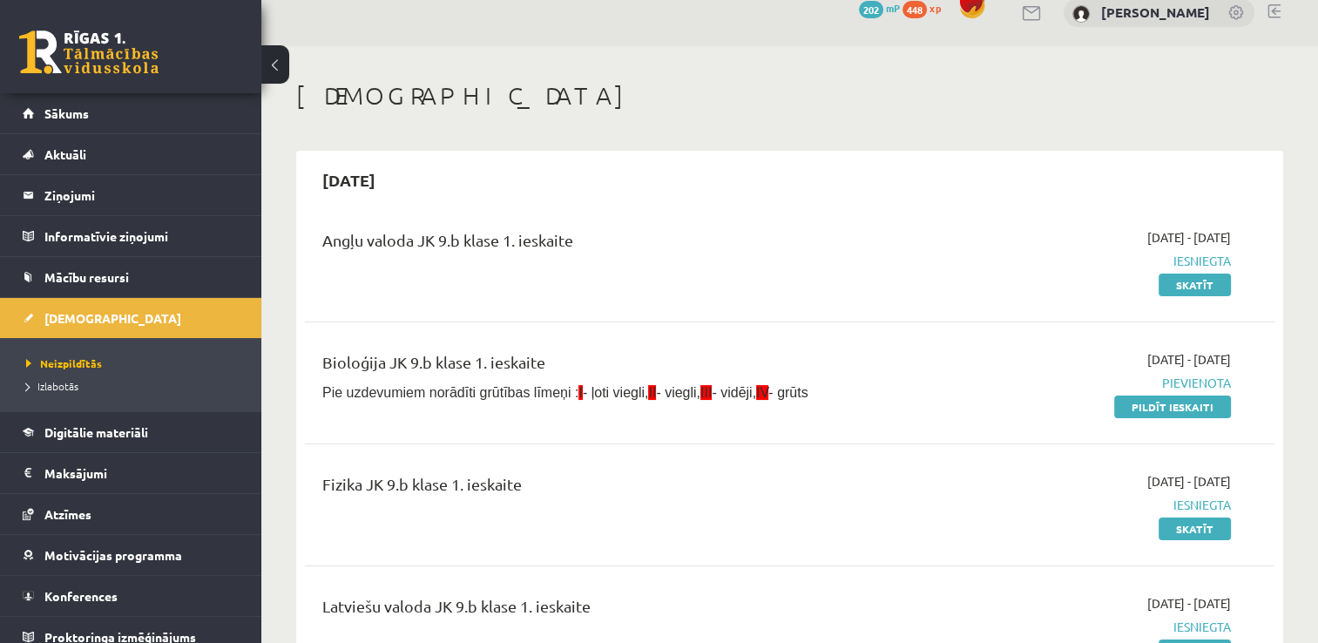
scroll to position [0, 0]
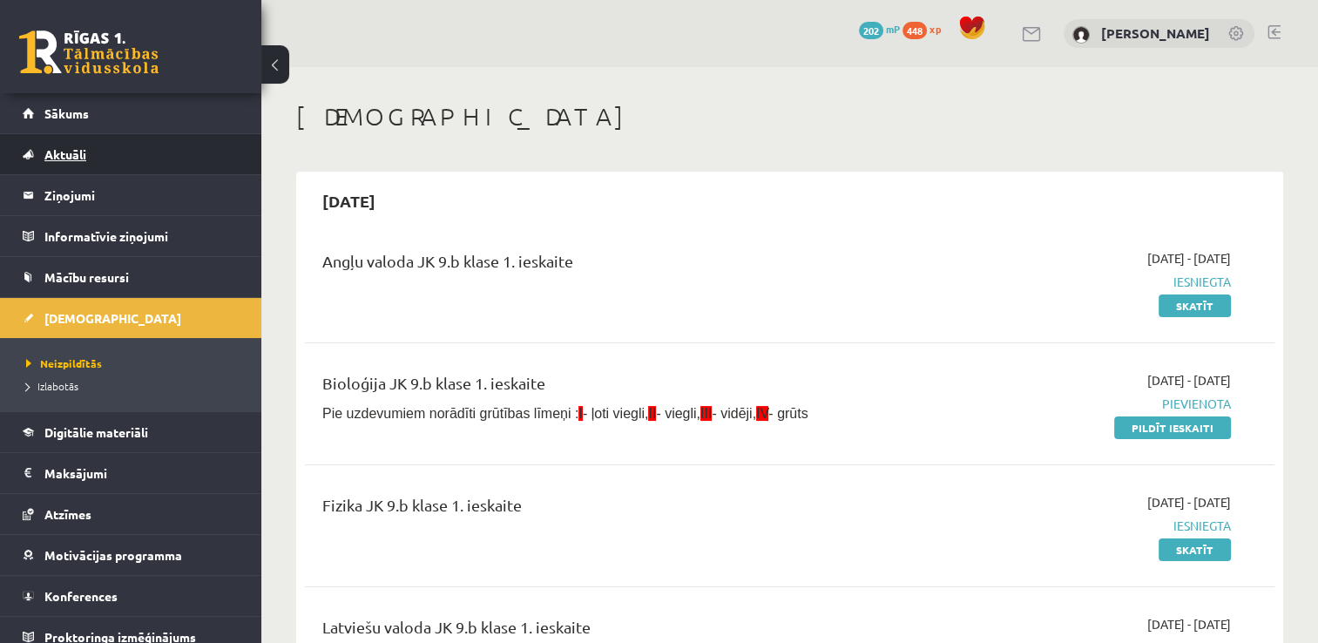
click at [184, 156] on link "Aktuāli" at bounding box center [131, 154] width 217 height 40
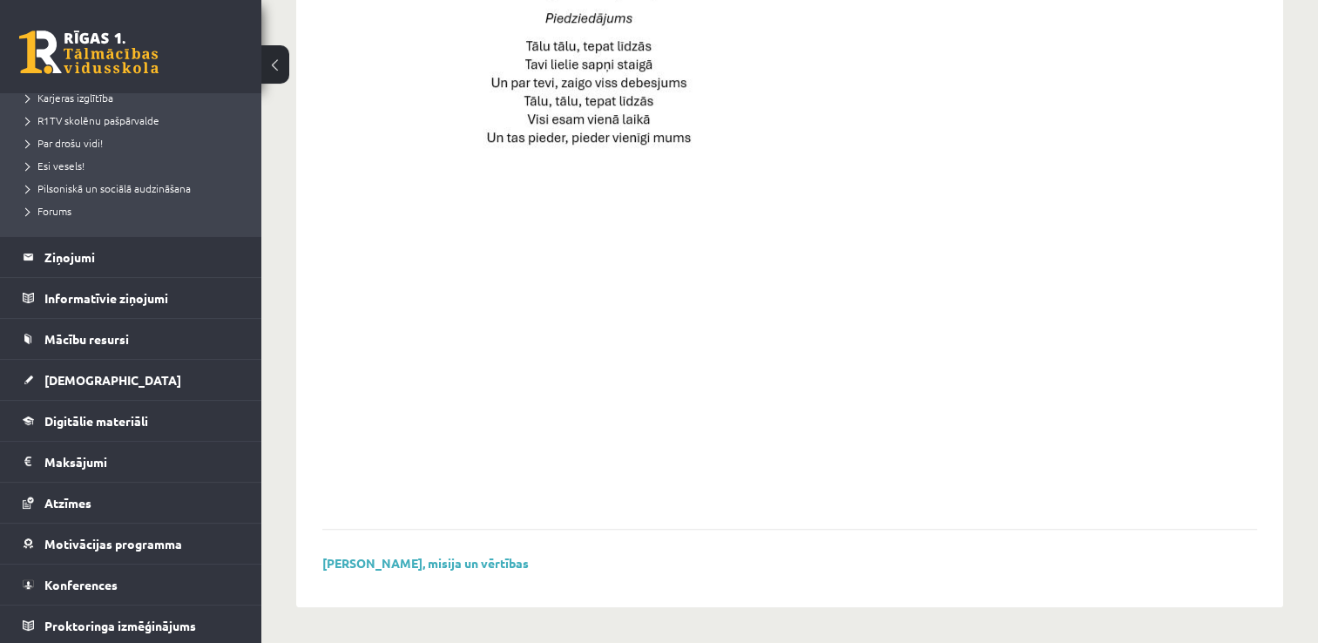
scroll to position [327, 0]
click at [110, 391] on link "[DEMOGRAPHIC_DATA]" at bounding box center [131, 381] width 217 height 40
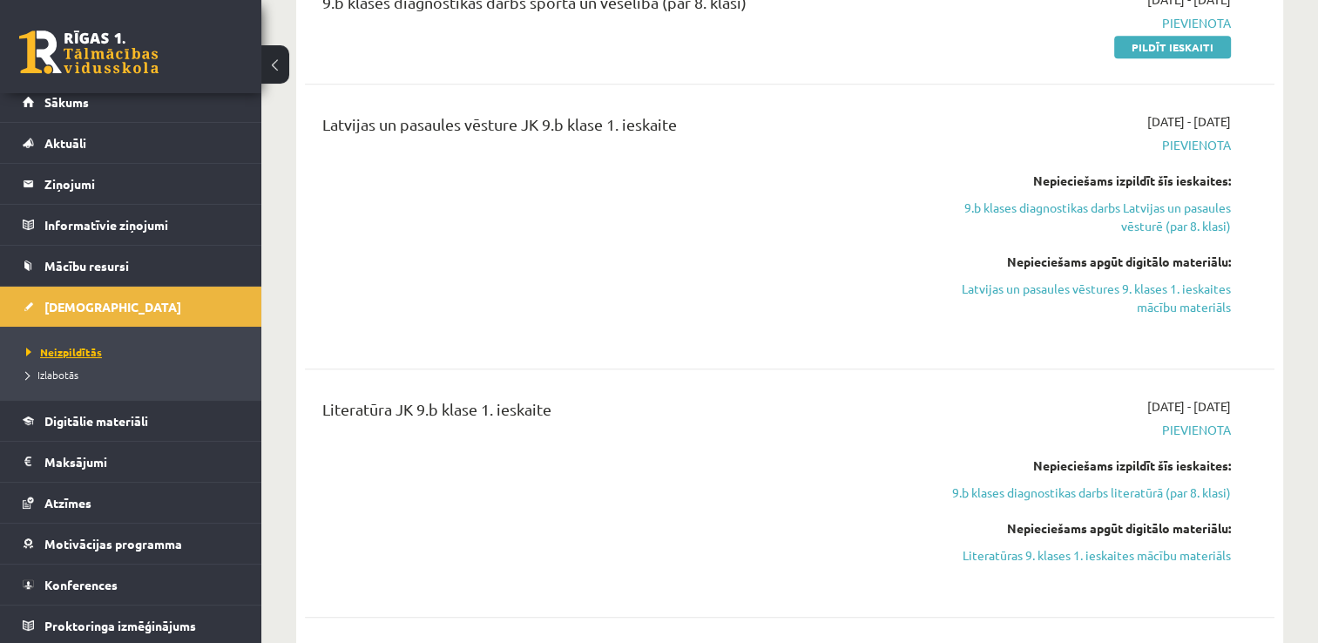
click at [78, 353] on span "Neizpildītās" at bounding box center [64, 352] width 76 height 14
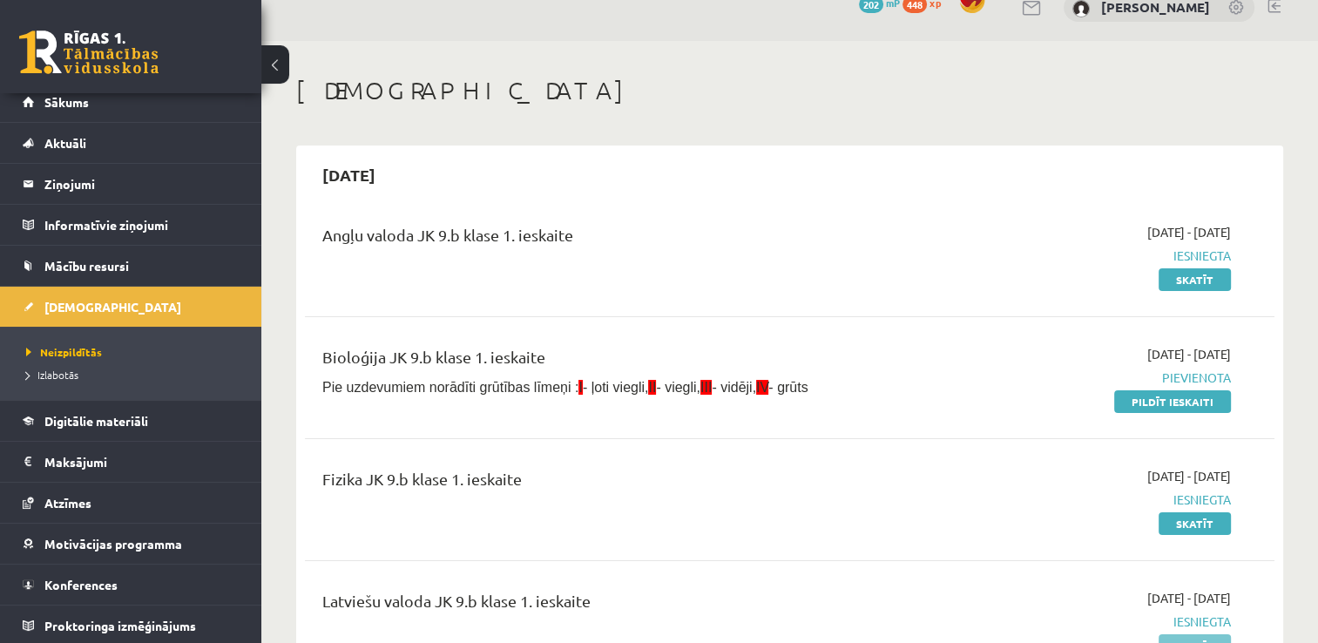
scroll to position [28, 0]
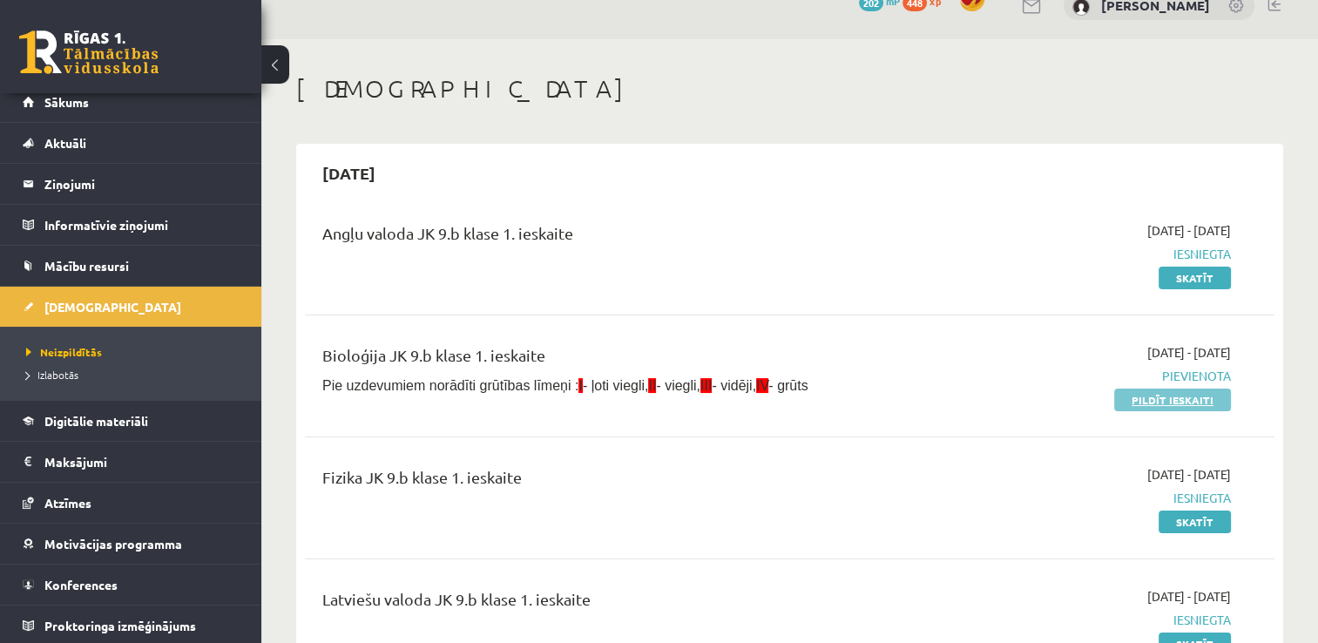
click at [1204, 401] on link "Pildīt ieskaiti" at bounding box center [1172, 399] width 117 height 23
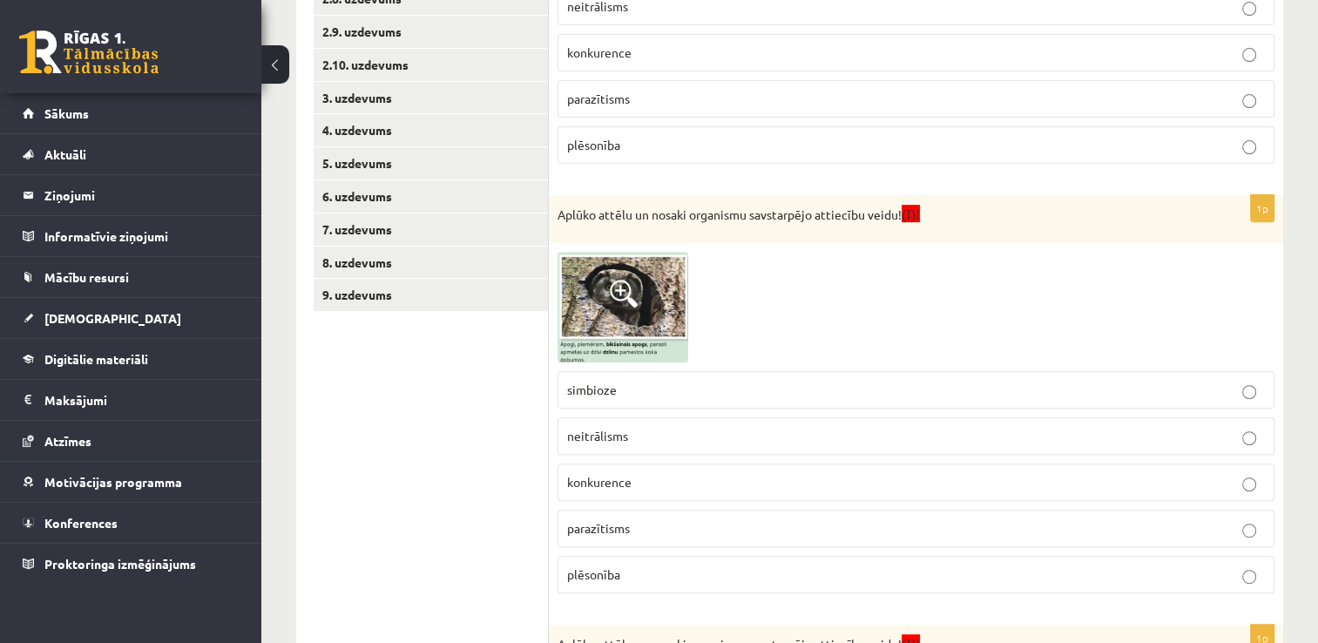
scroll to position [621, 0]
click at [605, 96] on span "parazītisms" at bounding box center [598, 99] width 63 height 16
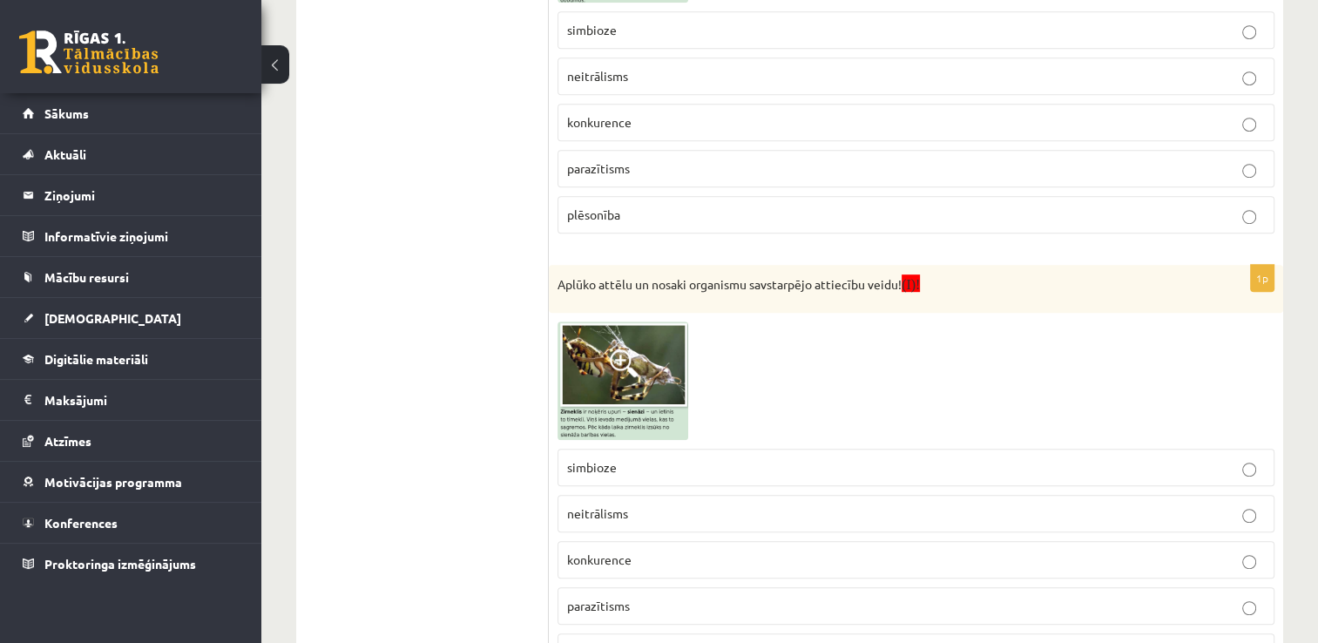
scroll to position [981, 0]
click at [647, 84] on label "neitrālisms" at bounding box center [915, 76] width 717 height 37
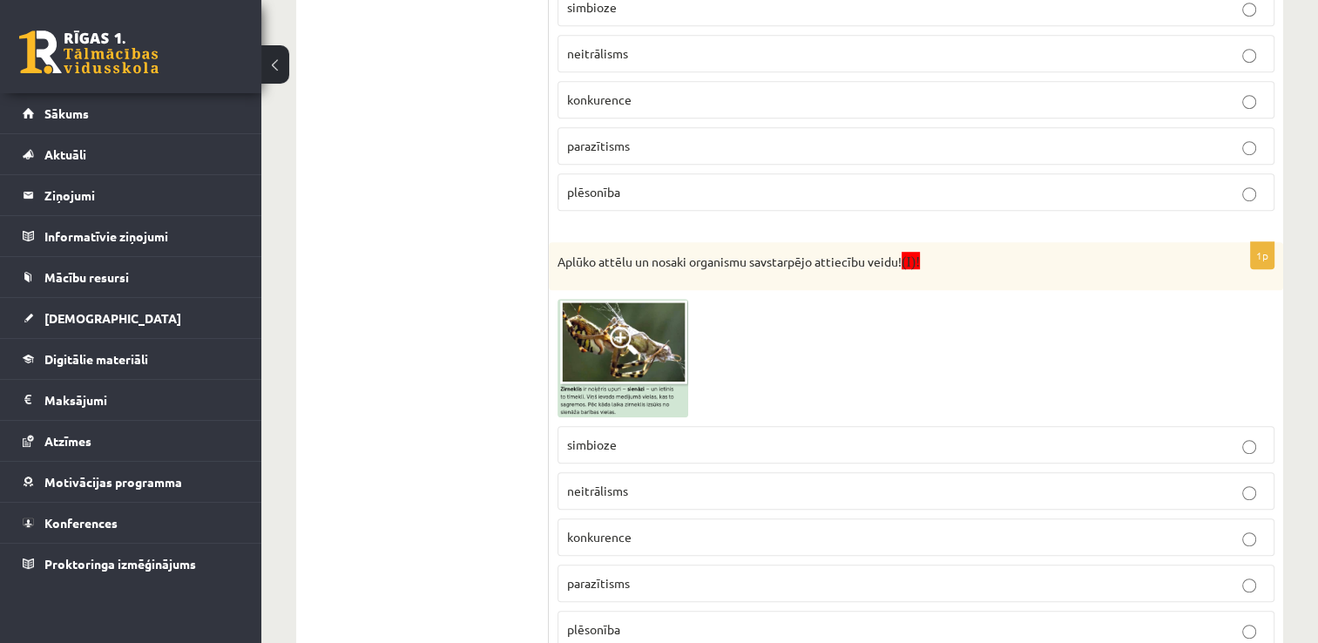
scroll to position [1070, 0]
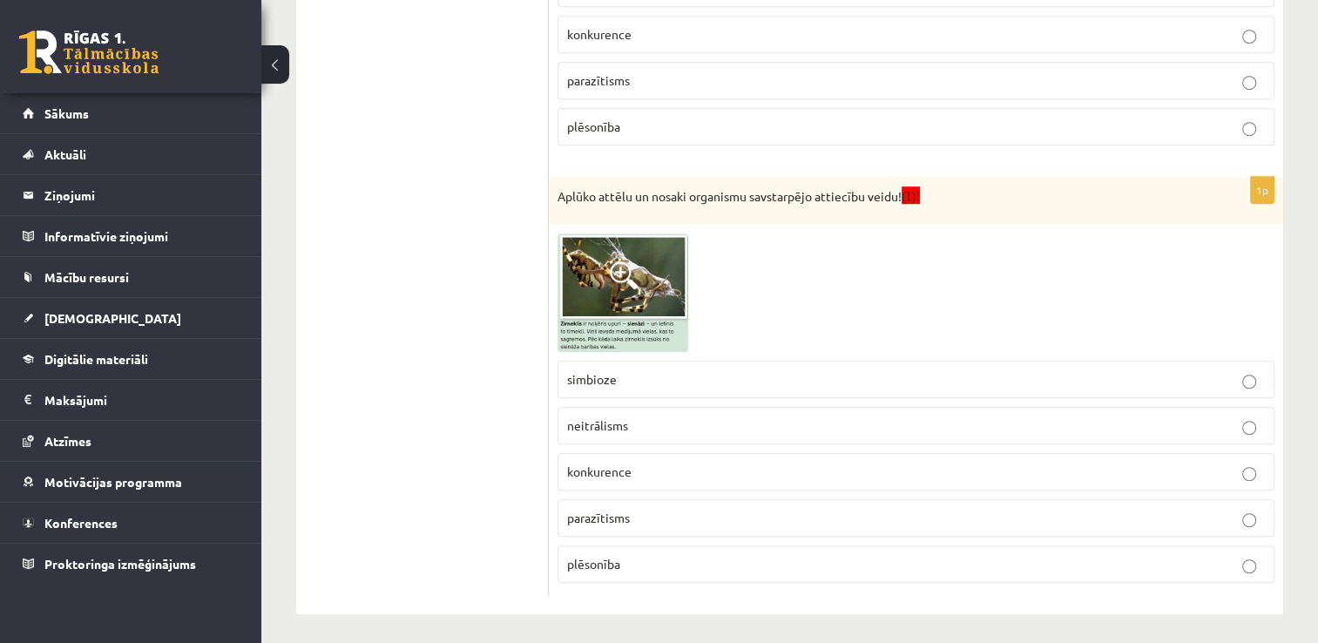
click at [612, 564] on p "plēsonība" at bounding box center [916, 564] width 698 height 18
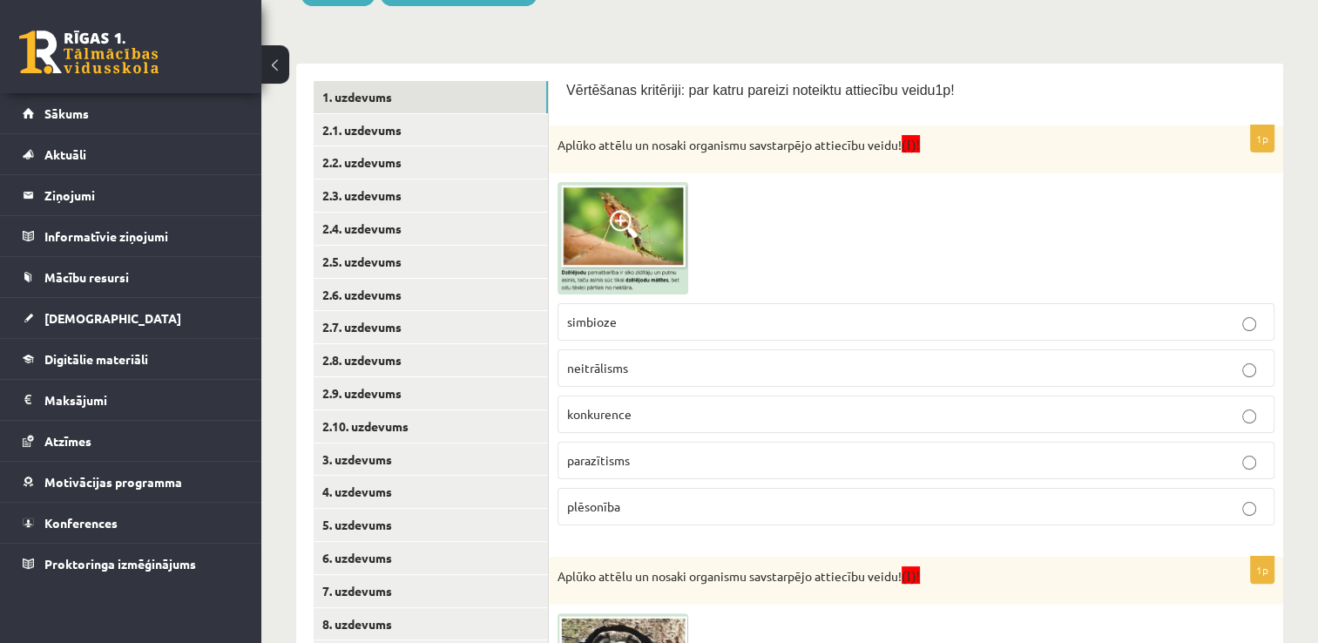
scroll to position [246, 0]
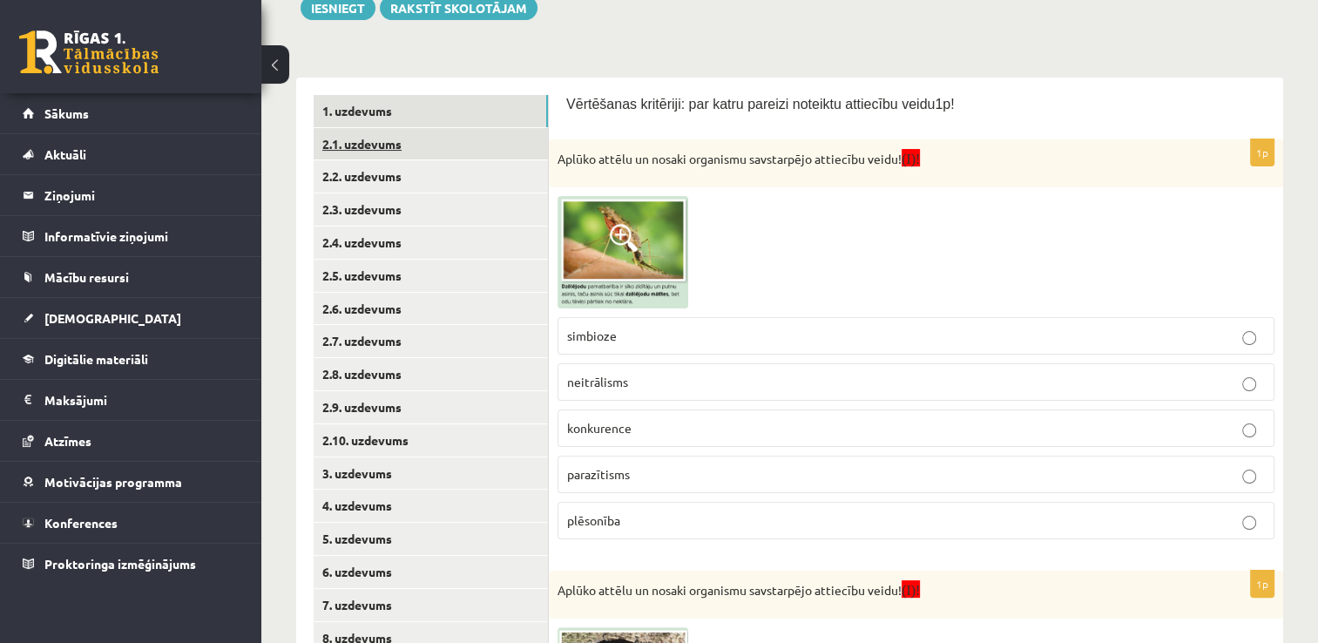
click at [398, 145] on link "2.1. uzdevums" at bounding box center [431, 144] width 234 height 32
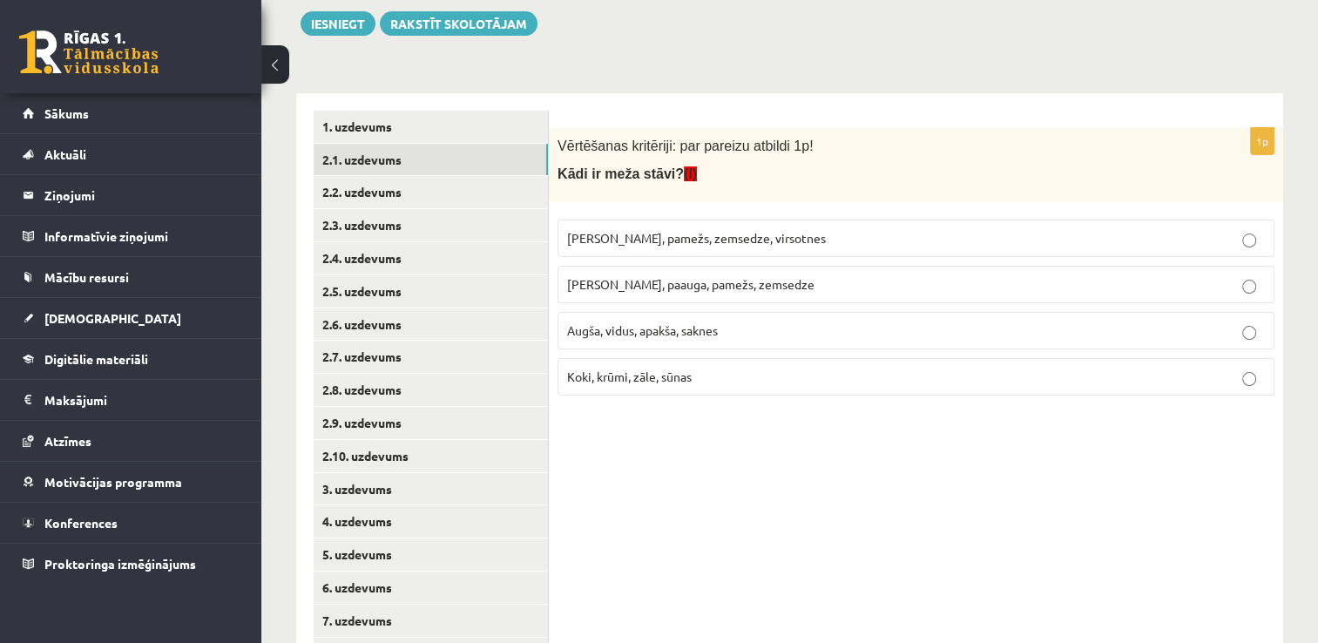
scroll to position [232, 0]
click at [673, 293] on label "[PERSON_NAME], paauga, pamežs, zemsedze" at bounding box center [915, 283] width 717 height 37
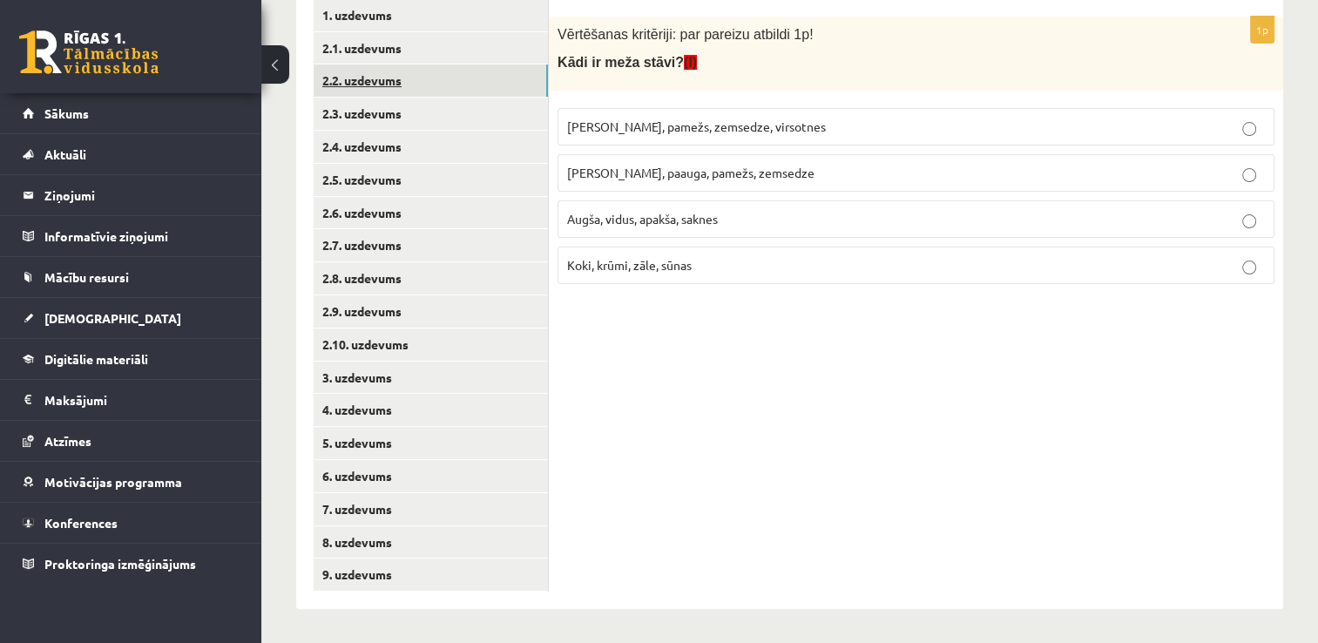
click at [505, 85] on link "2.2. uzdevums" at bounding box center [431, 80] width 234 height 32
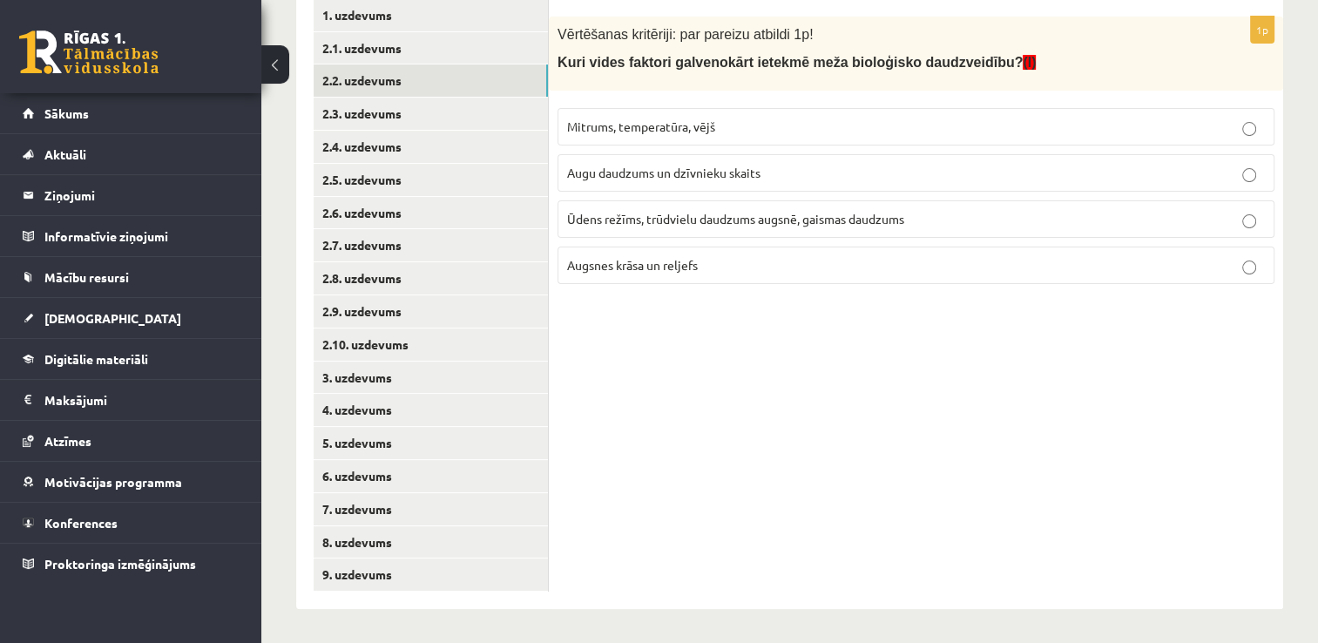
click at [673, 127] on span "Mitrums, temperatūra, vējš" at bounding box center [641, 126] width 148 height 16
click at [674, 127] on span "Mitrums, temperatūra, vējš" at bounding box center [641, 126] width 148 height 16
click at [671, 210] on p "Ūdens režīms, trūdvielu daudzums augsnē, gaismas daudzums" at bounding box center [916, 219] width 698 height 18
click at [505, 116] on link "2.3. uzdevums" at bounding box center [431, 114] width 234 height 32
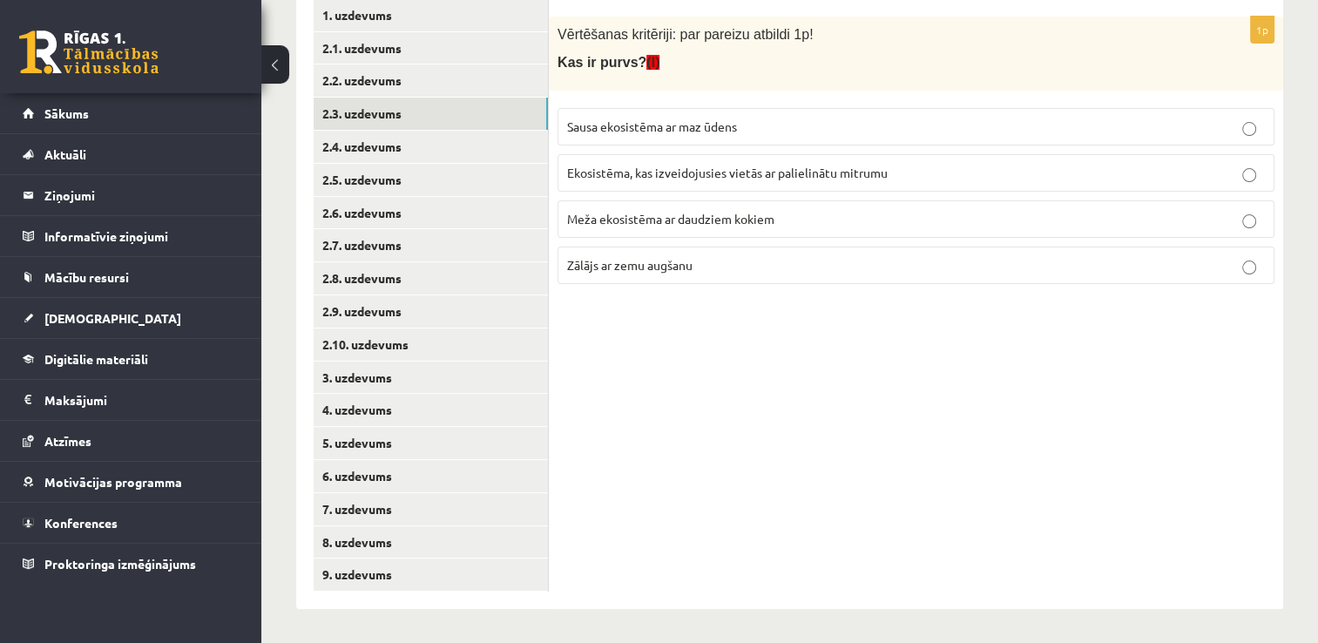
click at [653, 179] on p "Ekosistēma, kas izveidojusies vietās ar palielinātu mitrumu" at bounding box center [916, 173] width 698 height 18
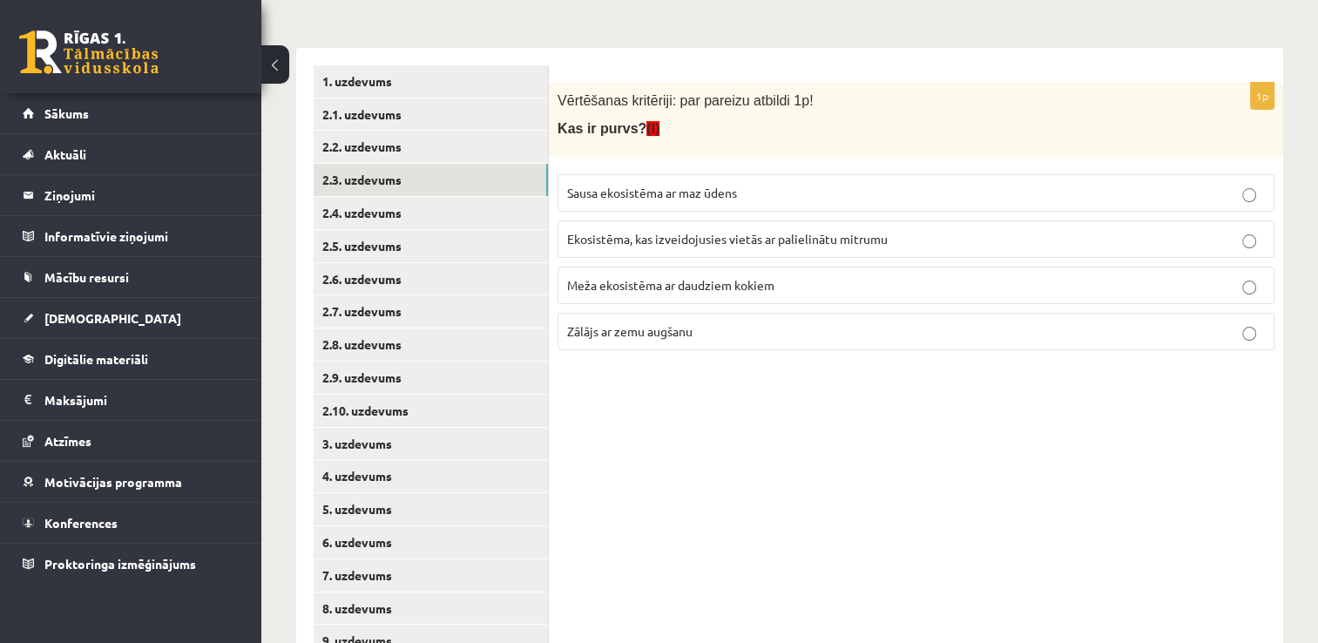
scroll to position [269, 0]
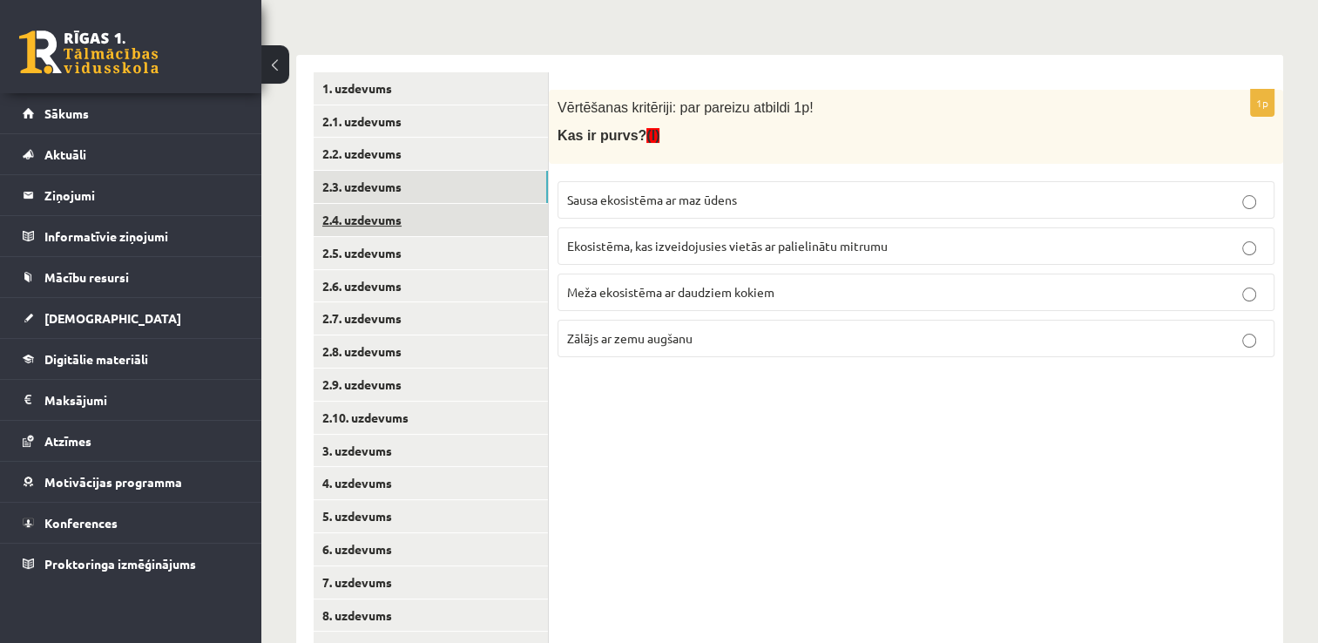
click at [509, 230] on link "2.4. uzdevums" at bounding box center [431, 220] width 234 height 32
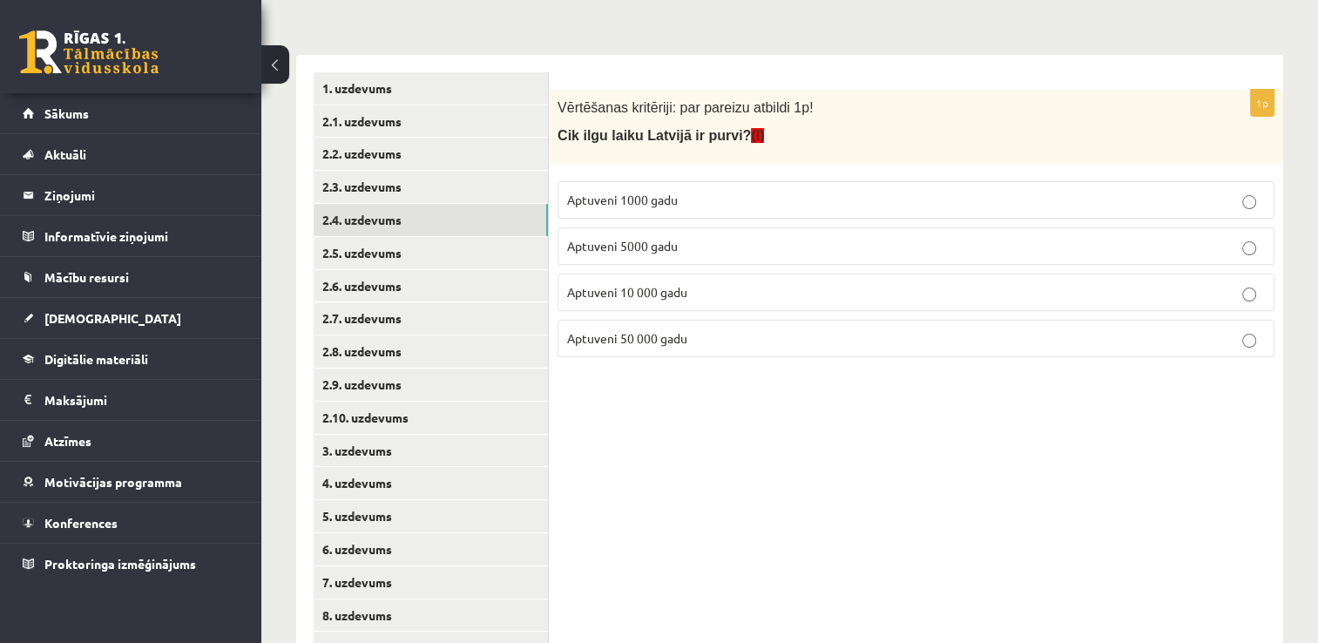
click at [664, 292] on span "Aptuveni 10 000 gadu" at bounding box center [627, 292] width 120 height 16
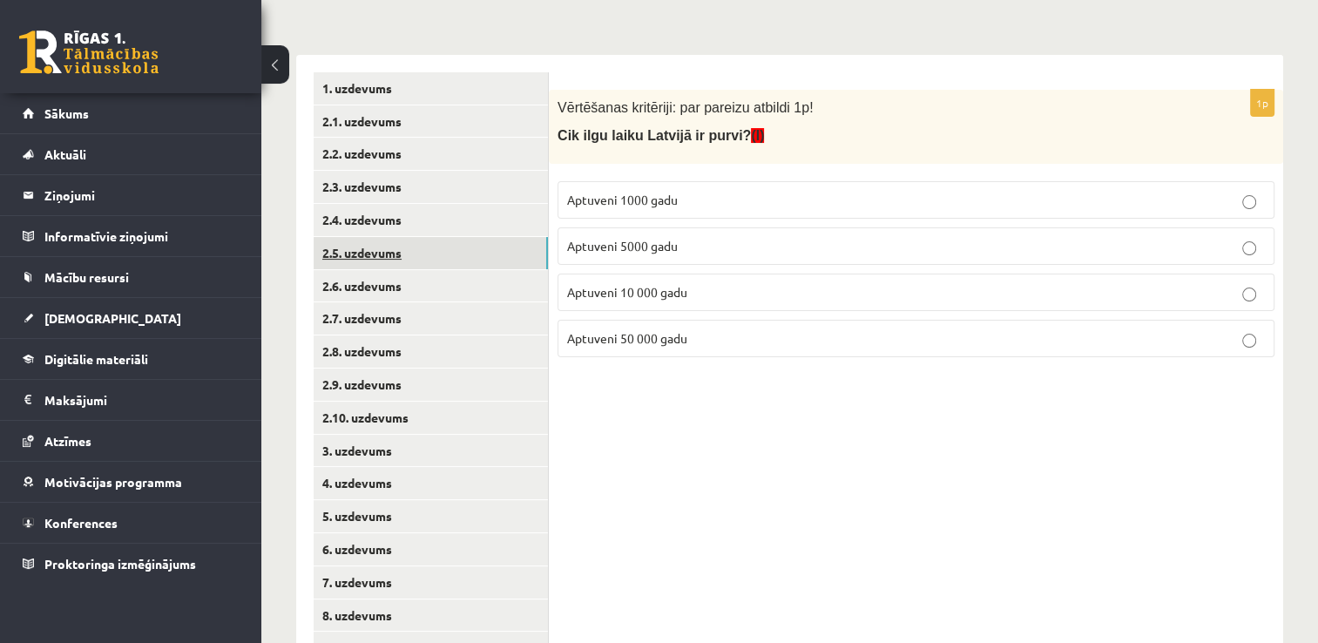
click at [464, 253] on link "2.5. uzdevums" at bounding box center [431, 253] width 234 height 32
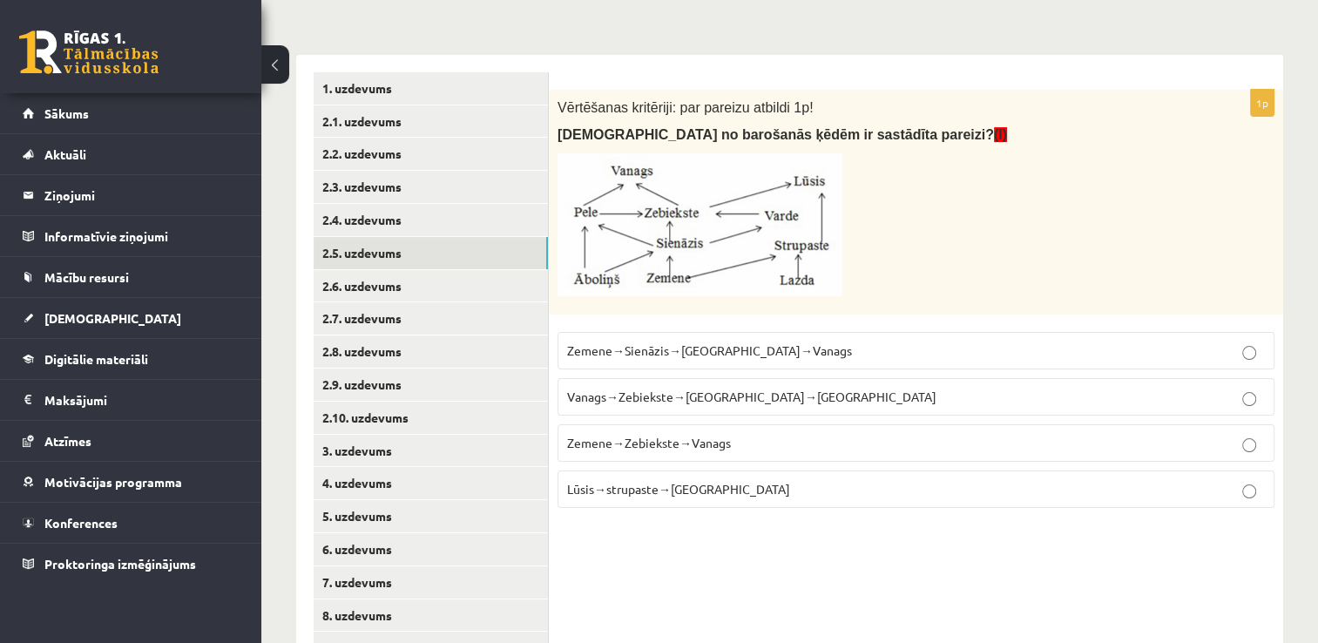
click at [719, 354] on span "Zemene→Sienāzis→[GEOGRAPHIC_DATA]→Vanags" at bounding box center [709, 350] width 285 height 16
click at [493, 287] on link "2.6. uzdevums" at bounding box center [431, 286] width 234 height 32
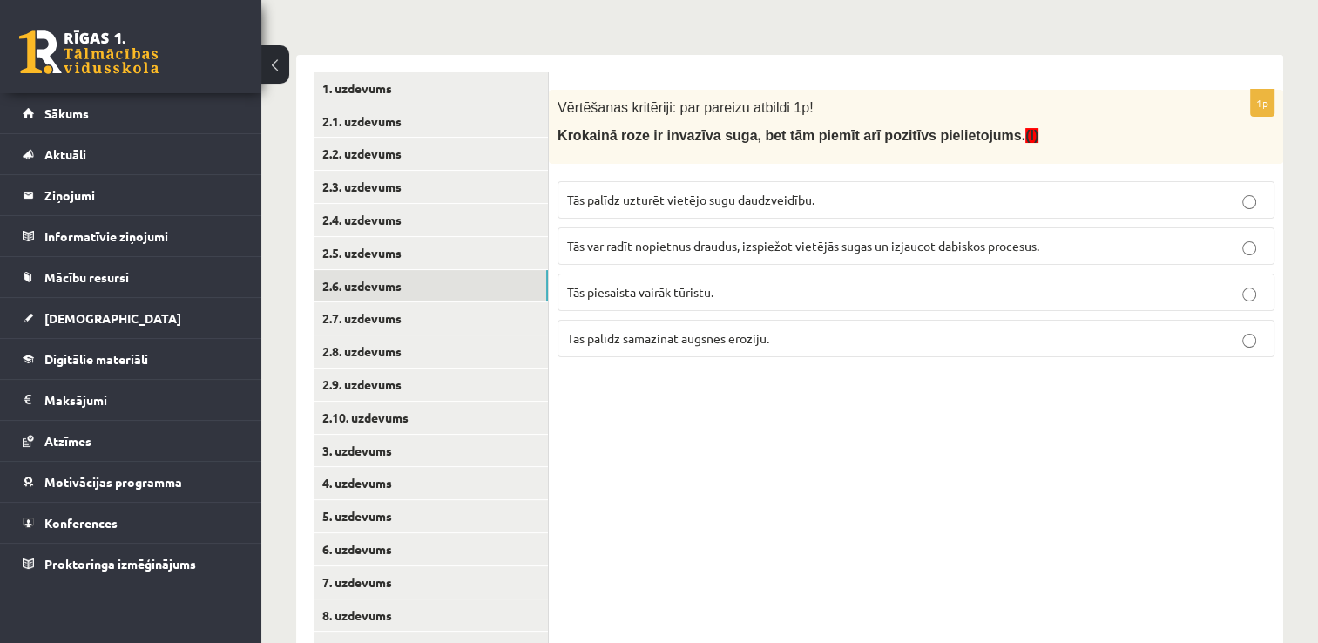
click at [704, 288] on span "Tās piesaista vairāk tūristu." at bounding box center [640, 292] width 146 height 16
click at [467, 321] on link "2.7. uzdevums" at bounding box center [431, 318] width 234 height 32
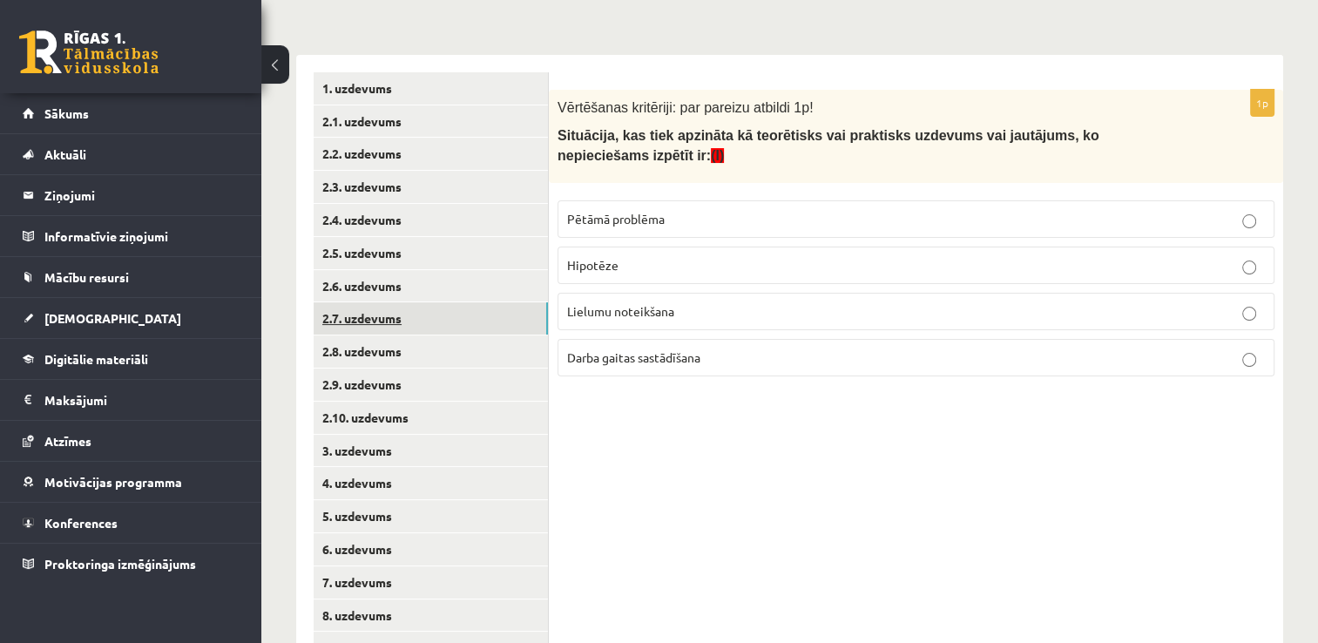
click at [467, 321] on link "2.7. uzdevums" at bounding box center [431, 318] width 234 height 32
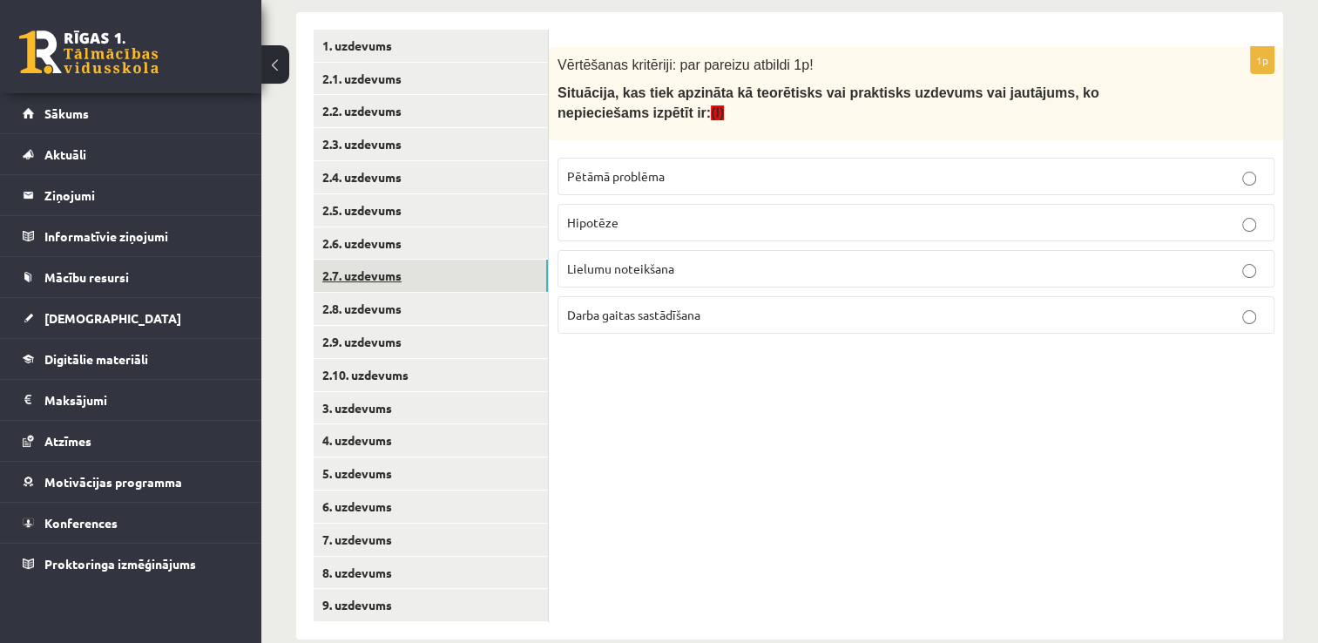
scroll to position [305, 0]
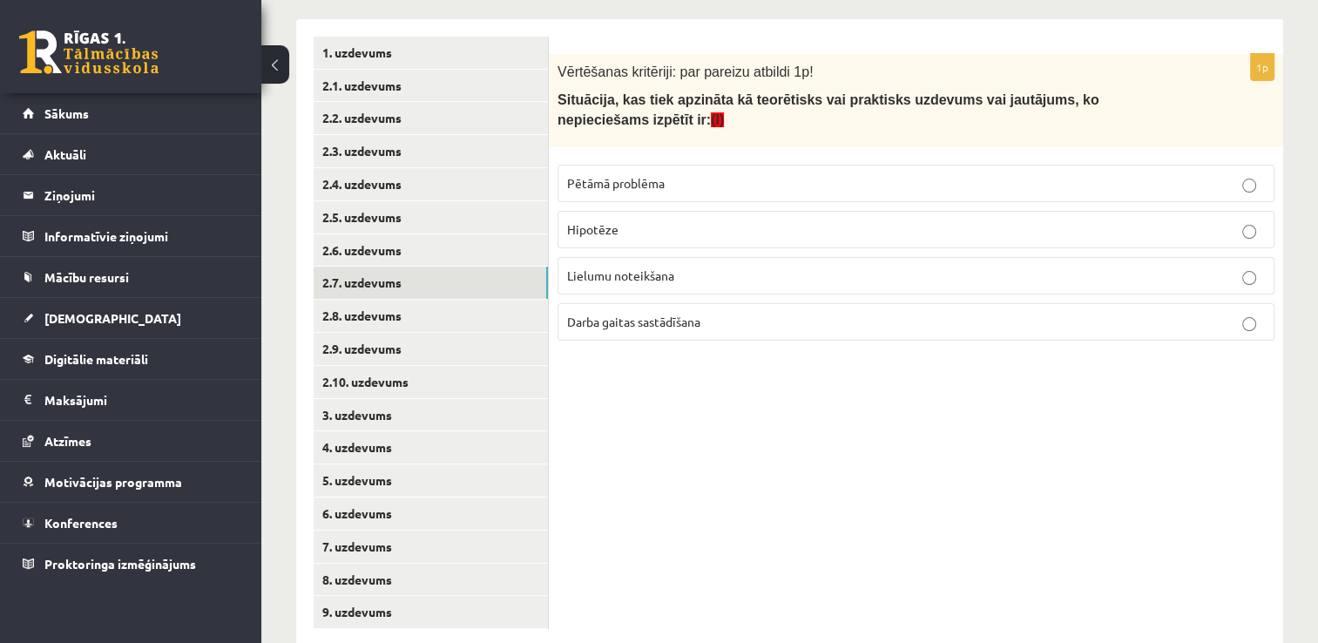
click at [603, 172] on label "Pētāmā problēma" at bounding box center [915, 183] width 717 height 37
click at [488, 304] on link "2.8. uzdevums" at bounding box center [431, 316] width 234 height 32
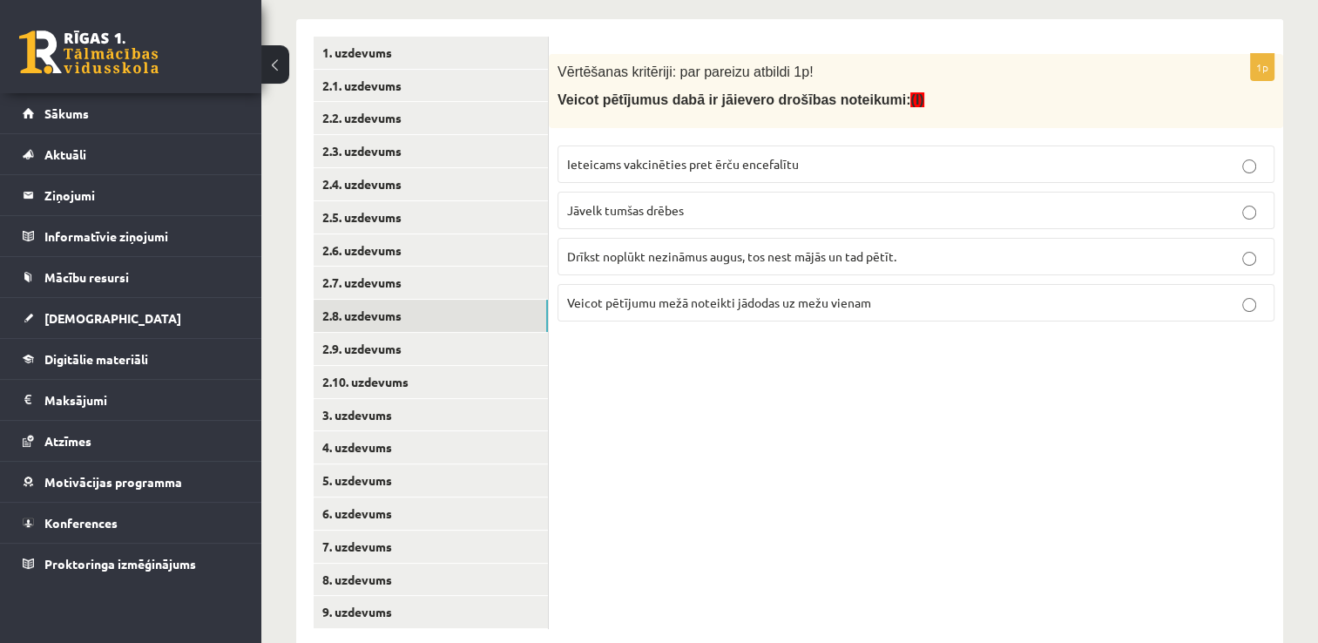
click at [617, 162] on span "Ieteicams vakcinēties pret ērču encefalītu" at bounding box center [683, 164] width 232 height 16
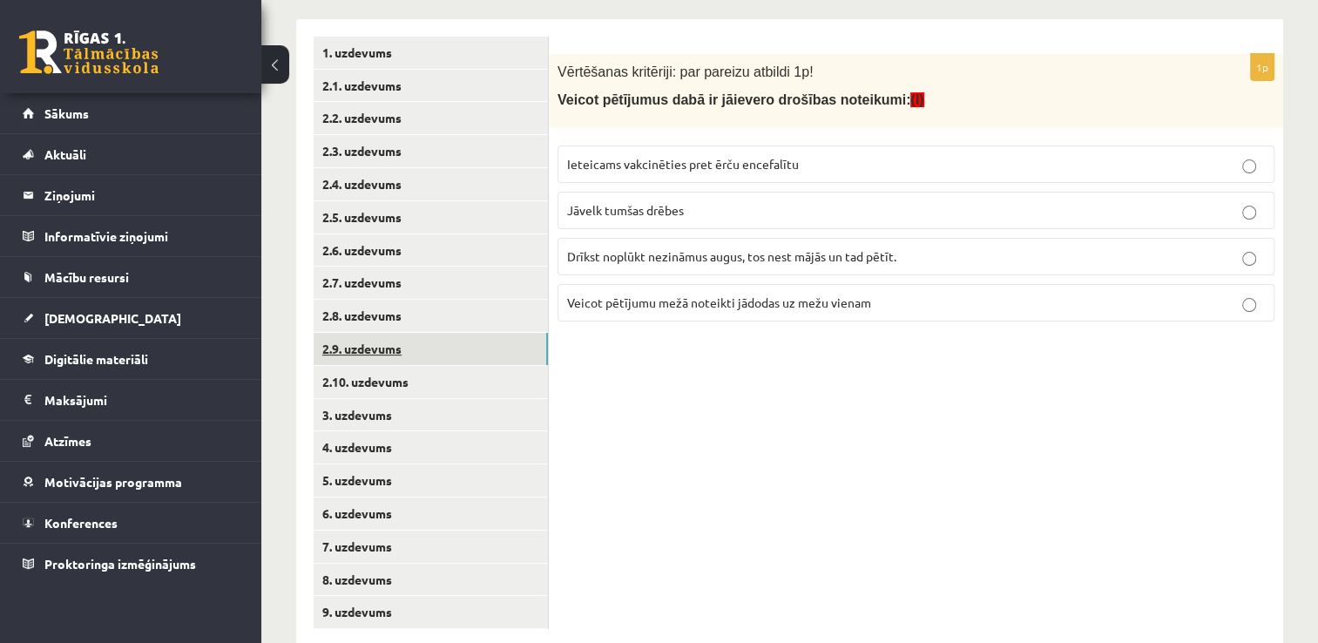
click at [512, 348] on link "2.9. uzdevums" at bounding box center [431, 349] width 234 height 32
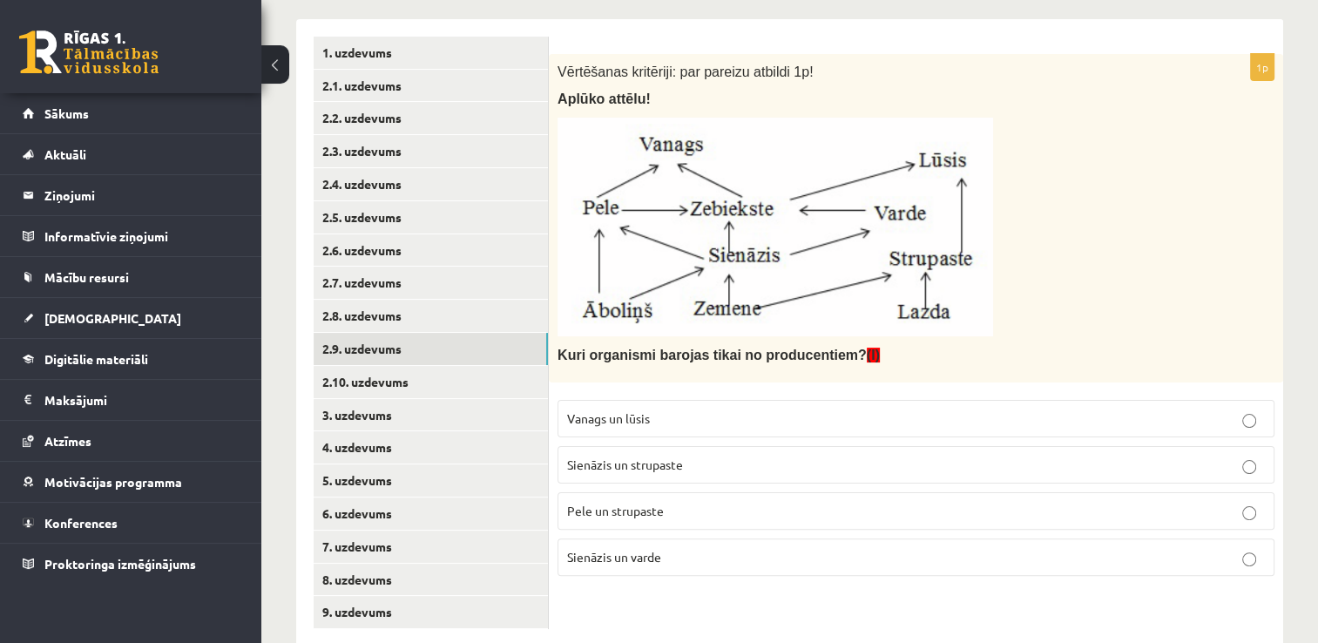
click at [643, 446] on label "Sienāzis un strupaste" at bounding box center [915, 464] width 717 height 37
click at [397, 386] on link "2.10. uzdevums" at bounding box center [431, 382] width 234 height 32
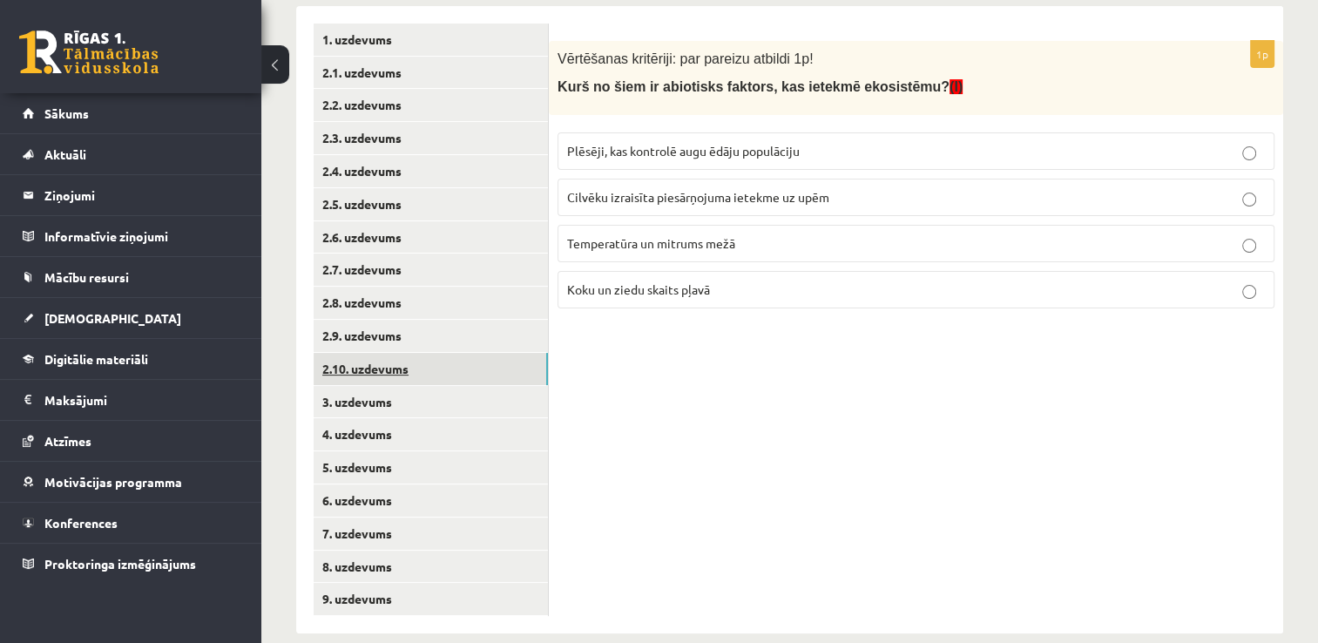
scroll to position [319, 0]
click at [631, 246] on span "Temperatūra un mitrums mežā" at bounding box center [651, 242] width 168 height 16
click at [474, 387] on link "3. uzdevums" at bounding box center [431, 401] width 234 height 32
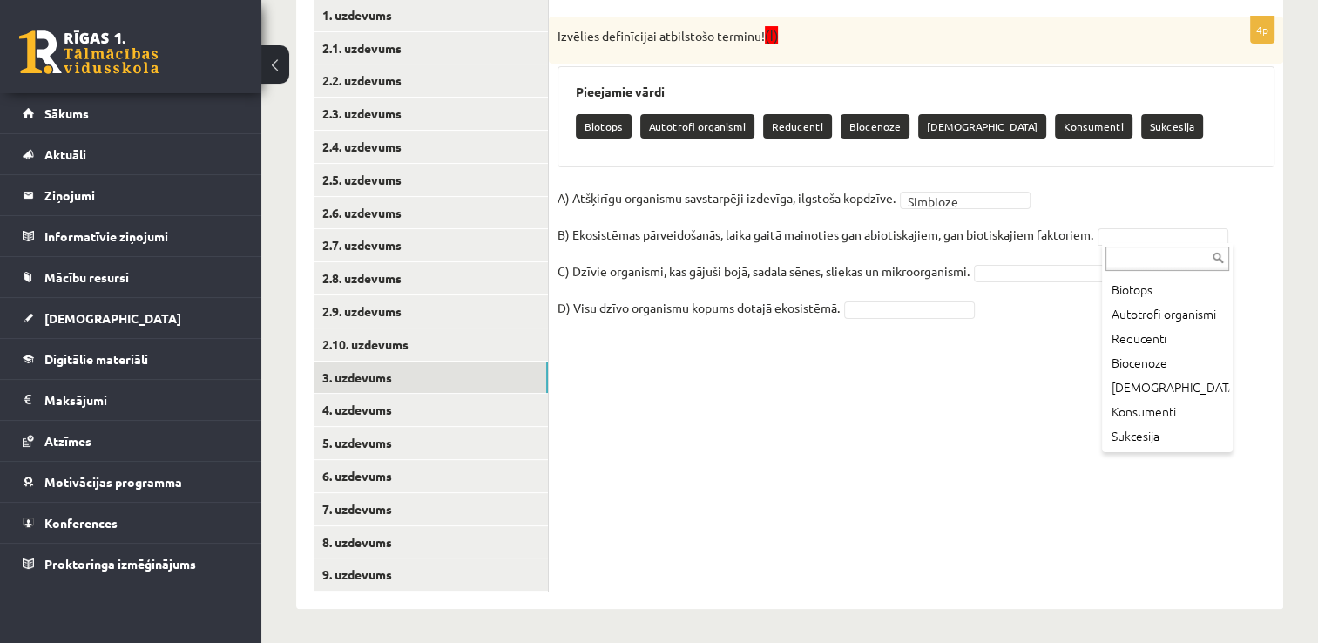
scroll to position [38, 0]
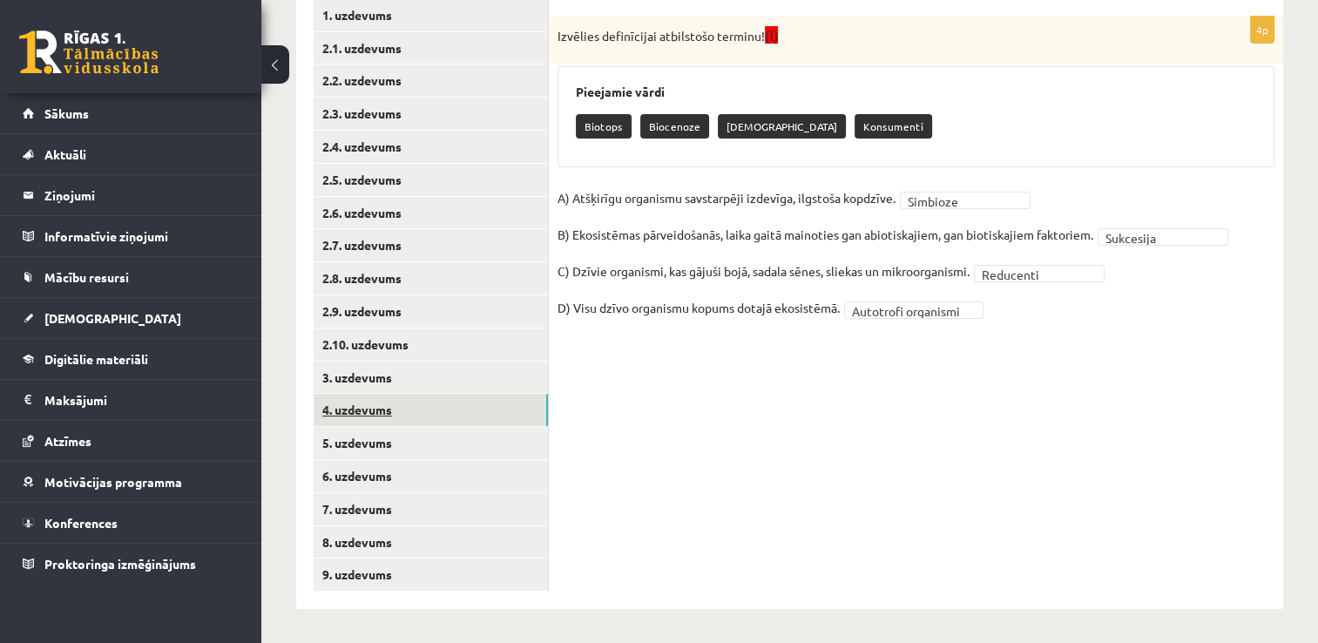
click at [484, 416] on link "4. uzdevums" at bounding box center [431, 410] width 234 height 32
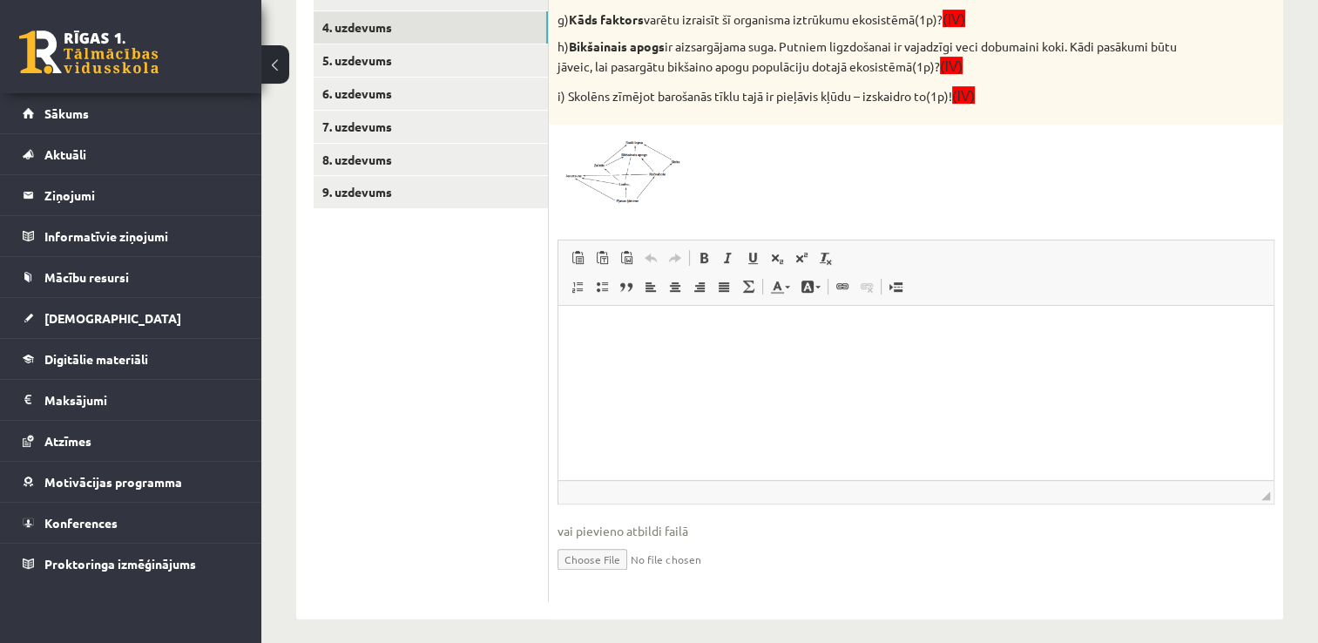
scroll to position [724, 0]
drag, startPoint x: 1334, startPoint y: 673, endPoint x: 776, endPoint y: 368, distance: 636.1
click at [776, 359] on html at bounding box center [915, 332] width 715 height 53
click at [750, 374] on html "**********" at bounding box center [915, 347] width 715 height 82
click at [616, 422] on p "*******" at bounding box center [916, 420] width 681 height 18
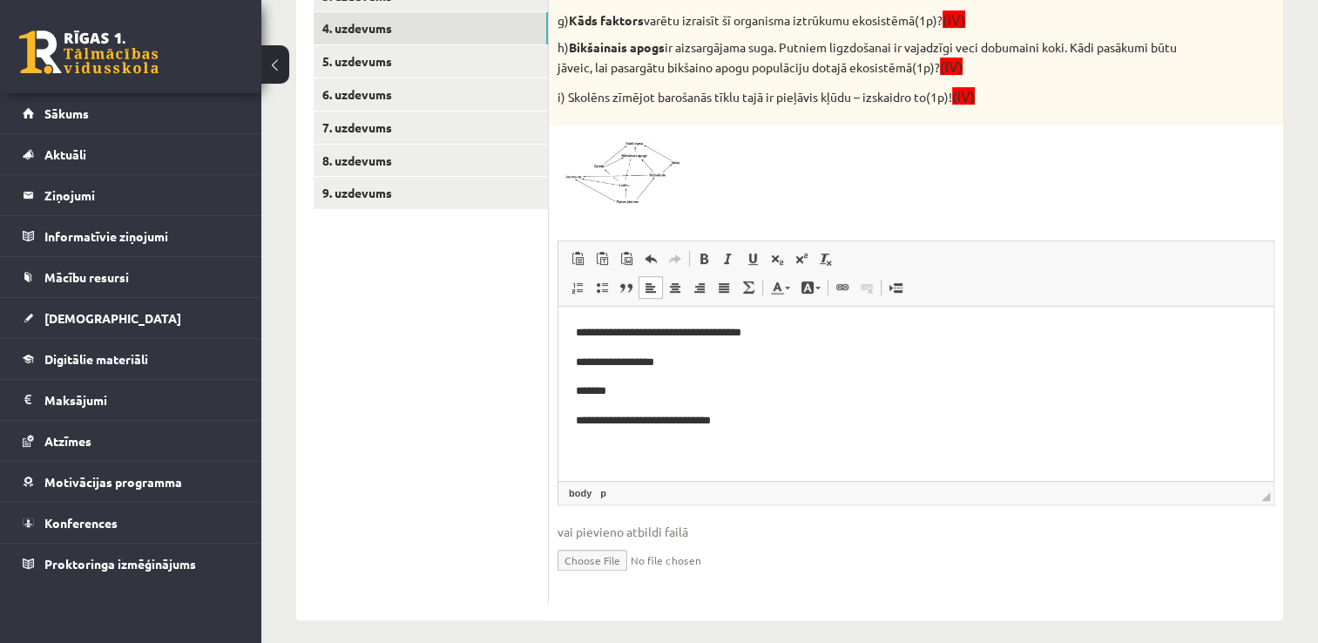
click at [710, 422] on p "**********" at bounding box center [916, 420] width 681 height 18
click at [705, 422] on p "**********" at bounding box center [916, 420] width 681 height 18
click at [741, 426] on p "**********" at bounding box center [916, 420] width 681 height 18
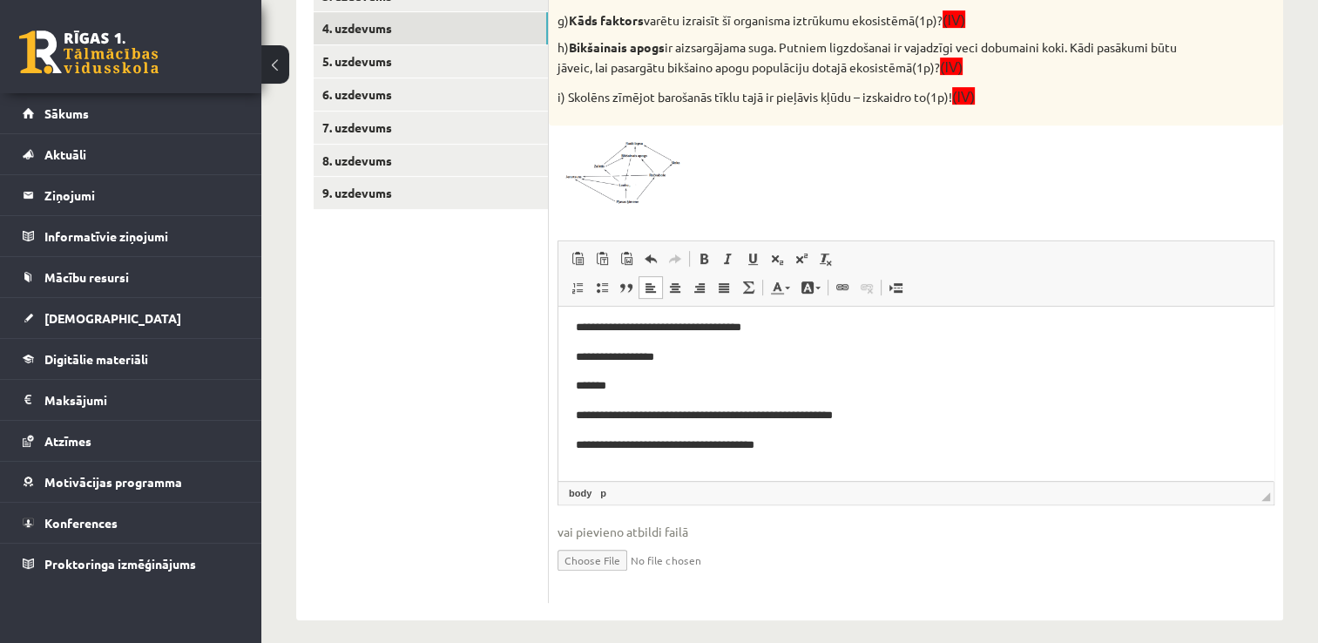
scroll to position [6, 0]
click at [634, 474] on p "**********" at bounding box center [909, 472] width 667 height 18
click at [652, 471] on p "**********" at bounding box center [909, 472] width 667 height 18
click at [673, 471] on p "**********" at bounding box center [909, 472] width 667 height 18
click at [621, 475] on p "**********" at bounding box center [909, 472] width 667 height 18
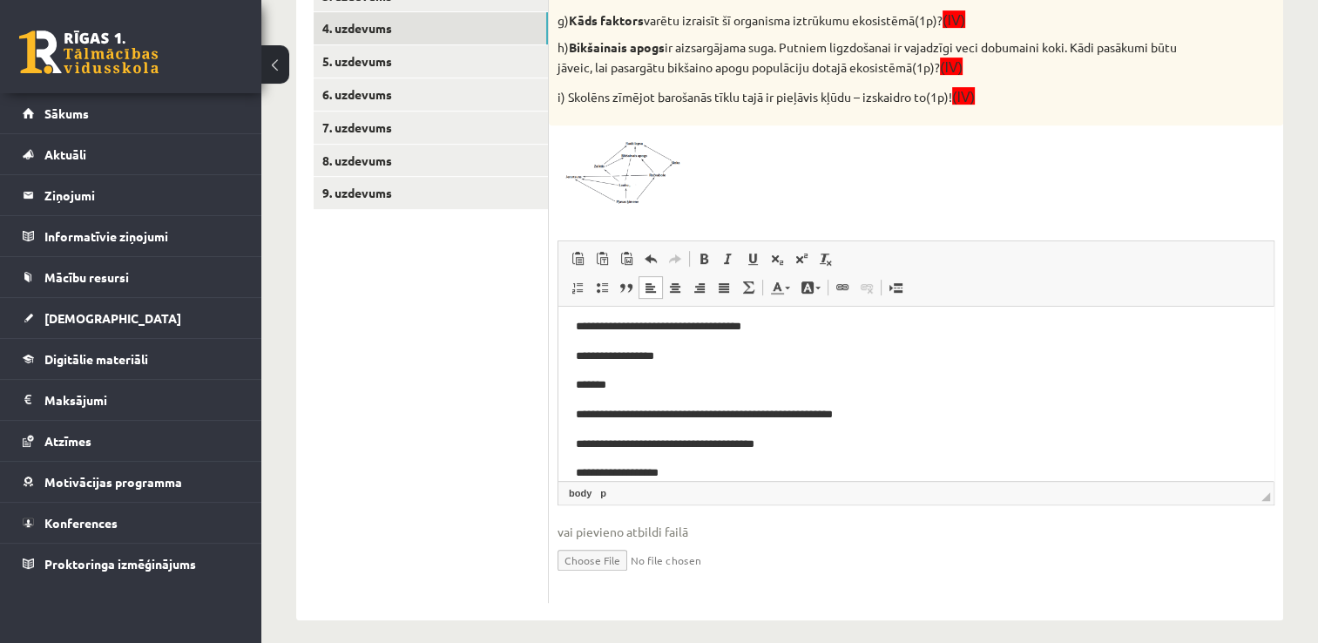
click at [625, 484] on span "◢ Путь элементов body p" at bounding box center [915, 493] width 715 height 24
click at [627, 489] on span "◢ Путь элементов body p" at bounding box center [915, 493] width 715 height 24
click at [620, 472] on p "**********" at bounding box center [909, 472] width 667 height 18
click at [665, 475] on p "**********" at bounding box center [909, 472] width 667 height 18
click at [683, 474] on p "**********" at bounding box center [909, 472] width 667 height 18
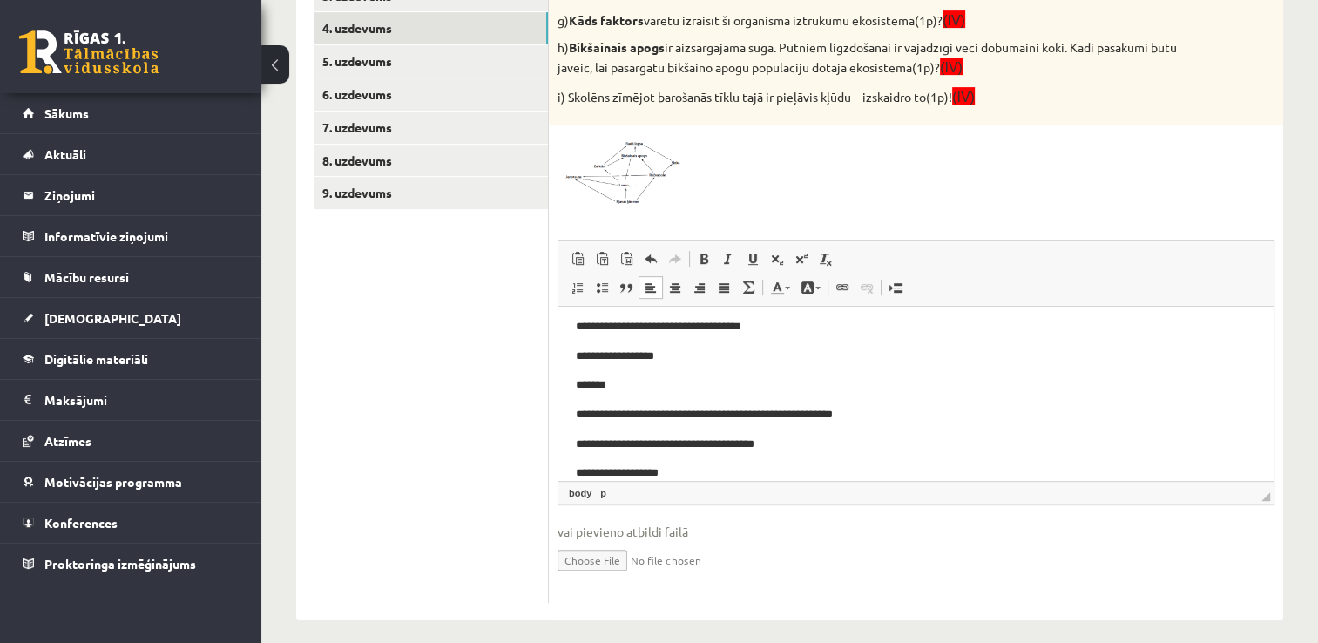
click at [651, 486] on span "◢ Путь элементов body p" at bounding box center [915, 493] width 715 height 24
click at [696, 473] on p "**********" at bounding box center [909, 472] width 667 height 18
click at [580, 469] on p "**********" at bounding box center [909, 472] width 667 height 18
click at [678, 472] on p "**********" at bounding box center [909, 472] width 667 height 18
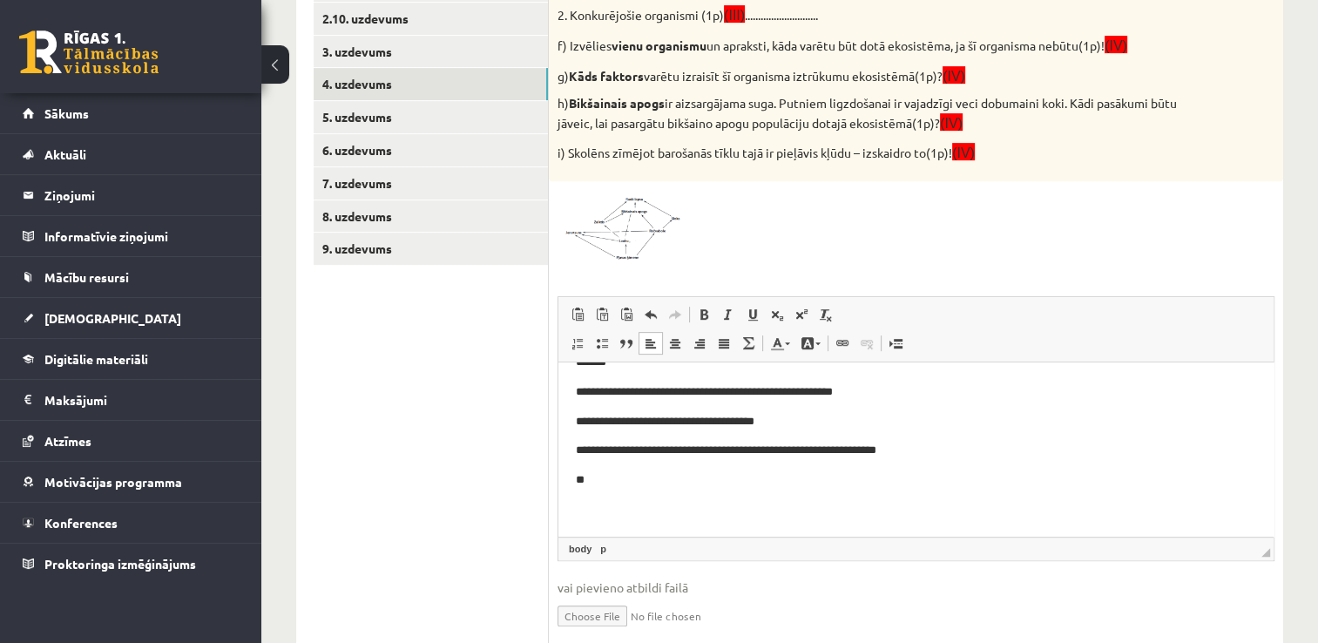
scroll to position [733, 0]
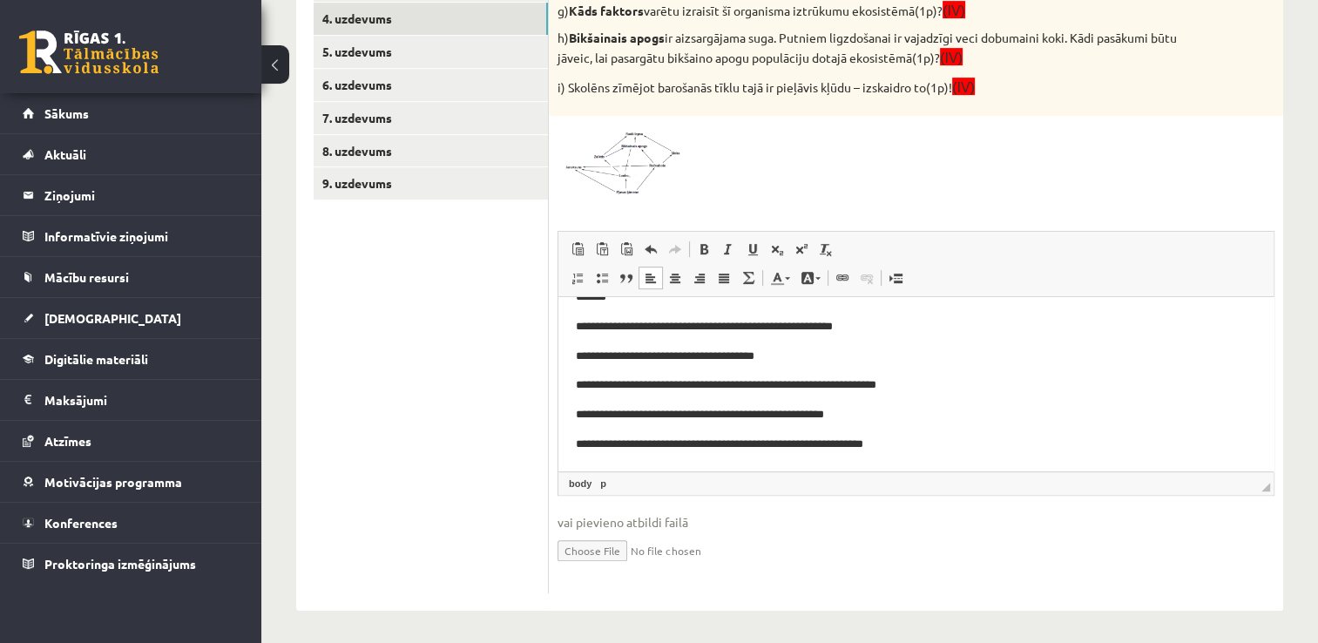
click at [581, 444] on p "**********" at bounding box center [909, 444] width 667 height 18
click at [583, 444] on p "**********" at bounding box center [909, 444] width 667 height 18
click at [584, 444] on p "**********" at bounding box center [909, 444] width 667 height 18
click at [586, 416] on p "**********" at bounding box center [909, 414] width 667 height 18
click at [581, 383] on p "**********" at bounding box center [909, 384] width 667 height 18
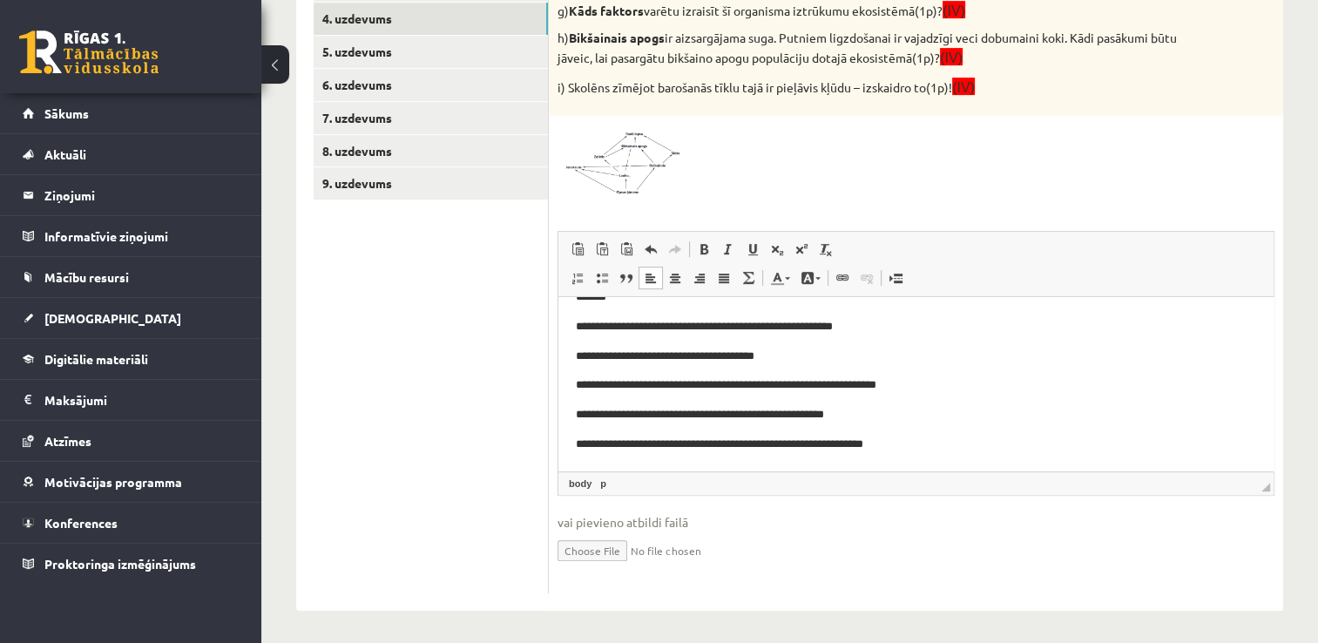
click at [584, 355] on p "**********" at bounding box center [909, 356] width 667 height 18
click at [582, 328] on p "**********" at bounding box center [909, 326] width 667 height 18
click at [583, 327] on p "**********" at bounding box center [909, 326] width 667 height 18
click at [584, 327] on p "**********" at bounding box center [909, 326] width 667 height 18
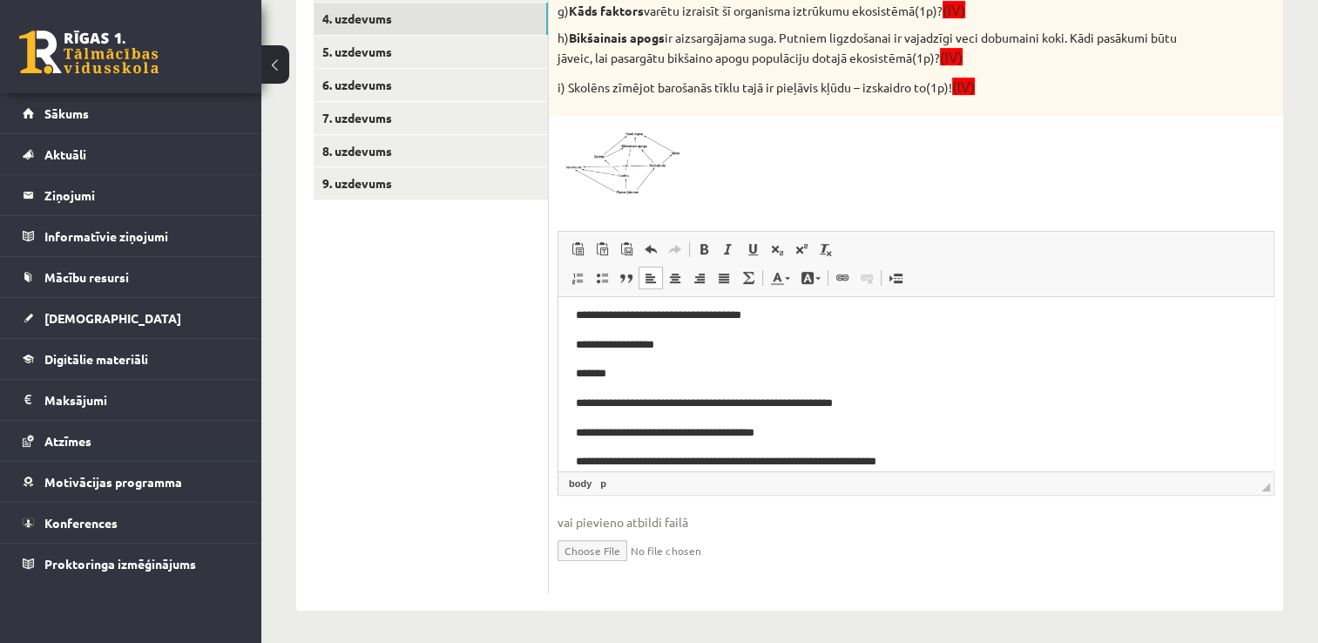
scroll to position [0, 0]
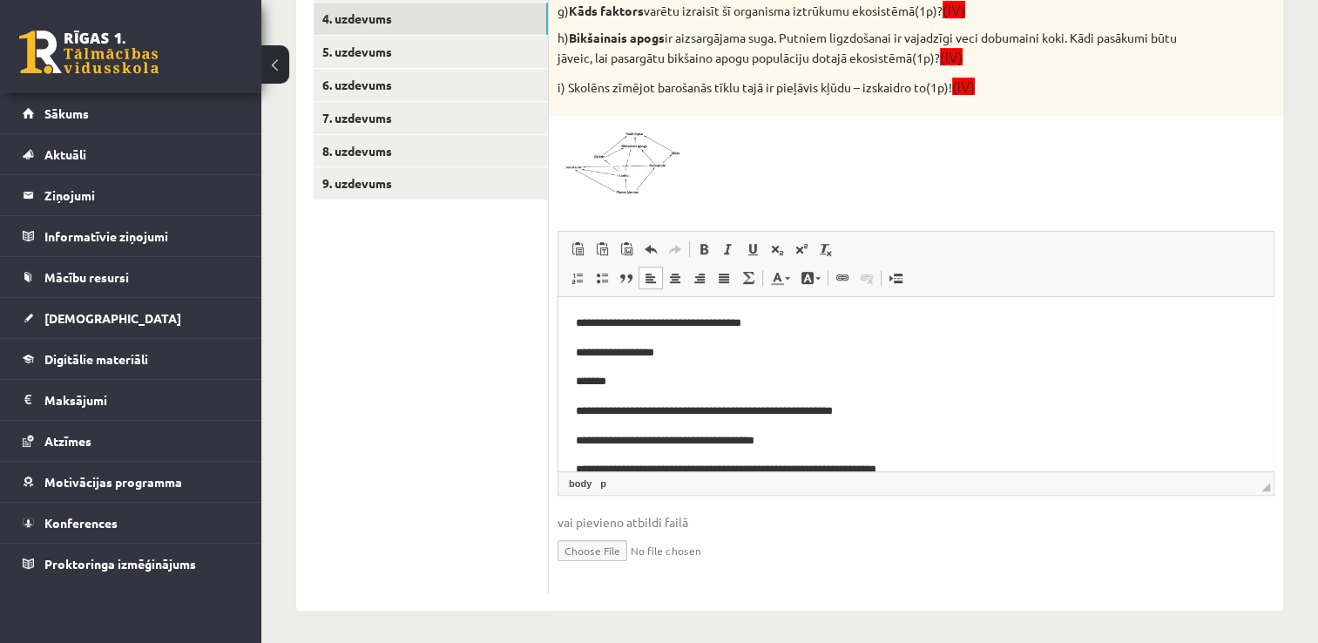
click at [583, 386] on p "*******" at bounding box center [909, 381] width 667 height 18
click at [583, 381] on p "*******" at bounding box center [909, 381] width 667 height 18
click at [584, 348] on p "**********" at bounding box center [909, 352] width 667 height 18
click at [584, 325] on p "**********" at bounding box center [909, 323] width 667 height 18
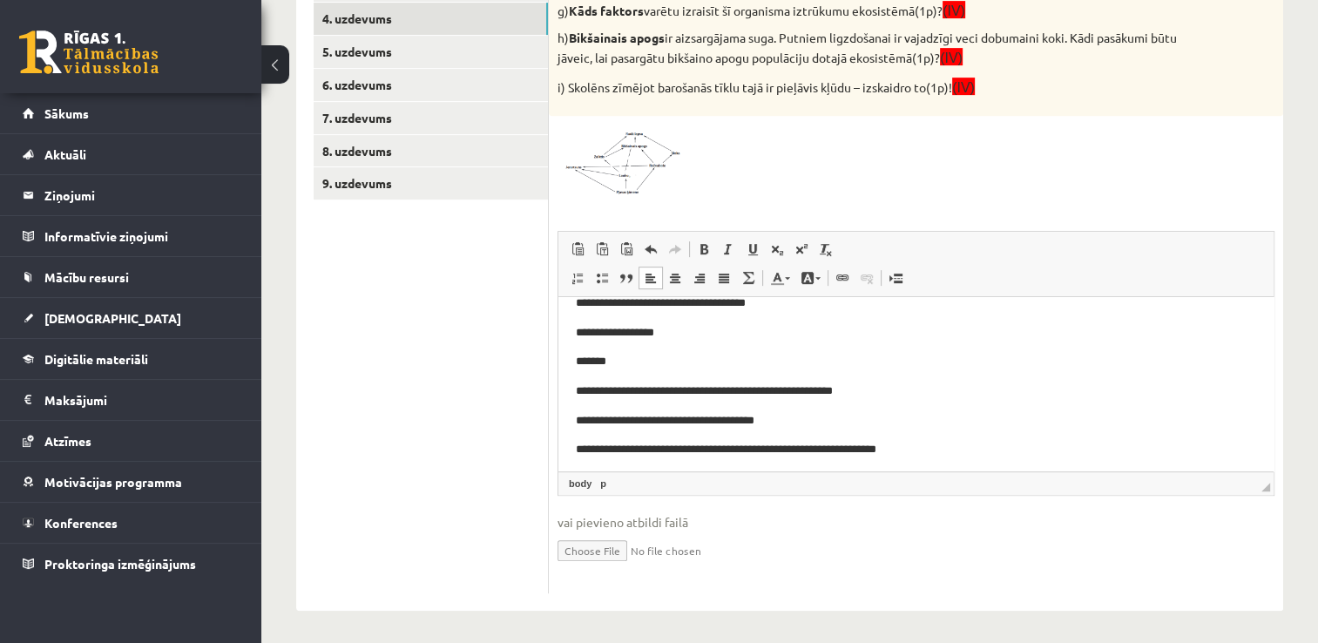
scroll to position [114, 0]
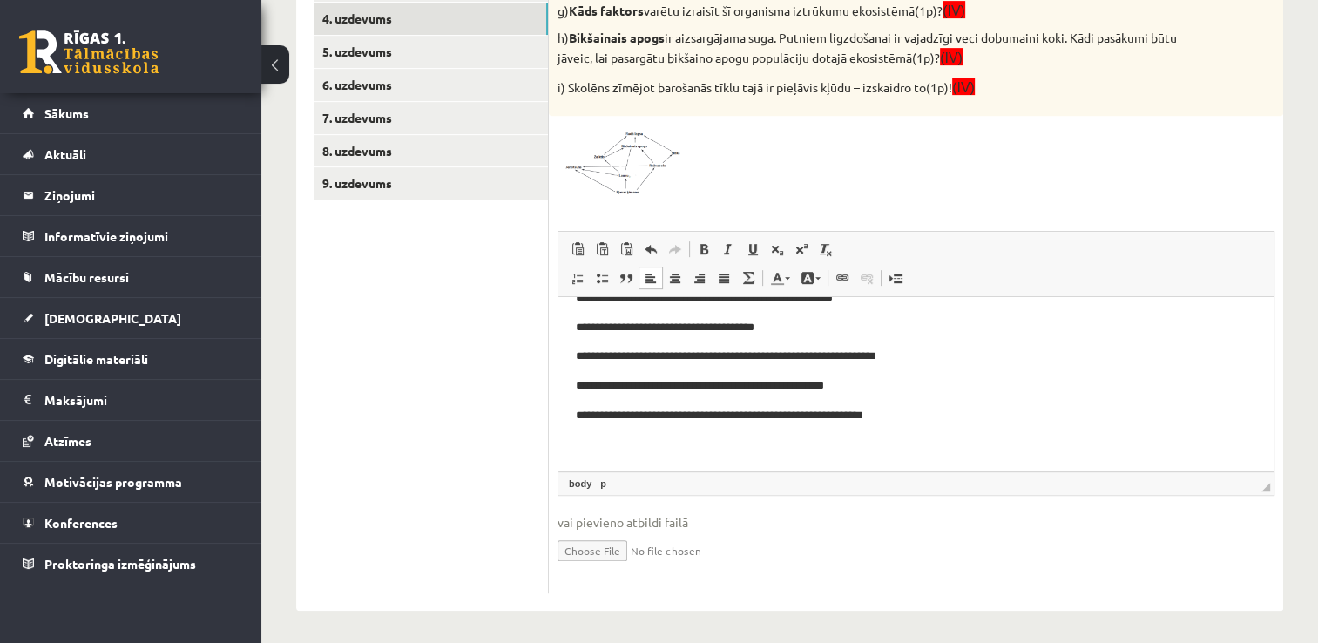
click at [945, 412] on p "**********" at bounding box center [909, 415] width 667 height 18
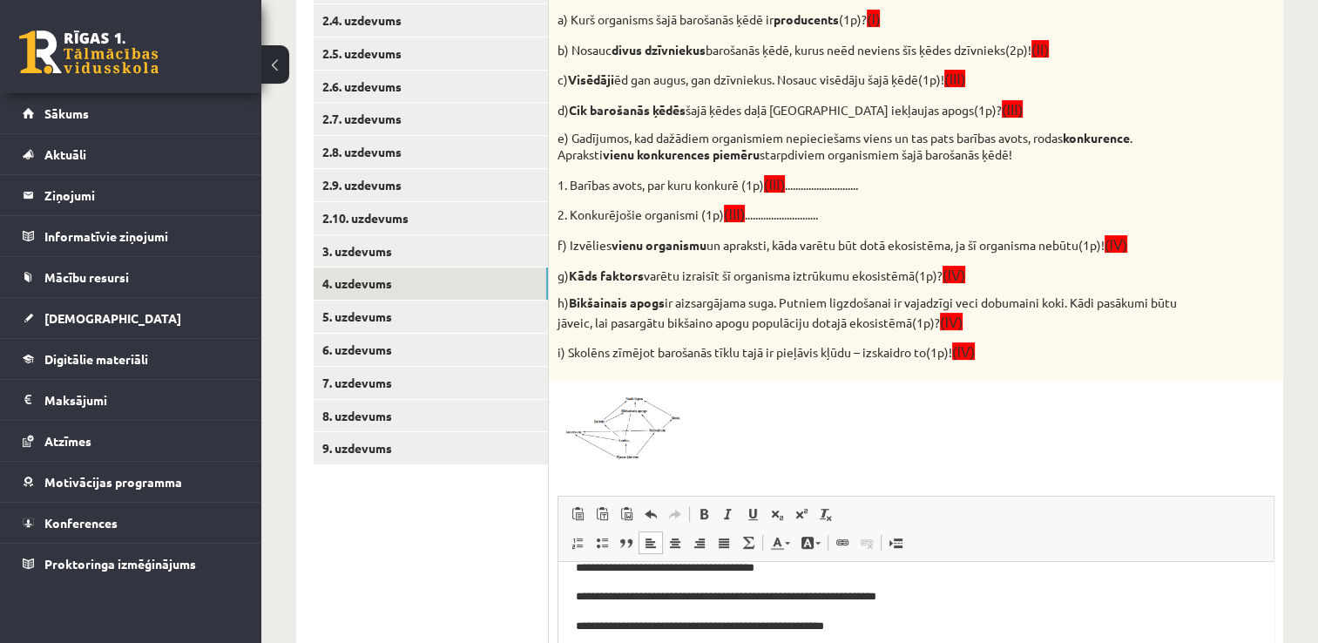
scroll to position [455, 0]
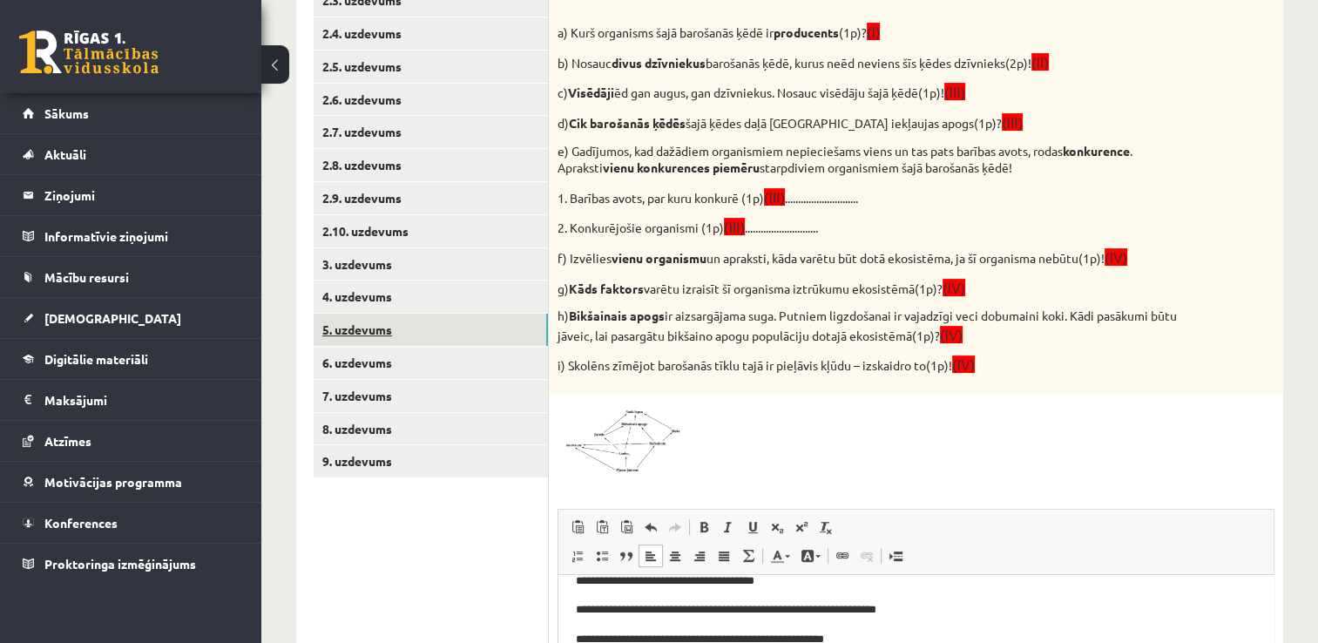
click at [509, 331] on link "5. uzdevums" at bounding box center [431, 330] width 234 height 32
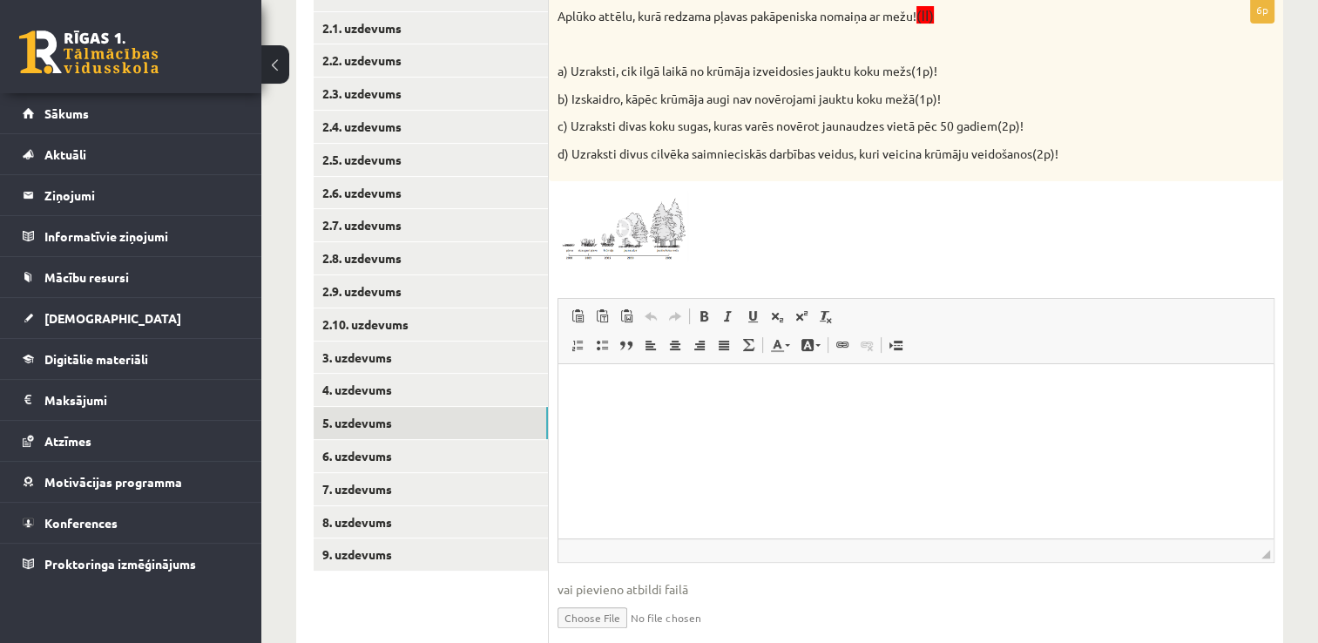
scroll to position [362, 0]
click at [488, 457] on link "6. uzdevums" at bounding box center [431, 456] width 234 height 32
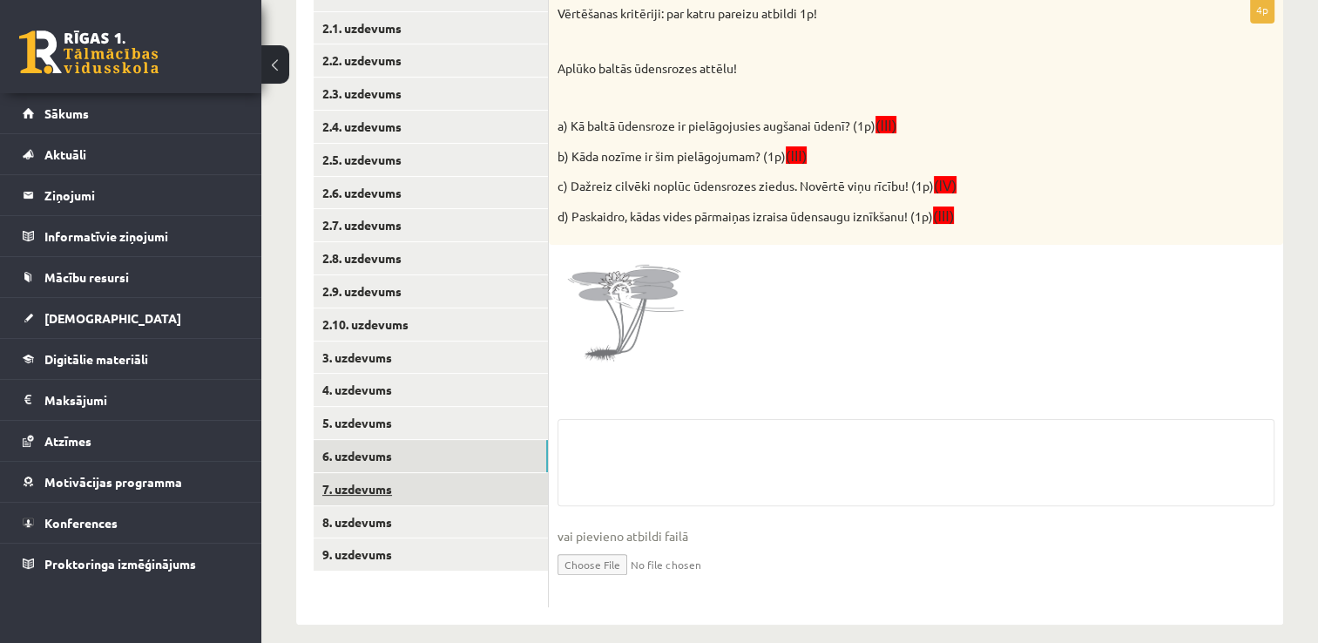
click at [492, 503] on link "7. uzdevums" at bounding box center [431, 489] width 234 height 32
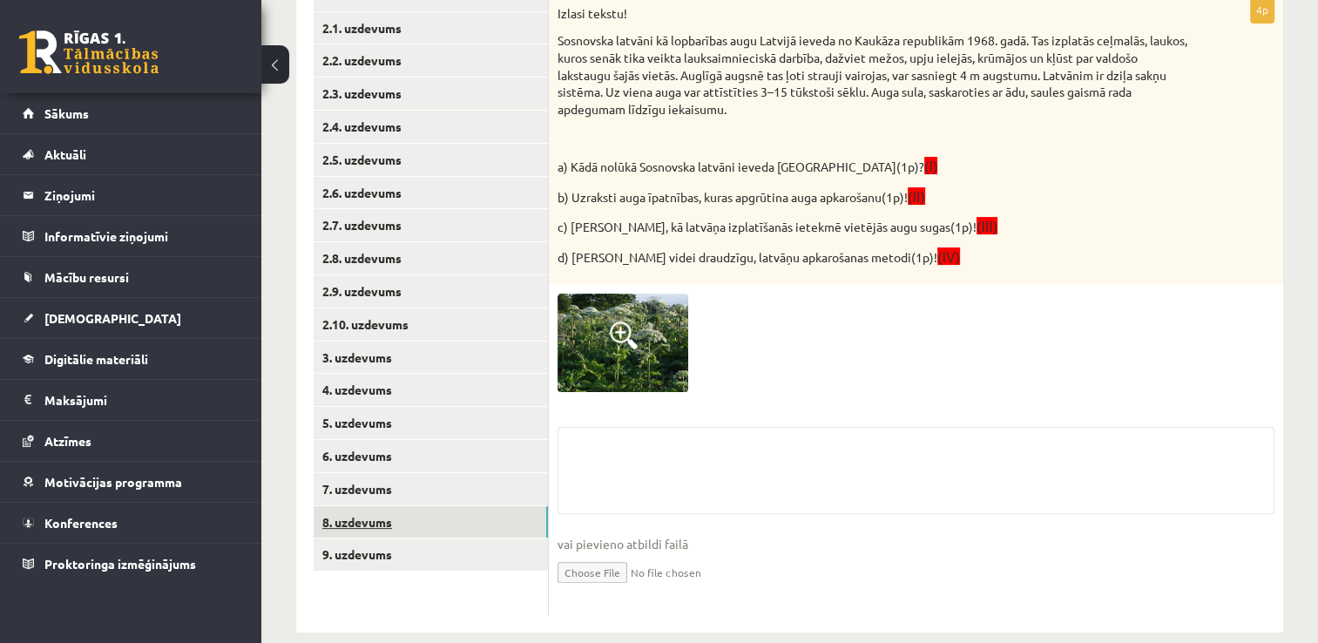
click at [492, 514] on link "8. uzdevums" at bounding box center [431, 522] width 234 height 32
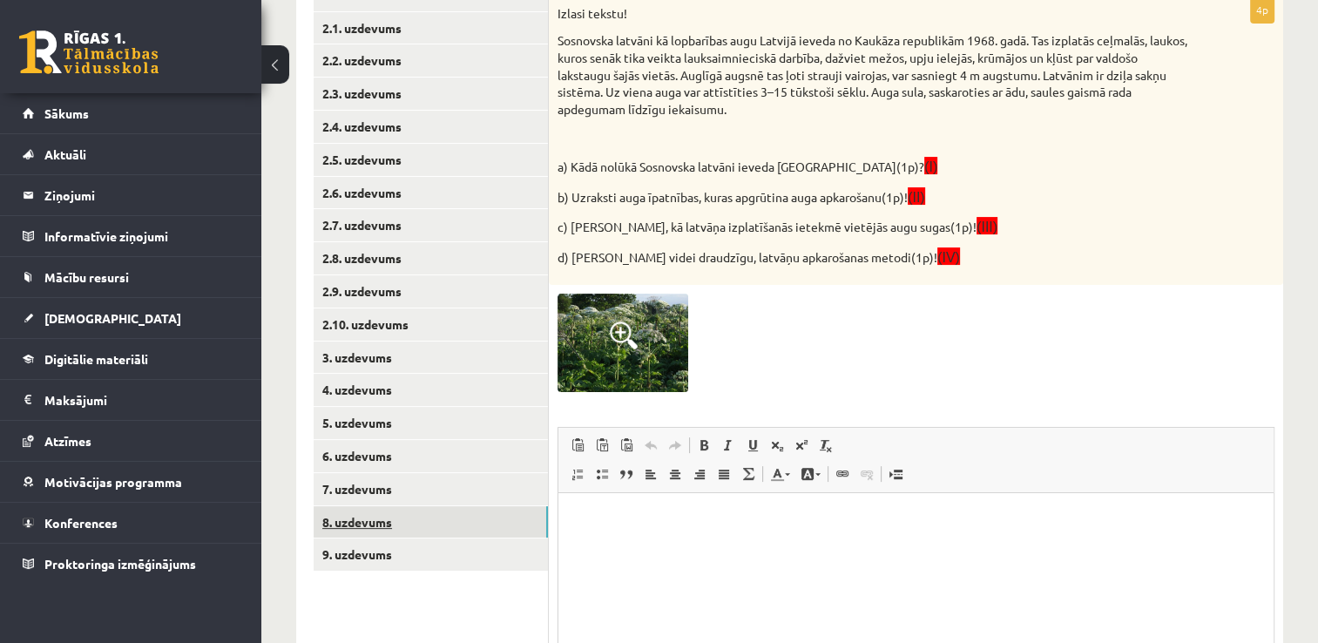
scroll to position [348, 0]
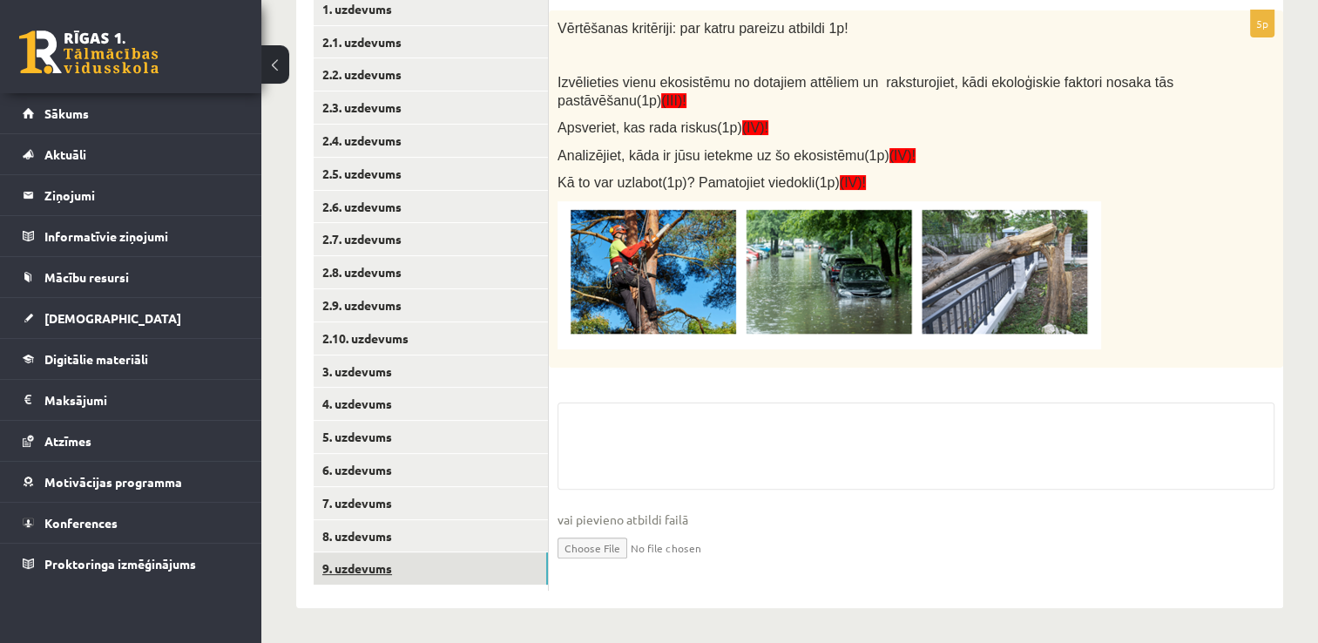
click at [477, 554] on link "9. uzdevums" at bounding box center [431, 568] width 234 height 32
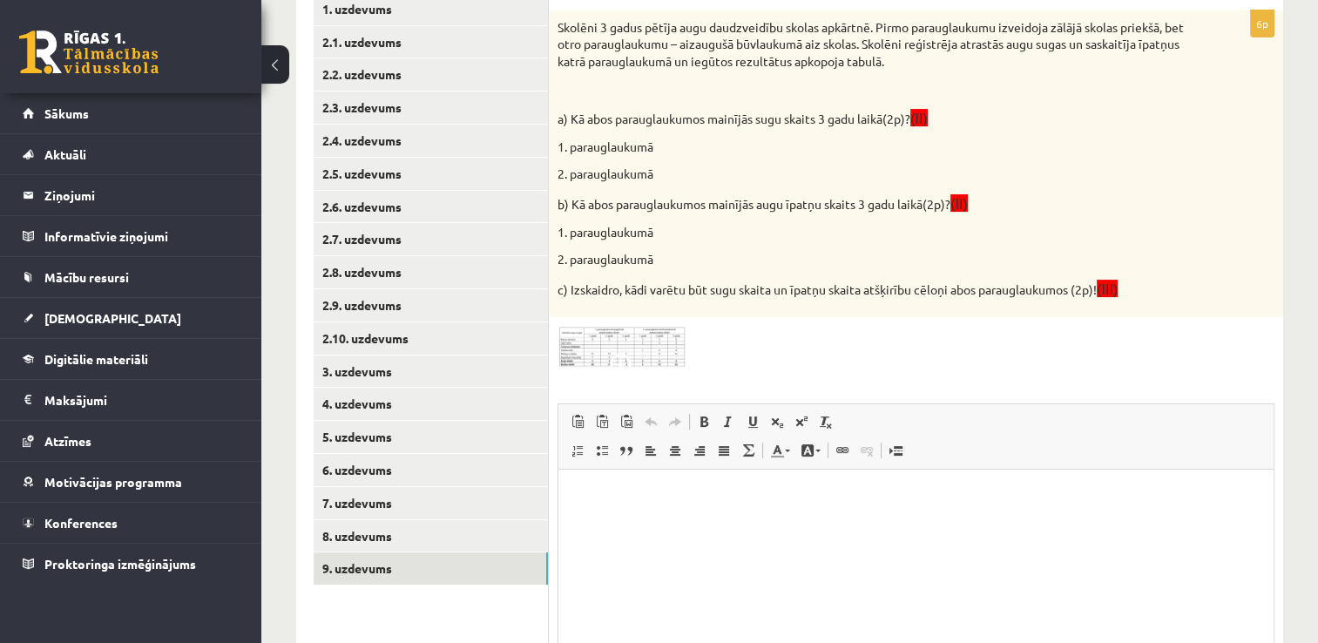
scroll to position [0, 0]
click at [605, 357] on img at bounding box center [622, 347] width 131 height 43
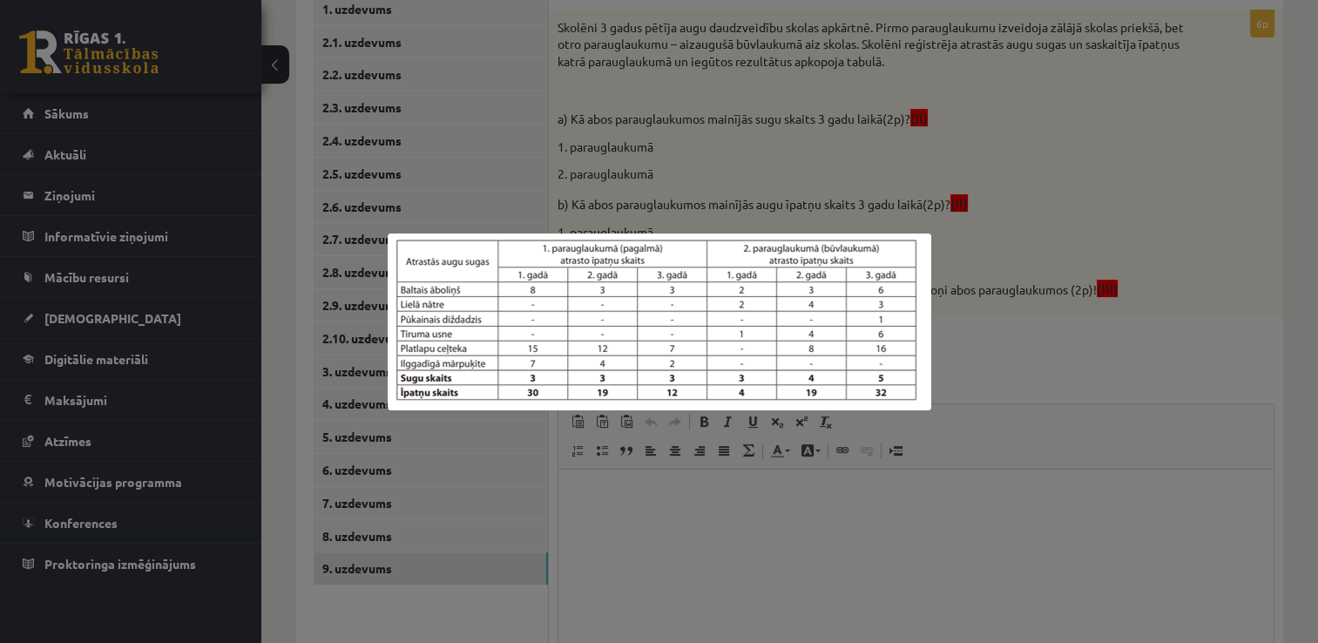
click at [617, 461] on div at bounding box center [659, 321] width 1318 height 643
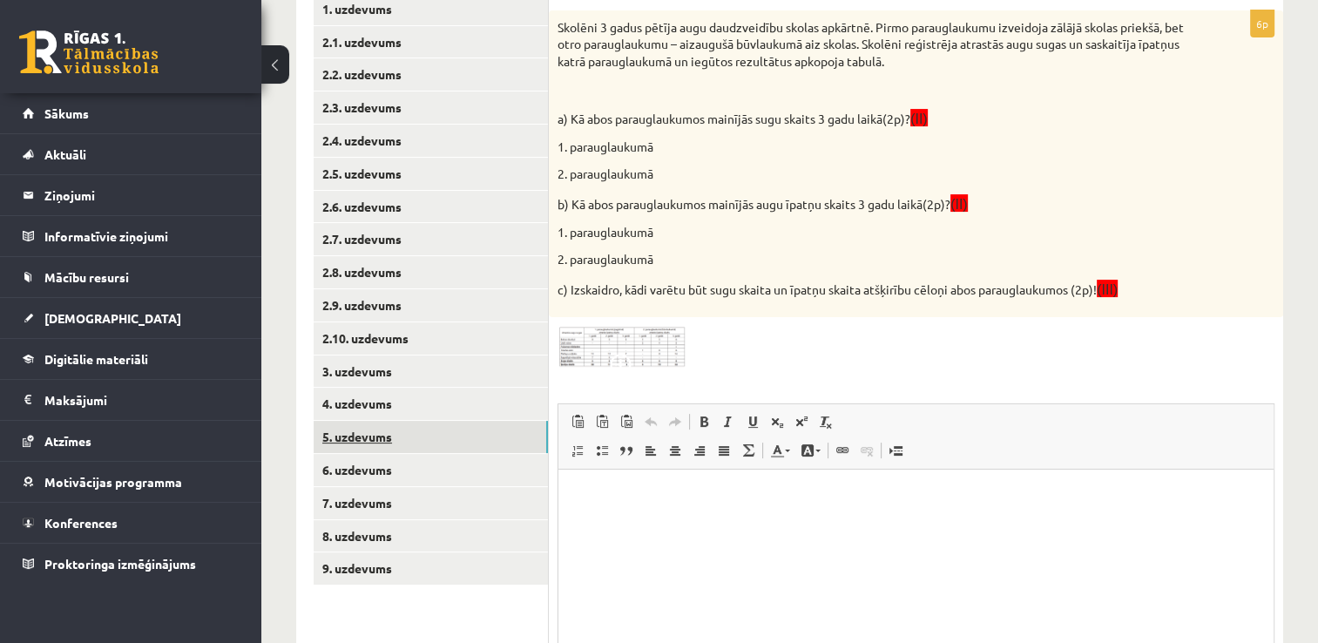
click at [451, 448] on link "5. uzdevums" at bounding box center [431, 437] width 234 height 32
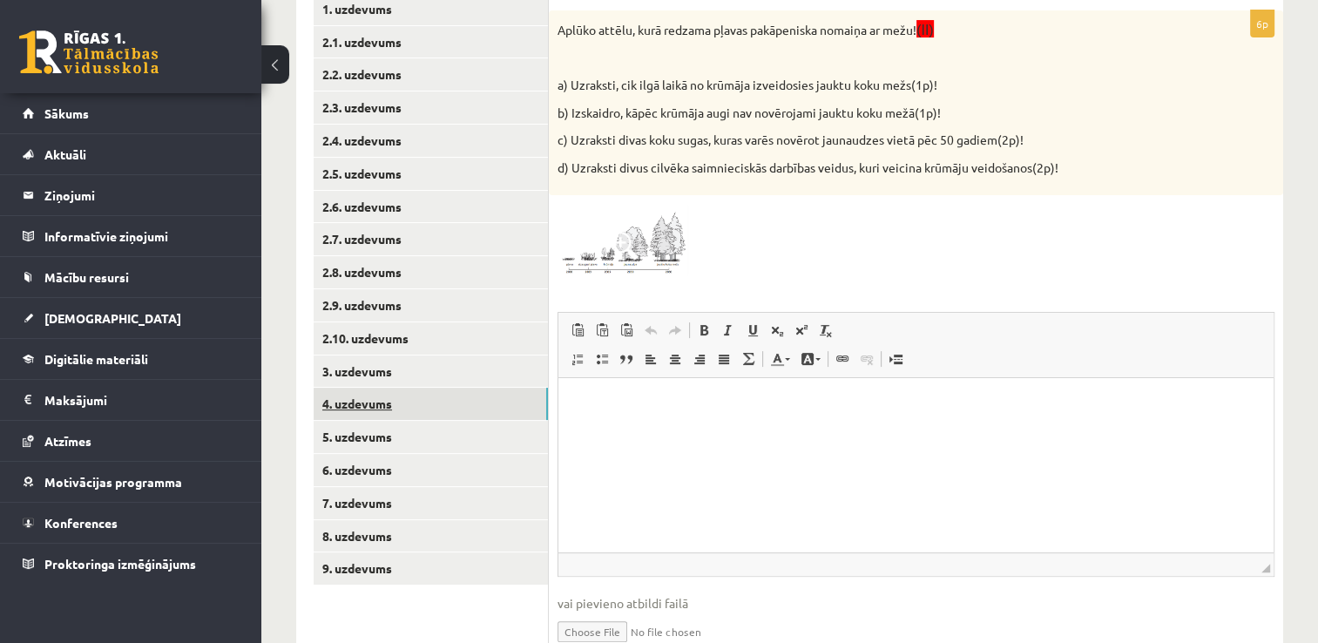
click at [470, 400] on link "4. uzdevums" at bounding box center [431, 404] width 234 height 32
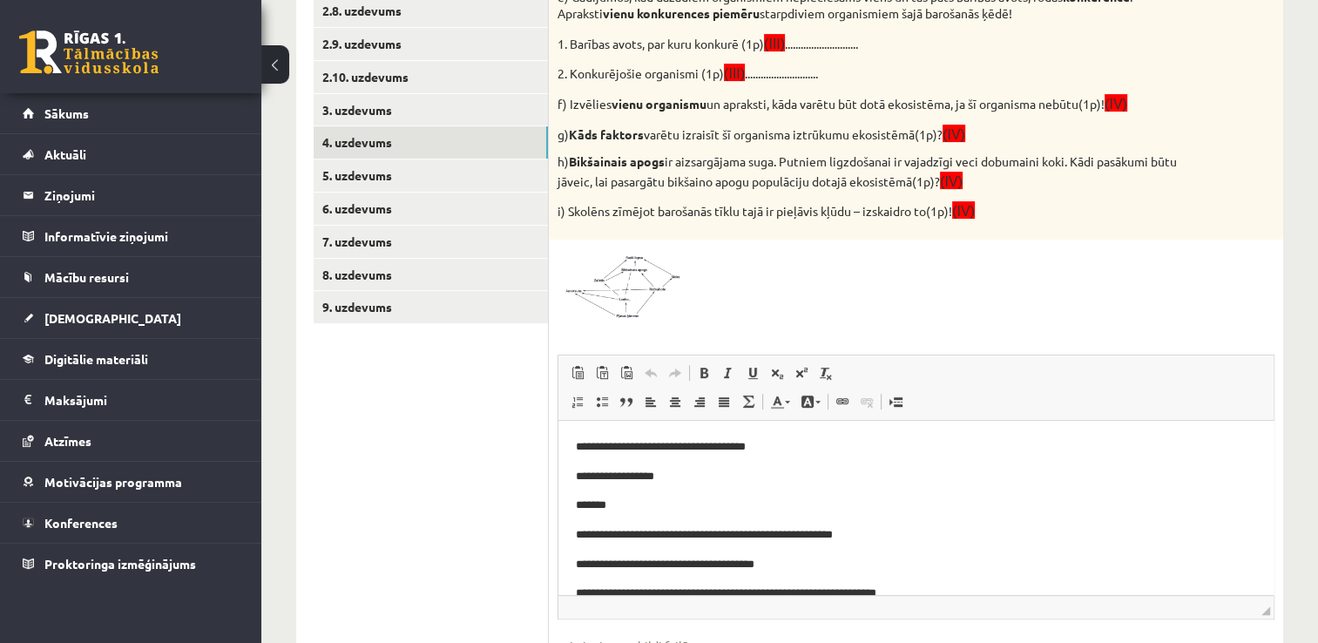
scroll to position [733, 0]
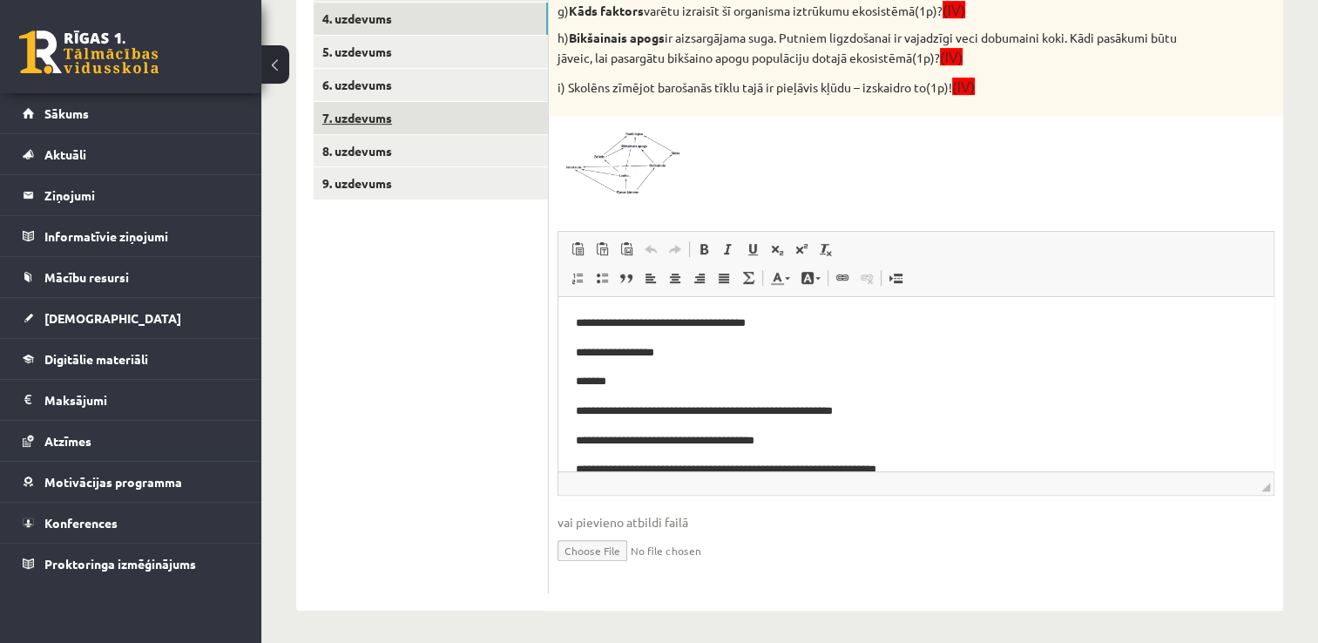
click at [422, 127] on link "7. uzdevums" at bounding box center [431, 118] width 234 height 32
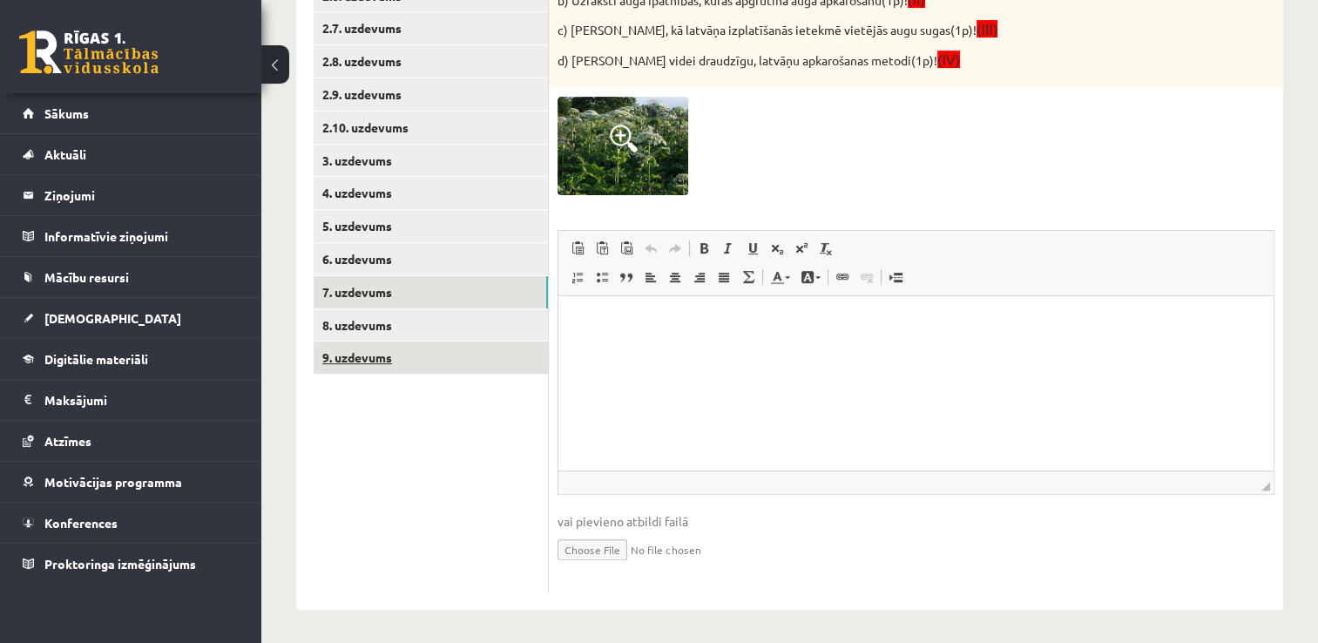
scroll to position [0, 0]
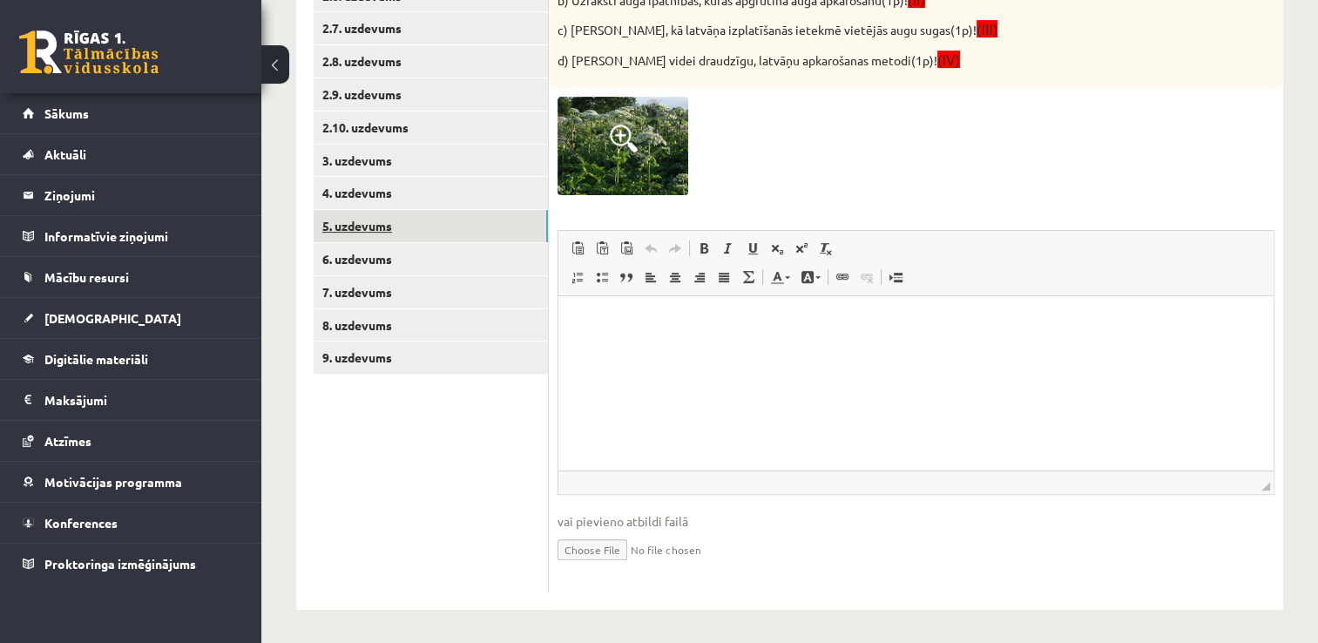
click at [442, 225] on link "5. uzdevums" at bounding box center [431, 226] width 234 height 32
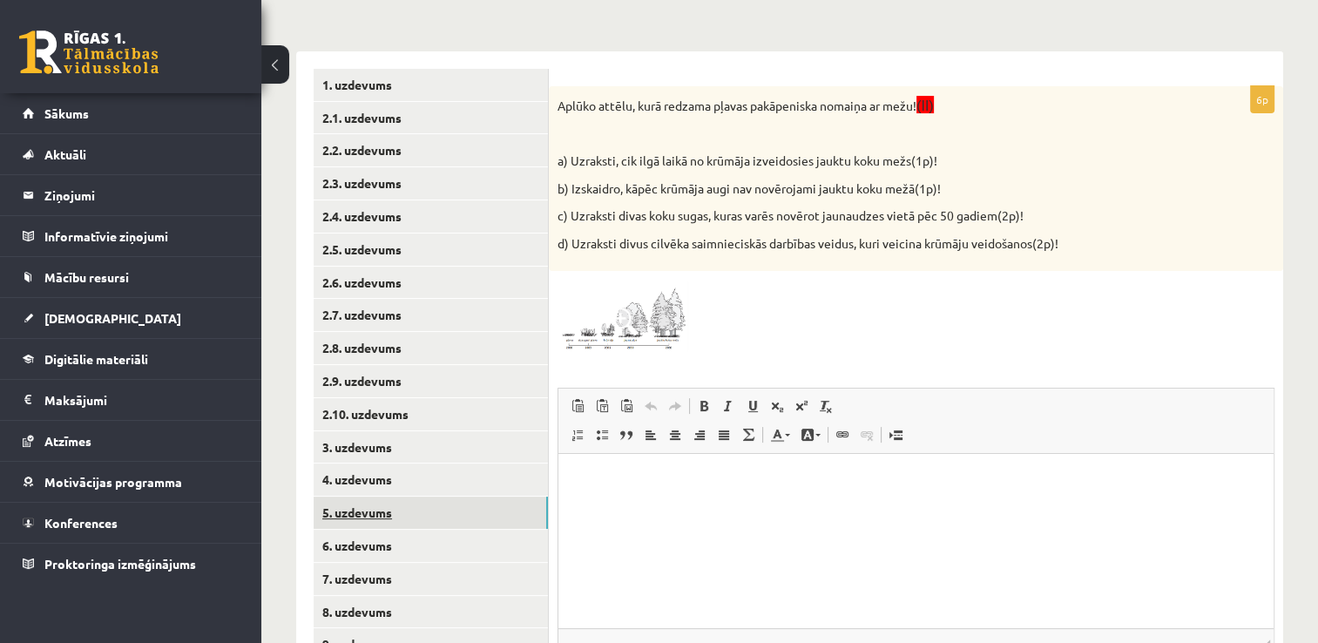
scroll to position [273, 0]
click at [661, 506] on html at bounding box center [915, 479] width 715 height 53
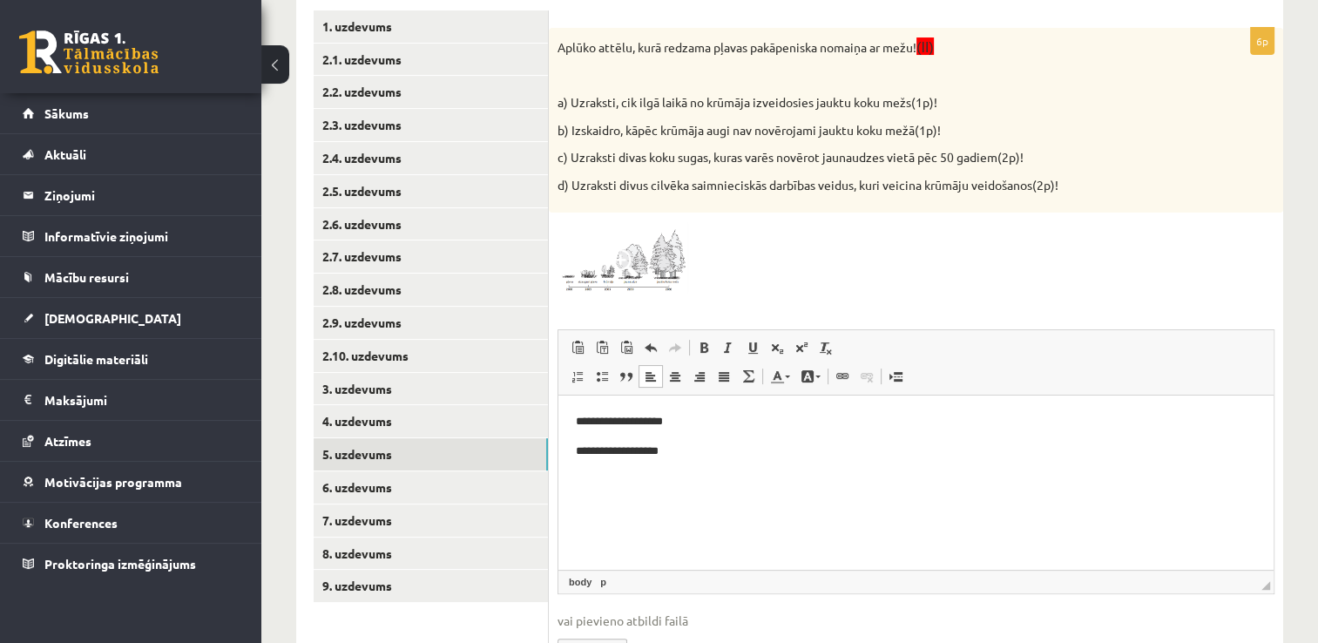
scroll to position [333, 0]
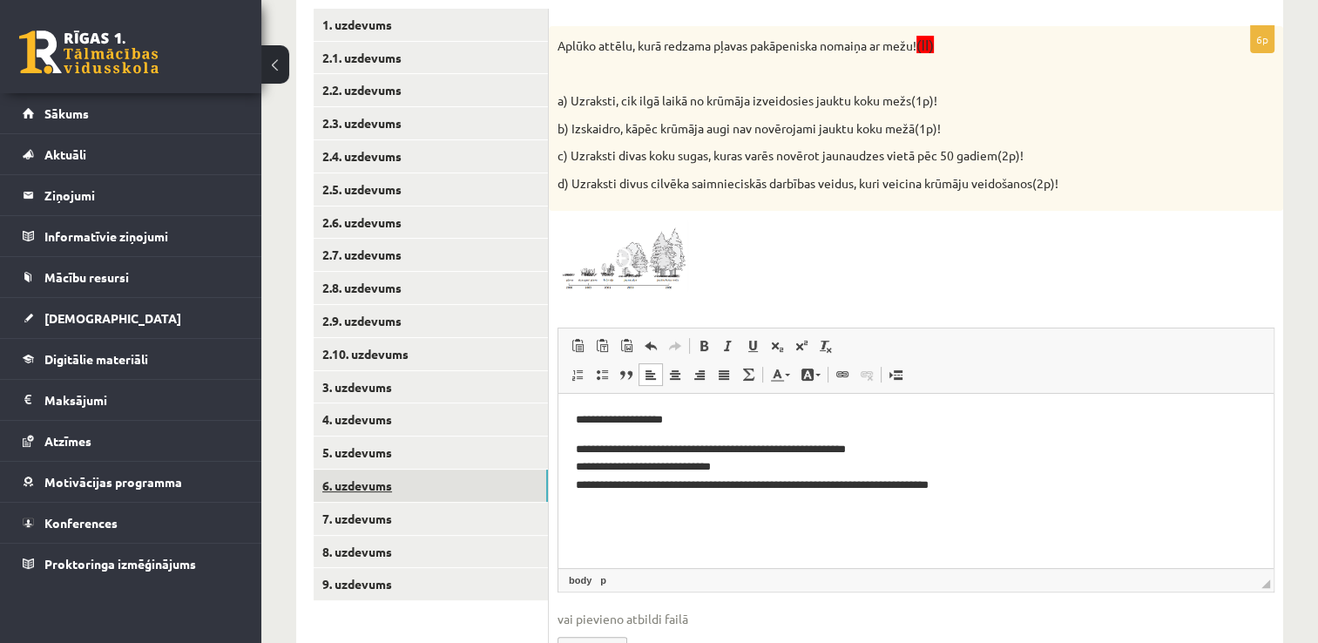
click at [446, 486] on link "6. uzdevums" at bounding box center [431, 485] width 234 height 32
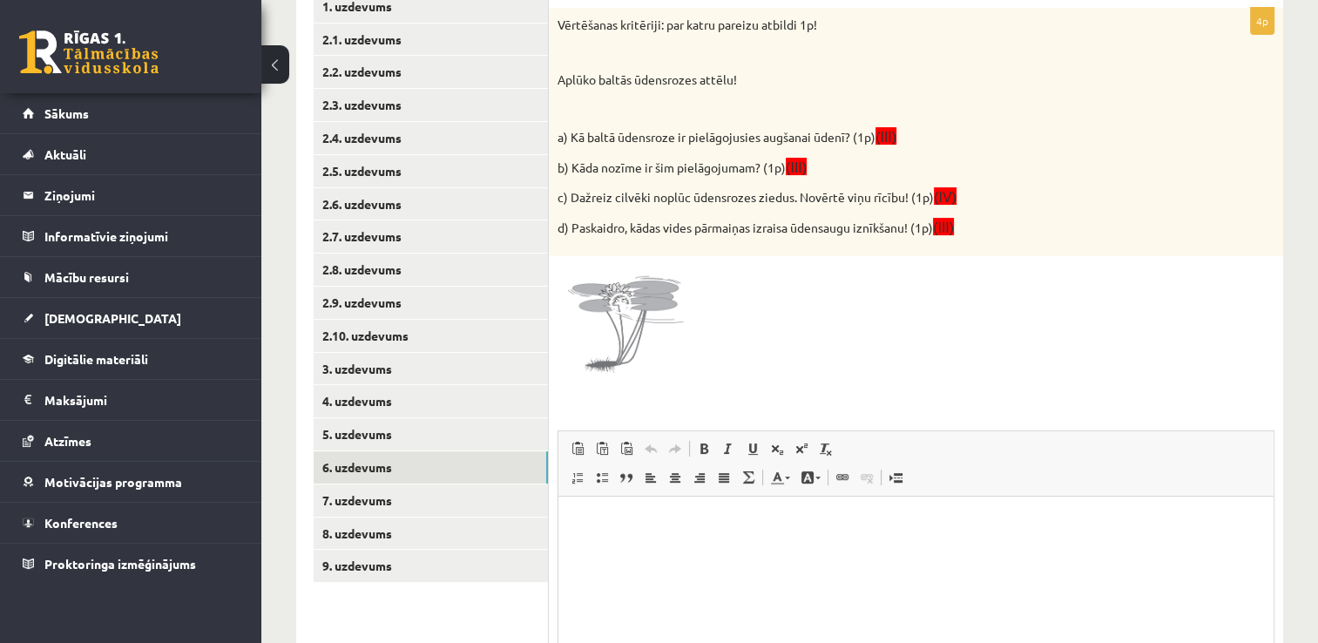
scroll to position [352, 0]
click at [785, 549] on html at bounding box center [915, 522] width 715 height 53
click at [722, 539] on p "**********" at bounding box center [916, 540] width 681 height 54
click at [865, 519] on p "**********" at bounding box center [916, 540] width 681 height 54
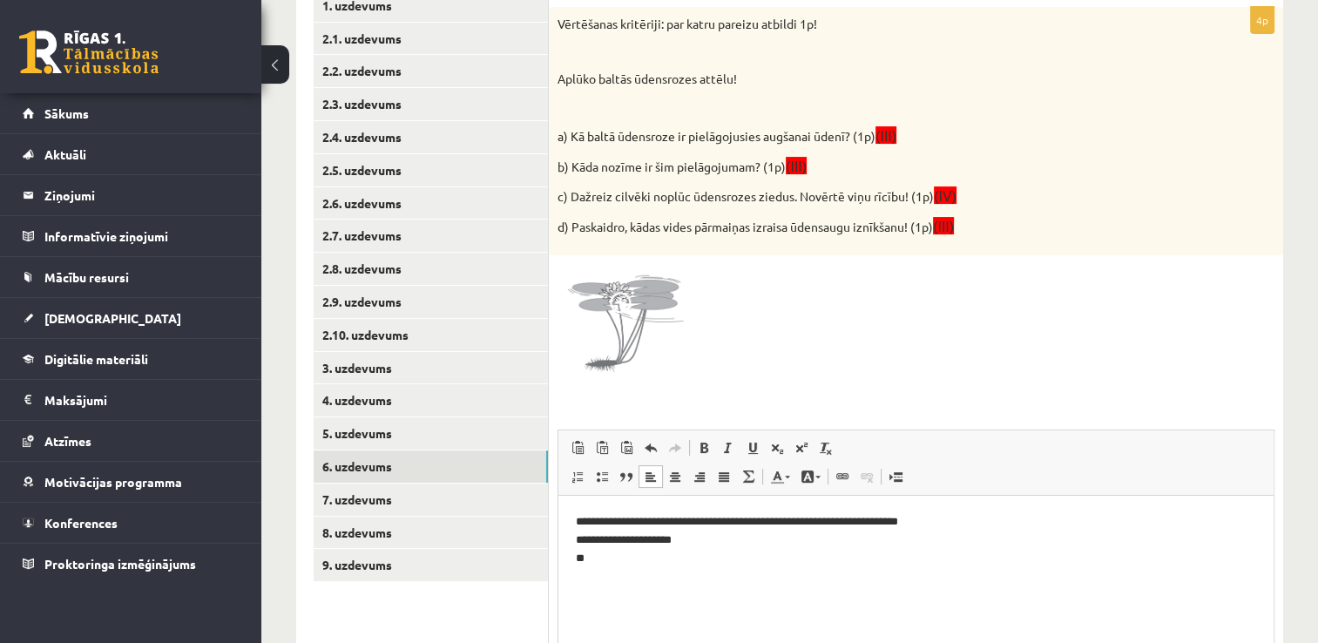
click at [896, 523] on p "**********" at bounding box center [916, 540] width 681 height 54
click at [983, 522] on p "**********" at bounding box center [916, 540] width 681 height 54
click at [750, 539] on p "**********" at bounding box center [916, 540] width 681 height 54
click at [676, 563] on p "**********" at bounding box center [916, 540] width 681 height 54
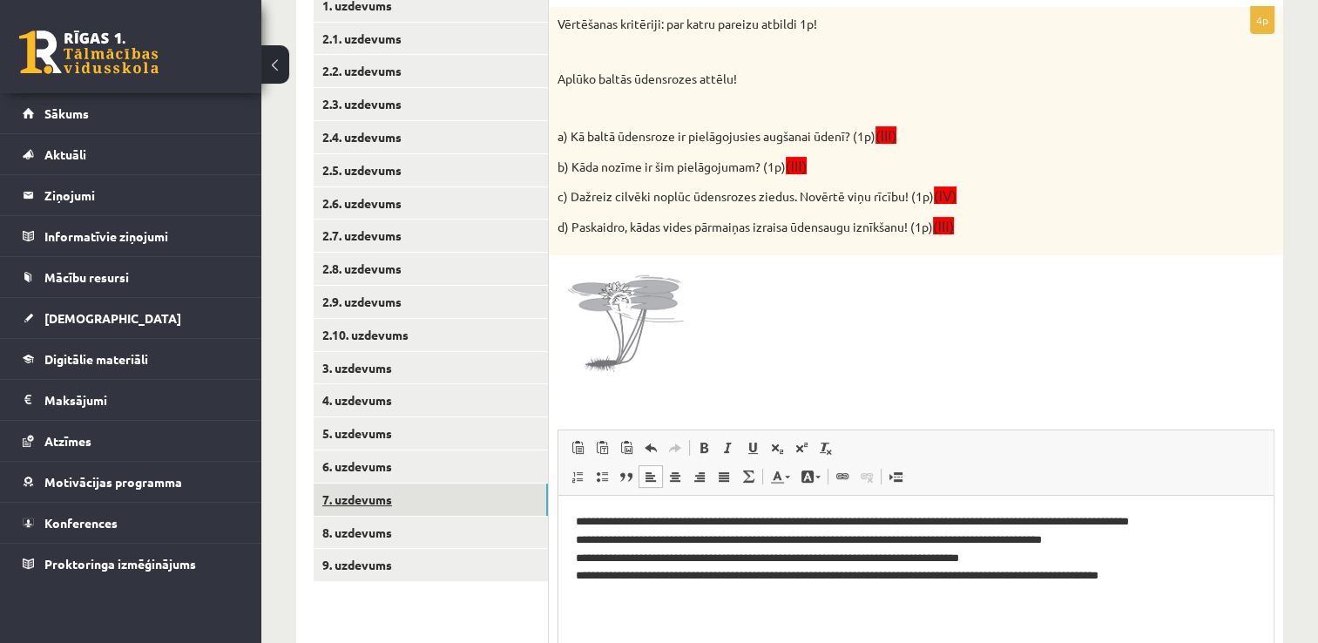
click at [432, 500] on link "7. uzdevums" at bounding box center [431, 499] width 234 height 32
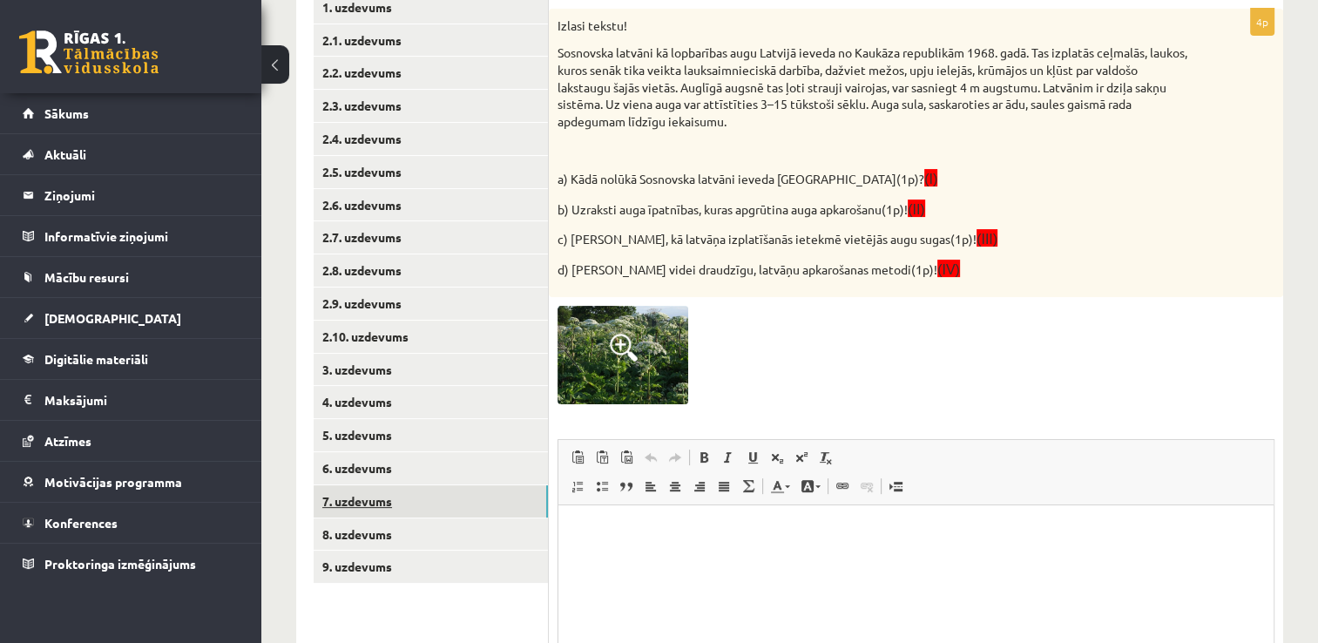
scroll to position [351, 0]
click at [827, 557] on html at bounding box center [915, 529] width 715 height 53
drag, startPoint x: 812, startPoint y: 551, endPoint x: 927, endPoint y: 536, distance: 116.0
click at [927, 536] on html "**********" at bounding box center [915, 529] width 715 height 53
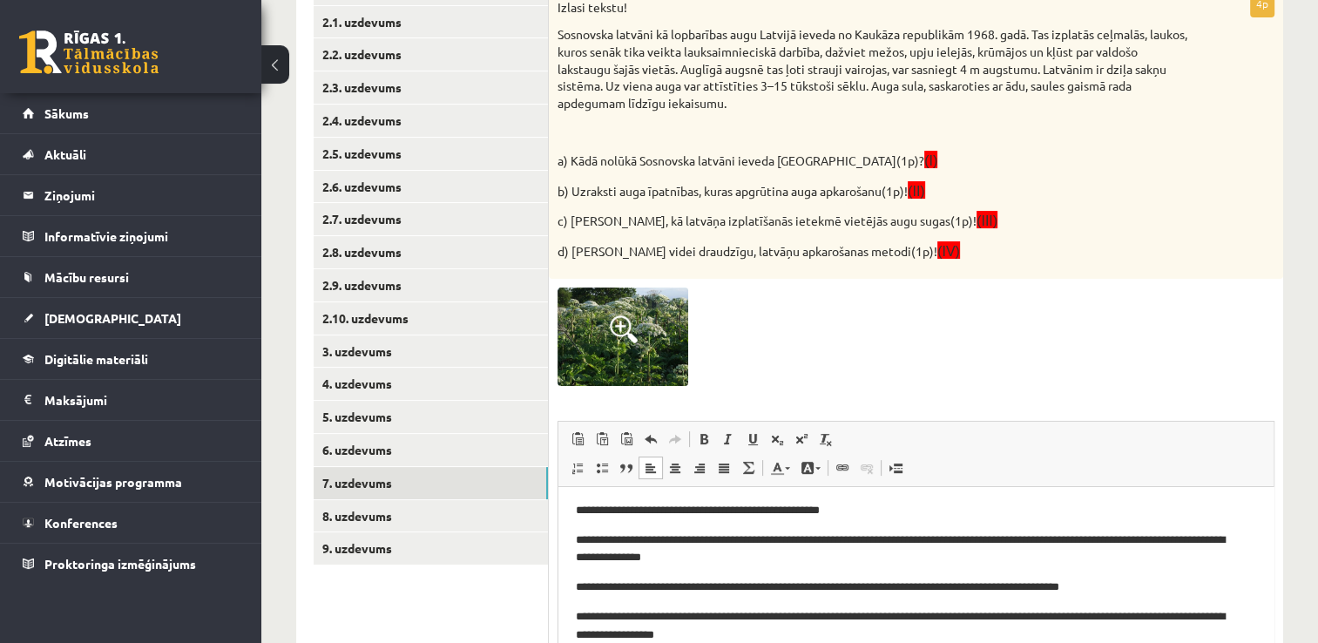
scroll to position [3, 0]
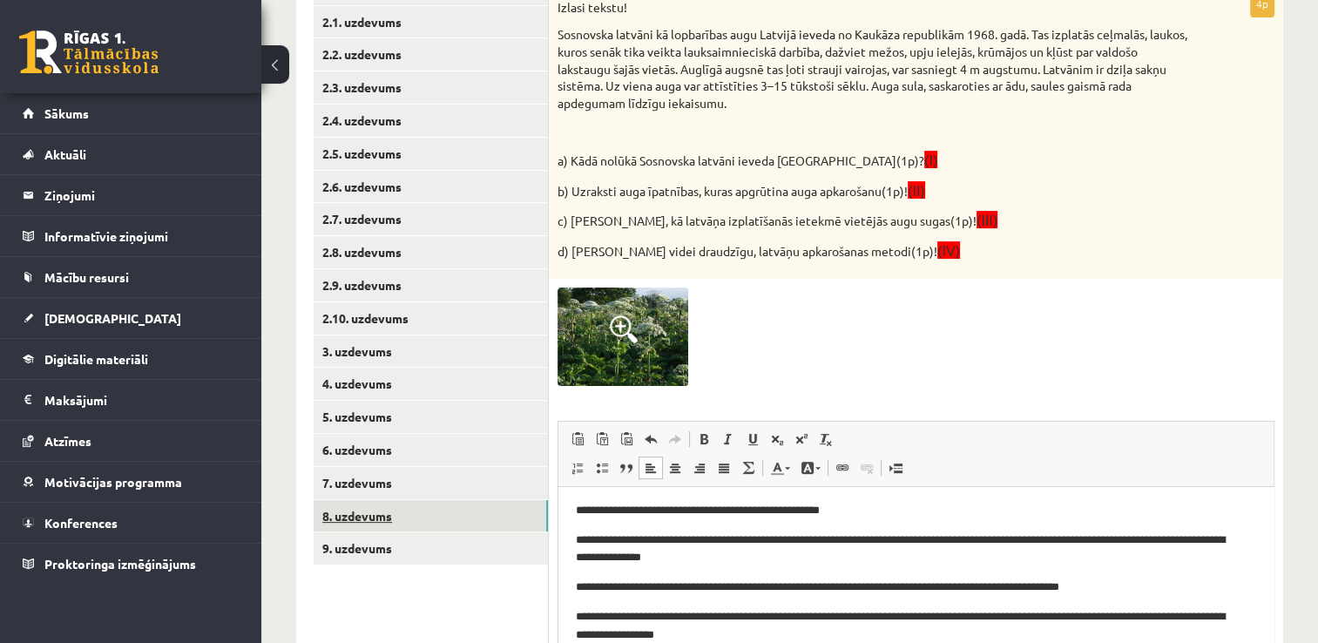
click at [449, 530] on link "8. uzdevums" at bounding box center [431, 516] width 234 height 32
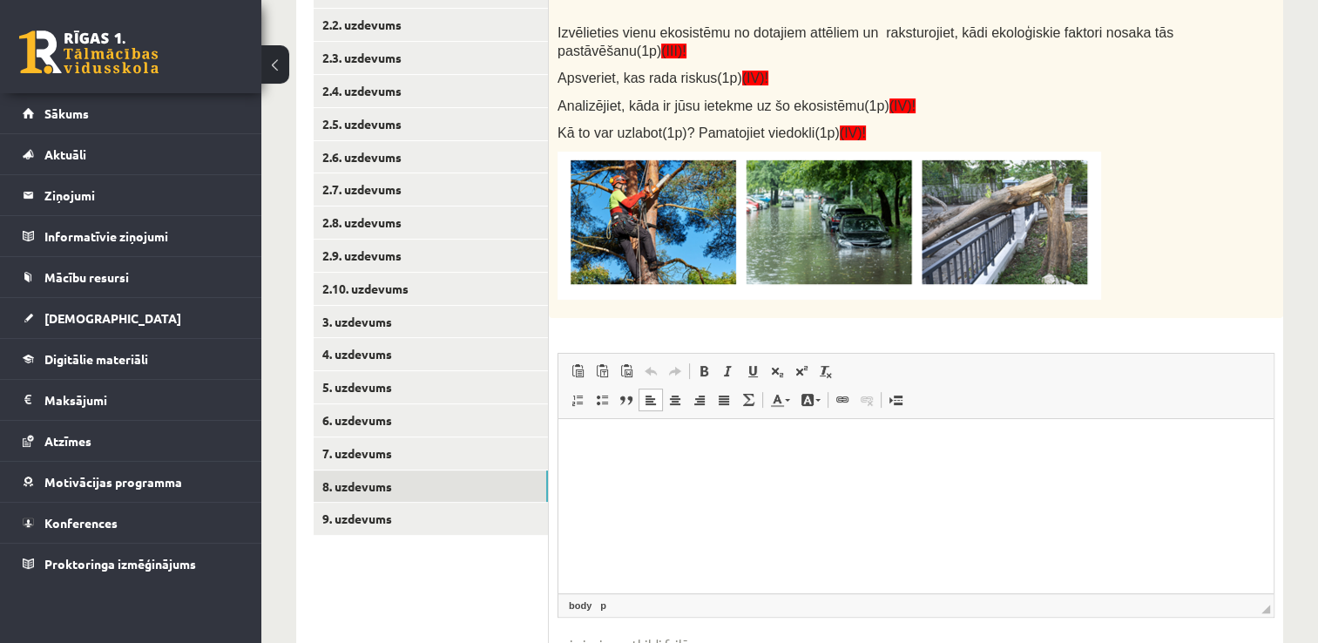
scroll to position [18, 0]
click at [699, 472] on html at bounding box center [915, 445] width 715 height 53
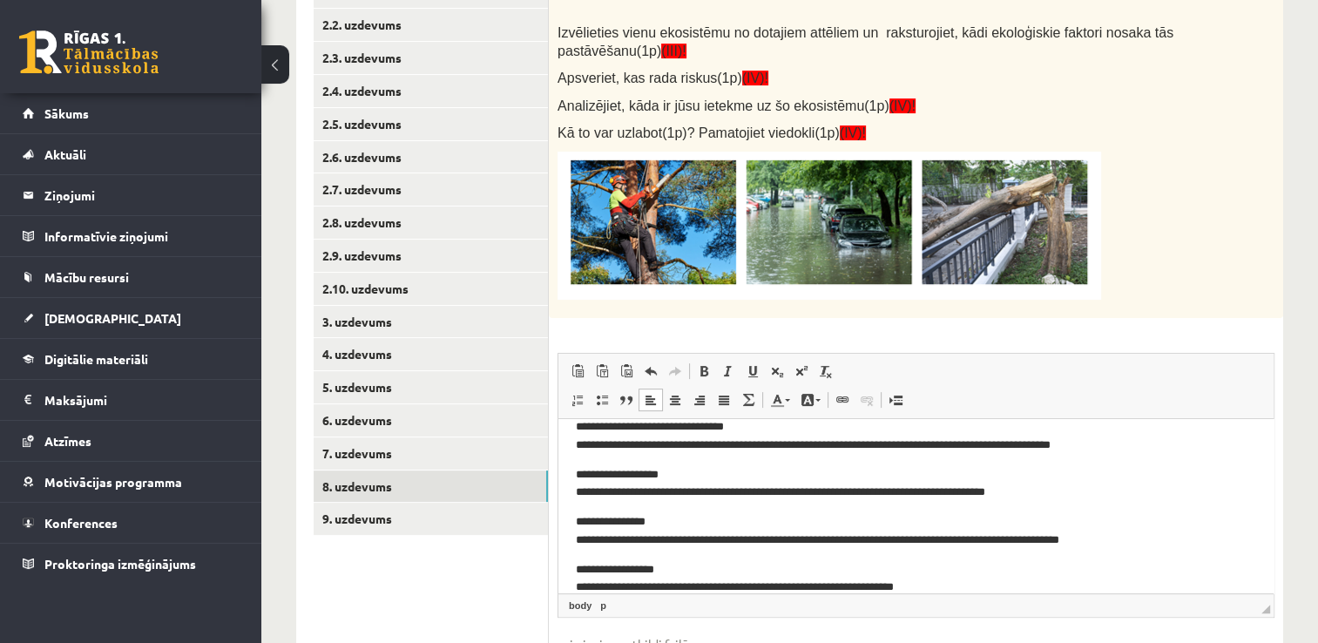
scroll to position [39, 0]
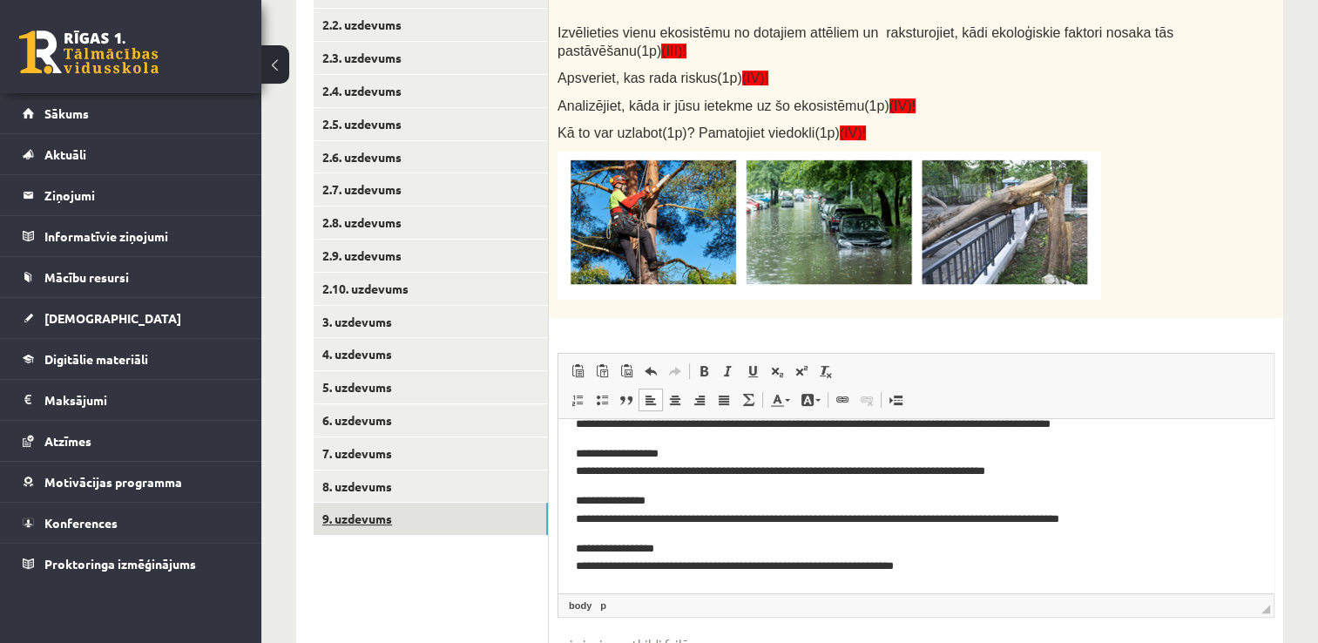
click at [428, 514] on link "9. uzdevums" at bounding box center [431, 519] width 234 height 32
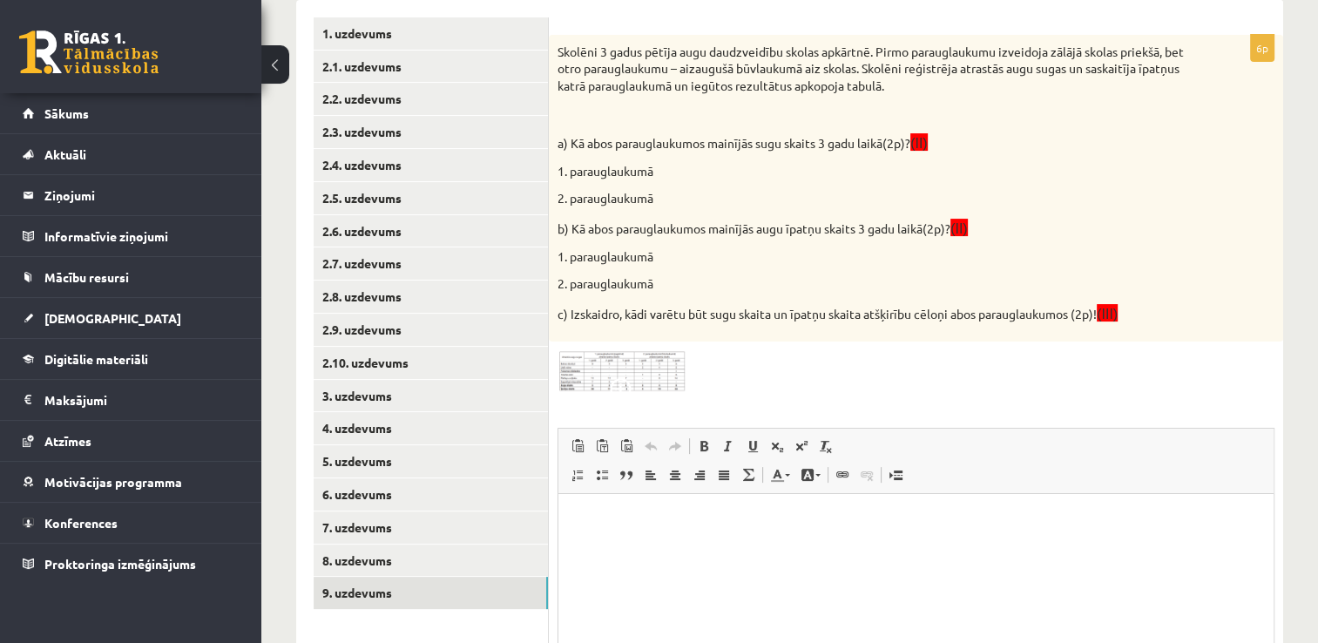
scroll to position [325, 0]
click at [665, 371] on img at bounding box center [622, 370] width 131 height 43
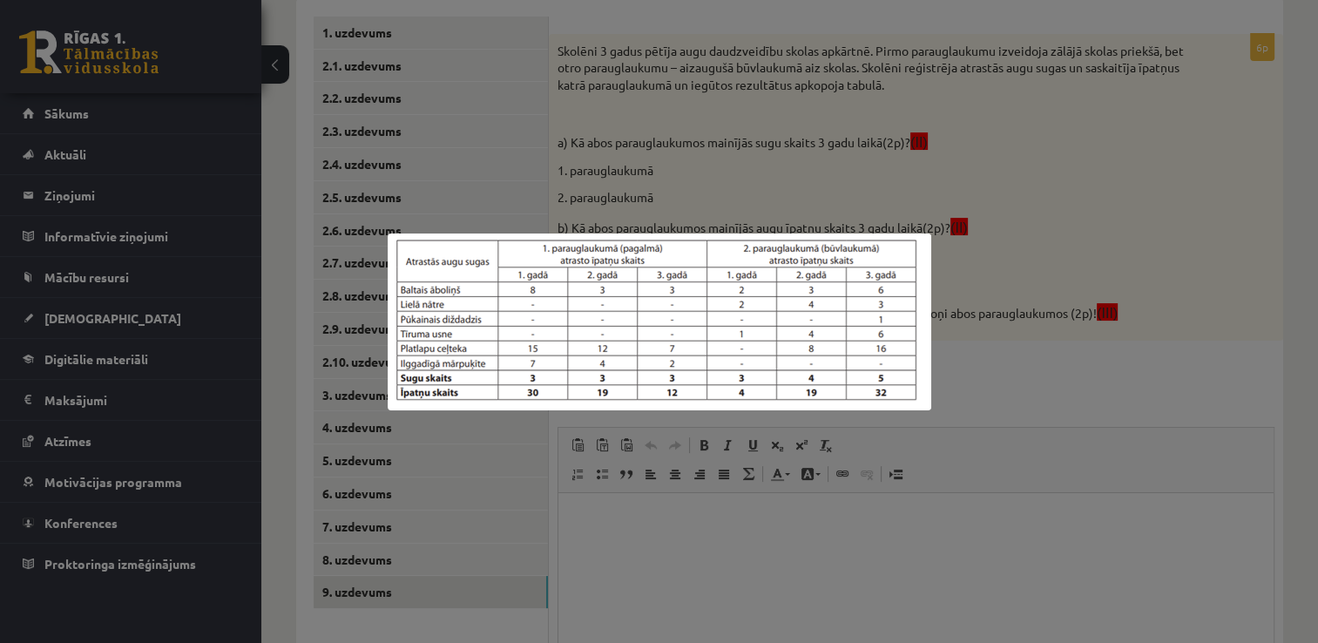
click at [1083, 320] on div at bounding box center [659, 321] width 1318 height 643
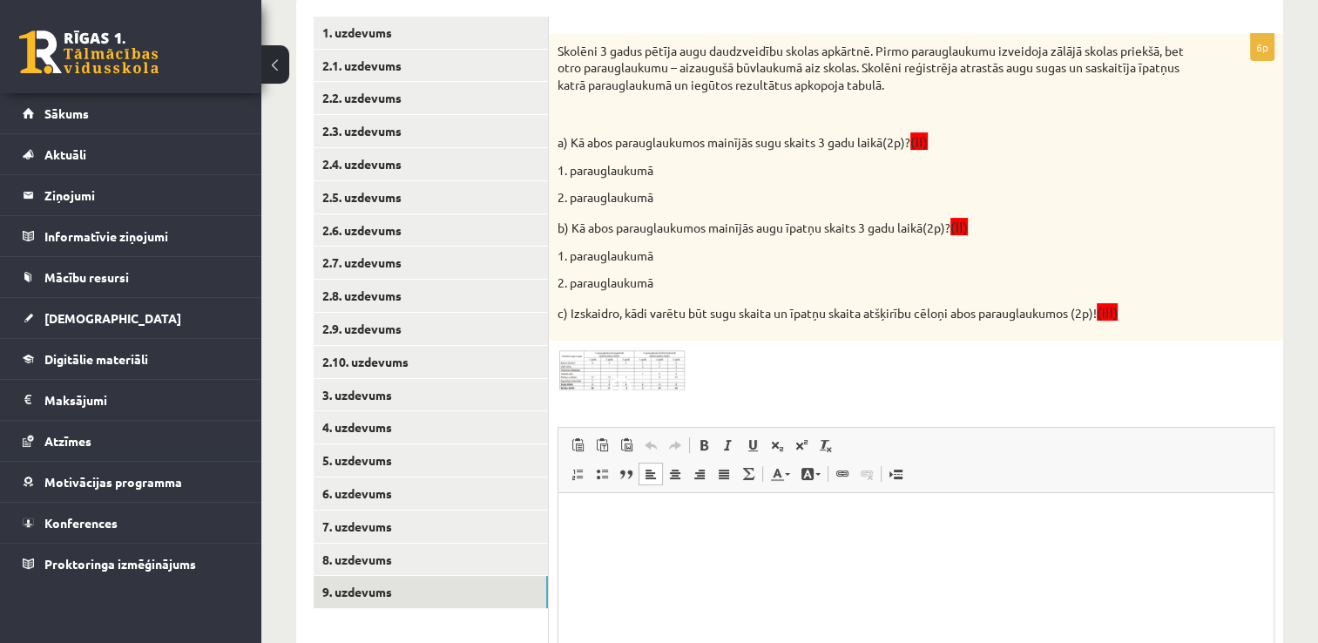
click at [650, 503] on html at bounding box center [915, 519] width 715 height 53
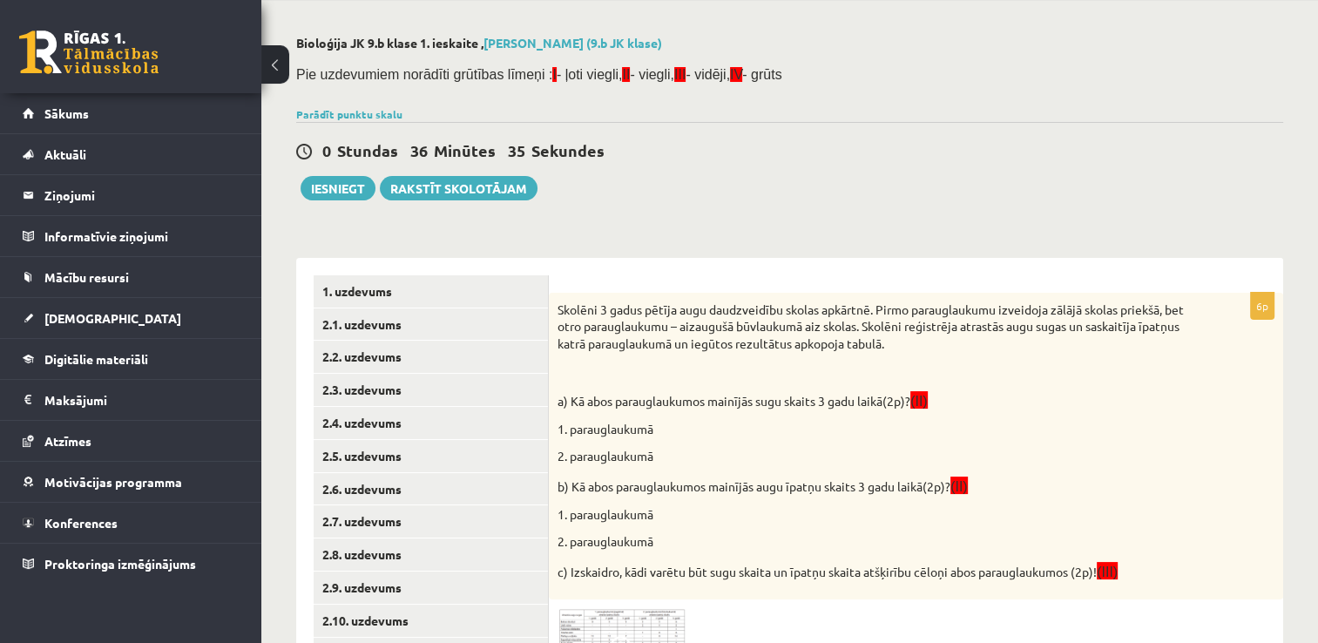
scroll to position [63, 0]
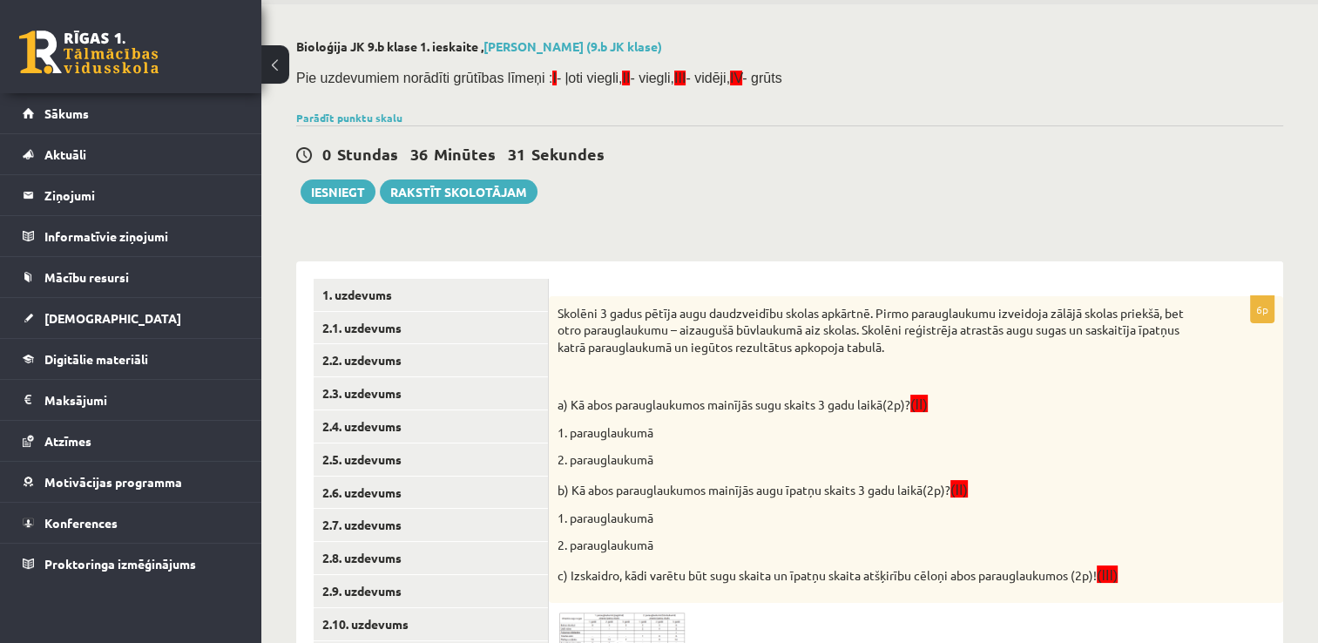
drag, startPoint x: 348, startPoint y: 185, endPoint x: 516, endPoint y: 253, distance: 181.3
click at [516, 253] on div "**********" at bounding box center [789, 553] width 1056 height 1099
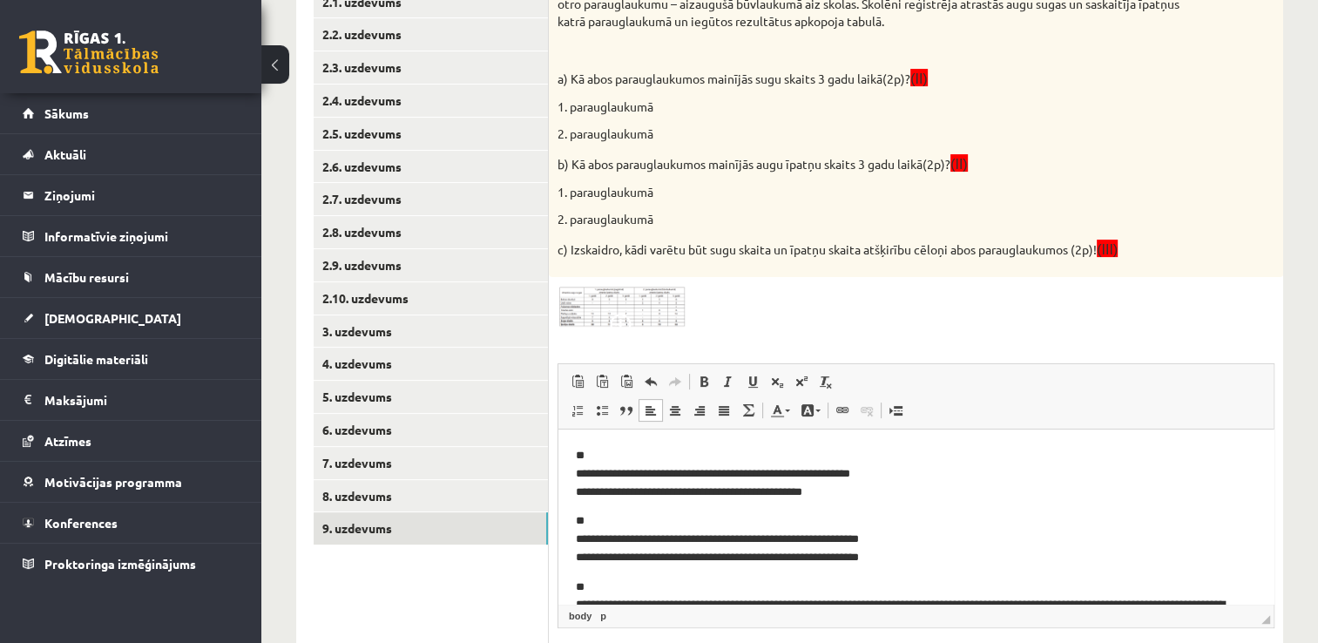
scroll to position [393, 0]
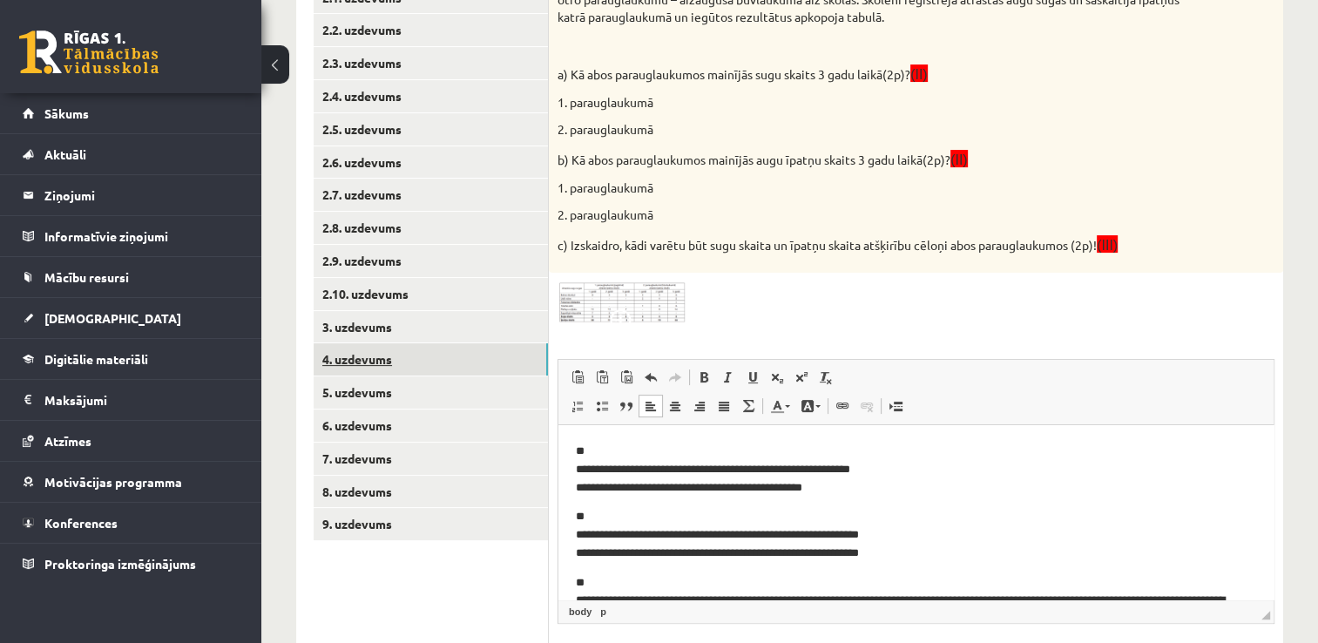
click at [465, 368] on link "4. uzdevums" at bounding box center [431, 359] width 234 height 32
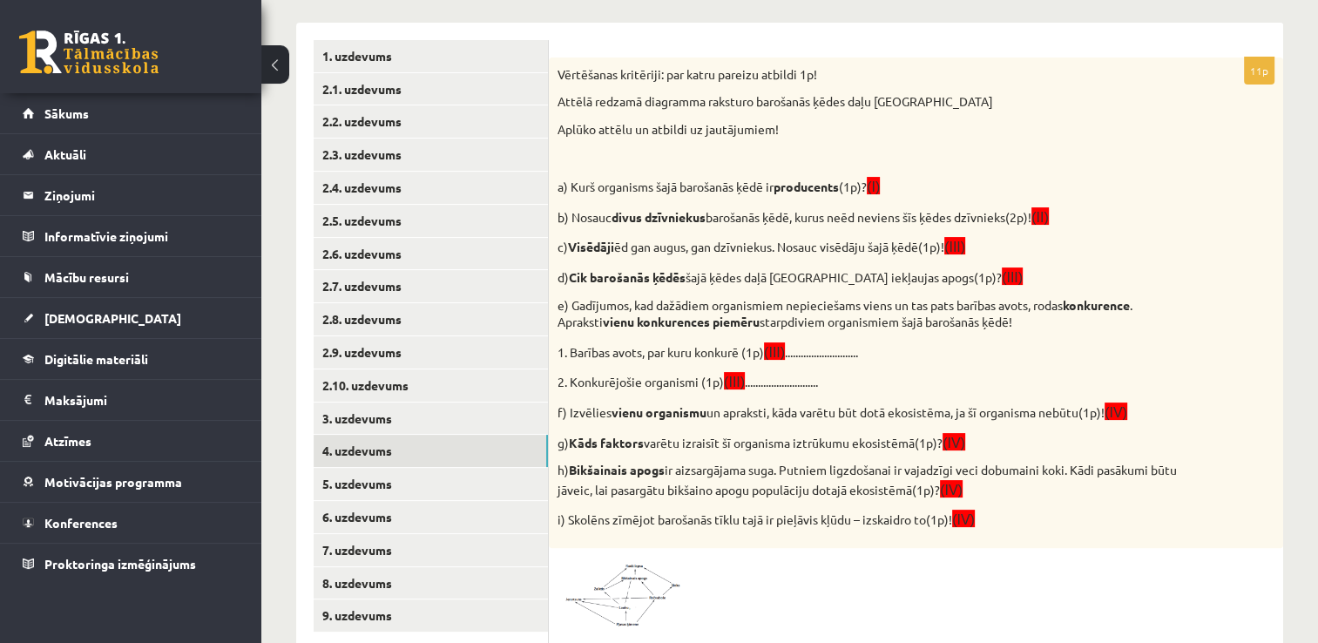
scroll to position [300, 0]
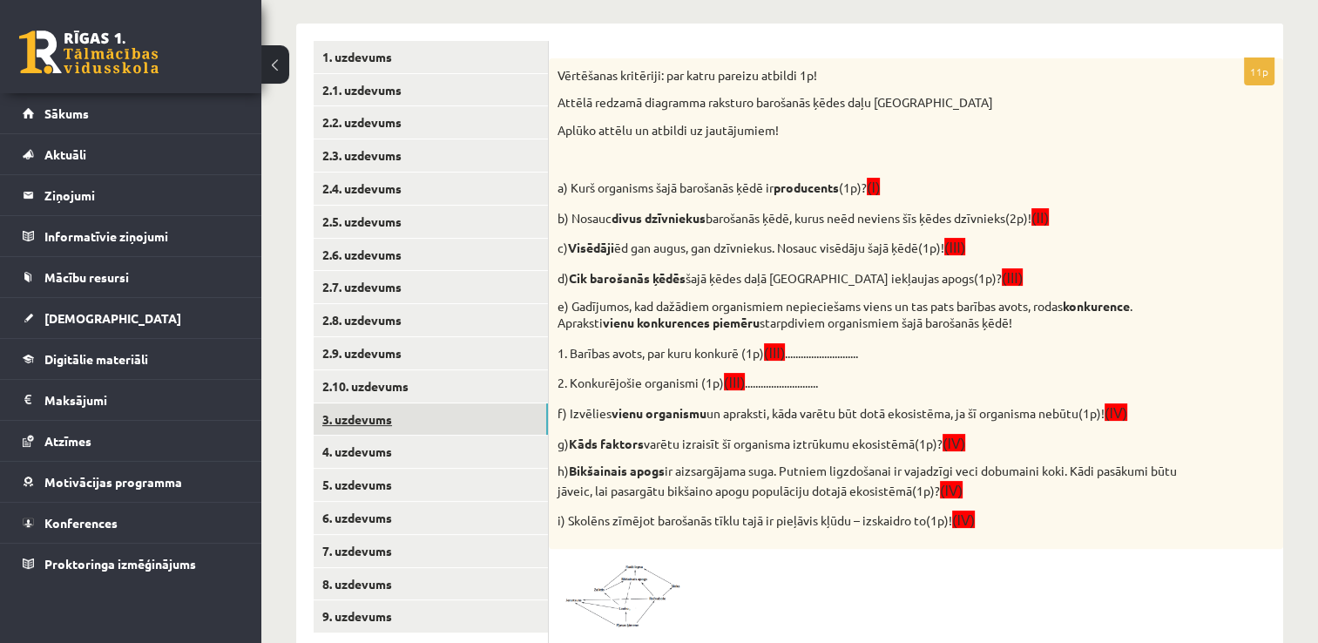
click at [405, 422] on link "3. uzdevums" at bounding box center [431, 419] width 234 height 32
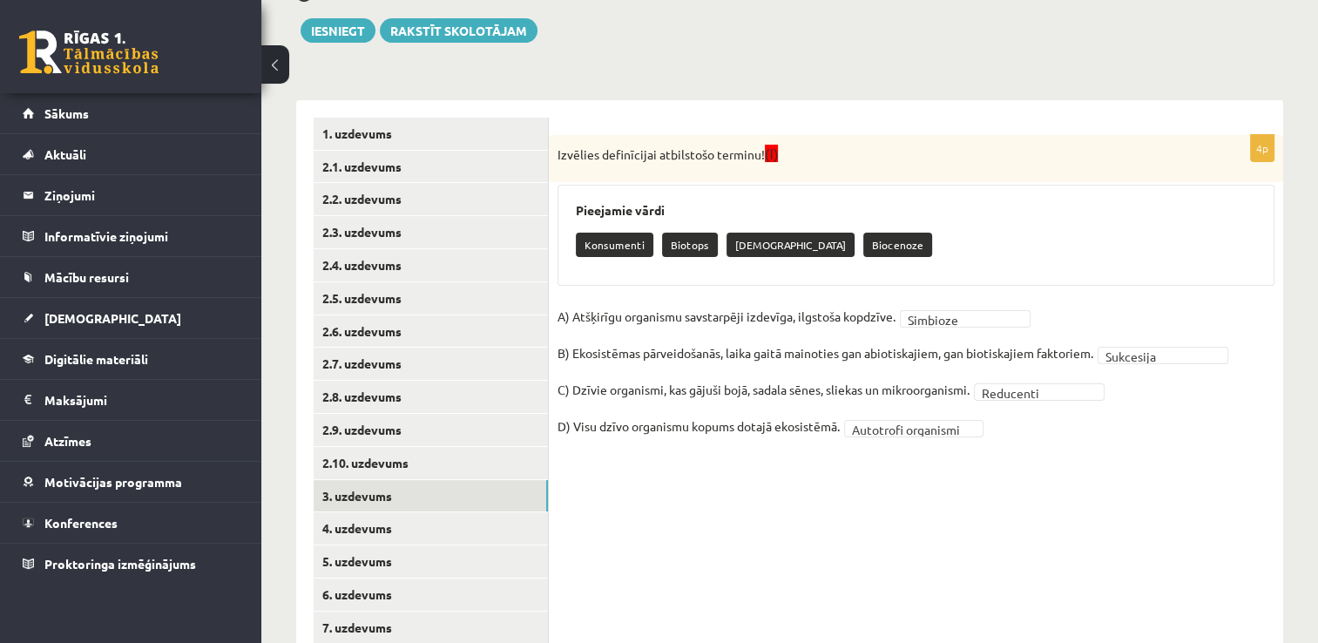
scroll to position [213, 0]
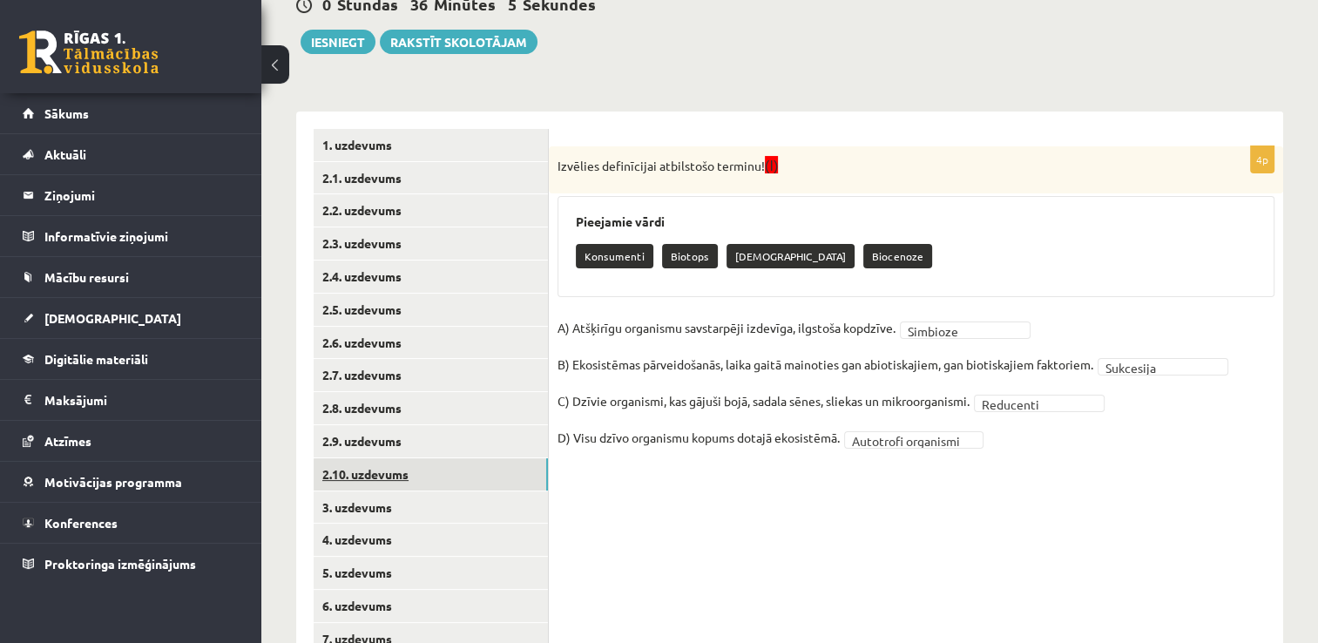
click at [439, 465] on link "2.10. uzdevums" at bounding box center [431, 474] width 234 height 32
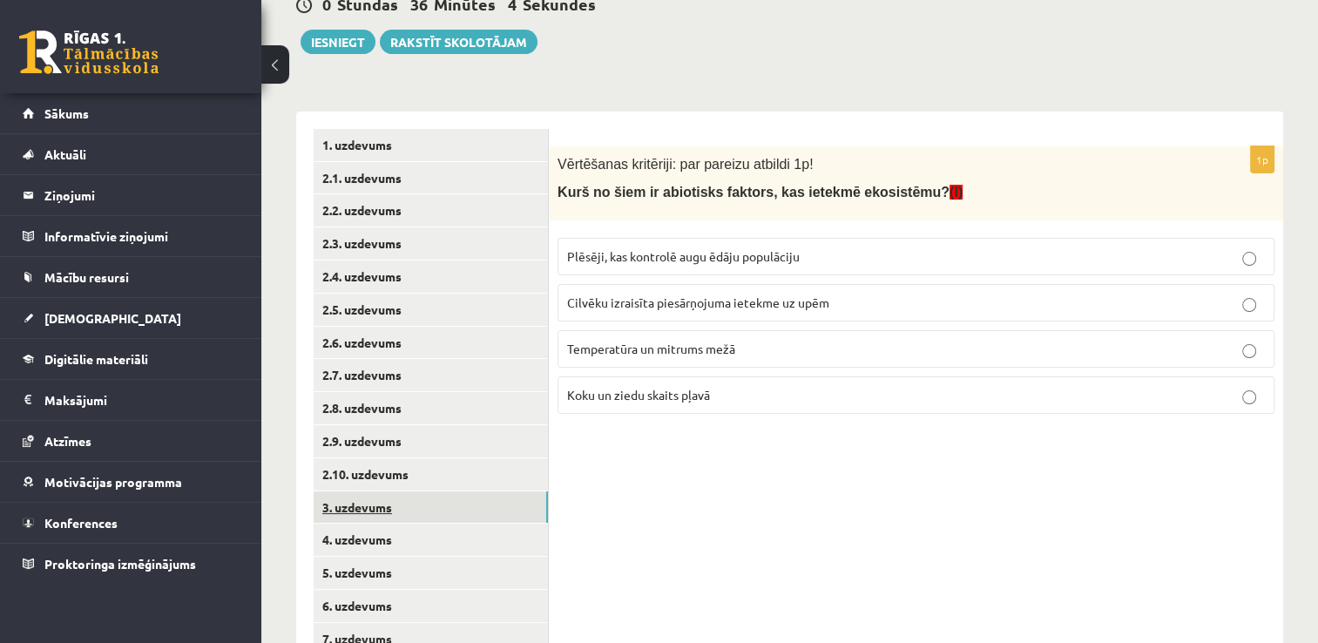
click at [428, 505] on link "3. uzdevums" at bounding box center [431, 507] width 234 height 32
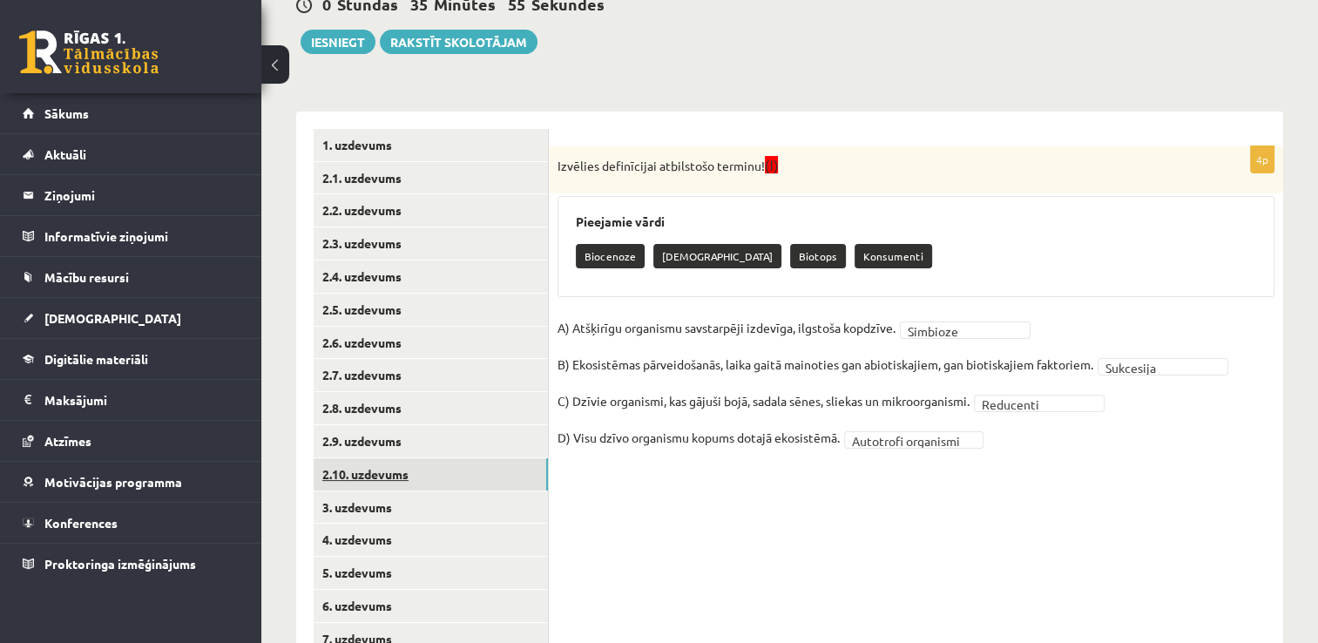
click at [484, 476] on link "2.10. uzdevums" at bounding box center [431, 474] width 234 height 32
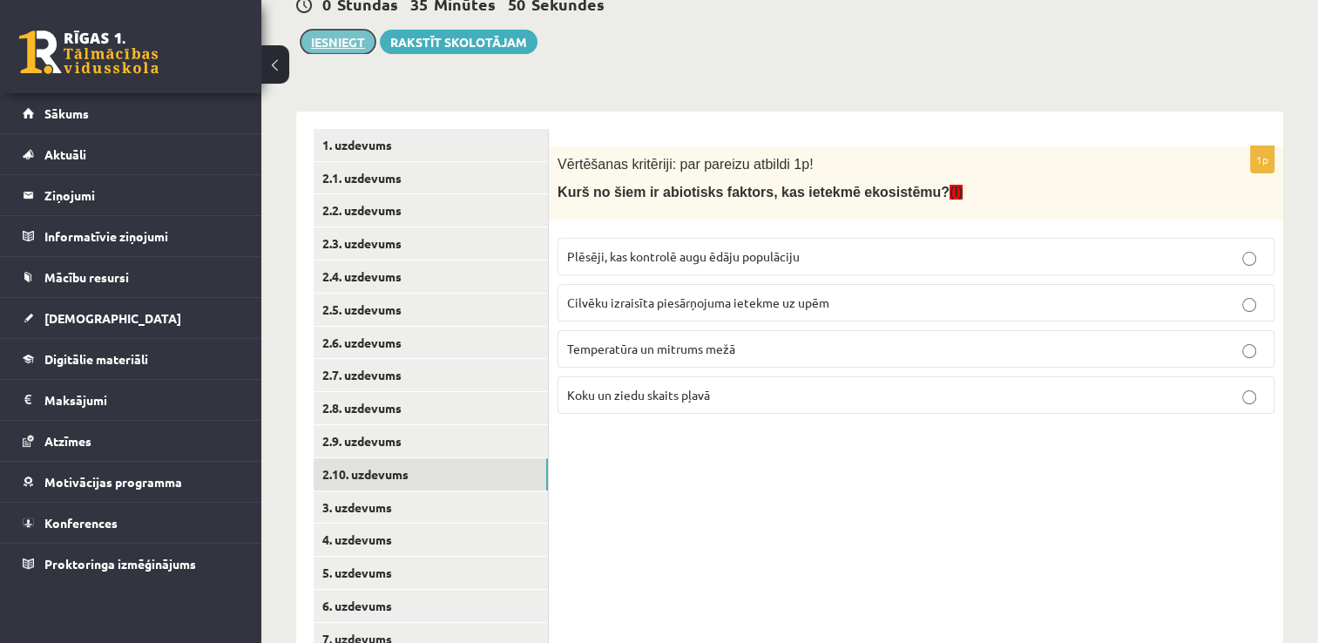
click at [338, 44] on button "Iesniegt" at bounding box center [337, 42] width 75 height 24
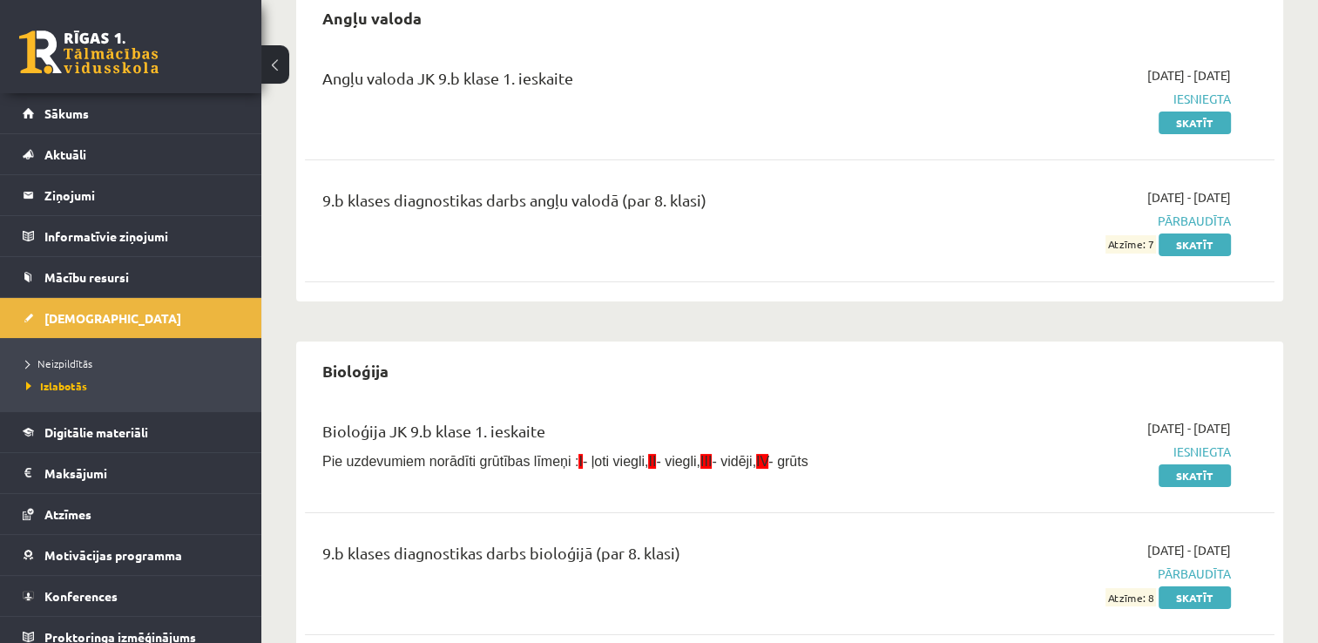
scroll to position [180, 0]
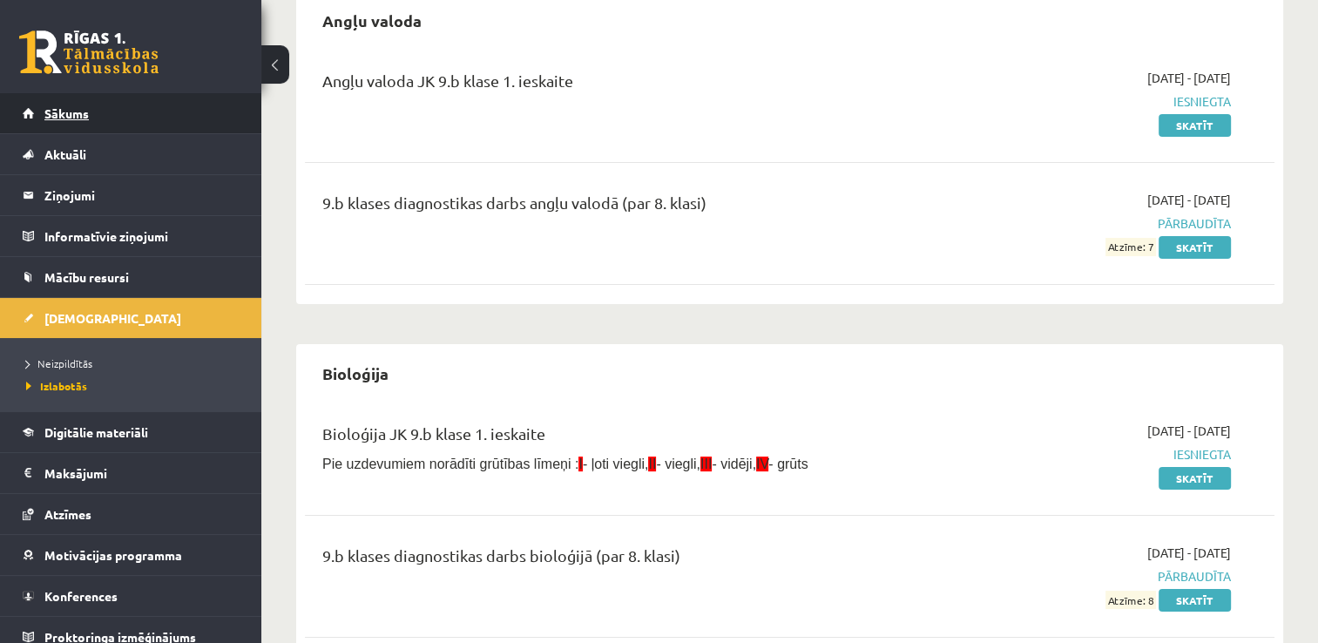
click at [181, 99] on link "Sākums" at bounding box center [131, 113] width 217 height 40
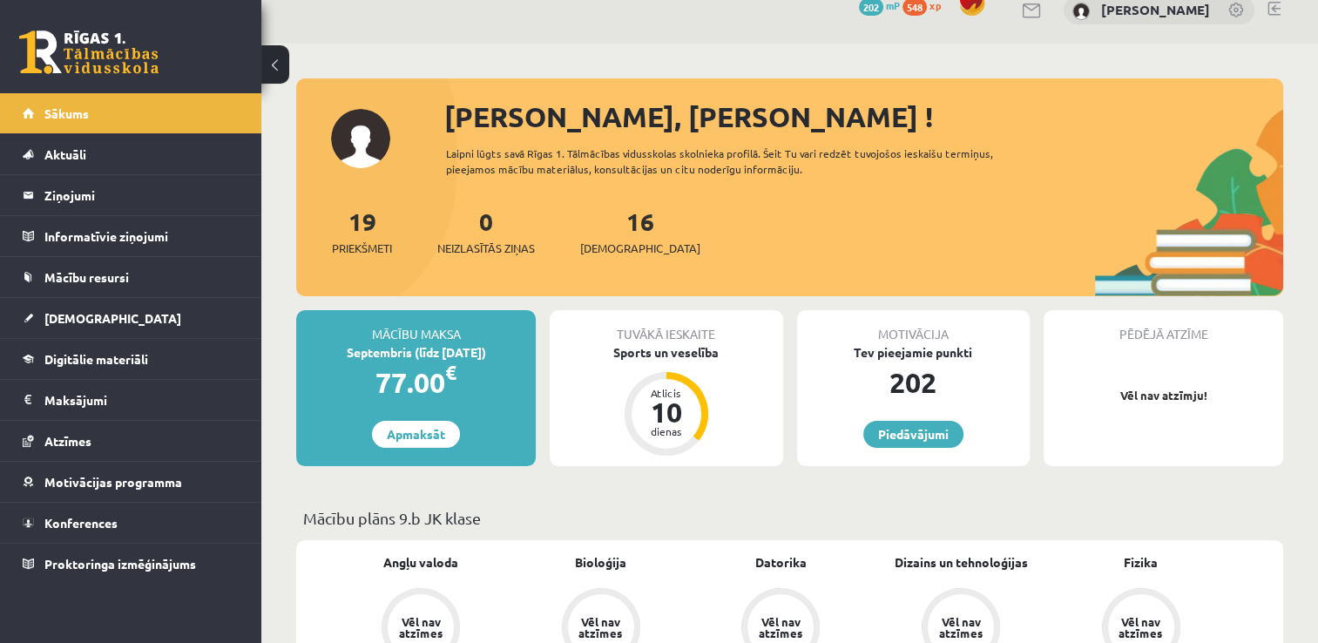
scroll to position [28, 0]
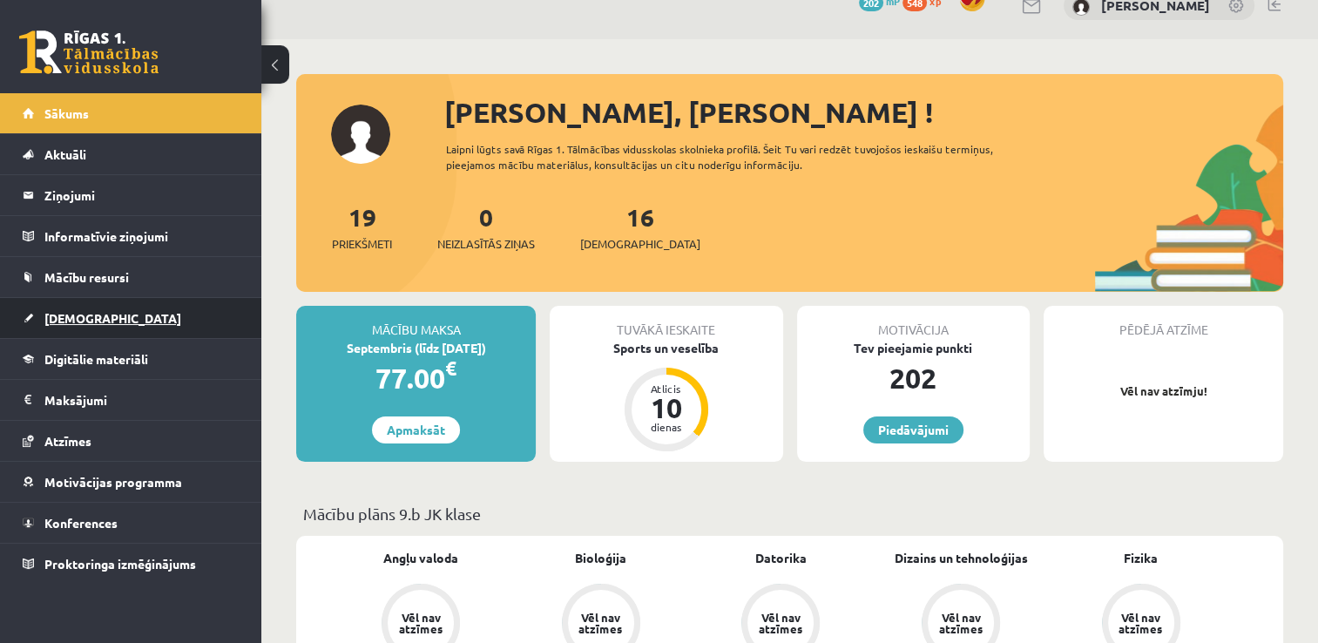
click at [113, 312] on link "[DEMOGRAPHIC_DATA]" at bounding box center [131, 318] width 217 height 40
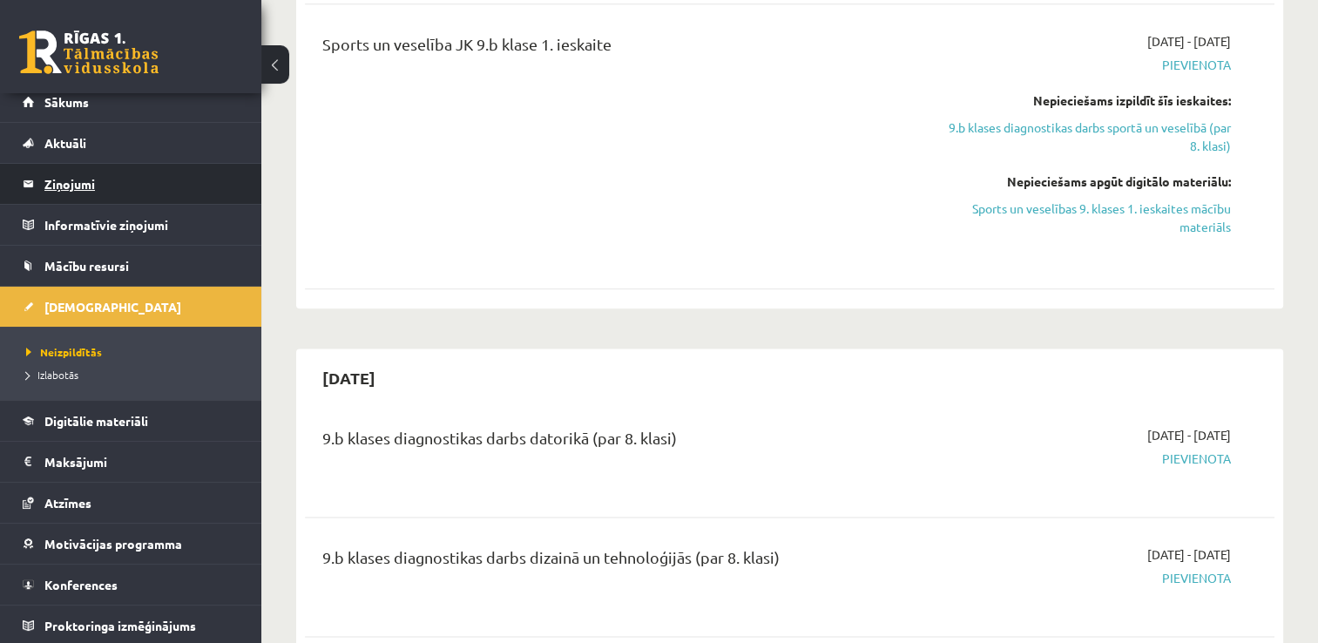
scroll to position [11, 0]
